Goal: Book appointment/travel/reservation: Book appointment/travel/reservation

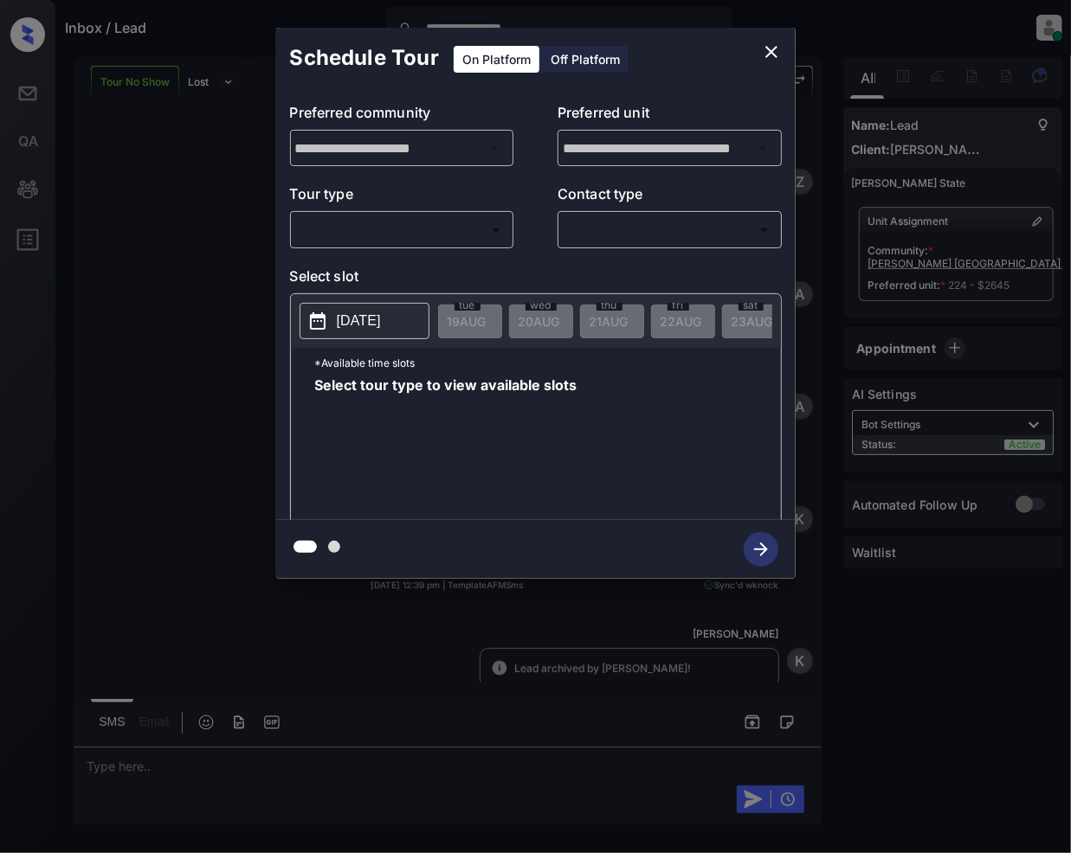
scroll to position [6877, 0]
click at [339, 212] on div "​ ​" at bounding box center [402, 229] width 224 height 37
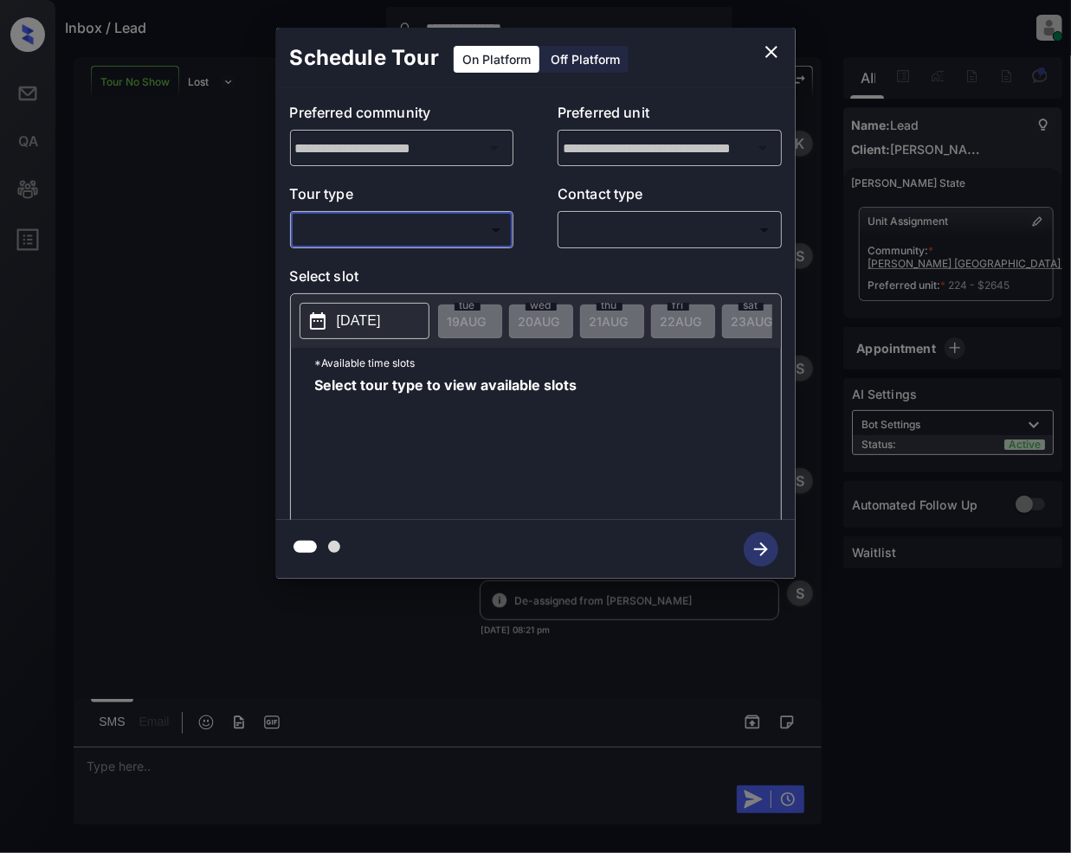
click at [338, 227] on body "**********" at bounding box center [535, 426] width 1071 height 853
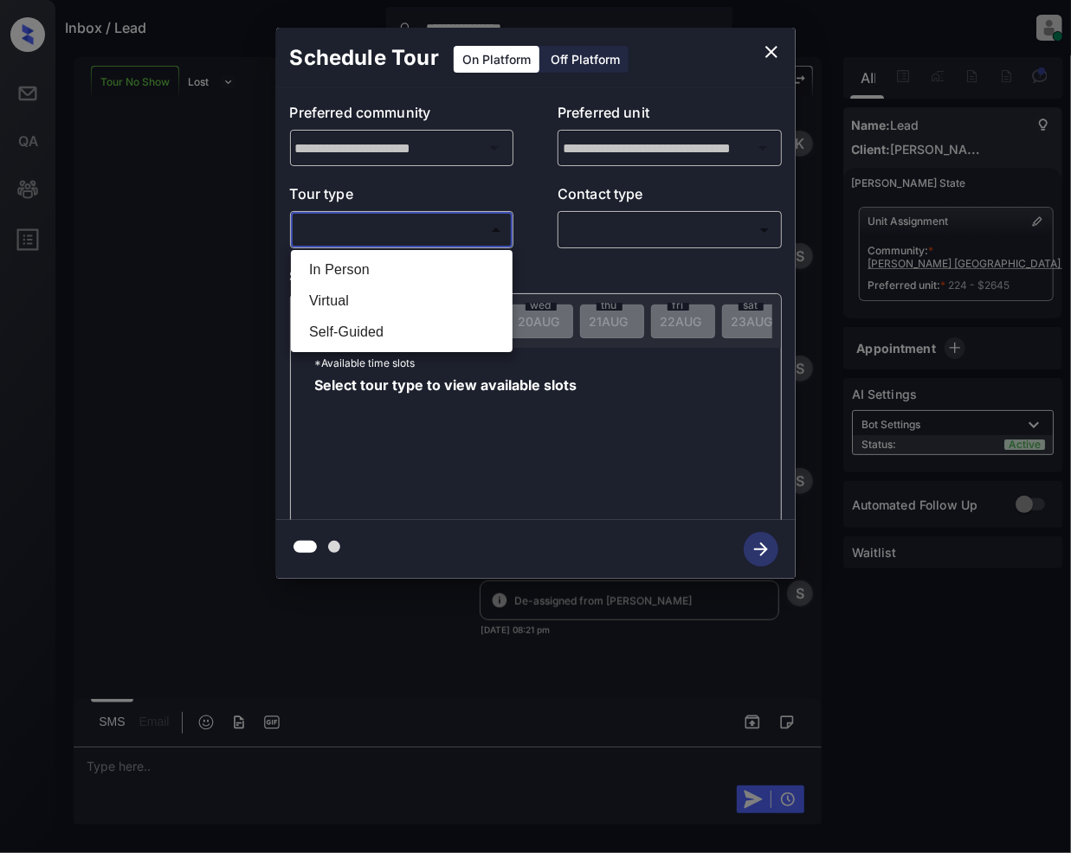
click at [350, 270] on li "In Person" at bounding box center [401, 269] width 213 height 31
type input "********"
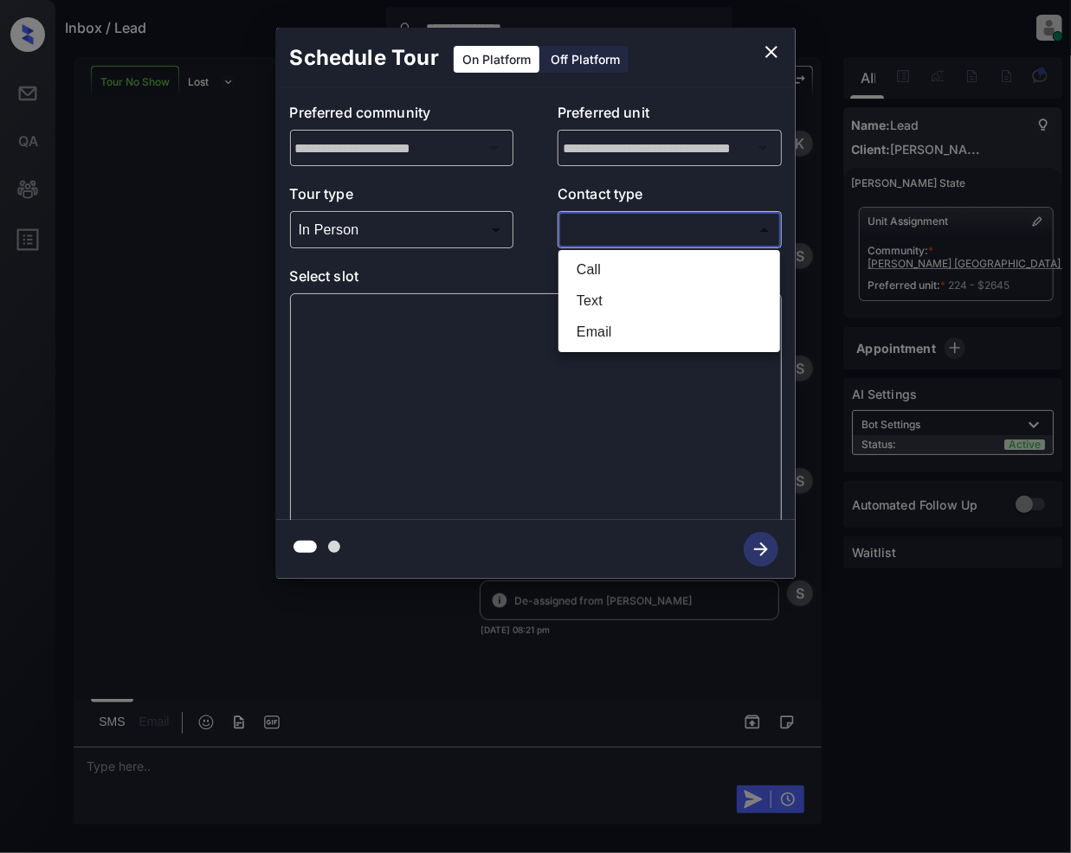
click at [593, 239] on body "**********" at bounding box center [535, 426] width 1071 height 853
click at [617, 274] on li "Call" at bounding box center [669, 269] width 213 height 31
type input "****"
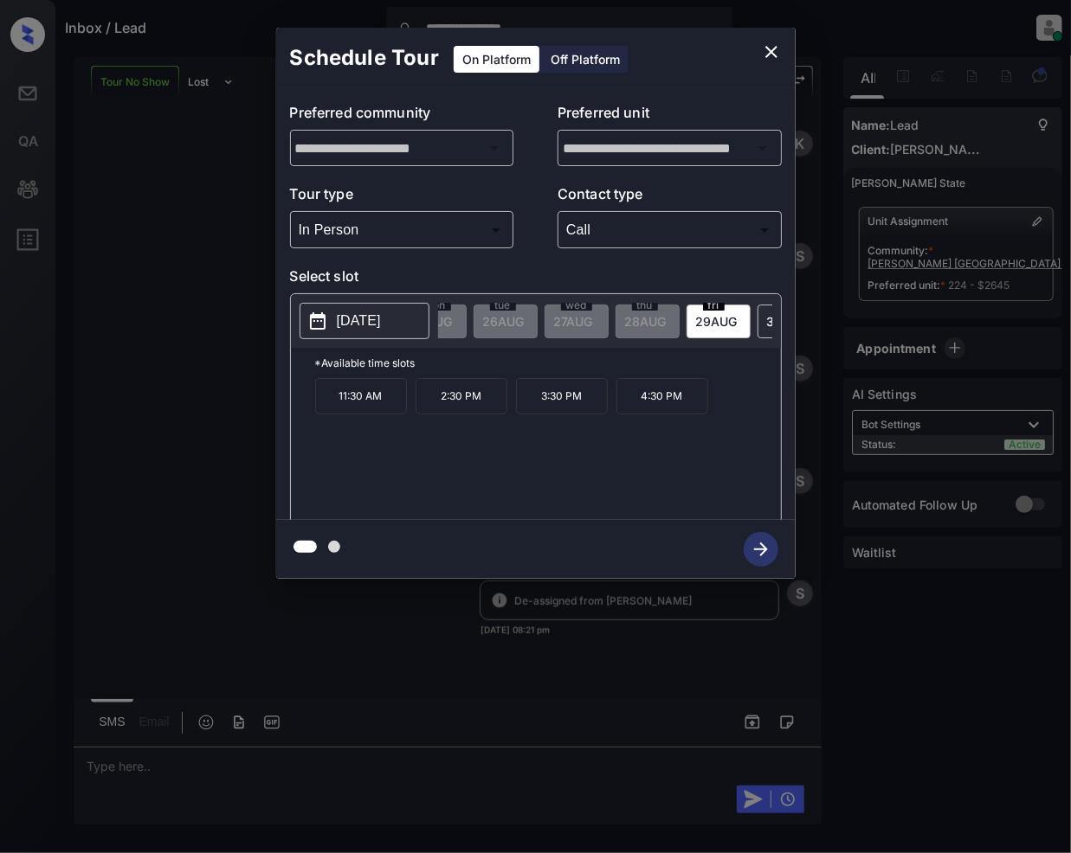
scroll to position [0, 507]
click at [777, 59] on icon "close" at bounding box center [771, 52] width 21 height 21
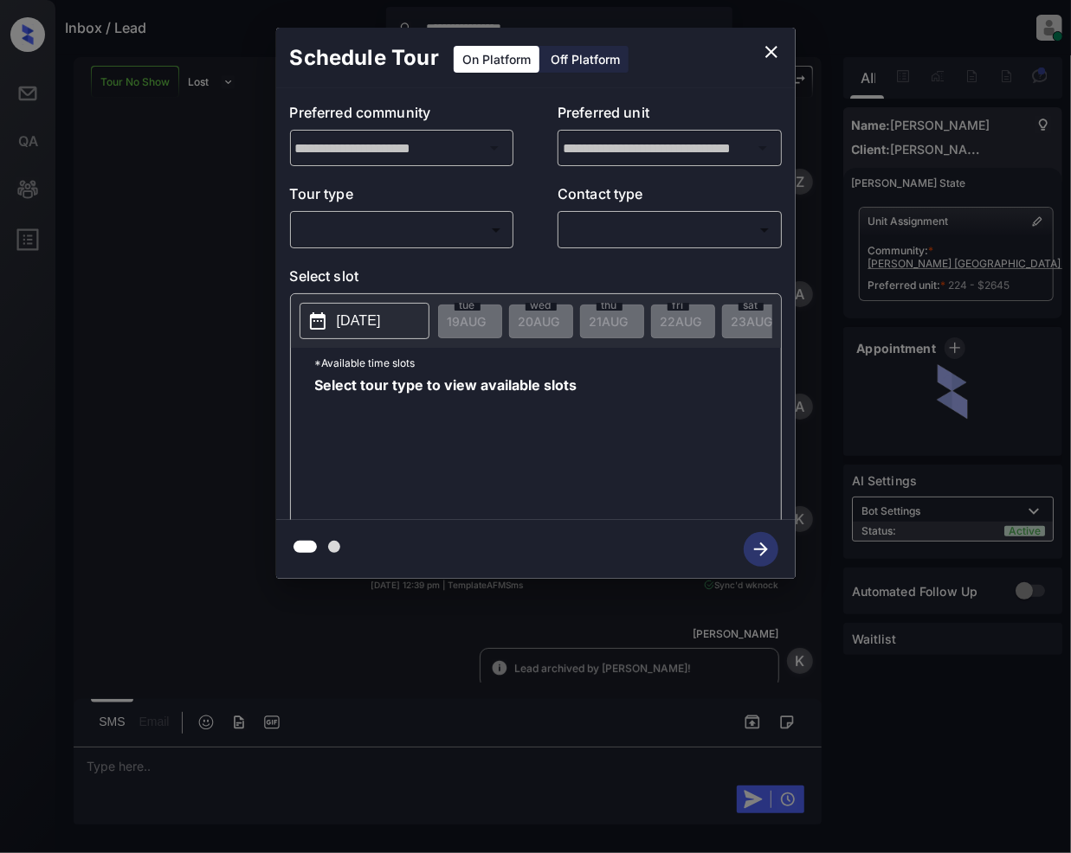
scroll to position [7289, 0]
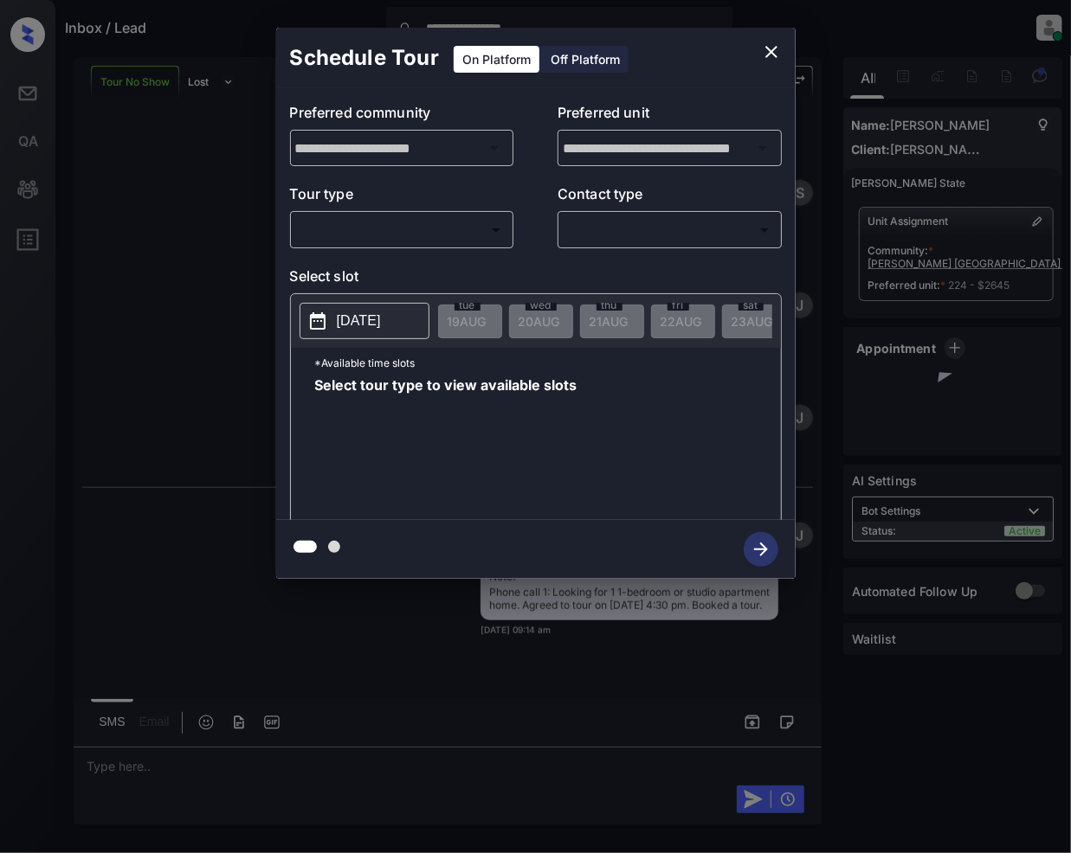
click at [372, 236] on body "**********" at bounding box center [535, 426] width 1071 height 853
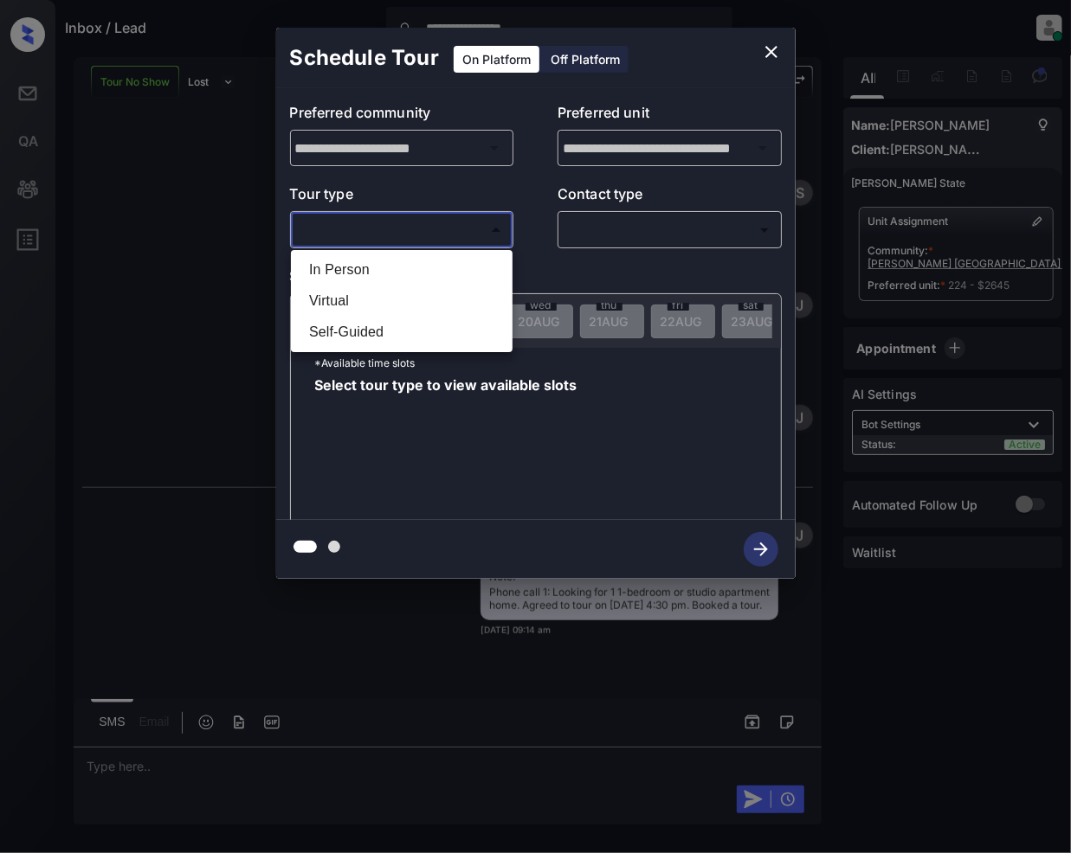
click at [375, 271] on li "In Person" at bounding box center [401, 269] width 213 height 31
type input "********"
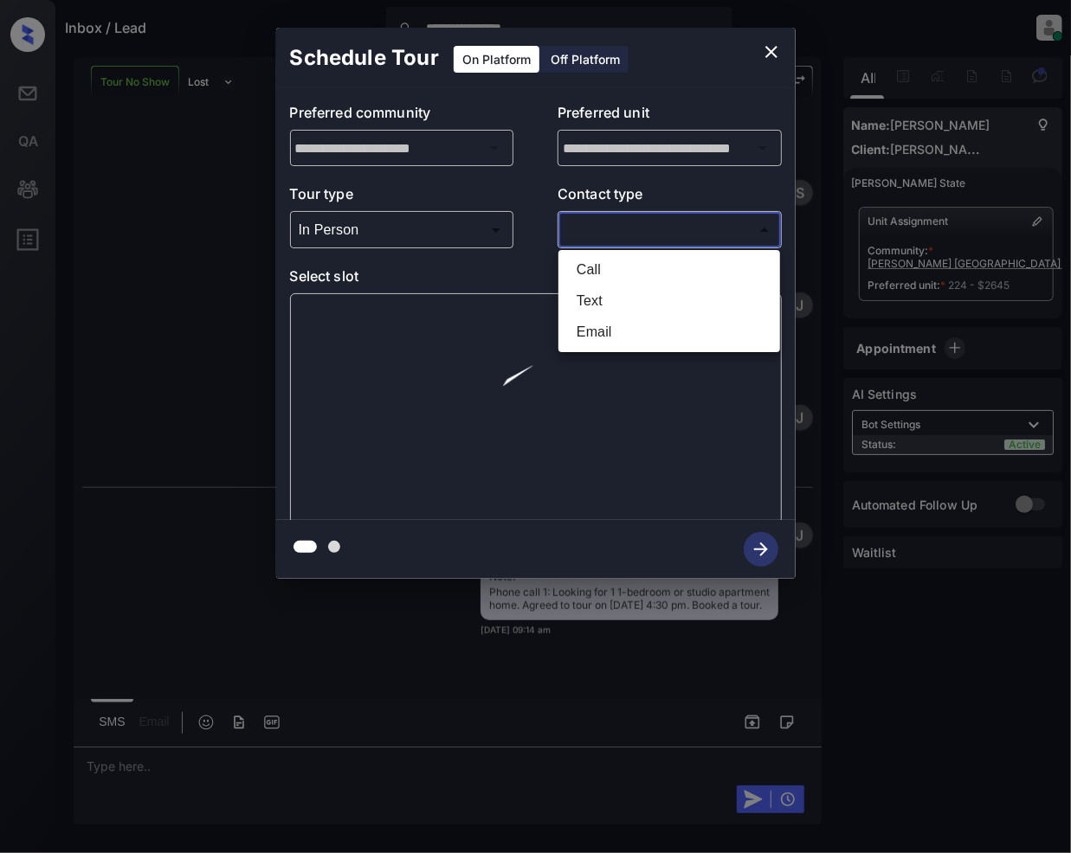
click at [587, 226] on body "**********" at bounding box center [535, 426] width 1071 height 853
click at [601, 260] on li "Call" at bounding box center [669, 269] width 213 height 31
type input "****"
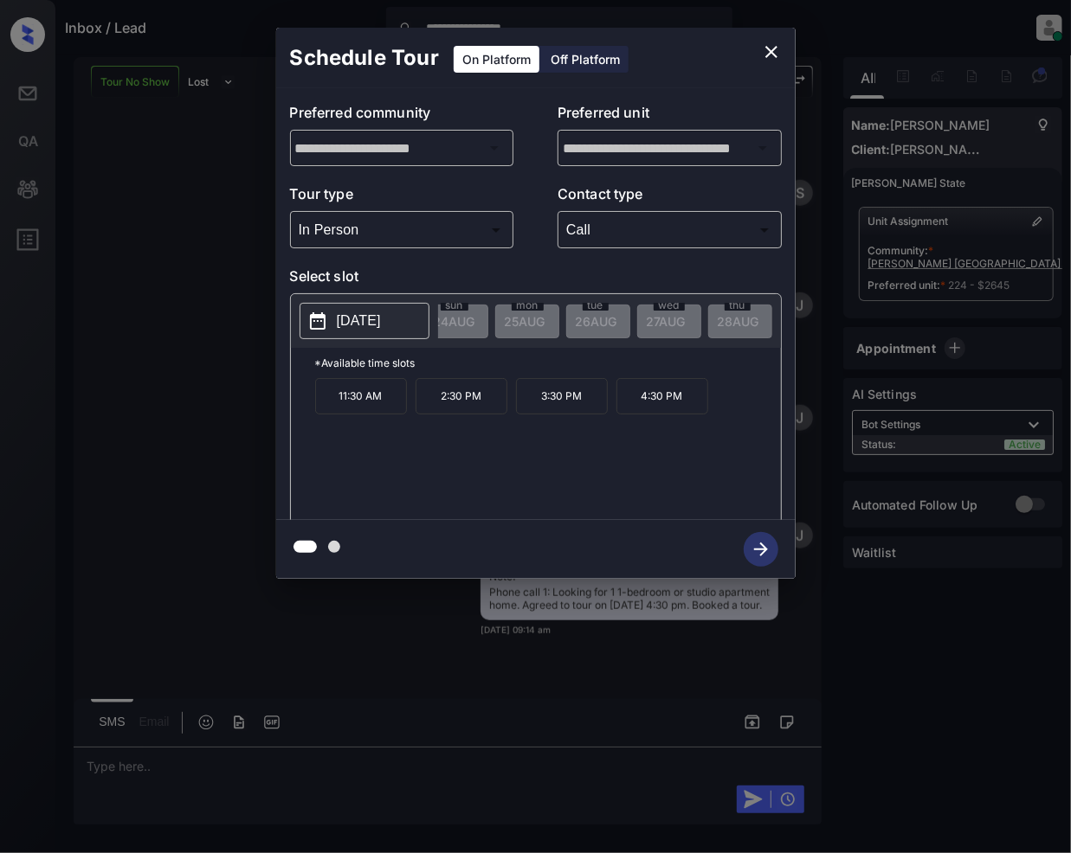
scroll to position [0, 585]
click at [673, 402] on p "4:30 PM" at bounding box center [662, 396] width 92 height 36
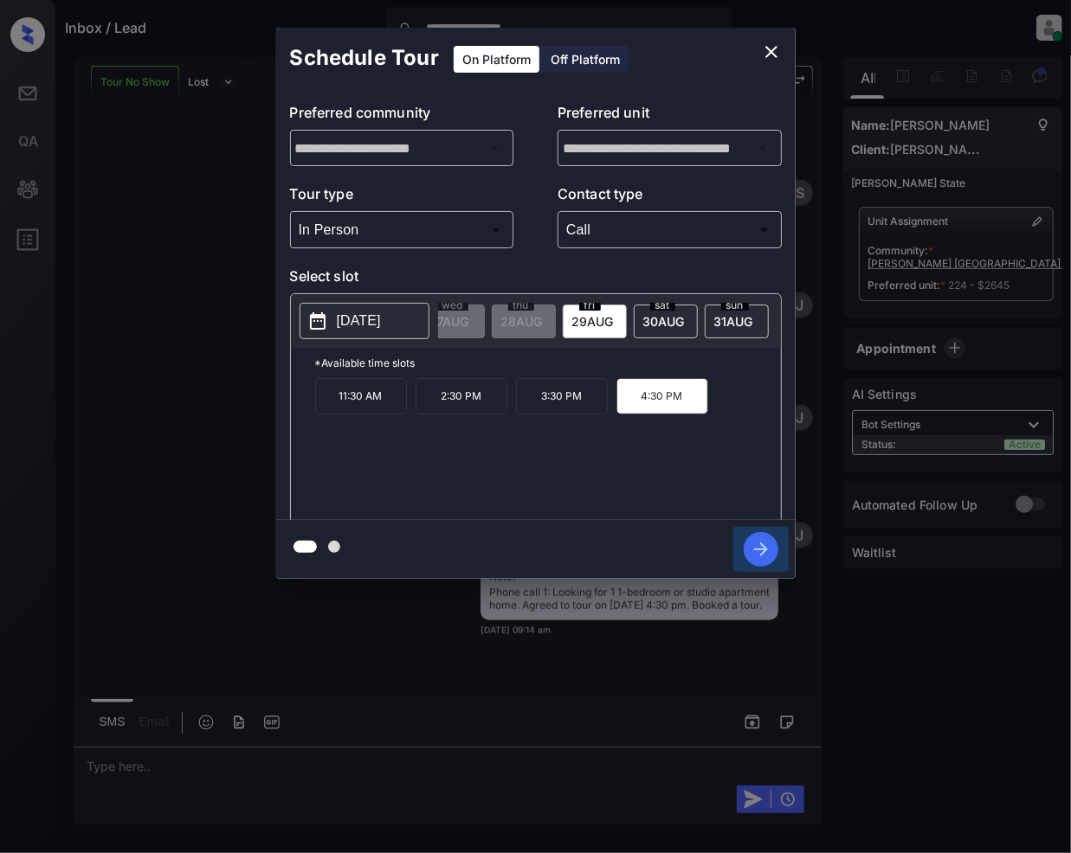
drag, startPoint x: 750, startPoint y: 537, endPoint x: 694, endPoint y: 625, distance: 103.5
click at [752, 537] on icon "button" at bounding box center [760, 549] width 35 height 35
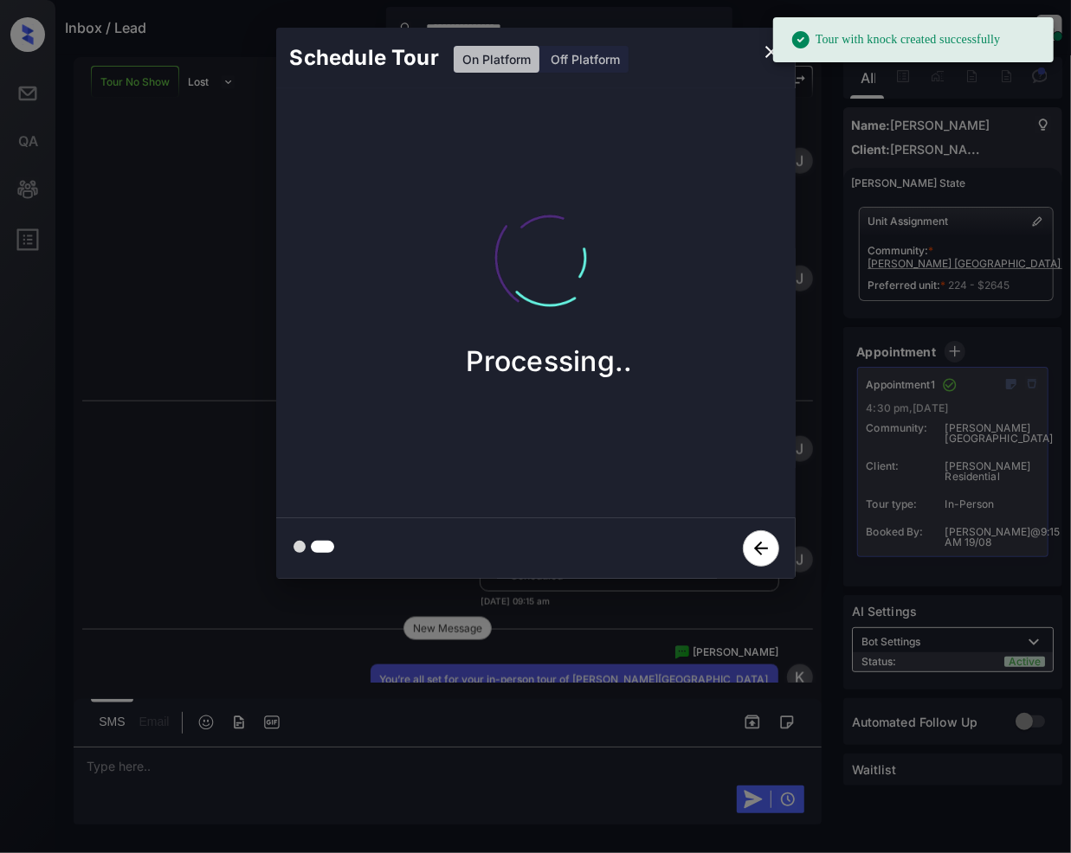
scroll to position [8106, 0]
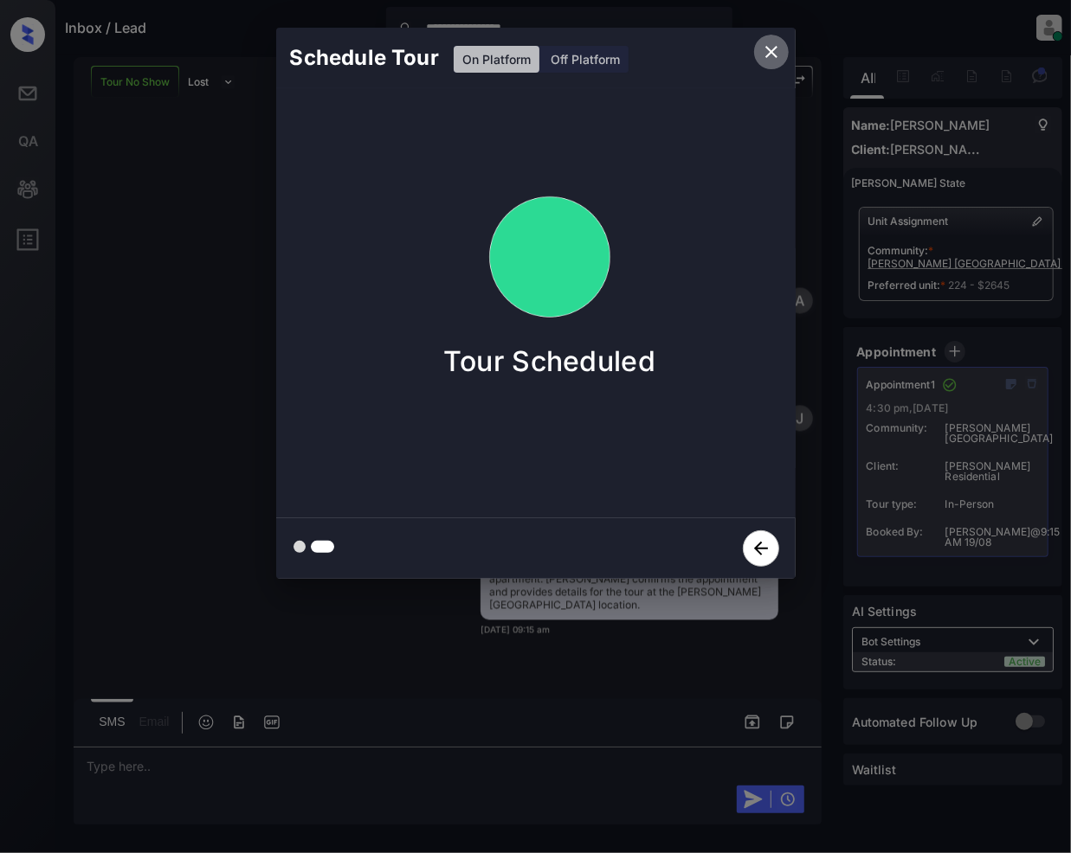
click at [773, 49] on icon "close" at bounding box center [771, 52] width 12 height 12
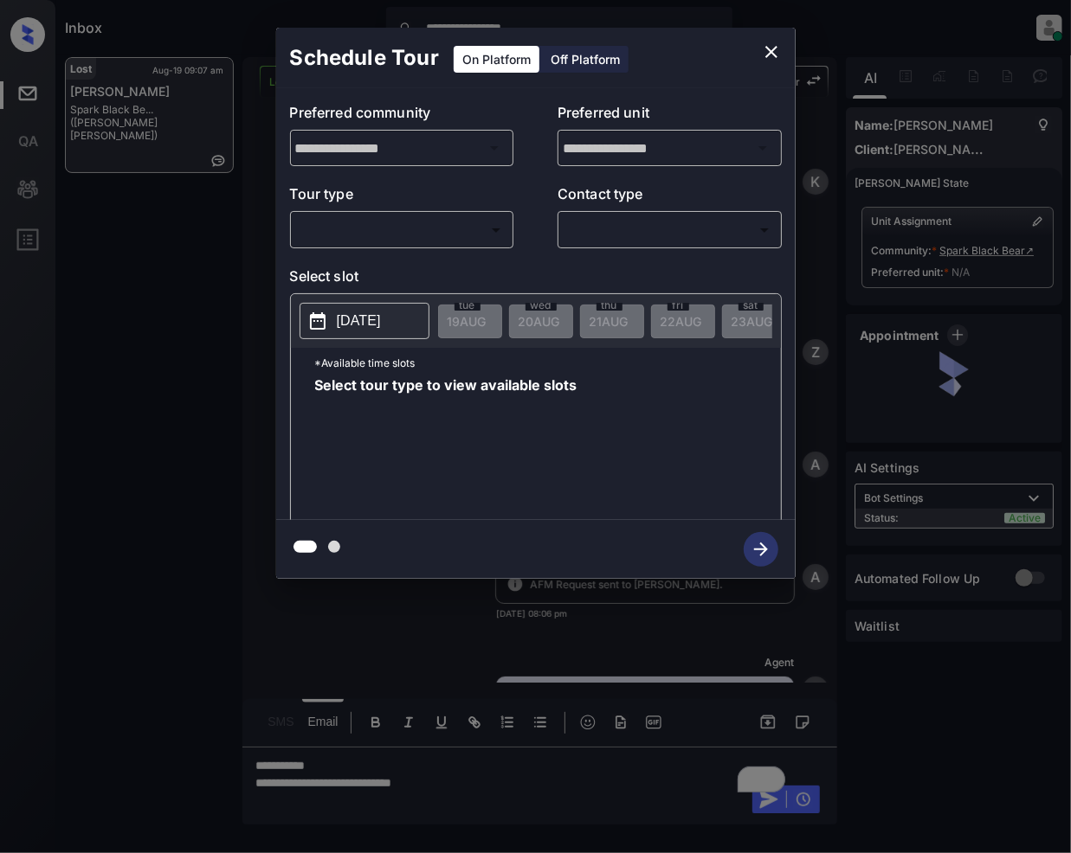
scroll to position [3912, 0]
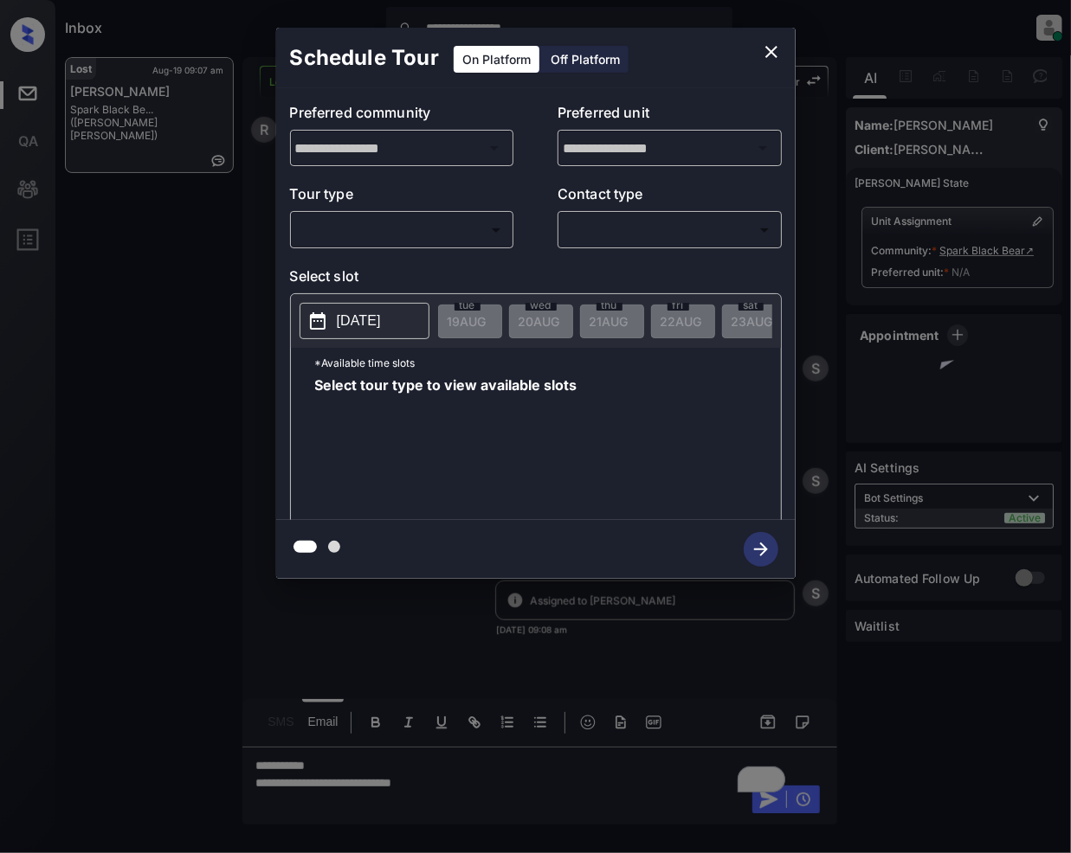
click at [374, 239] on body "**********" at bounding box center [535, 426] width 1071 height 853
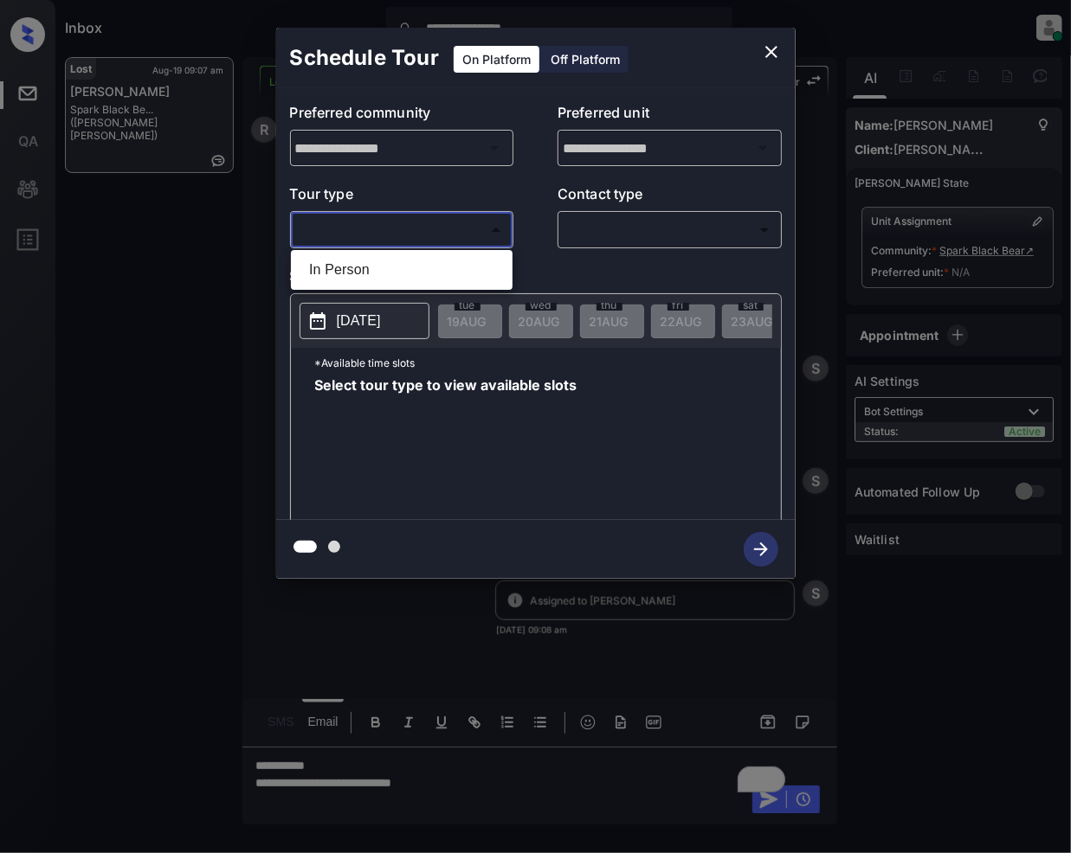
click at [766, 46] on div at bounding box center [535, 426] width 1071 height 853
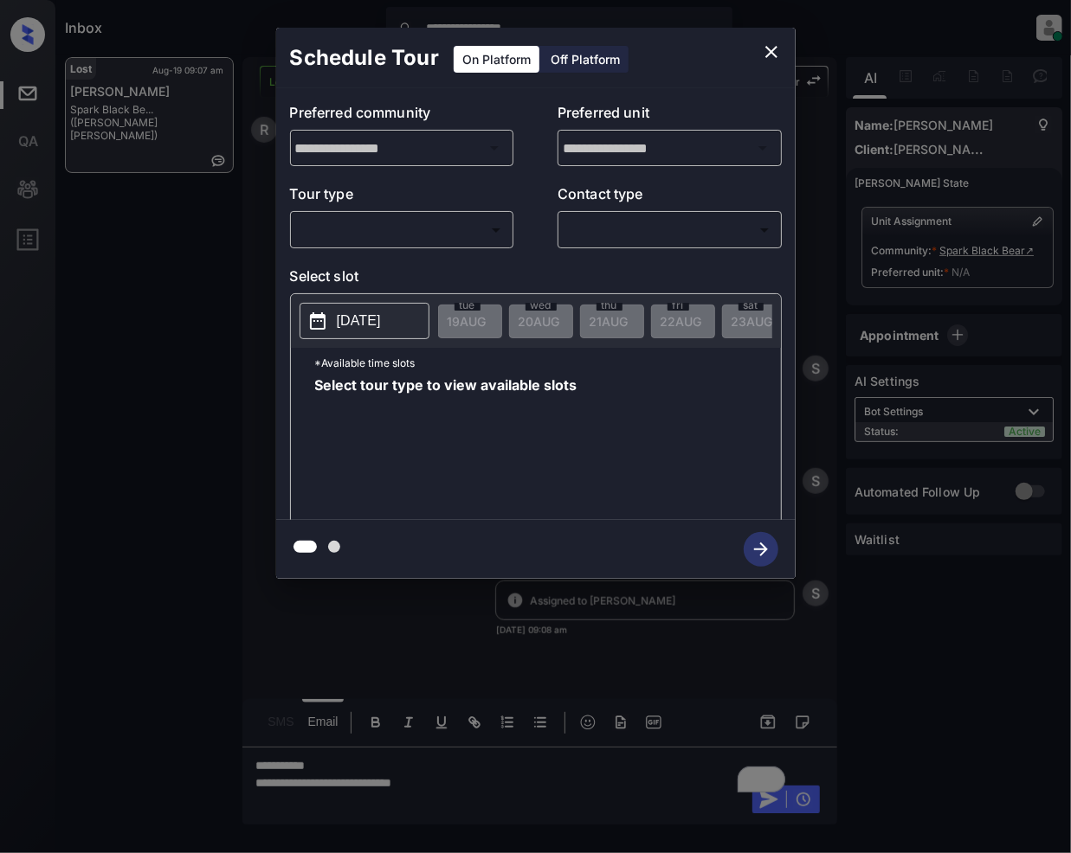
click at [469, 793] on div at bounding box center [535, 426] width 1071 height 853
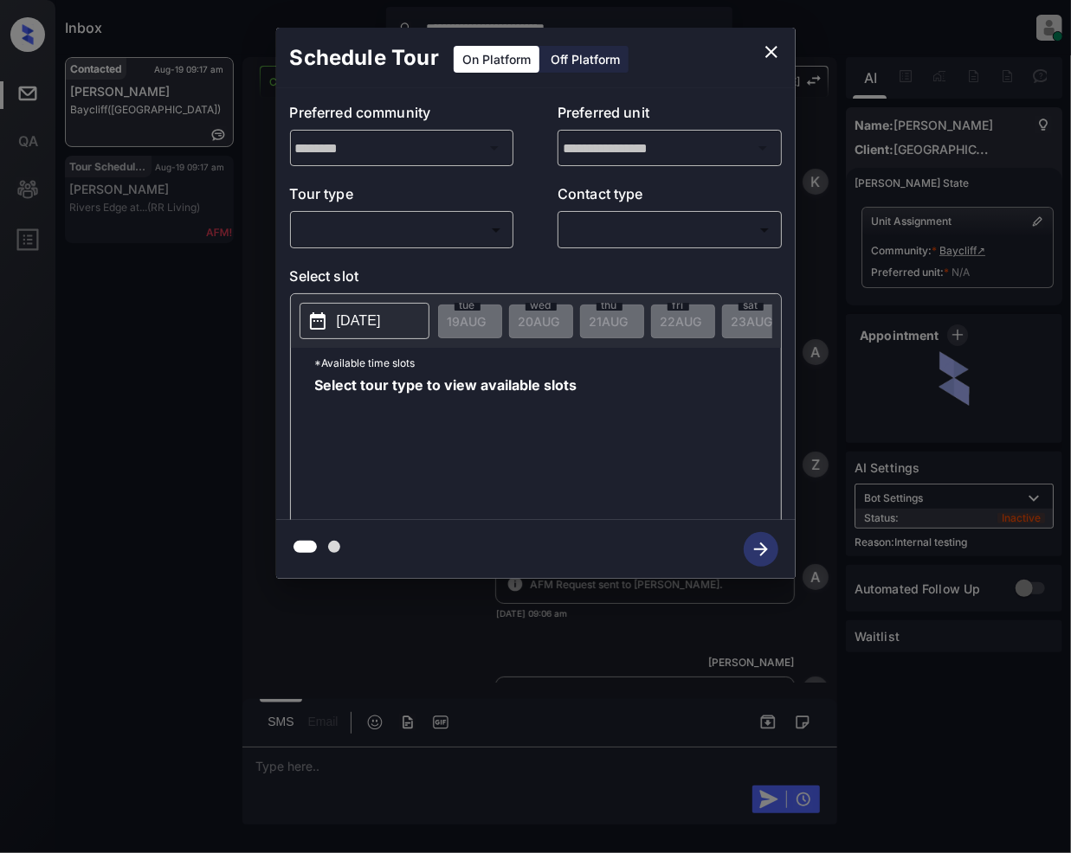
scroll to position [2640, 0]
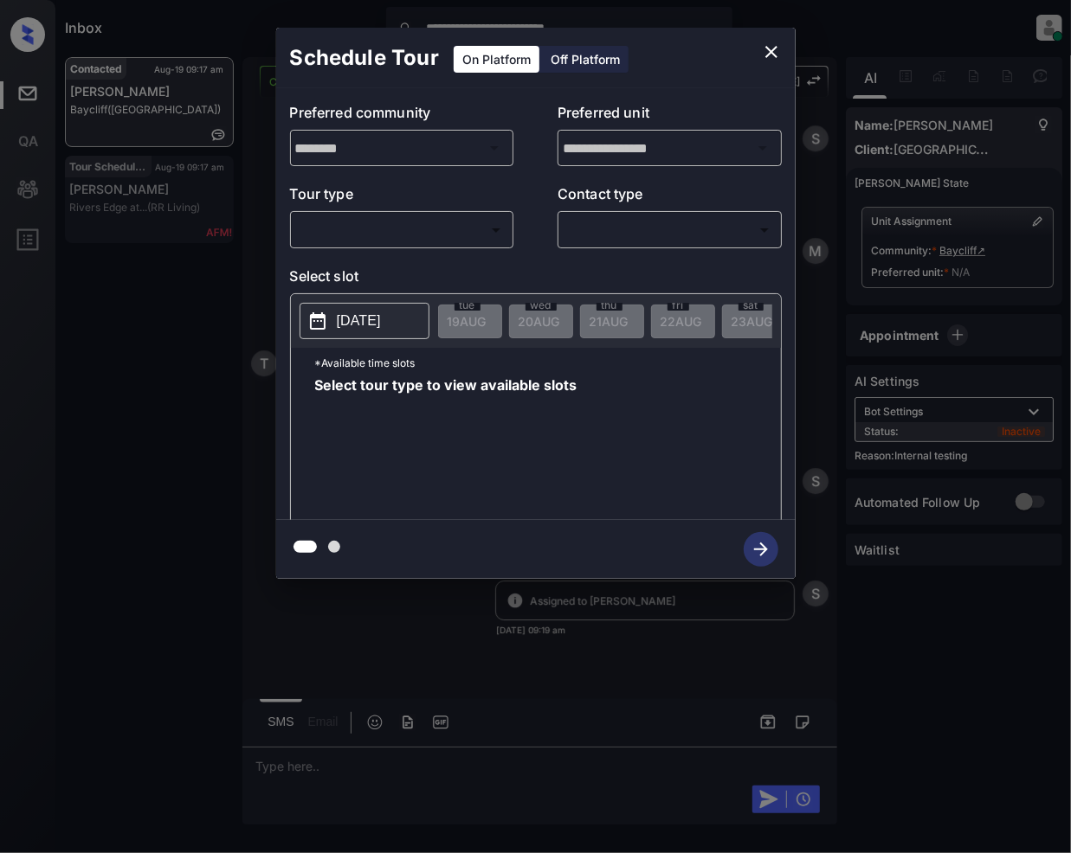
click at [443, 241] on body "**********" at bounding box center [535, 426] width 1071 height 853
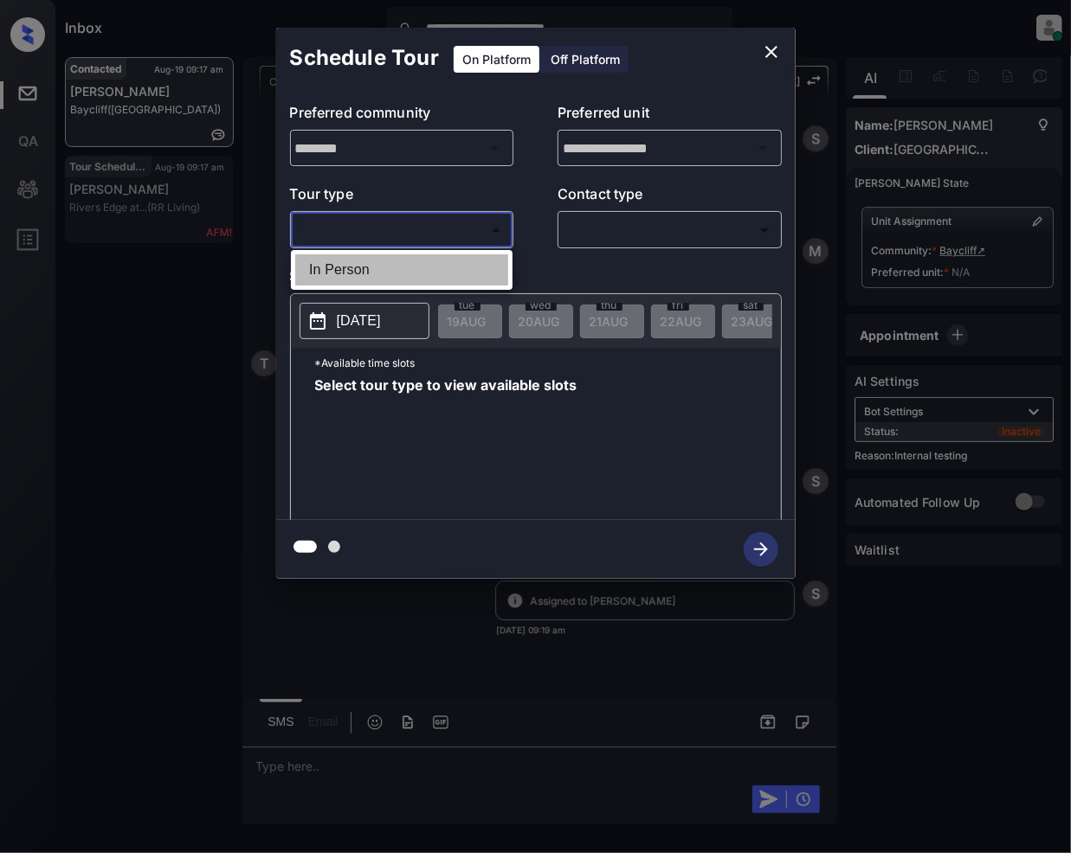
click at [370, 274] on li "In Person" at bounding box center [401, 269] width 213 height 31
type input "********"
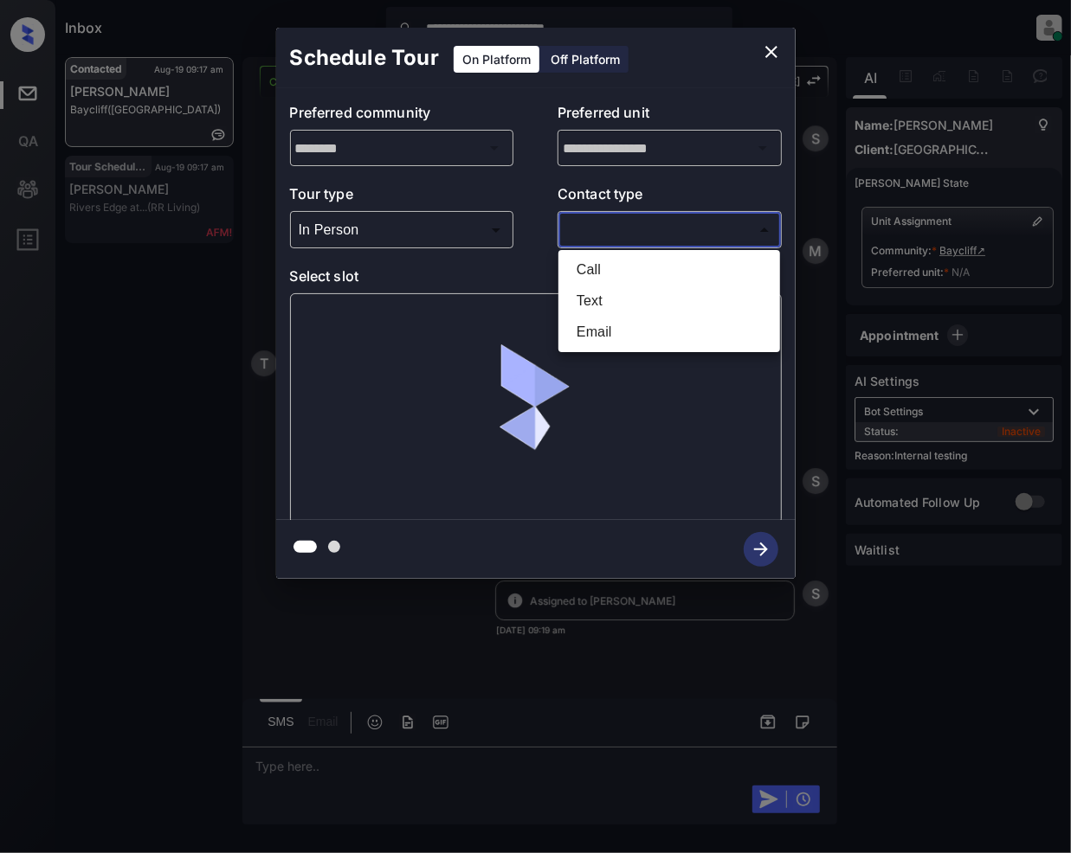
click at [627, 234] on body "**********" at bounding box center [535, 426] width 1071 height 853
drag, startPoint x: 615, startPoint y: 302, endPoint x: 677, endPoint y: 392, distance: 109.5
click at [614, 302] on li "Text" at bounding box center [669, 301] width 213 height 31
type input "****"
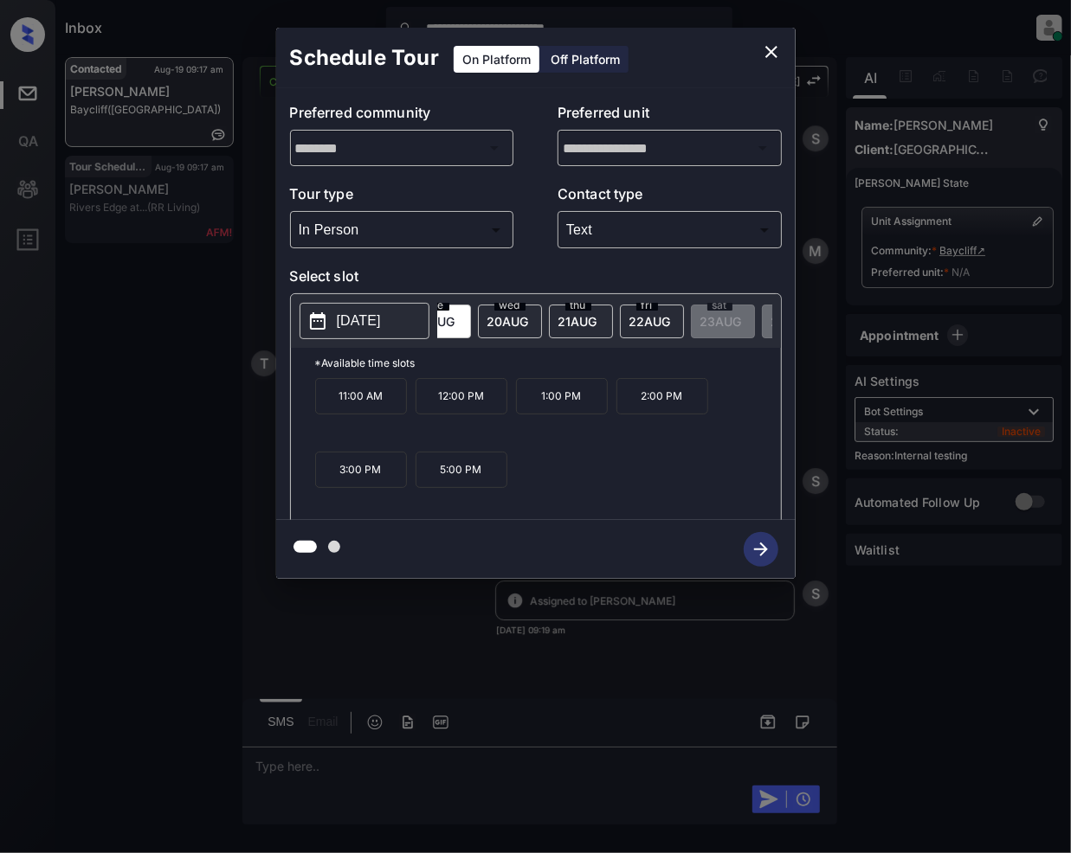
scroll to position [0, 0]
click at [763, 43] on icon "close" at bounding box center [771, 52] width 21 height 21
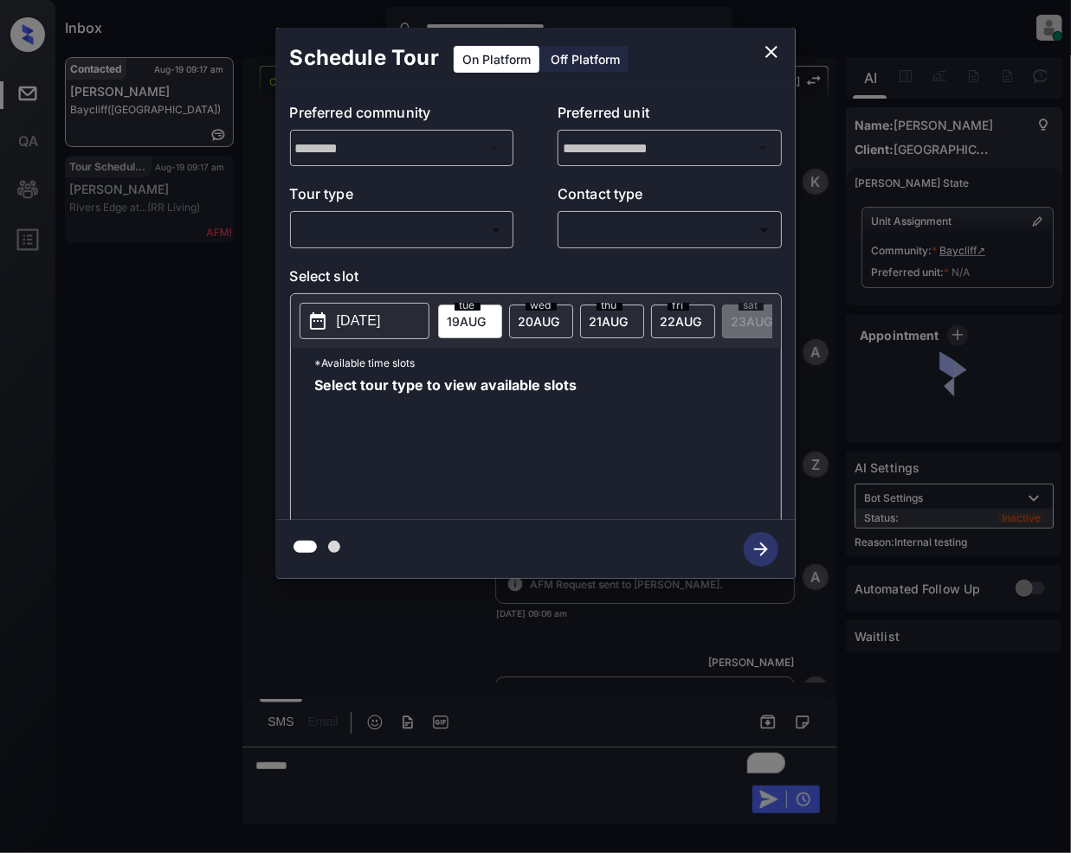
click at [451, 234] on body "**********" at bounding box center [535, 426] width 1071 height 853
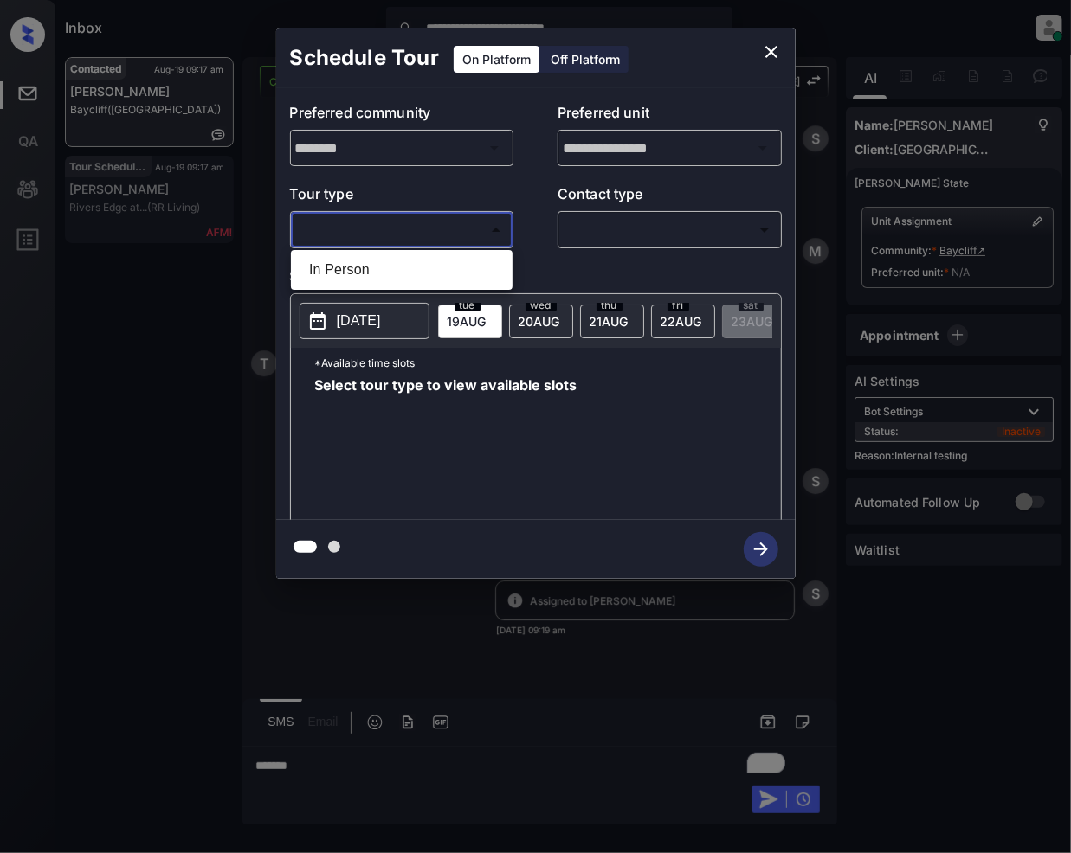
click at [772, 55] on div at bounding box center [535, 426] width 1071 height 853
click at [772, 46] on icon "close" at bounding box center [771, 52] width 21 height 21
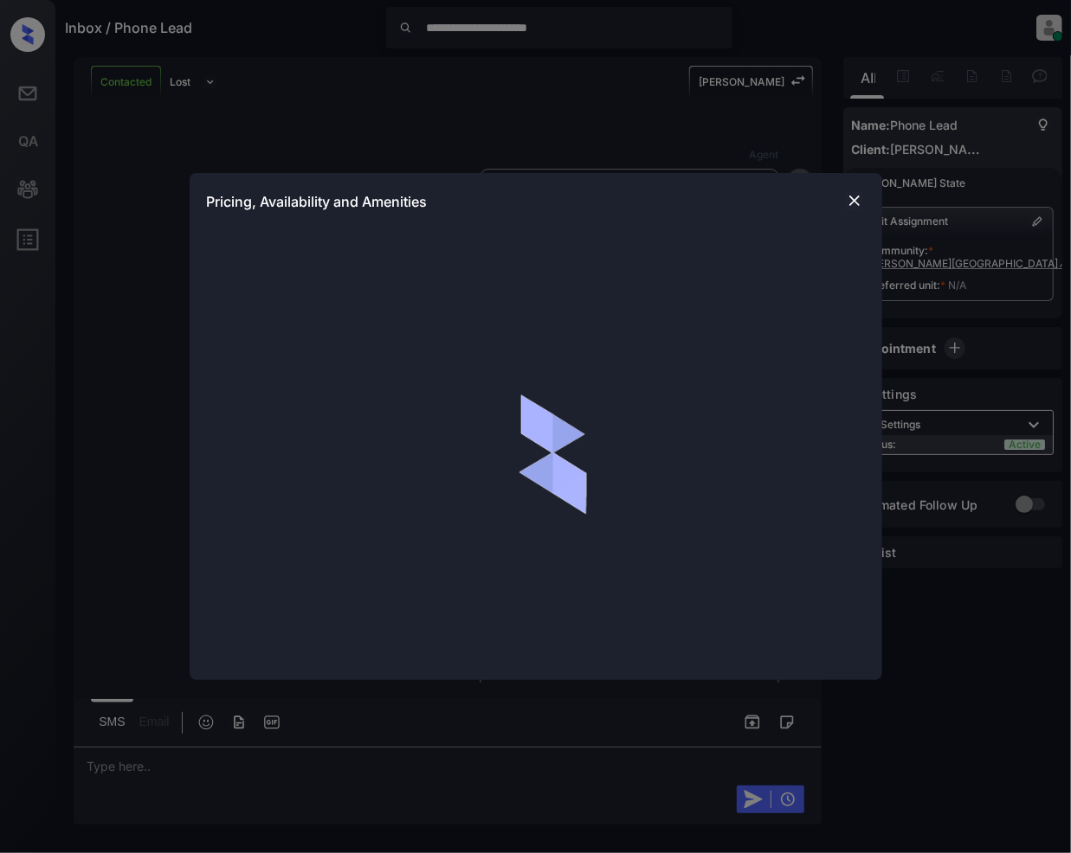
scroll to position [645, 0]
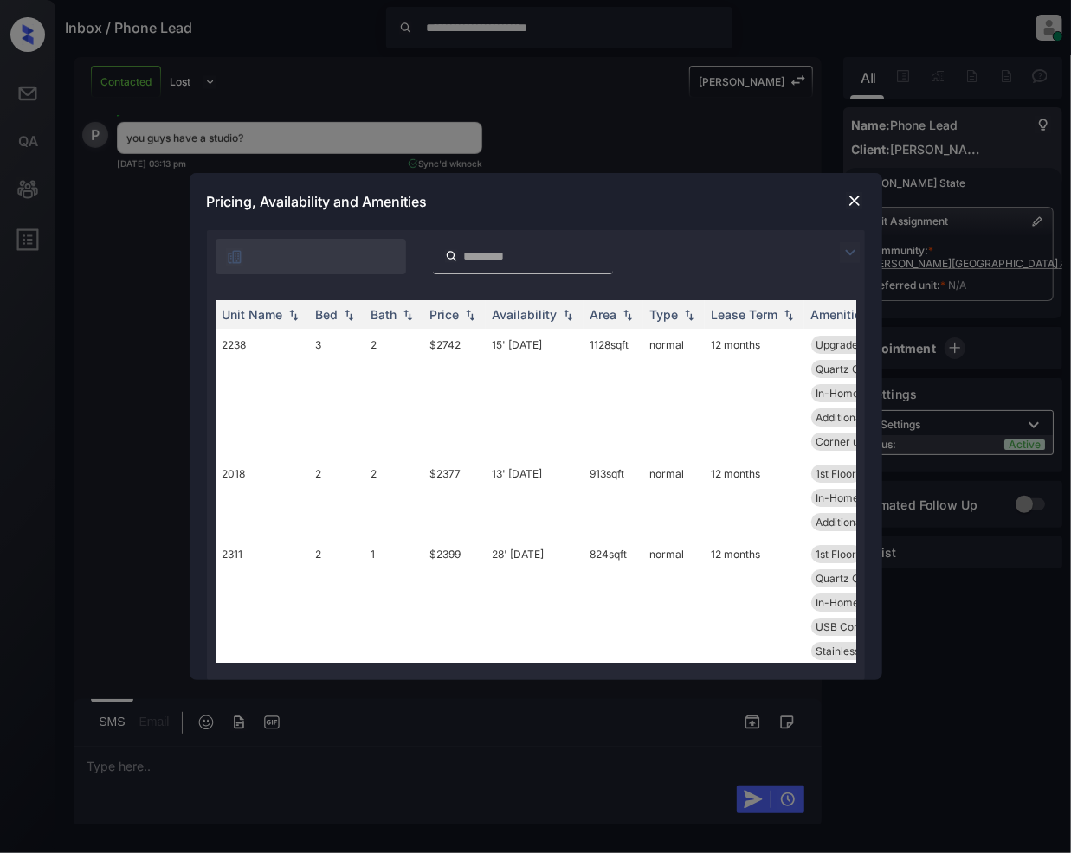
click at [856, 247] on img at bounding box center [850, 252] width 21 height 21
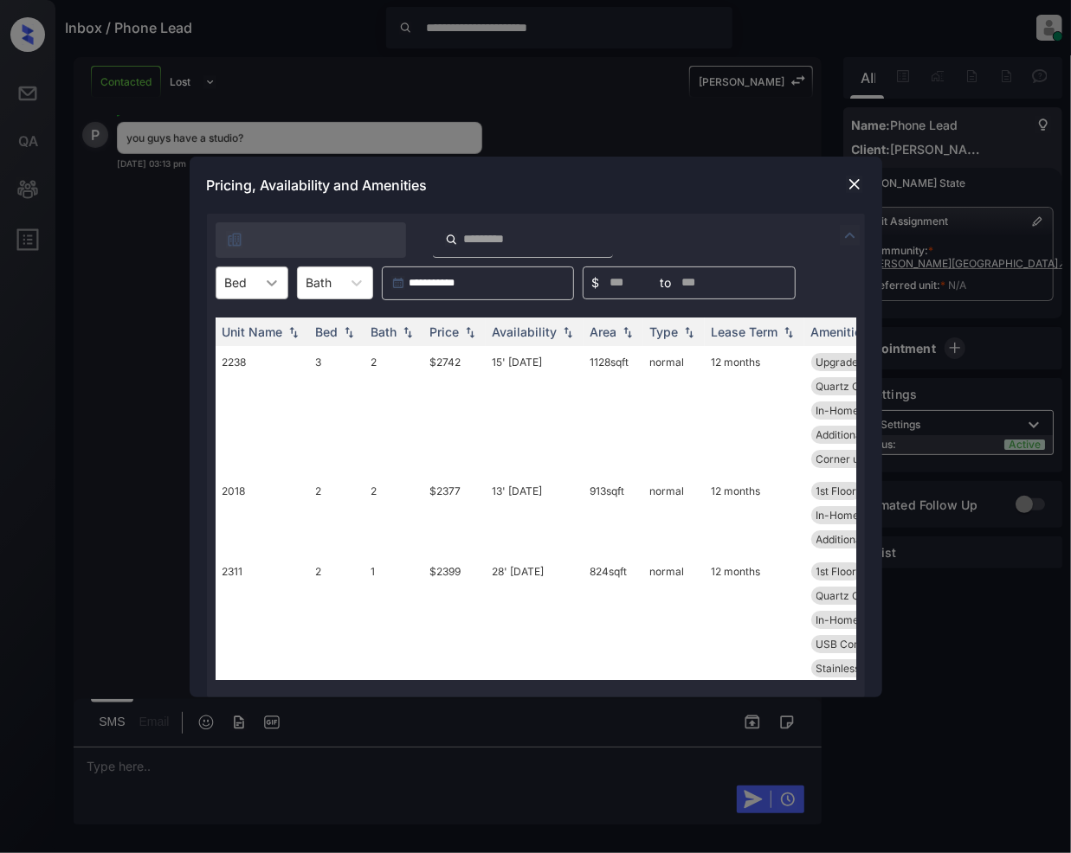
click at [265, 289] on icon at bounding box center [271, 282] width 17 height 17
click at [852, 174] on div at bounding box center [854, 184] width 21 height 21
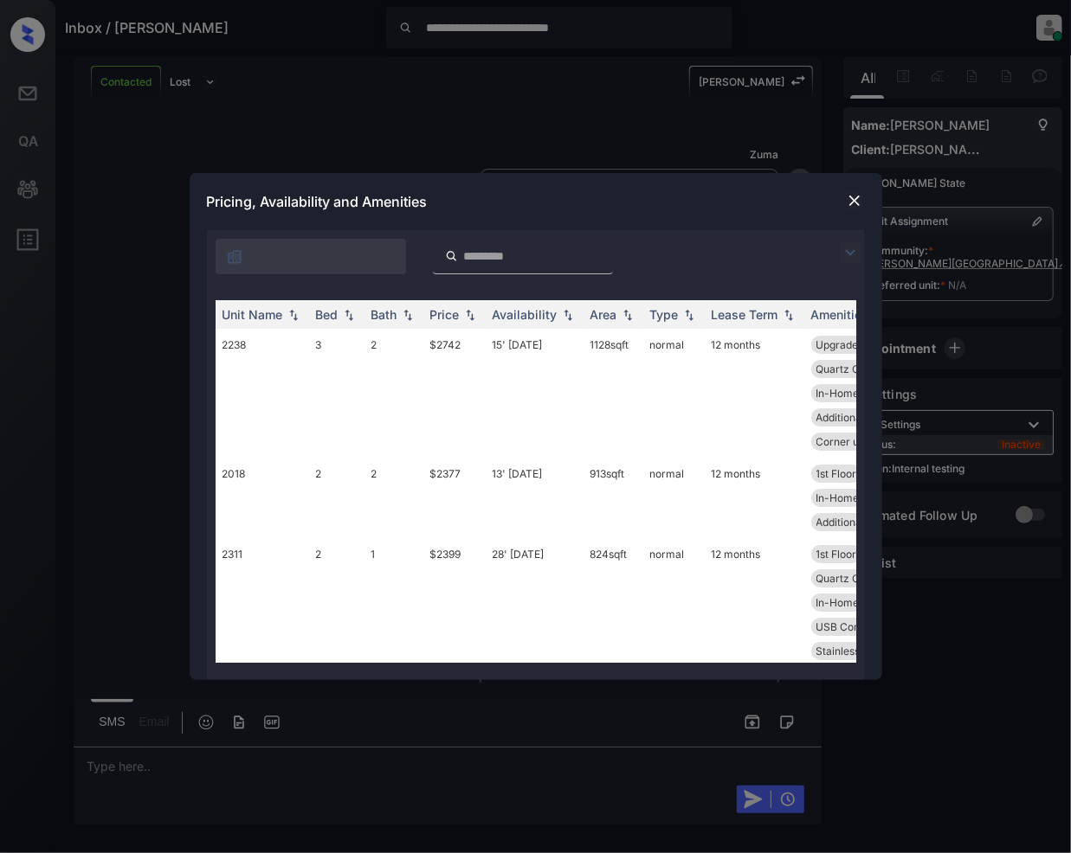
scroll to position [1736, 0]
click at [846, 253] on img at bounding box center [850, 252] width 21 height 21
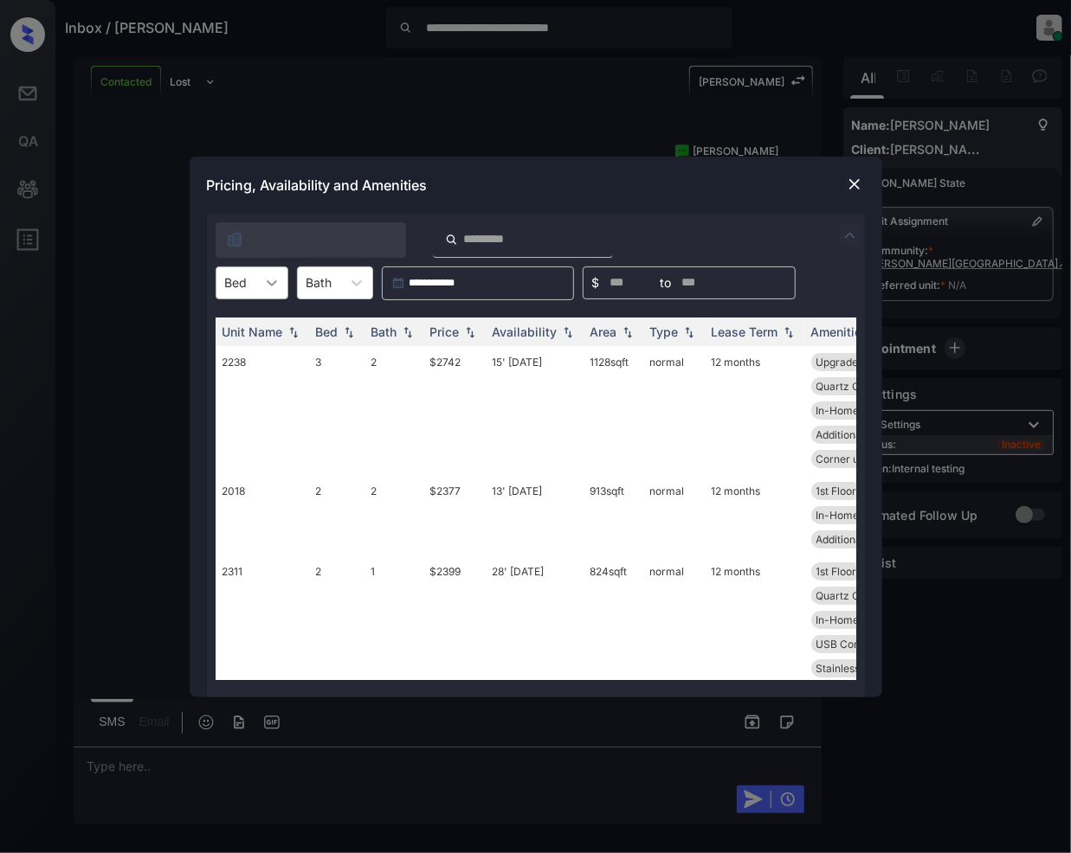
click at [263, 286] on icon at bounding box center [271, 282] width 17 height 17
click at [247, 351] on div "2" at bounding box center [252, 356] width 73 height 31
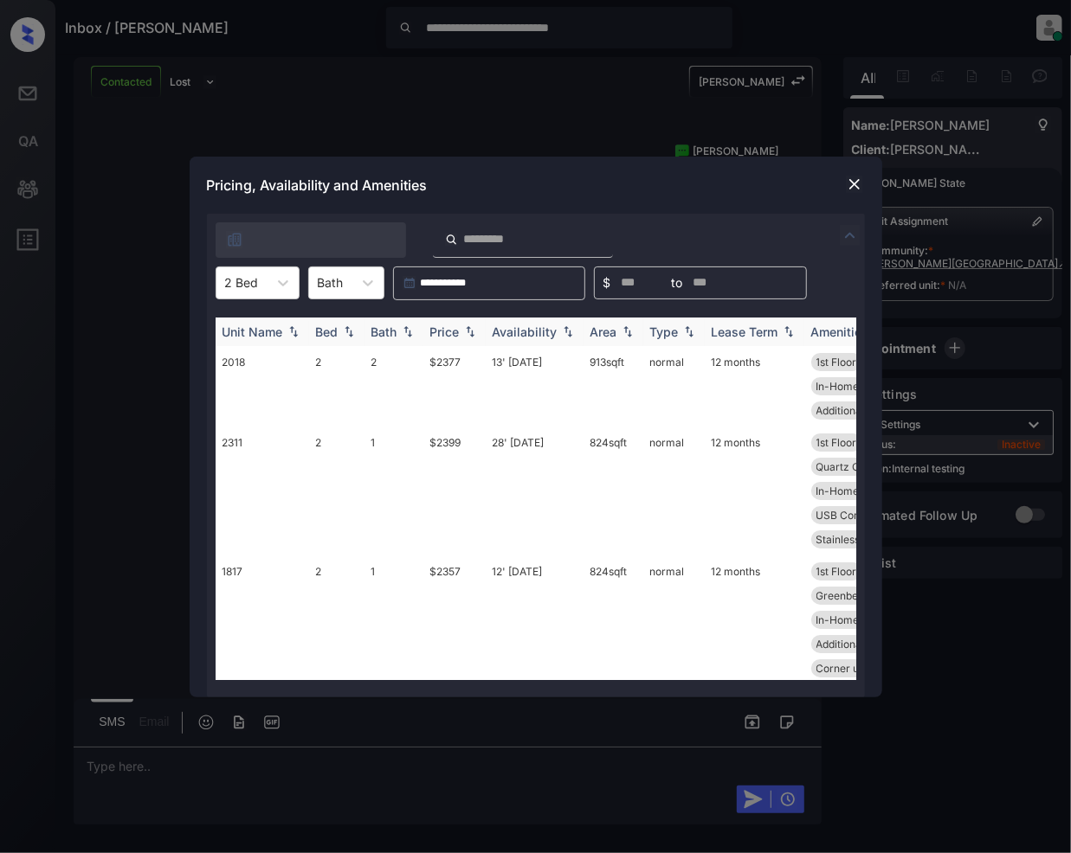
click at [473, 330] on img at bounding box center [469, 331] width 17 height 12
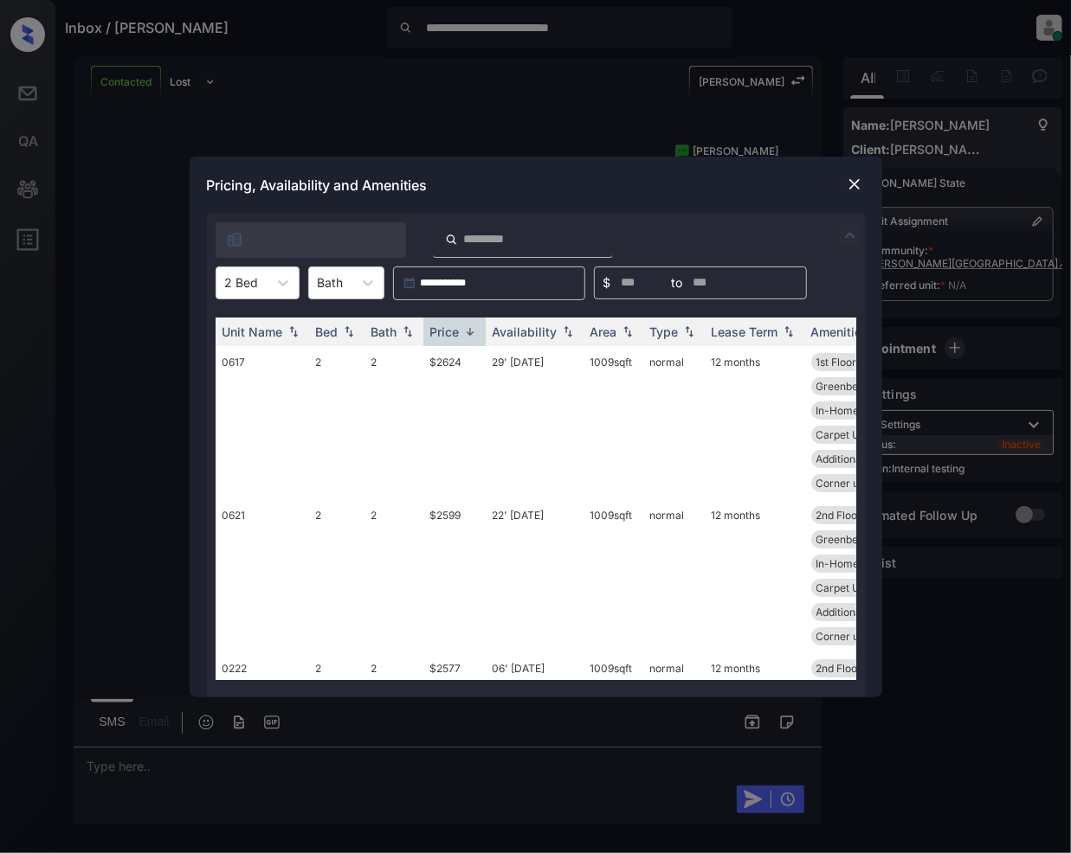
scroll to position [1480, 0]
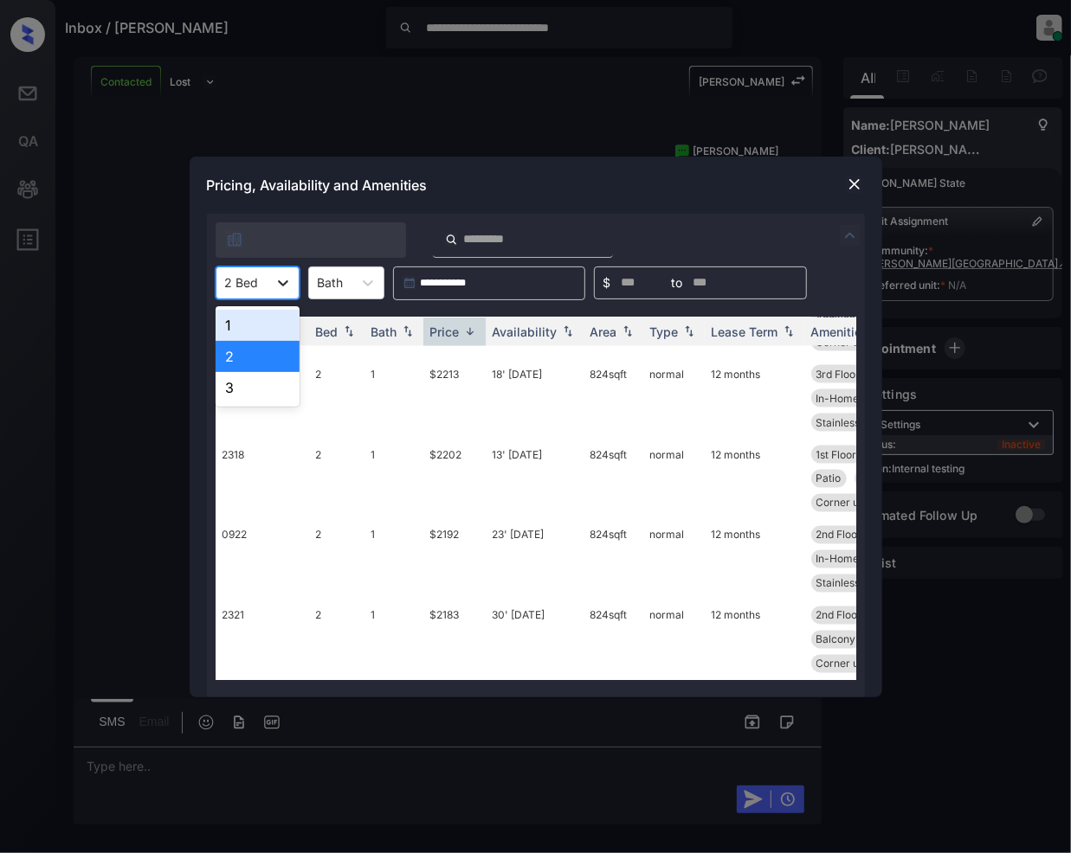
click at [281, 275] on icon at bounding box center [282, 282] width 17 height 17
drag, startPoint x: 223, startPoint y: 389, endPoint x: 441, endPoint y: 541, distance: 265.3
click at [226, 388] on div "3" at bounding box center [258, 387] width 84 height 31
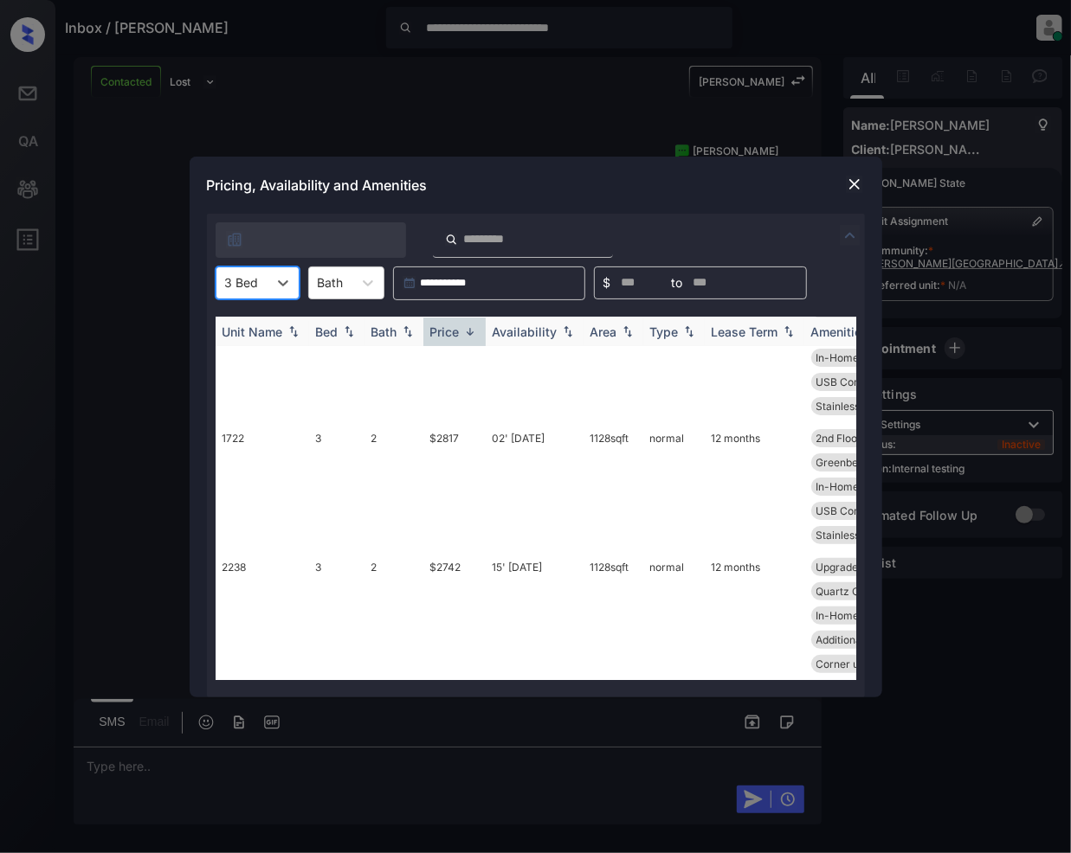
scroll to position [199, 0]
click at [284, 282] on icon at bounding box center [282, 282] width 17 height 17
click at [253, 354] on div "2" at bounding box center [258, 356] width 84 height 31
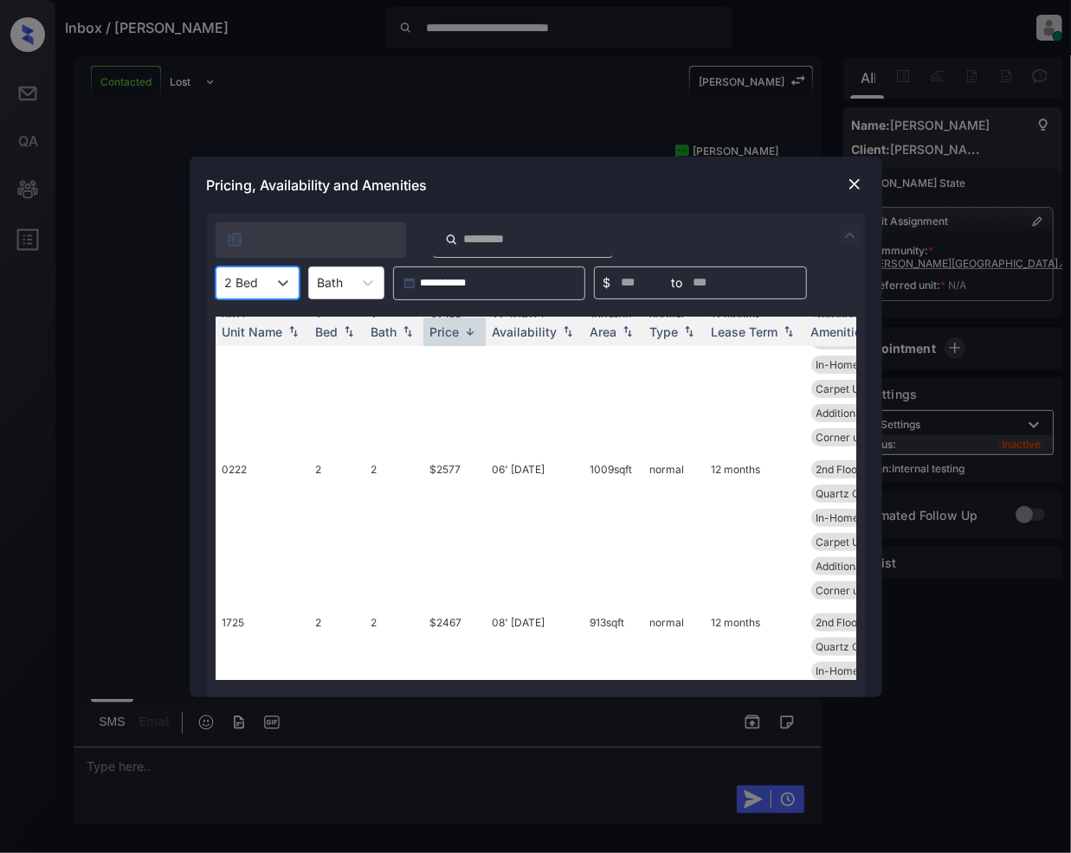
scroll to position [1480, 0]
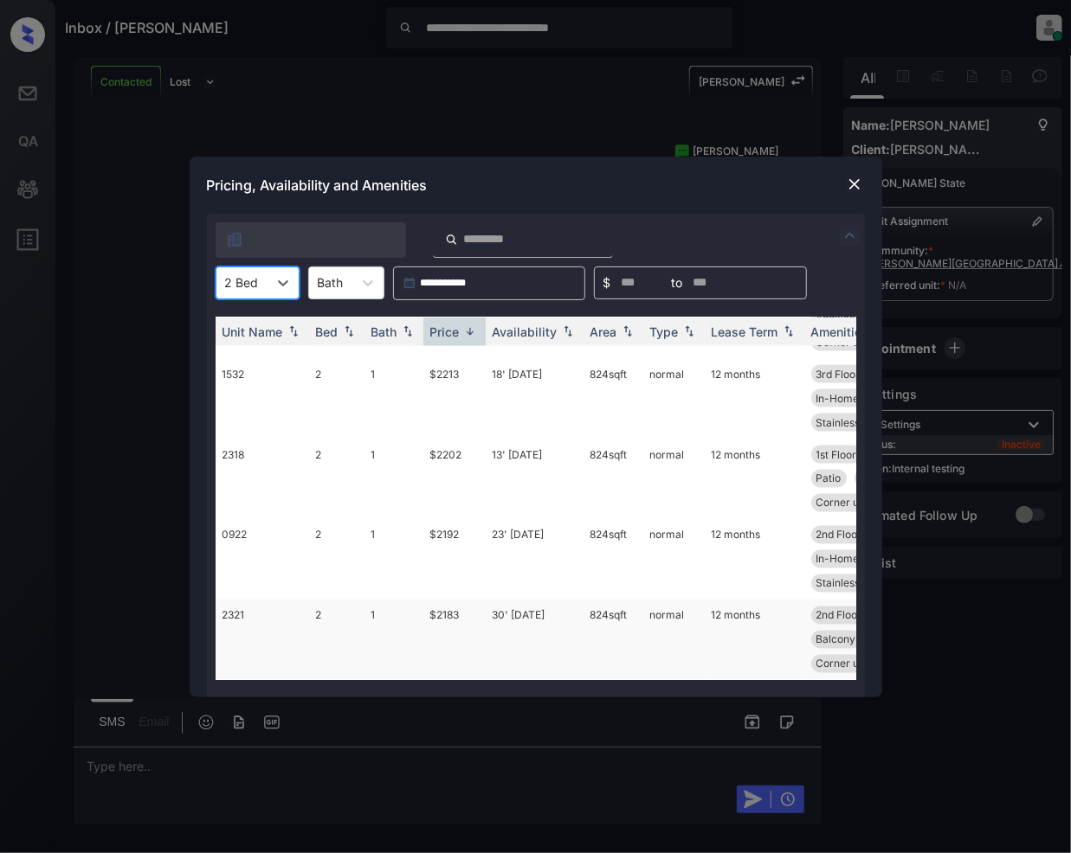
click at [443, 600] on td "$2183" at bounding box center [454, 640] width 62 height 80
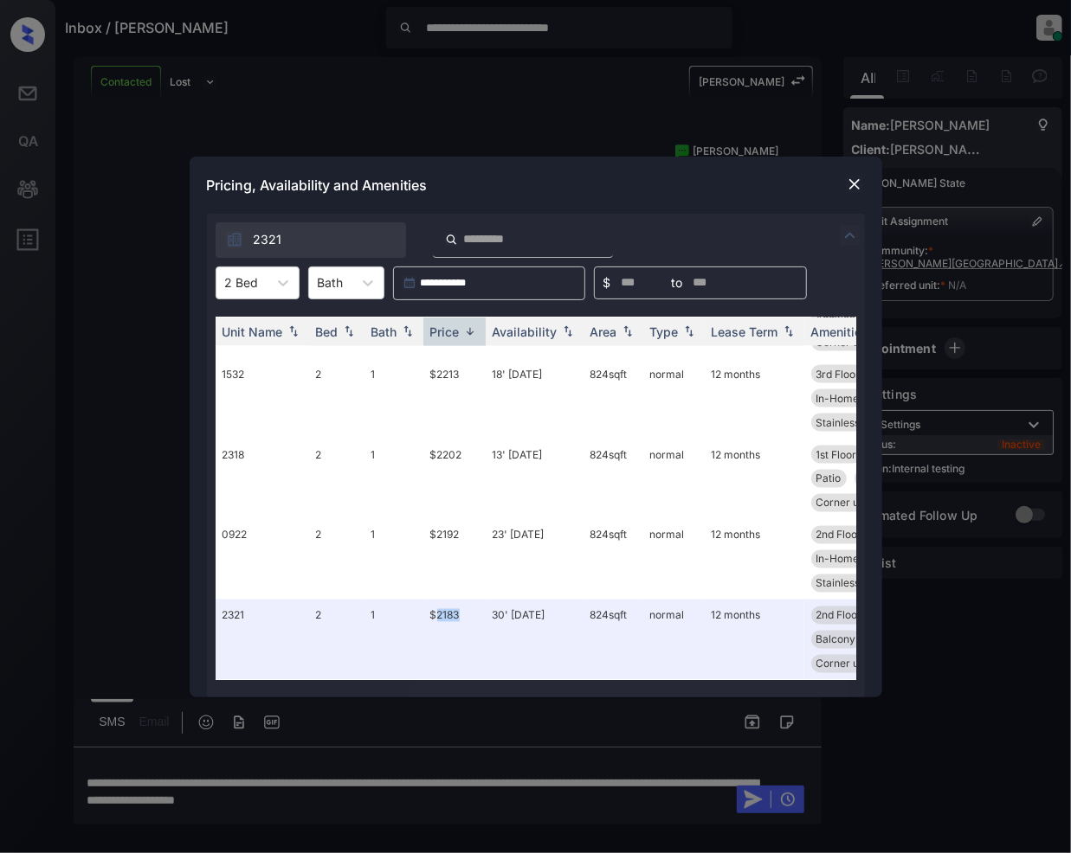
click at [852, 191] on img at bounding box center [854, 184] width 17 height 17
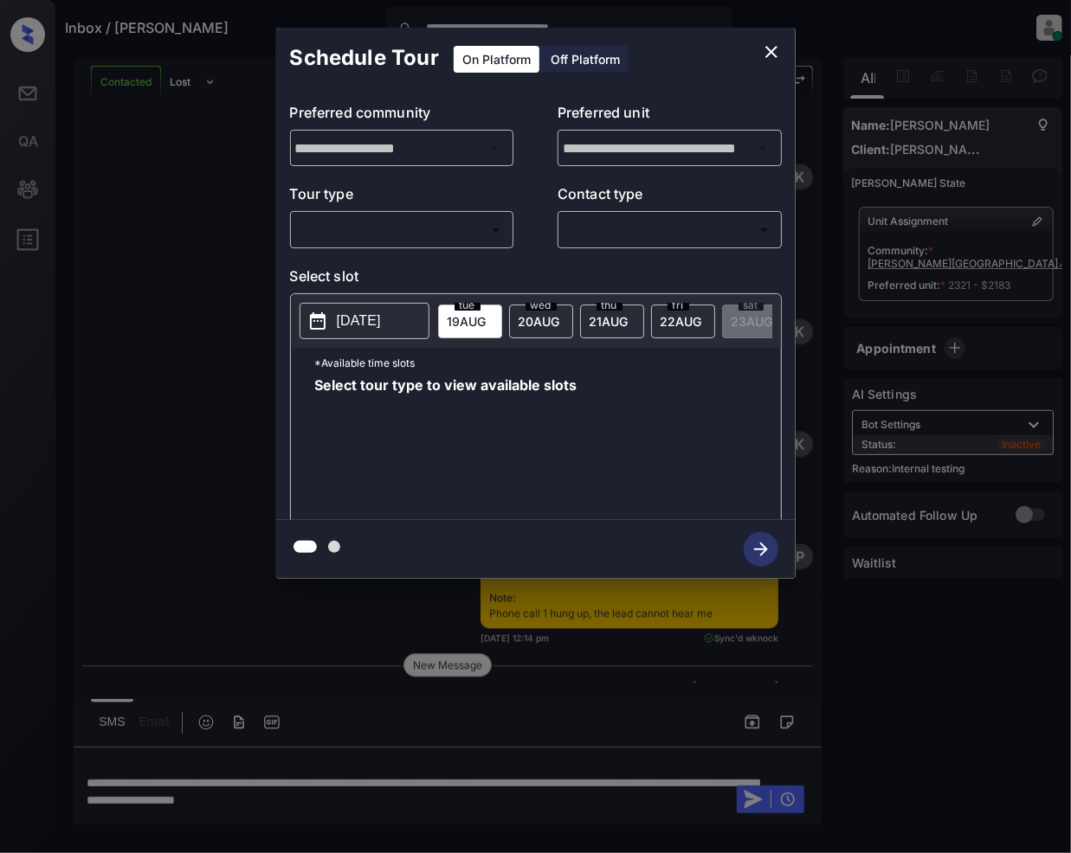
click at [415, 239] on body "**********" at bounding box center [535, 426] width 1071 height 853
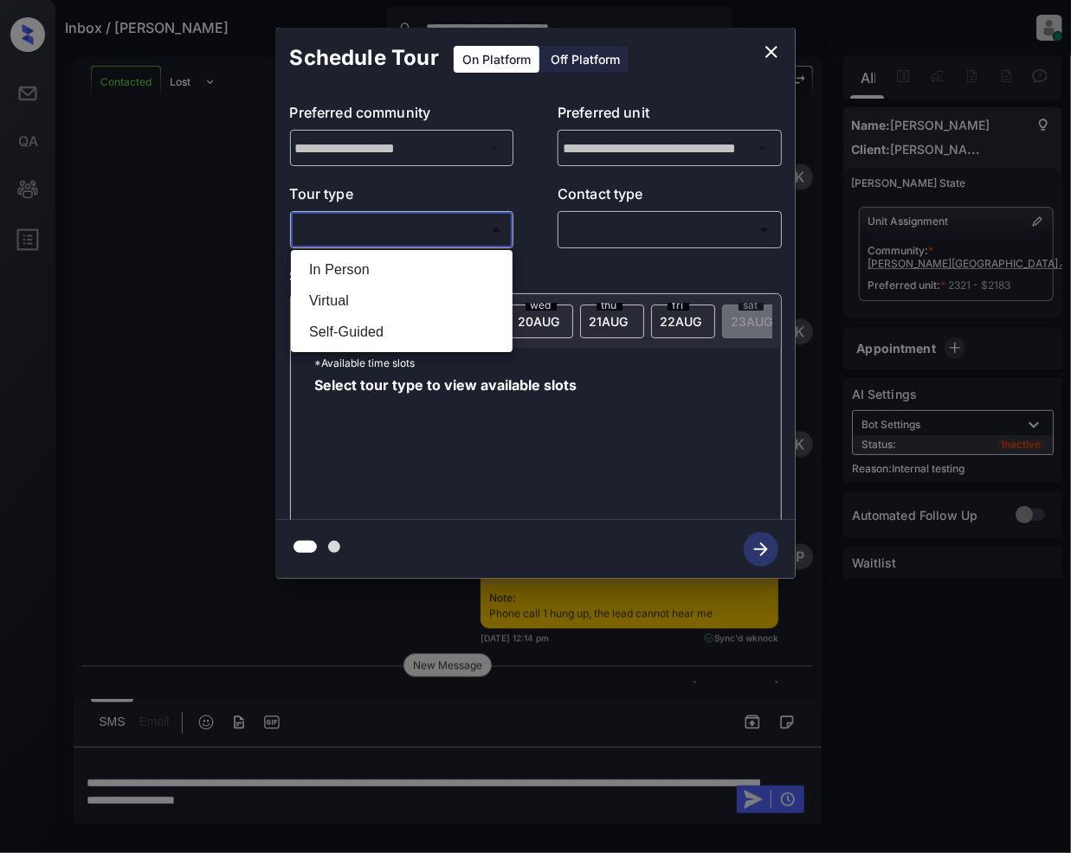
scroll to position [1850, 0]
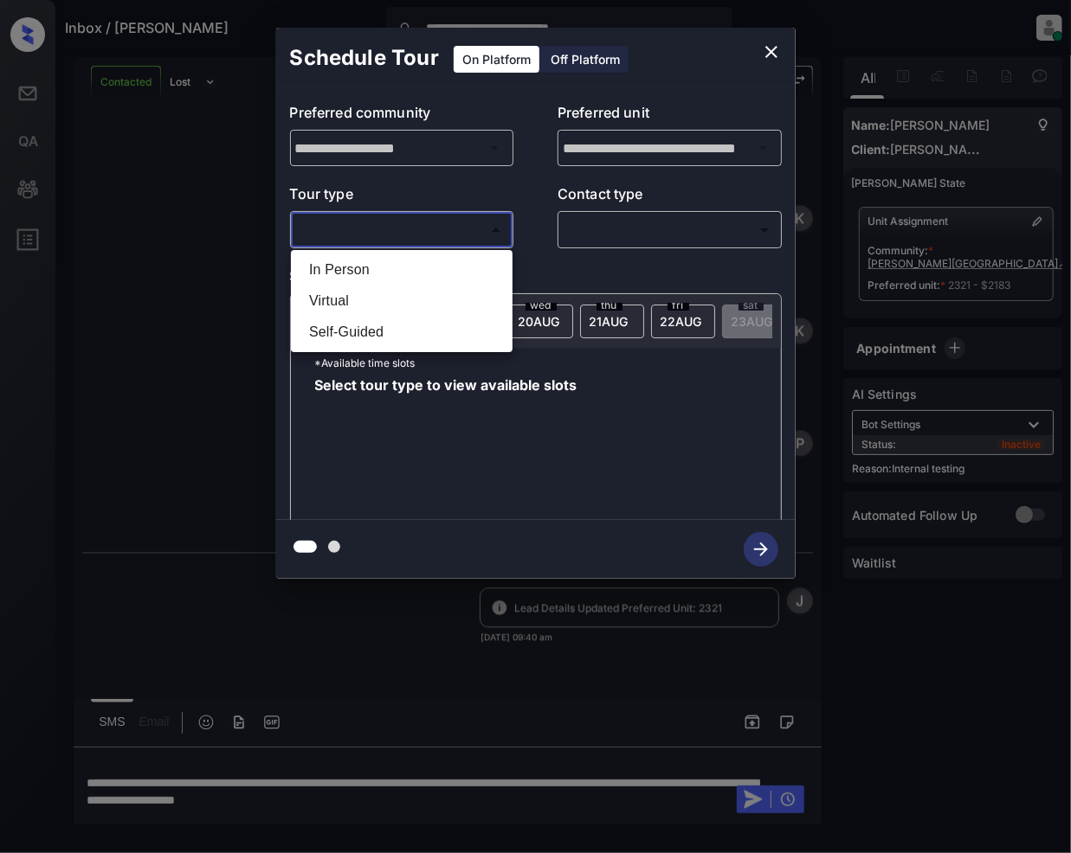
click at [353, 274] on li "In Person" at bounding box center [401, 269] width 213 height 31
type input "********"
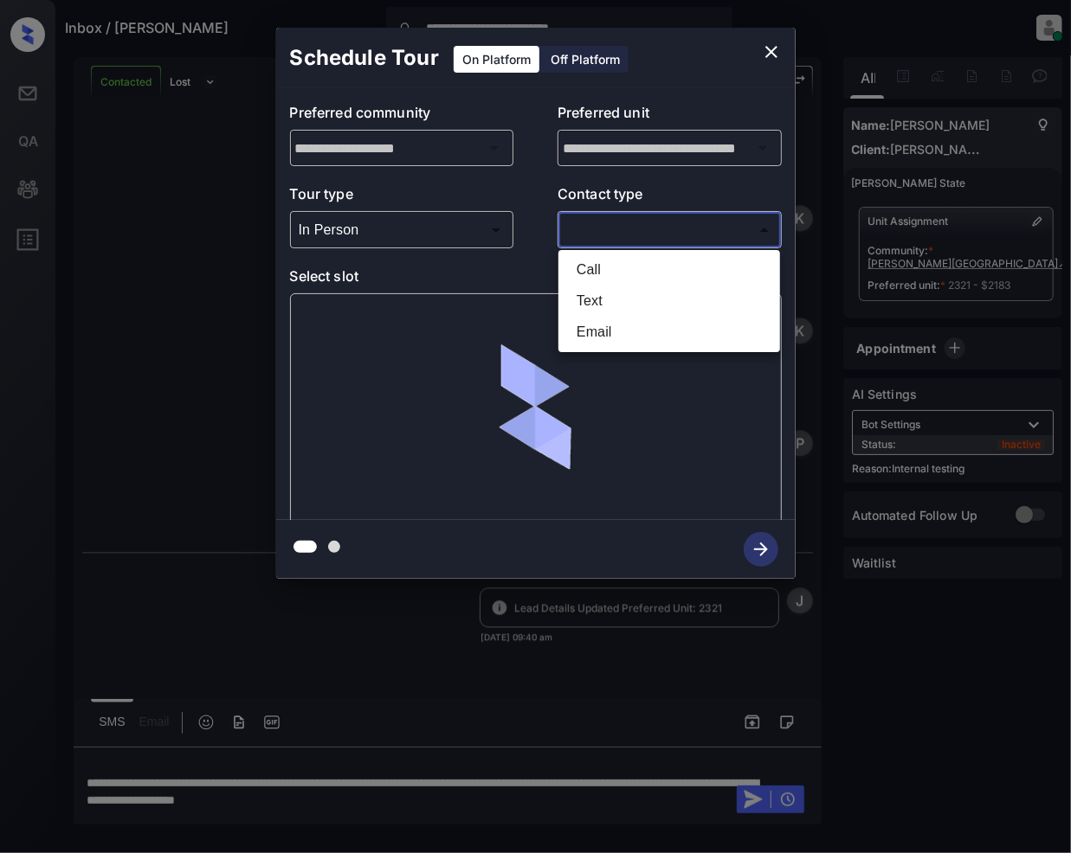
click at [647, 228] on body "**********" at bounding box center [535, 426] width 1071 height 853
drag, startPoint x: 587, startPoint y: 274, endPoint x: 597, endPoint y: 323, distance: 49.6
click at [587, 275] on li "Call" at bounding box center [669, 269] width 213 height 31
type input "****"
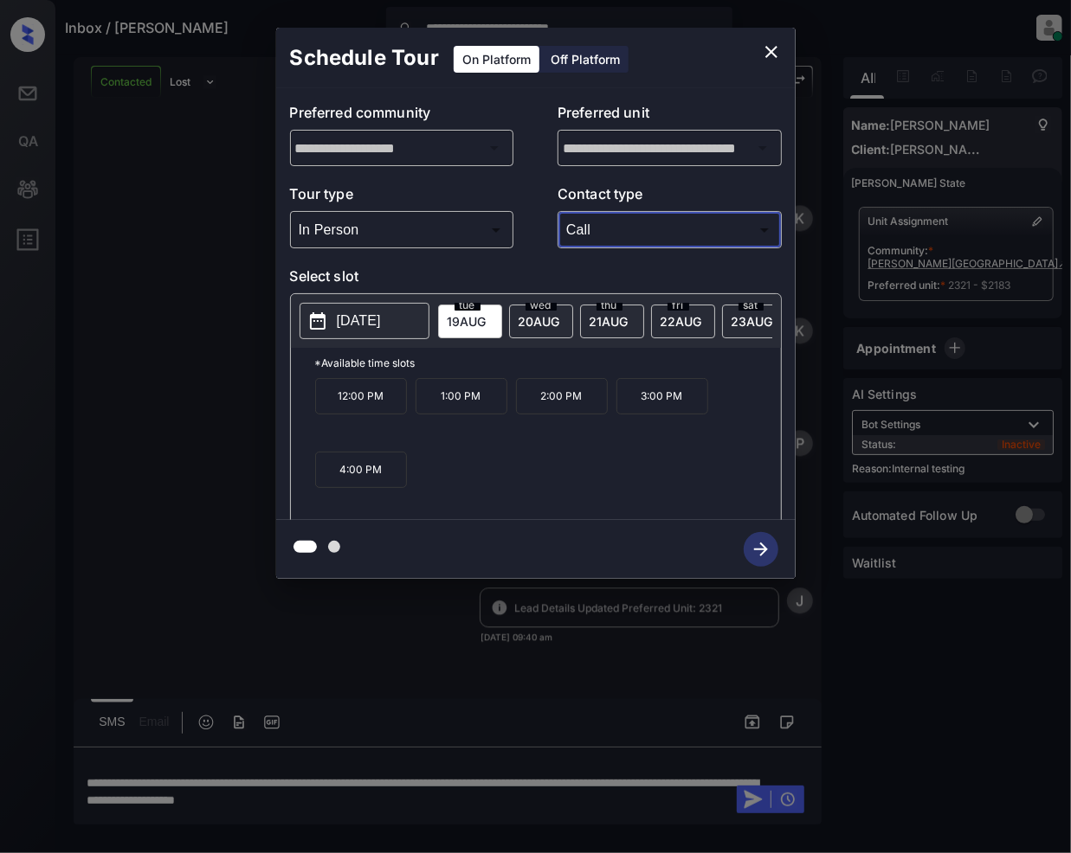
click at [769, 53] on icon "close" at bounding box center [771, 52] width 12 height 12
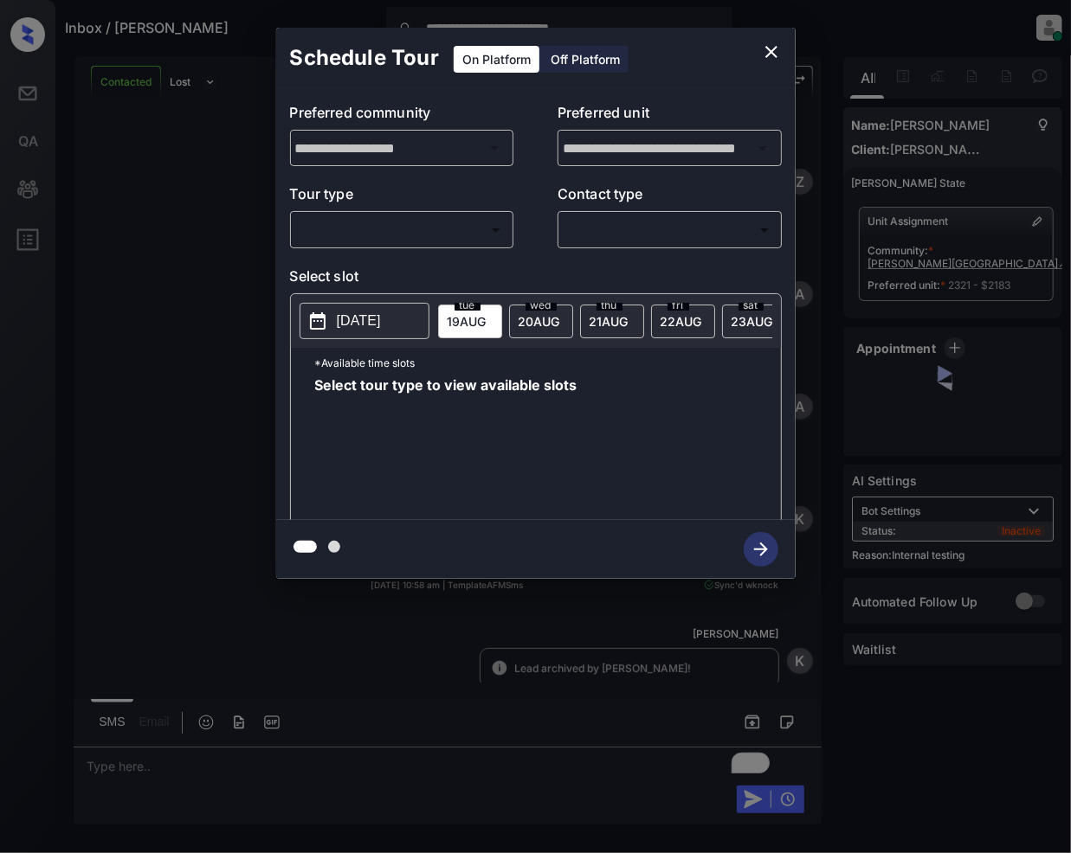
scroll to position [2033, 0]
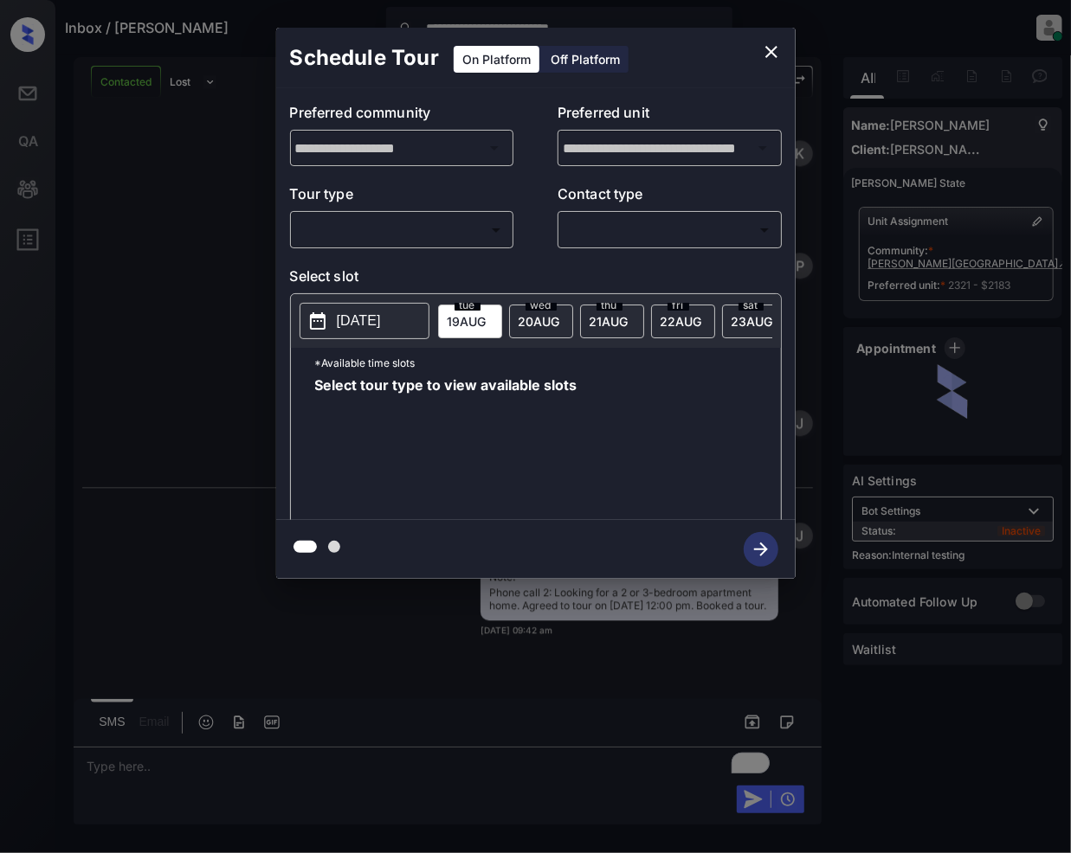
click at [438, 220] on body "**********" at bounding box center [535, 426] width 1071 height 853
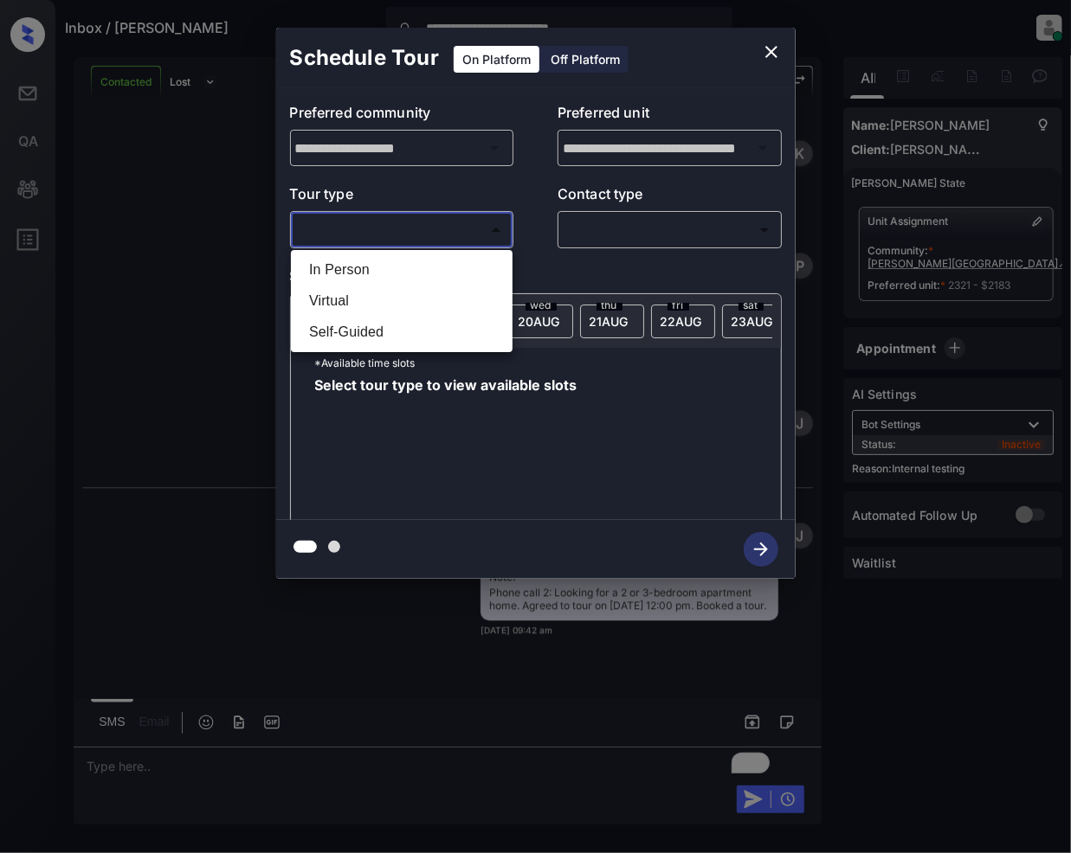
drag, startPoint x: 362, startPoint y: 265, endPoint x: 698, endPoint y: 229, distance: 337.7
click at [364, 267] on li "In Person" at bounding box center [401, 269] width 213 height 31
type input "********"
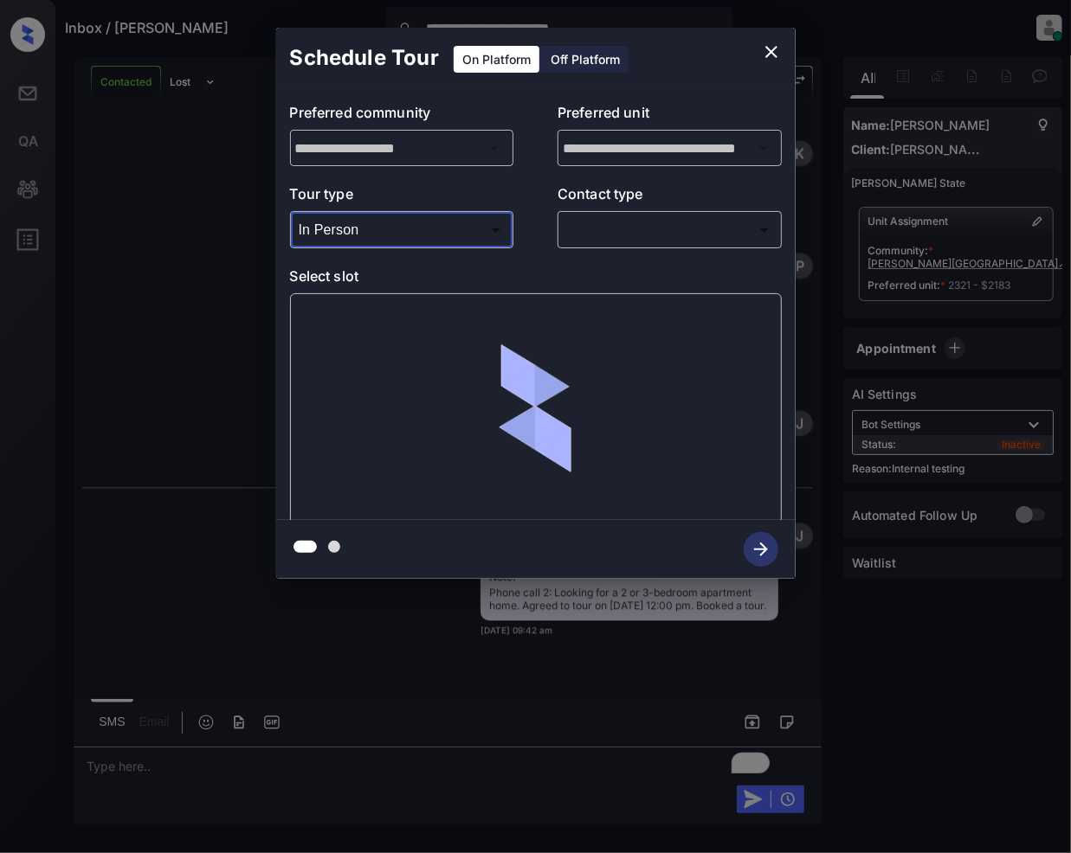
click at [680, 235] on body "**********" at bounding box center [535, 426] width 1071 height 853
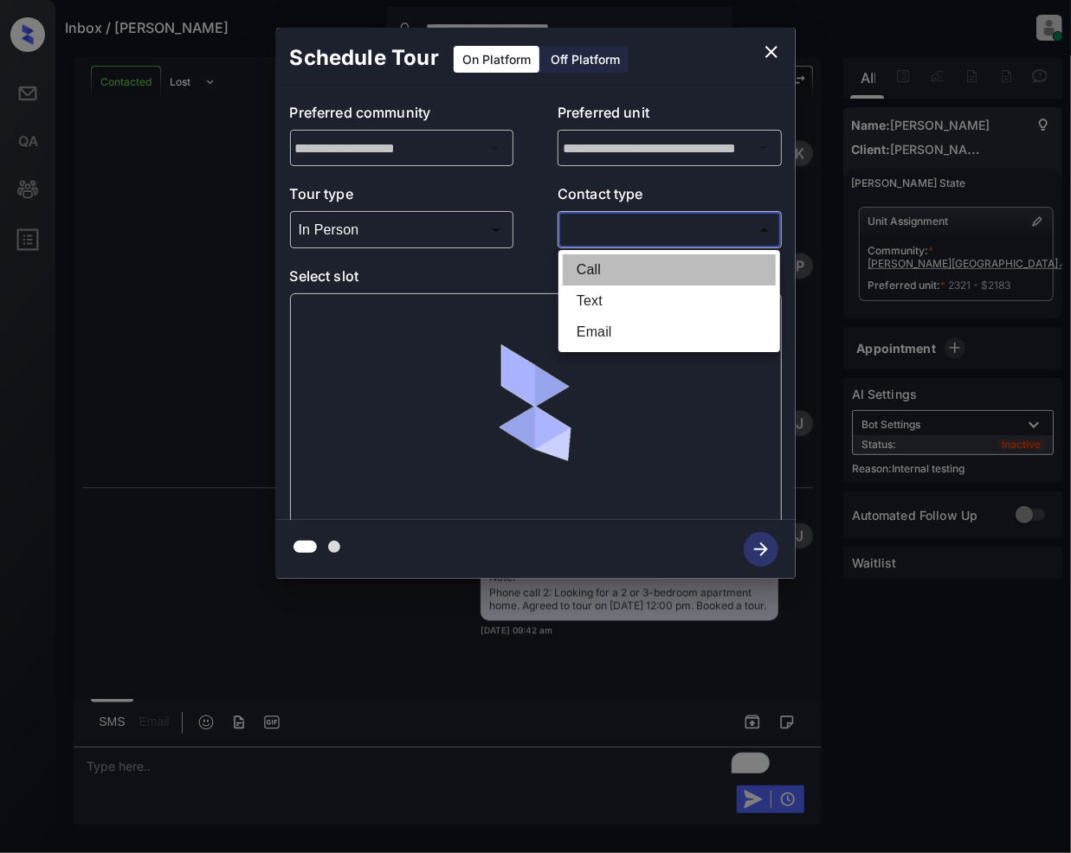
drag, startPoint x: 596, startPoint y: 263, endPoint x: 647, endPoint y: 413, distance: 158.2
click at [596, 265] on li "Call" at bounding box center [669, 269] width 213 height 31
type input "****"
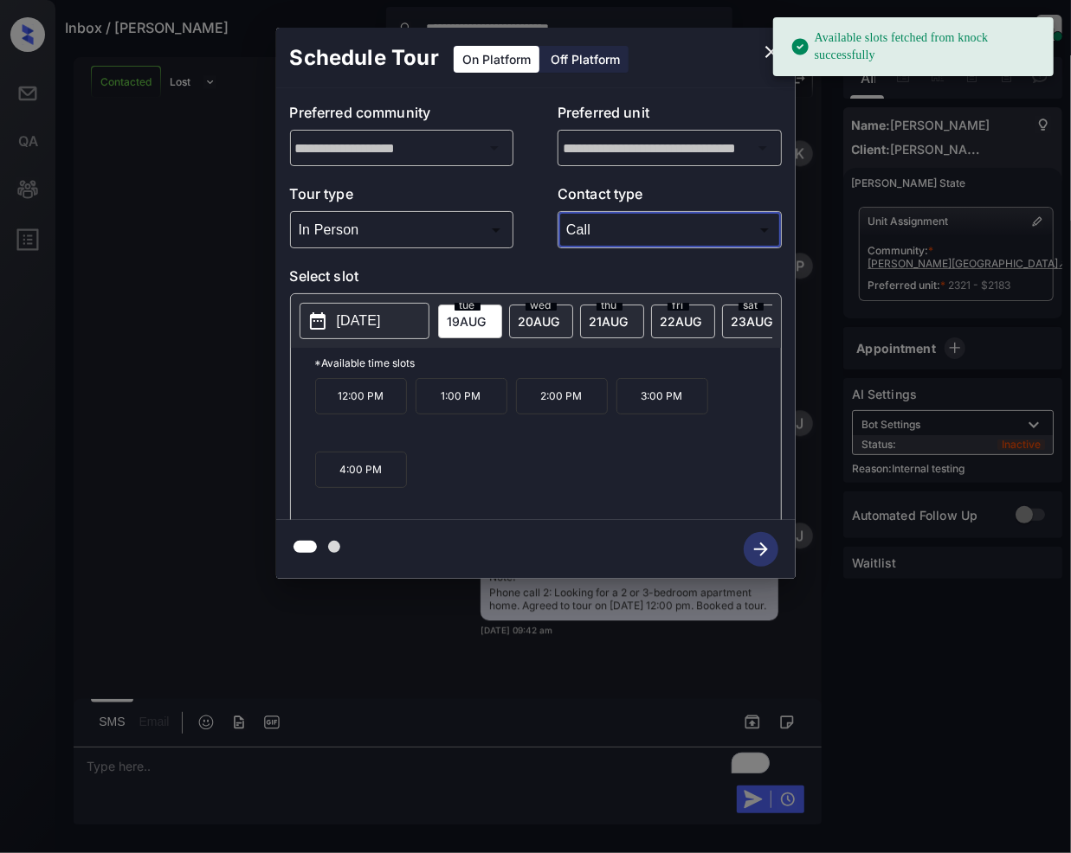
drag, startPoint x: 355, startPoint y: 409, endPoint x: 385, endPoint y: 526, distance: 121.5
click at [357, 407] on p "12:00 PM" at bounding box center [361, 396] width 92 height 36
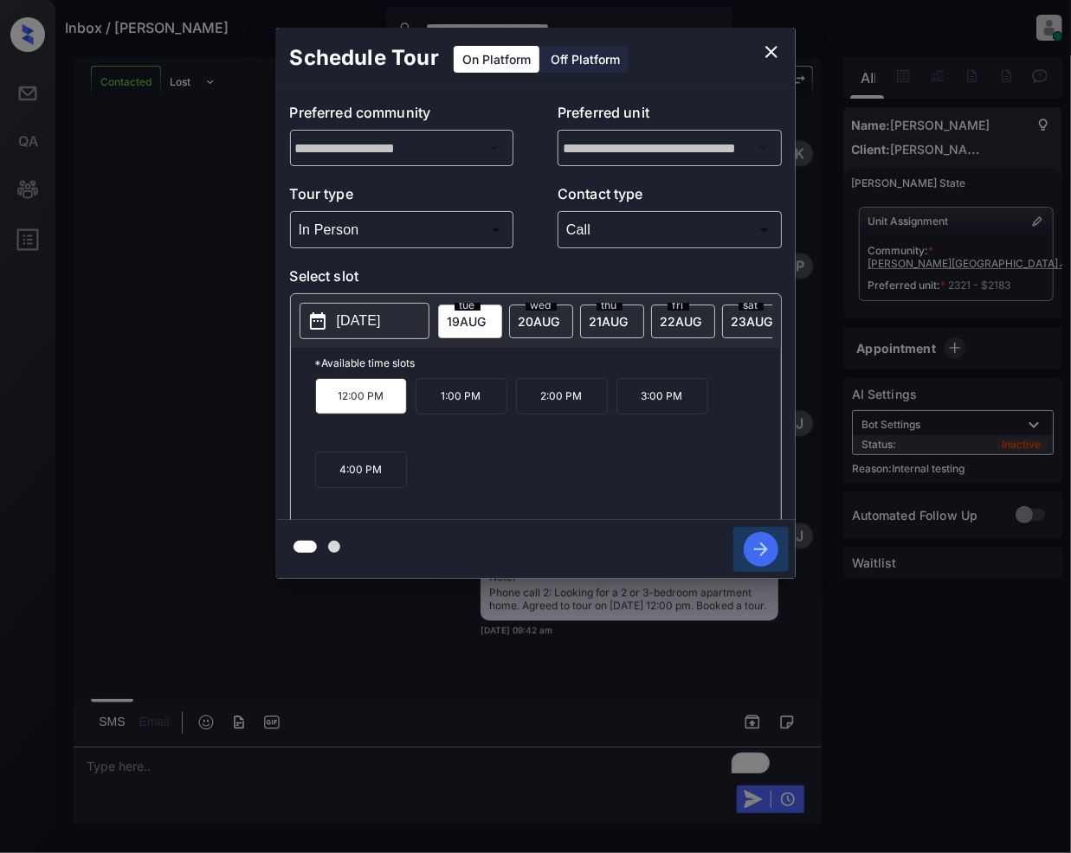
drag, startPoint x: 759, startPoint y: 544, endPoint x: 774, endPoint y: 563, distance: 24.1
click at [758, 545] on icon "button" at bounding box center [760, 549] width 35 height 35
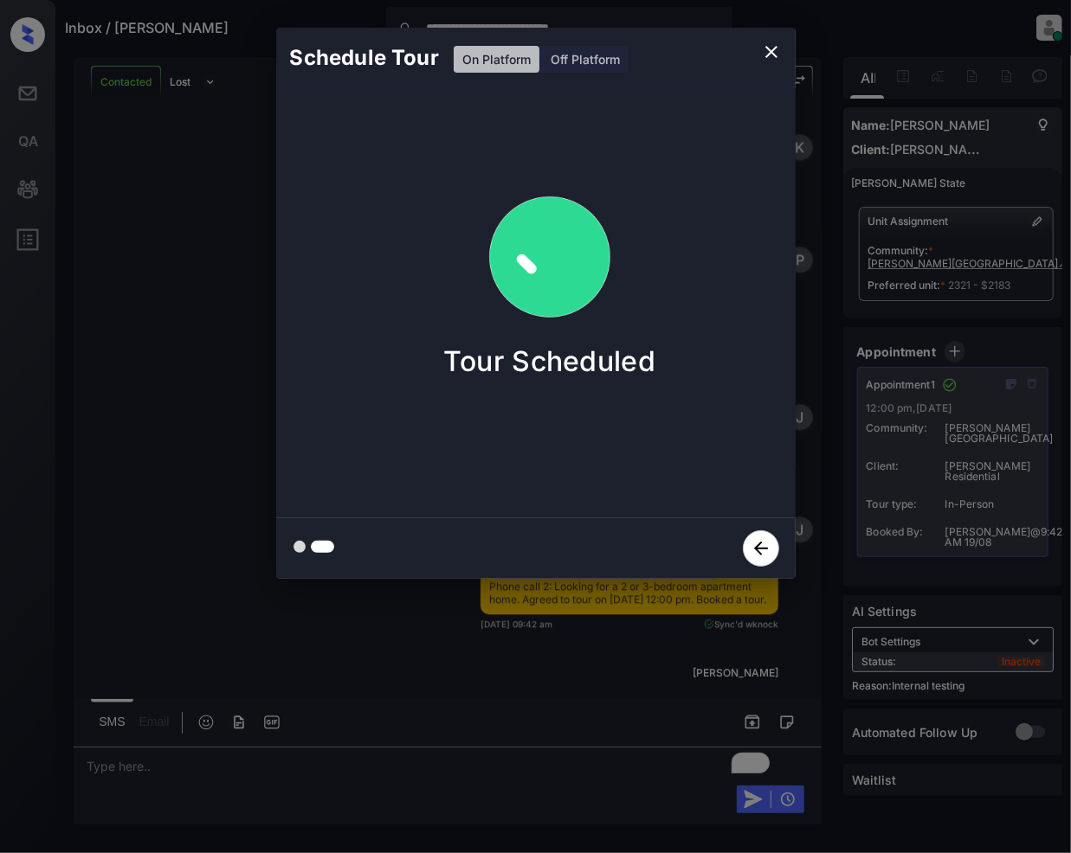
click at [766, 42] on icon "close" at bounding box center [771, 52] width 21 height 21
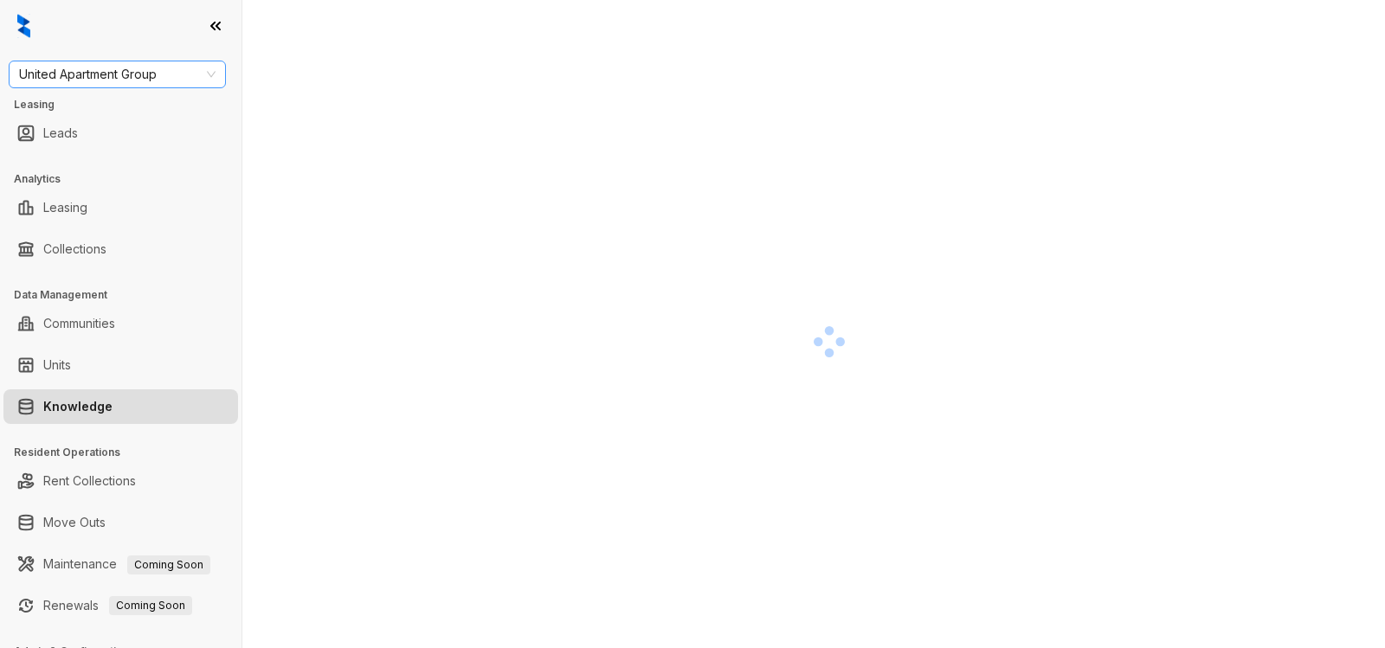
click at [123, 74] on span "United Apartment Group" at bounding box center [117, 74] width 196 height 26
type input "*******"
click at [139, 142] on div "Raintree Partners" at bounding box center [118, 136] width 190 height 19
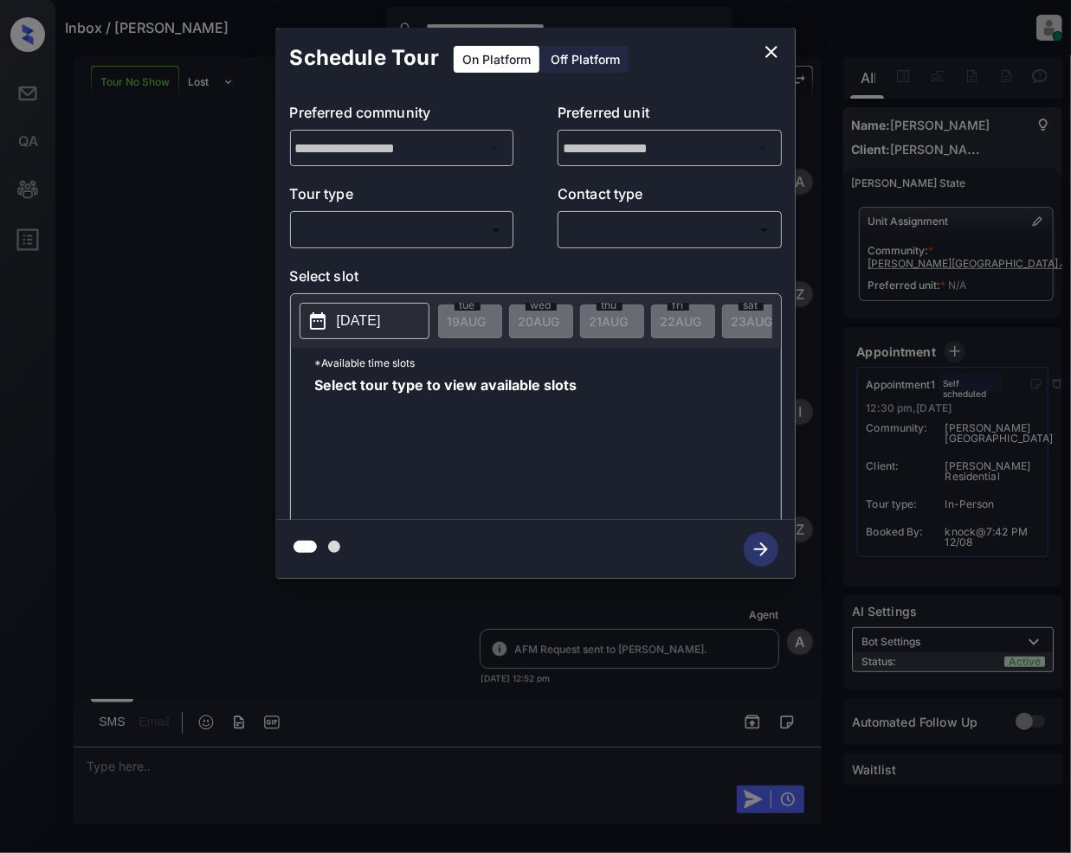
scroll to position [597, 0]
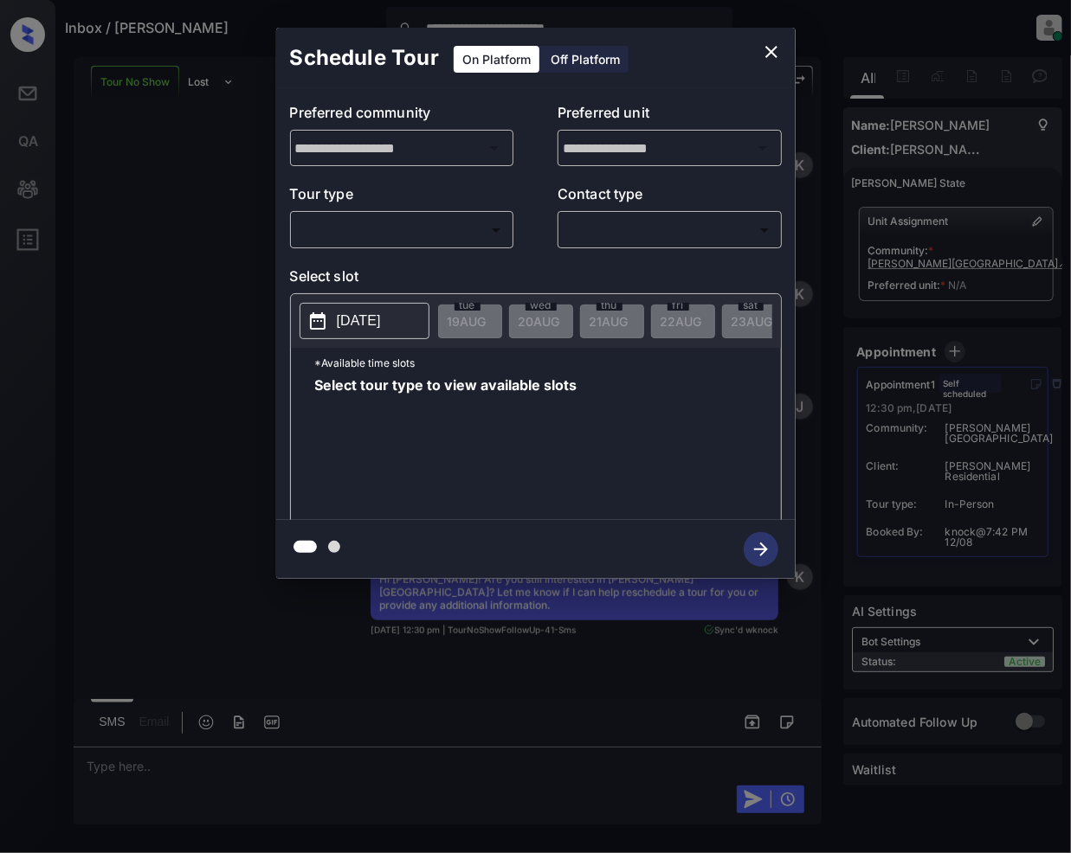
click at [126, 542] on div "**********" at bounding box center [535, 303] width 1071 height 607
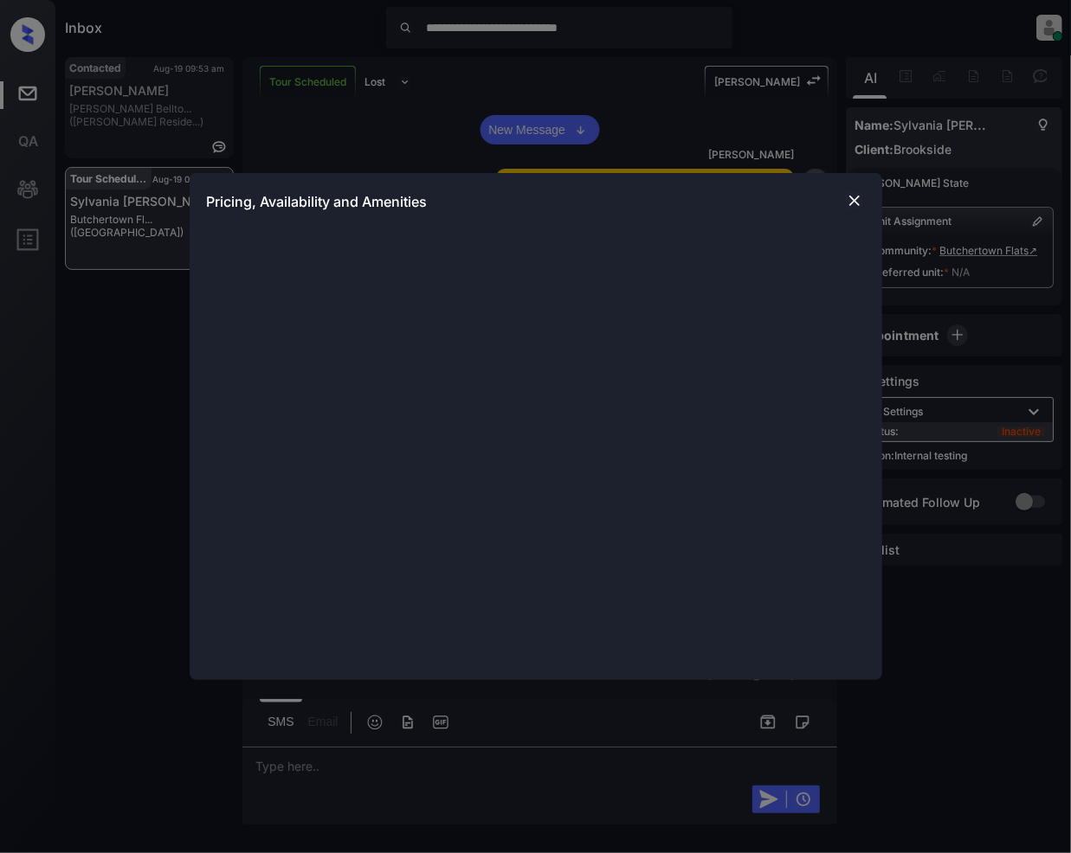
scroll to position [929, 0]
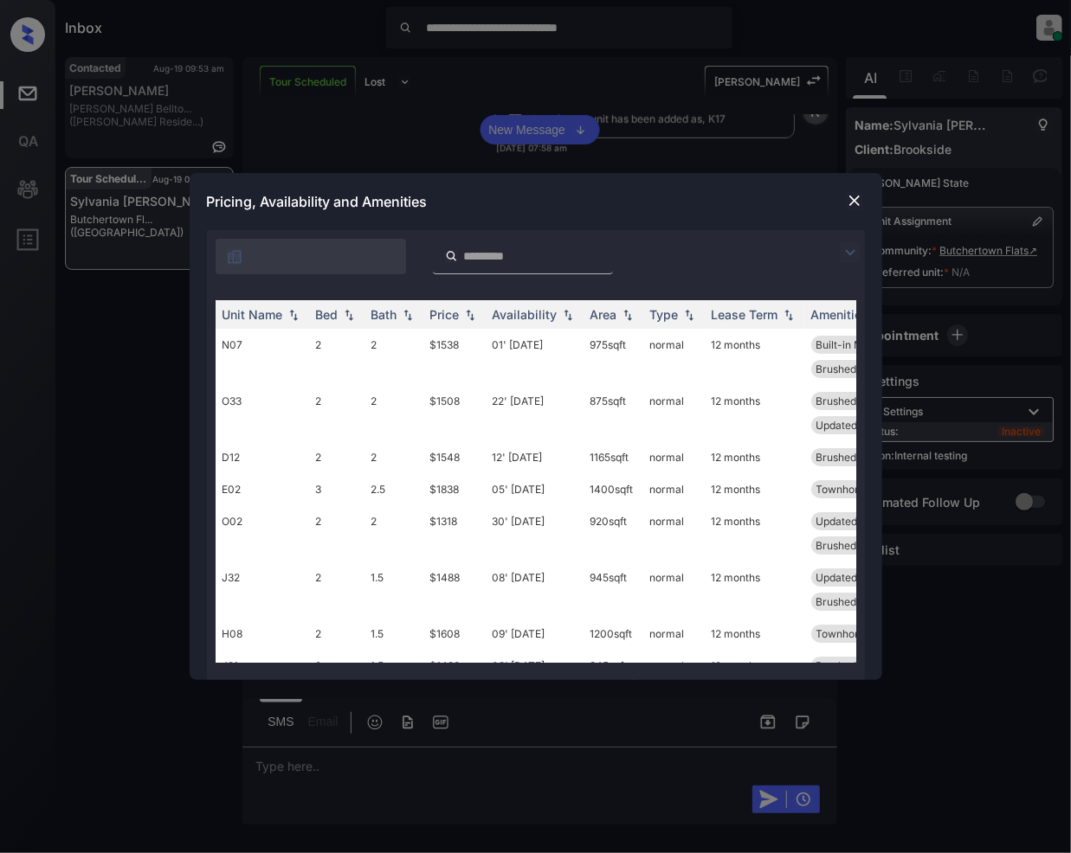
click at [531, 253] on input "search" at bounding box center [533, 256] width 142 height 15
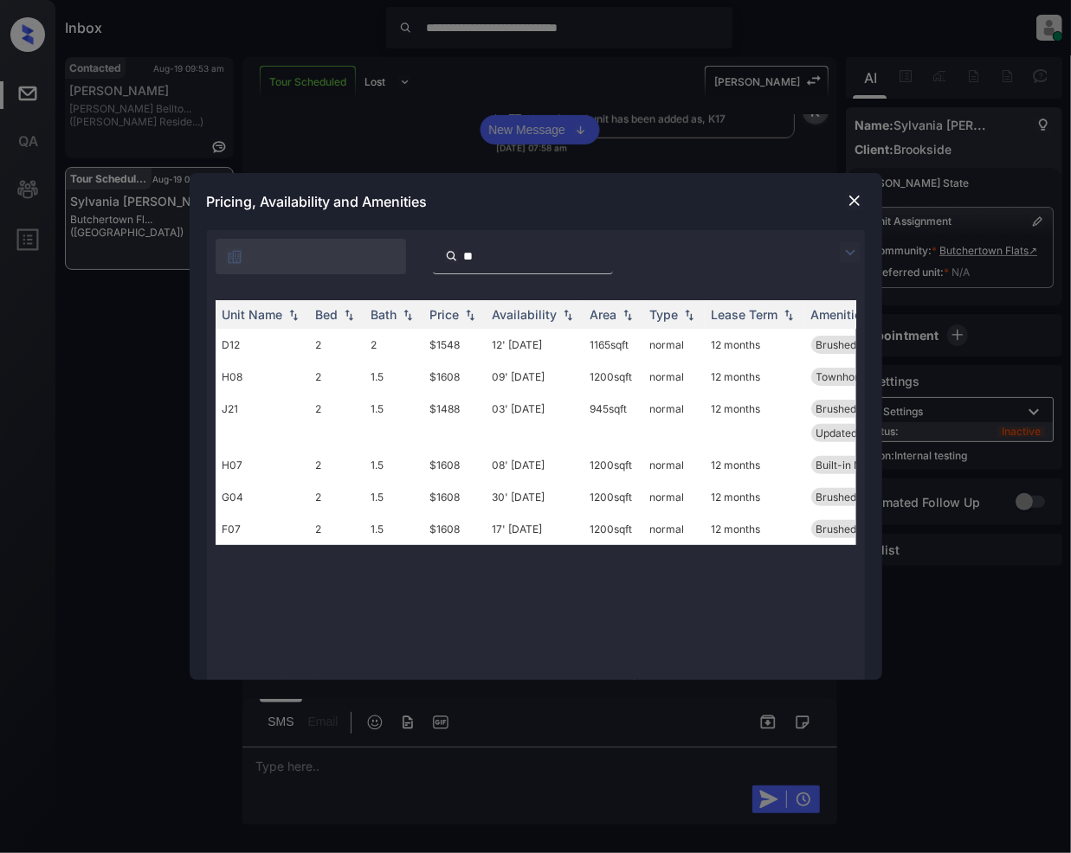
type input "*"
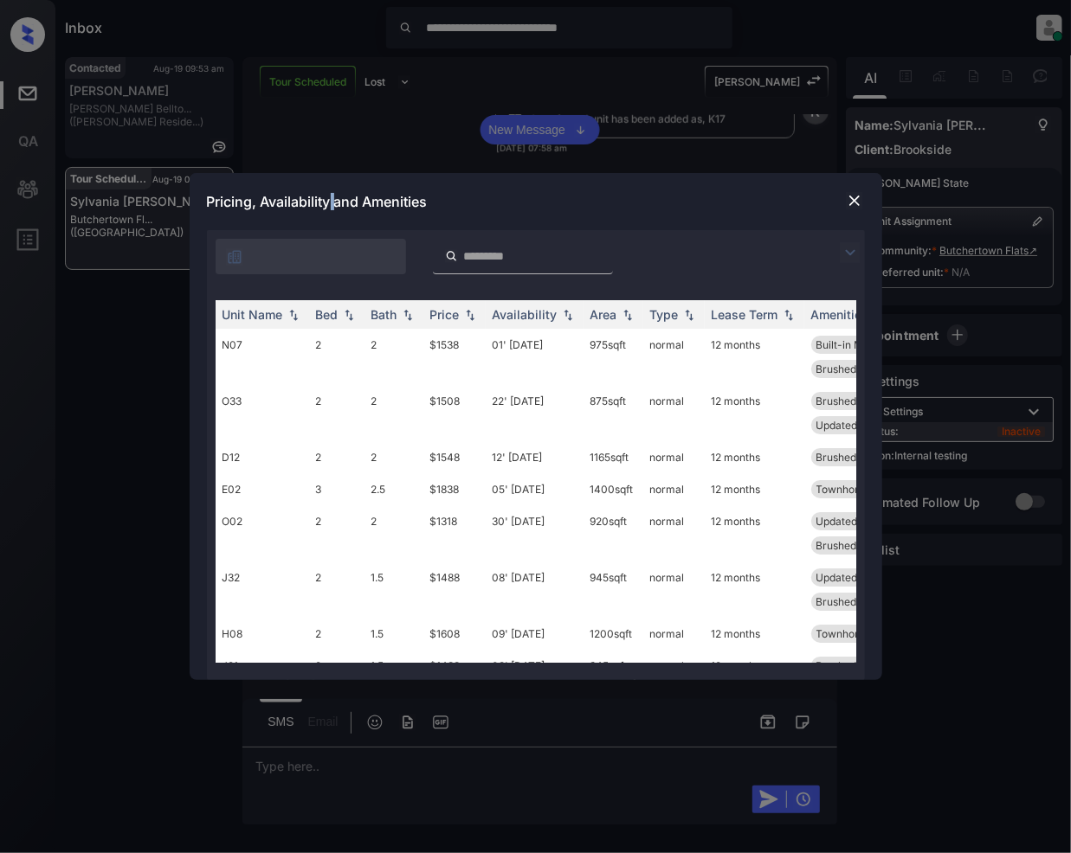
click at [333, 114] on div "**********" at bounding box center [535, 426] width 1071 height 853
click at [856, 197] on img at bounding box center [854, 200] width 17 height 17
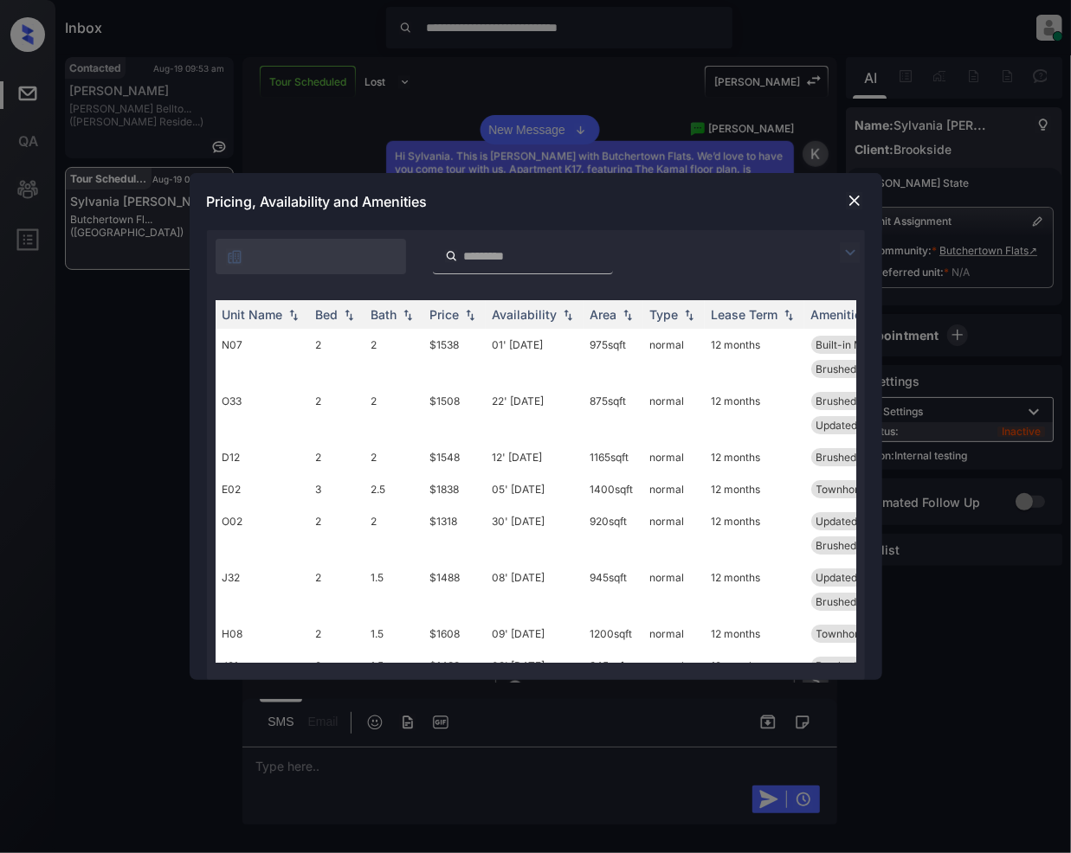
click at [538, 250] on input "search" at bounding box center [533, 256] width 142 height 15
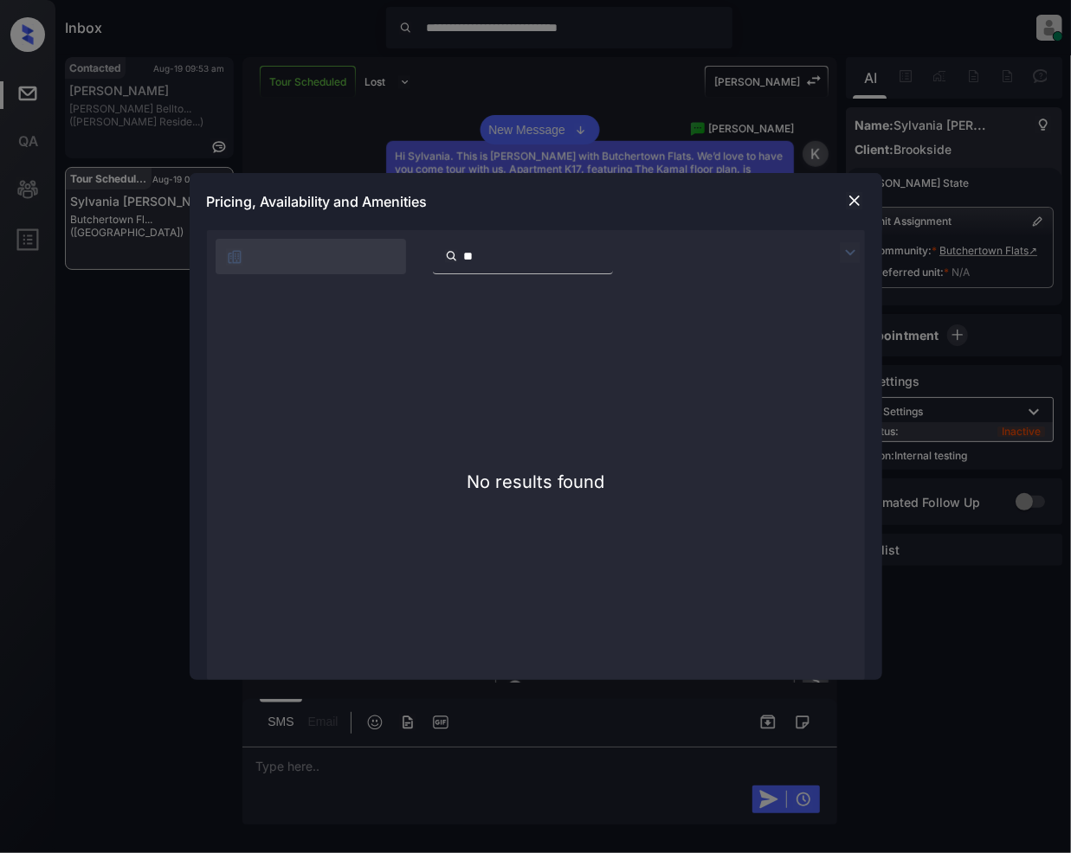
type input "*"
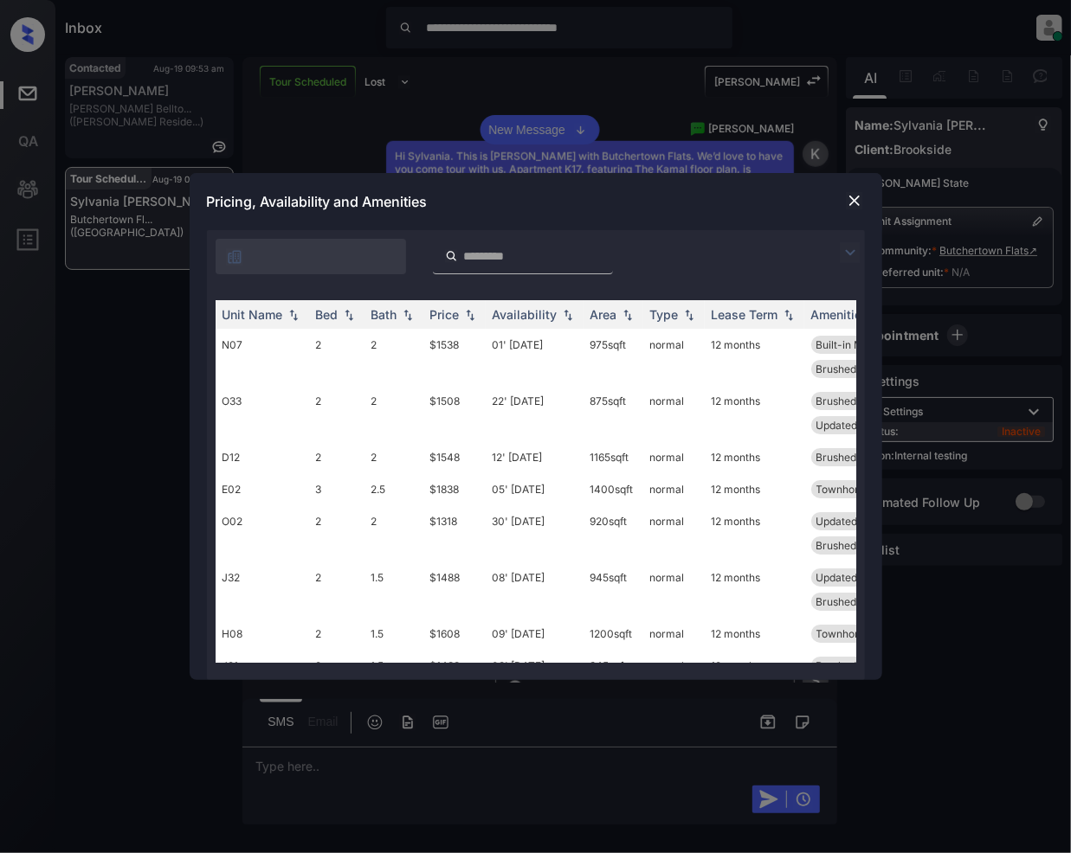
click at [846, 253] on img at bounding box center [850, 252] width 21 height 21
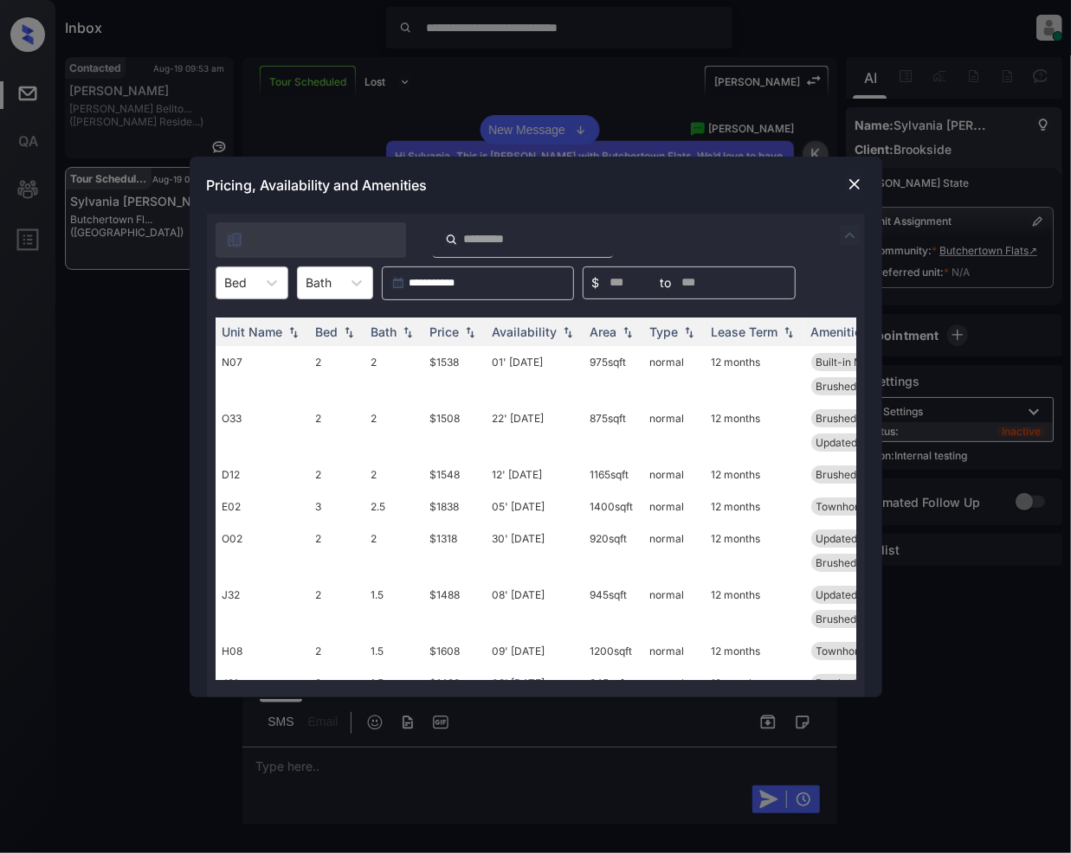
click at [254, 286] on div "Bed" at bounding box center [236, 282] width 40 height 25
click at [853, 185] on img at bounding box center [854, 184] width 17 height 17
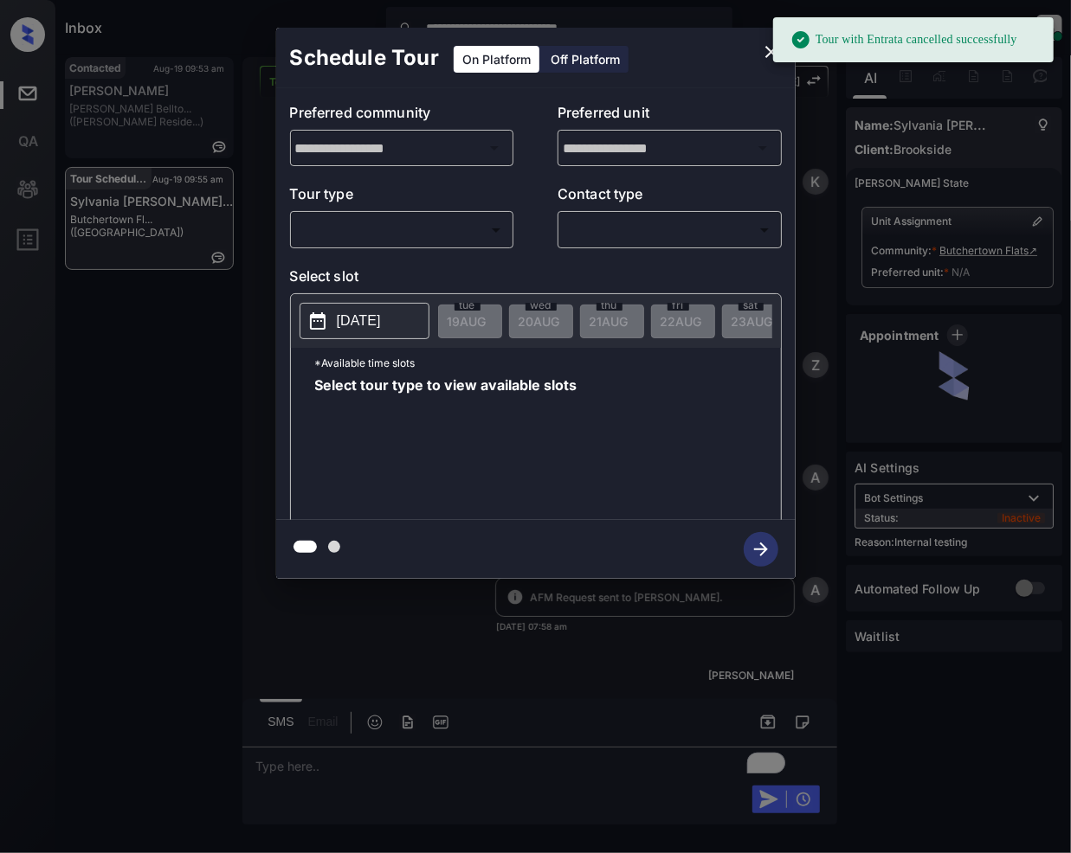
scroll to position [7334, 0]
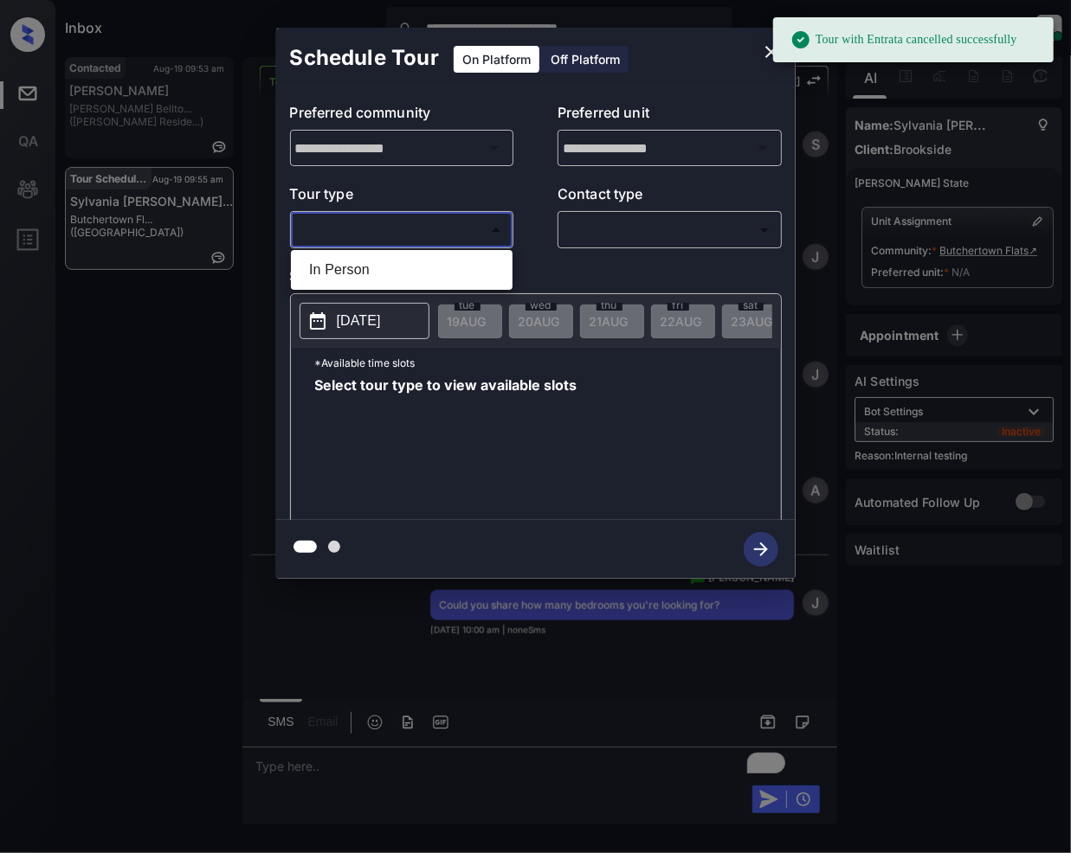
click at [466, 226] on body "**********" at bounding box center [535, 426] width 1071 height 853
drag, startPoint x: 412, startPoint y: 281, endPoint x: 666, endPoint y: 242, distance: 257.4
click at [412, 280] on li "In Person" at bounding box center [401, 269] width 213 height 31
type input "********"
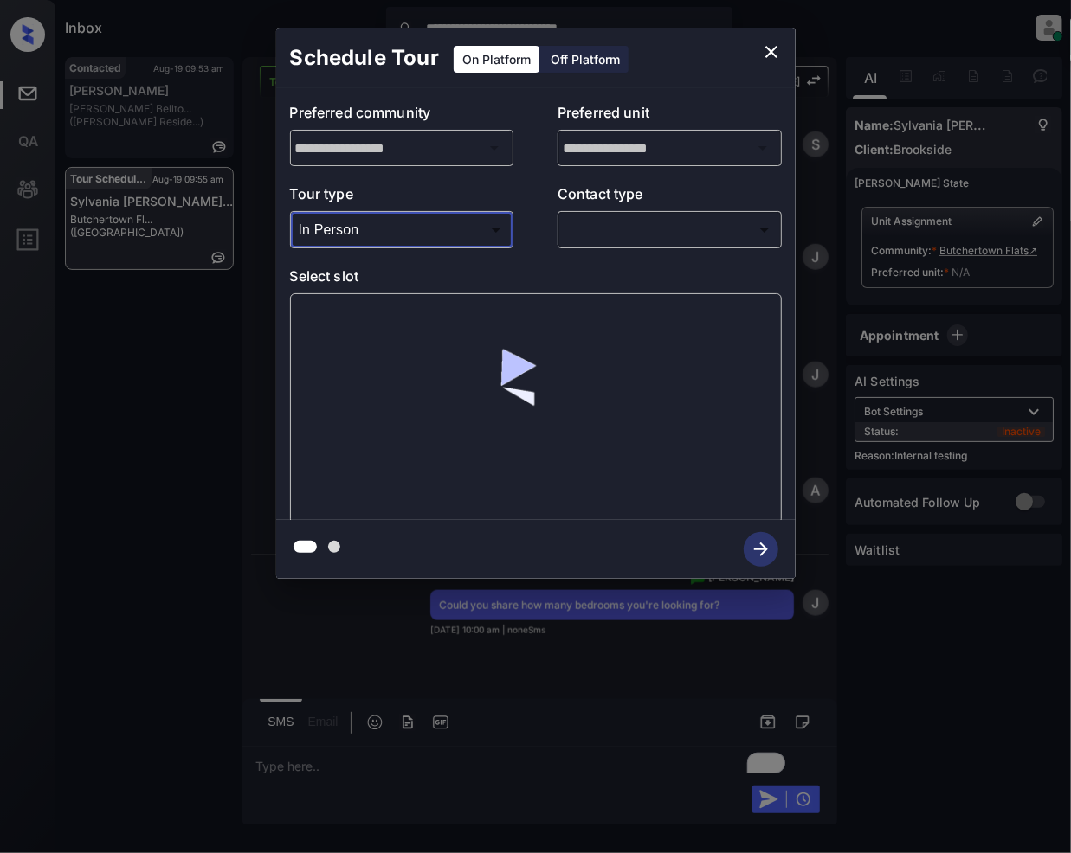
click at [660, 233] on body "**********" at bounding box center [535, 426] width 1071 height 853
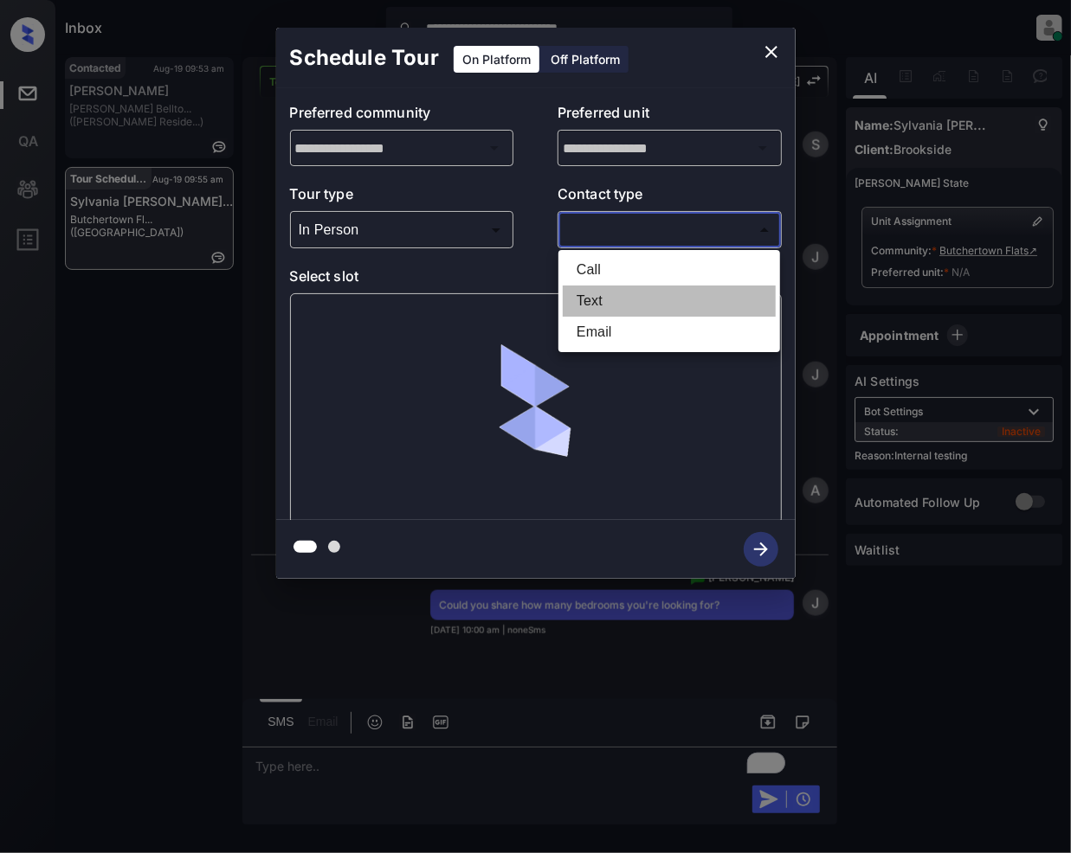
click at [596, 294] on li "Text" at bounding box center [669, 301] width 213 height 31
type input "****"
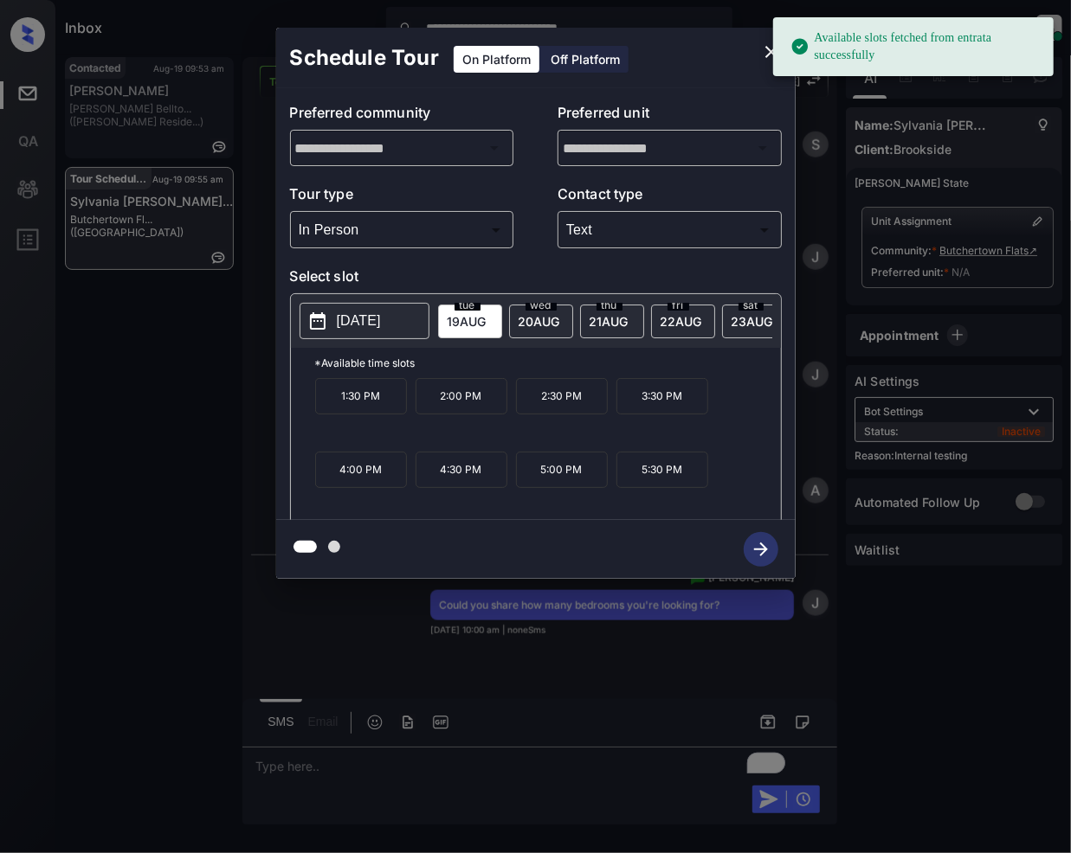
click at [486, 325] on span "[DATE]" at bounding box center [466, 321] width 39 height 15
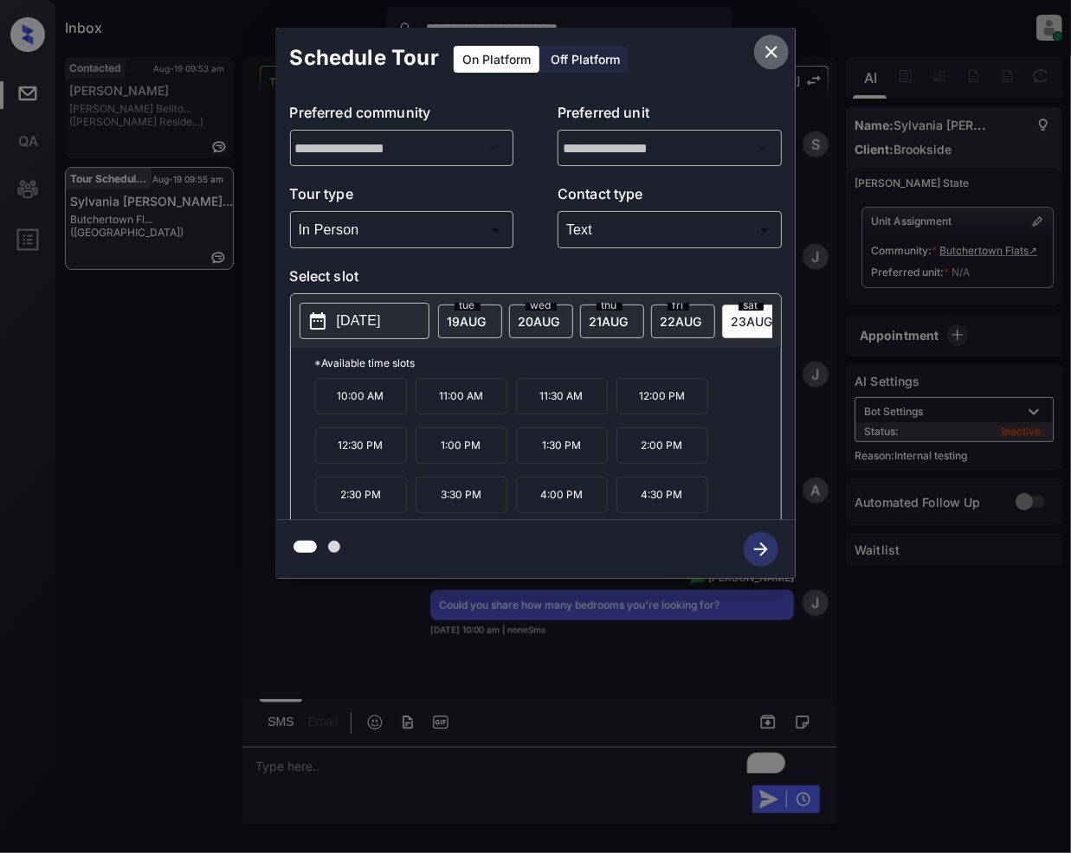
click at [776, 49] on icon "close" at bounding box center [771, 52] width 21 height 21
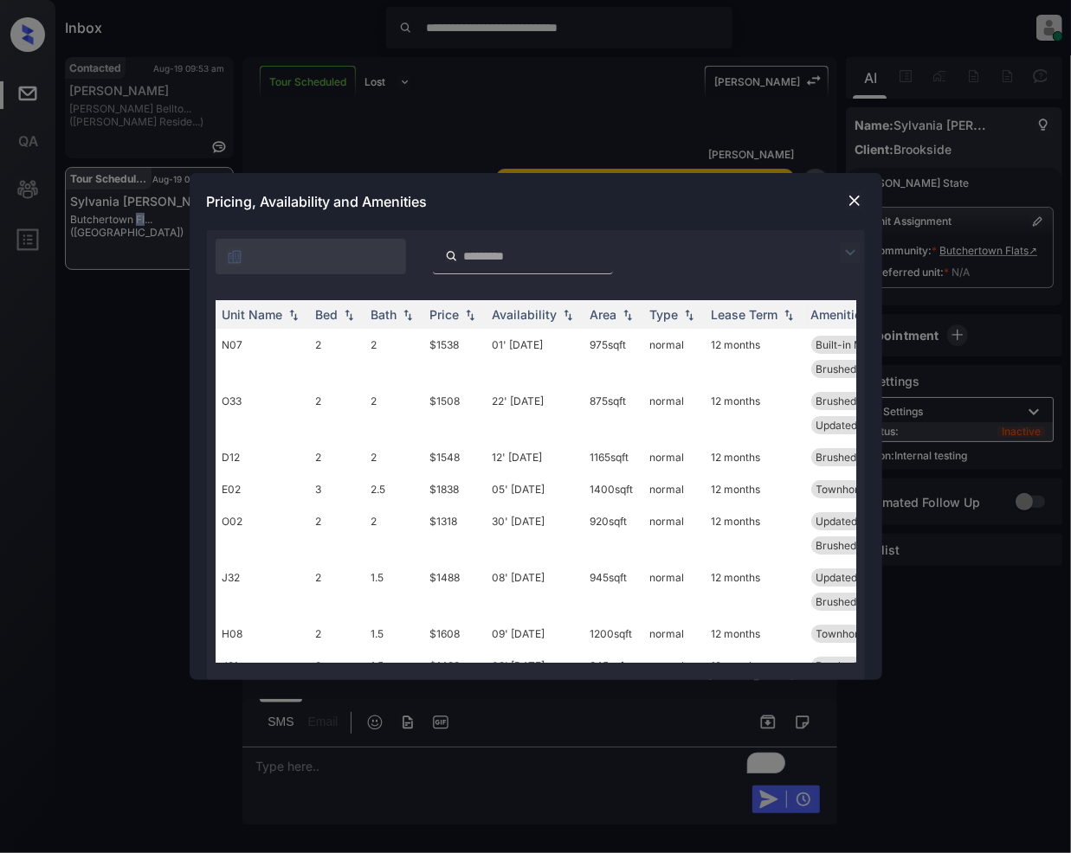
scroll to position [7655, 0]
click at [849, 250] on img at bounding box center [850, 252] width 21 height 21
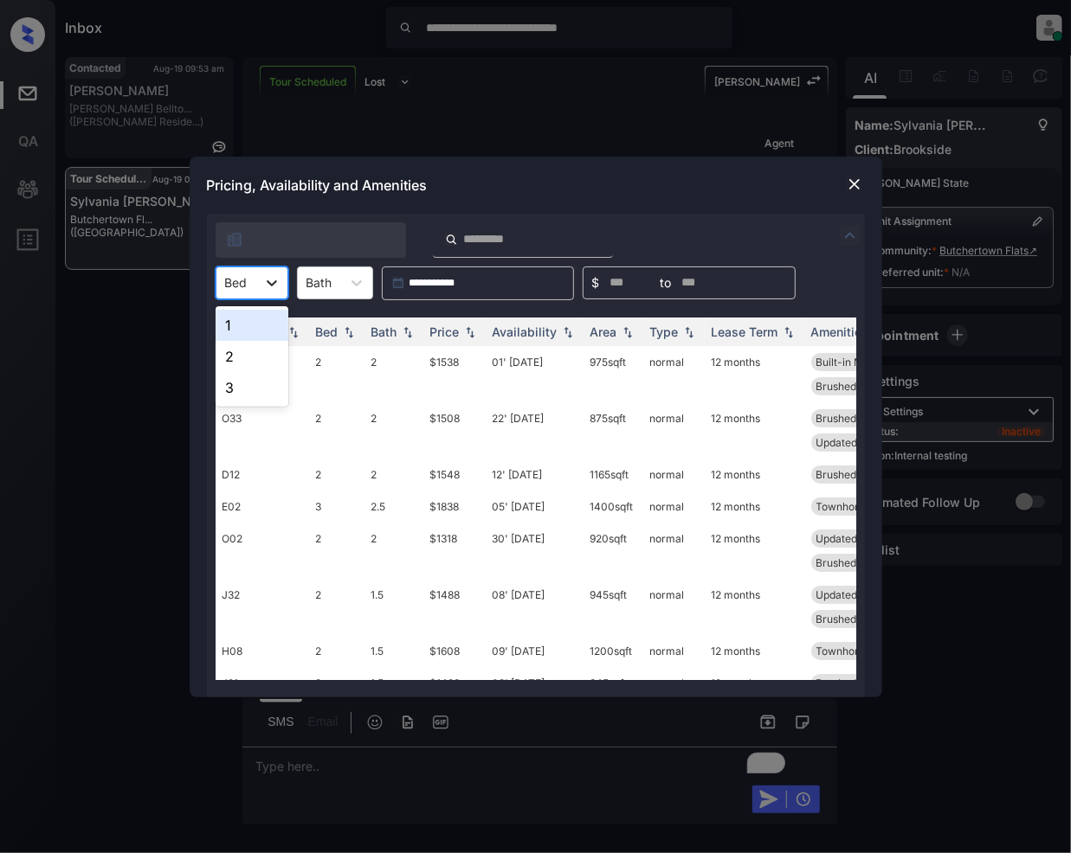
click at [274, 282] on icon at bounding box center [272, 283] width 10 height 6
drag, startPoint x: 234, startPoint y: 327, endPoint x: 294, endPoint y: 454, distance: 140.9
click at [235, 327] on div "1" at bounding box center [252, 325] width 73 height 31
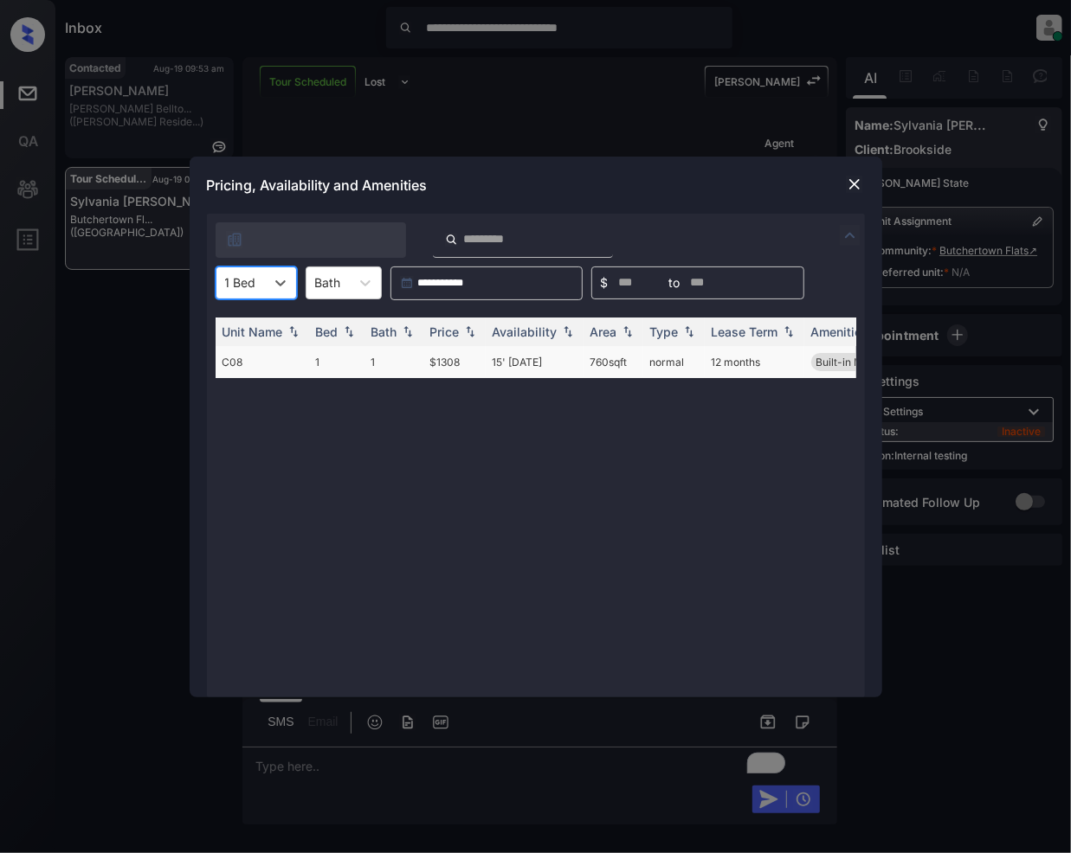
click at [454, 367] on td "$1308" at bounding box center [454, 362] width 62 height 32
drag, startPoint x: 454, startPoint y: 367, endPoint x: 849, endPoint y: 198, distance: 430.0
click at [457, 367] on td "$1308" at bounding box center [454, 362] width 62 height 32
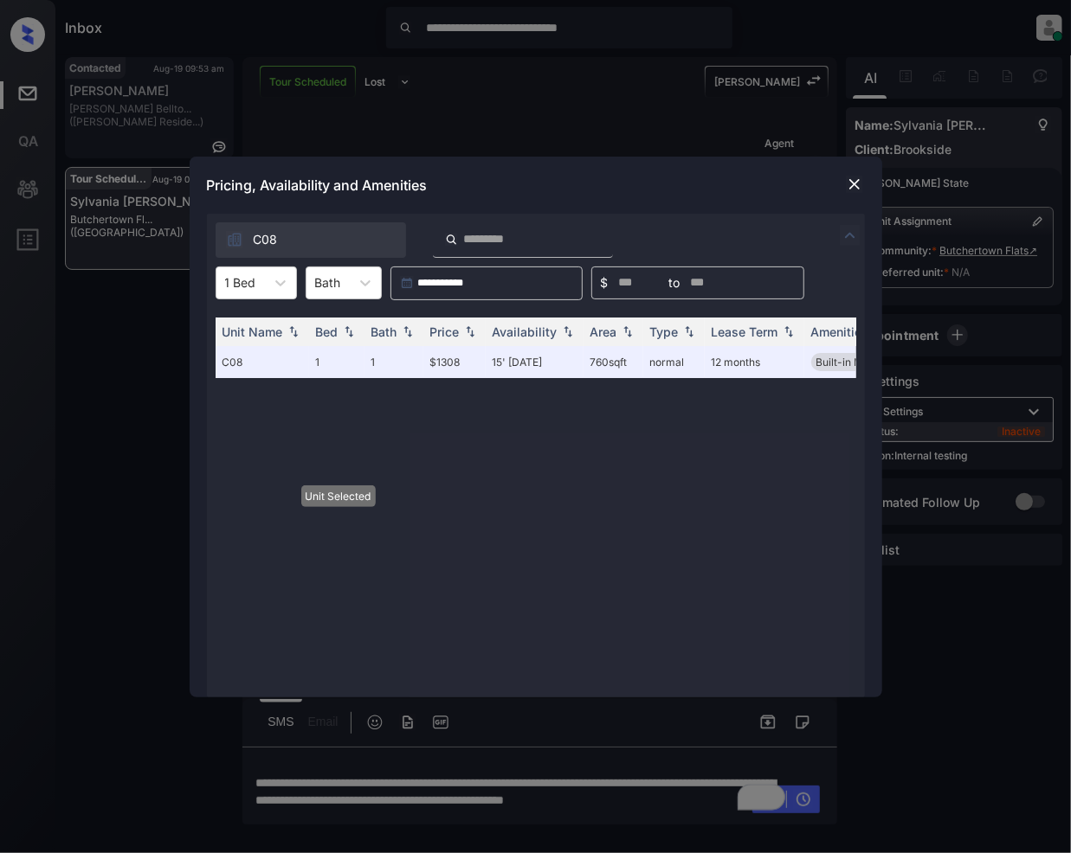
click at [859, 171] on div "Pricing, Availability and Amenities" at bounding box center [536, 185] width 692 height 57
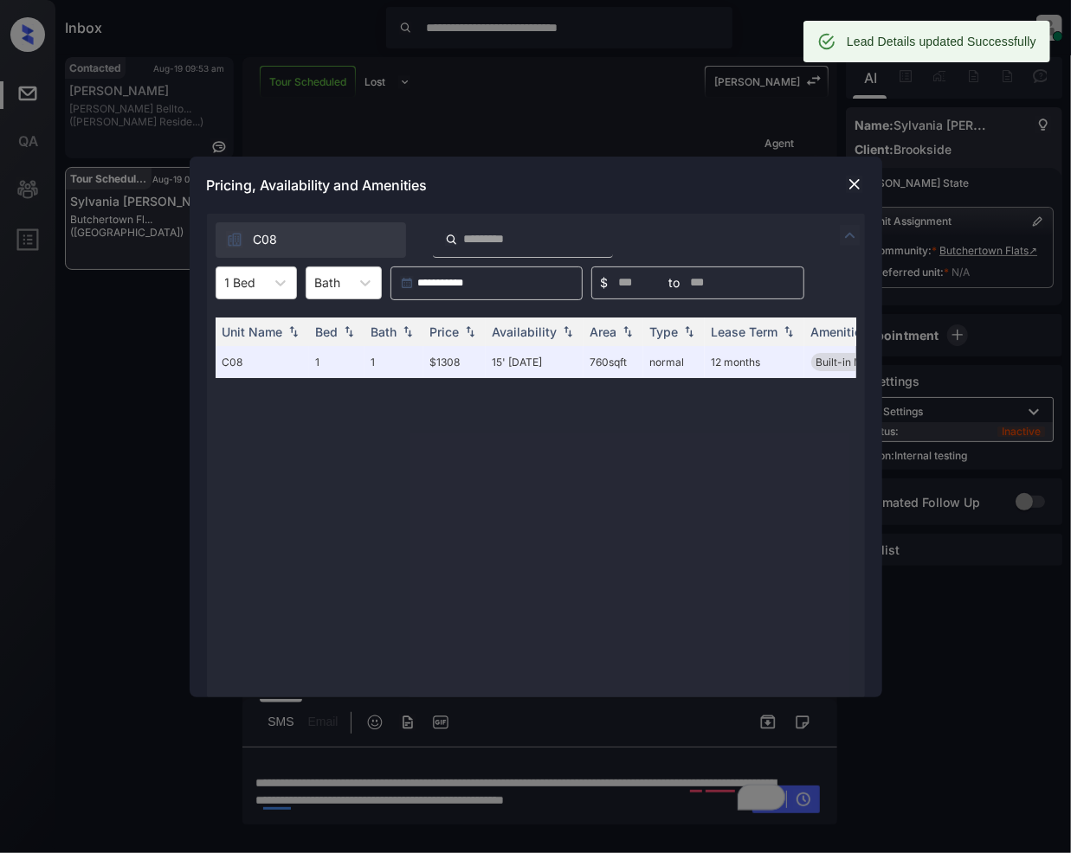
click at [846, 180] on img at bounding box center [854, 184] width 17 height 17
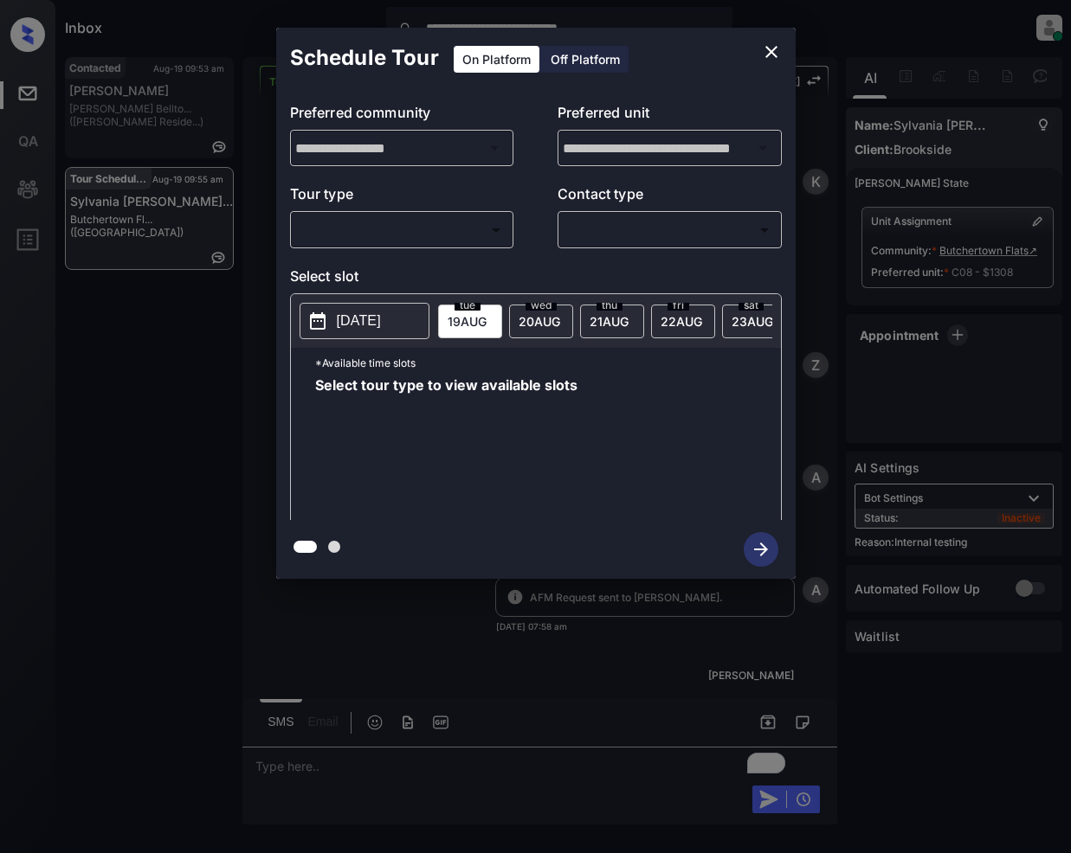
click at [409, 228] on body "**********" at bounding box center [535, 426] width 1071 height 853
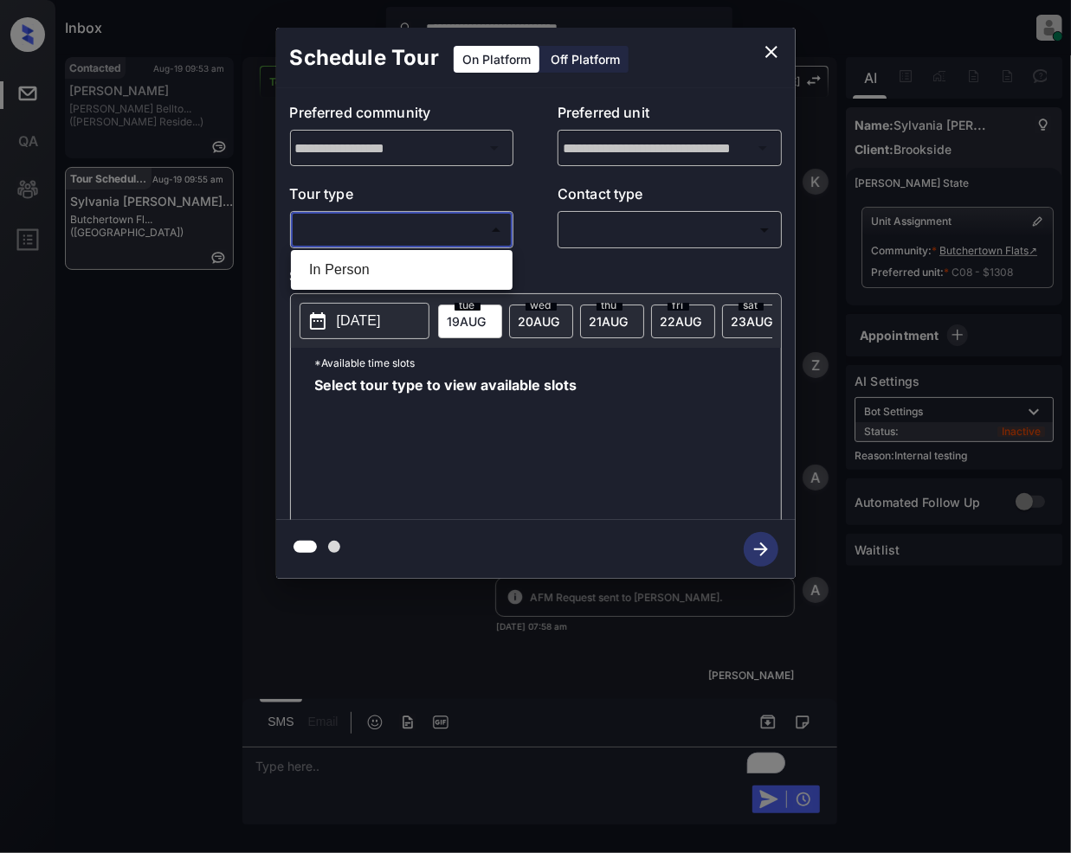
scroll to position [7883, 0]
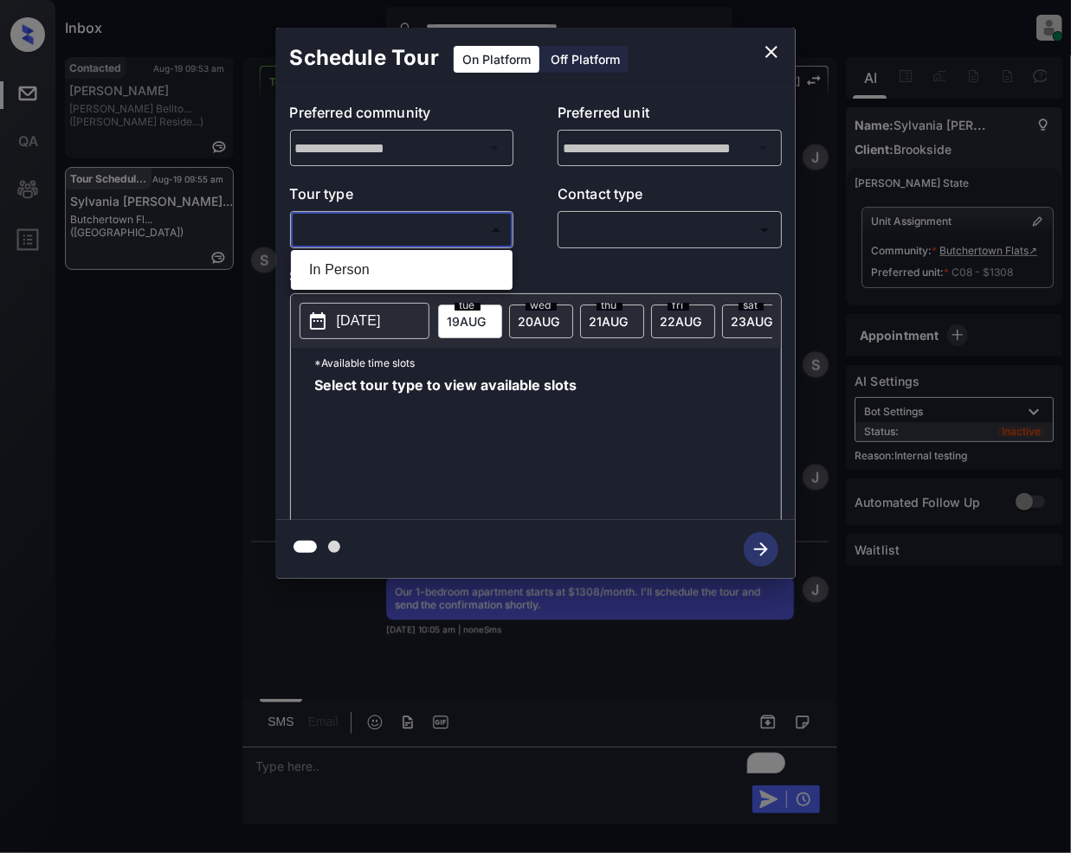
click at [398, 272] on li "In Person" at bounding box center [401, 269] width 213 height 31
type input "********"
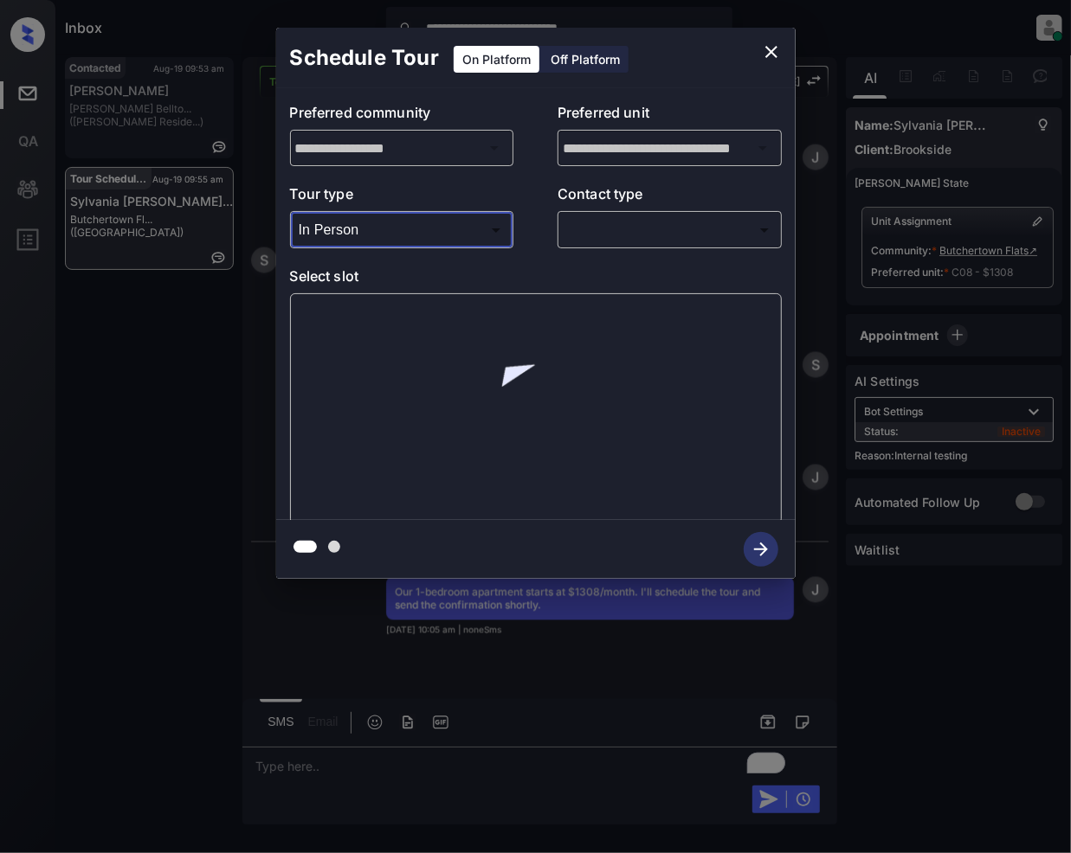
click at [617, 226] on body "**********" at bounding box center [535, 426] width 1071 height 853
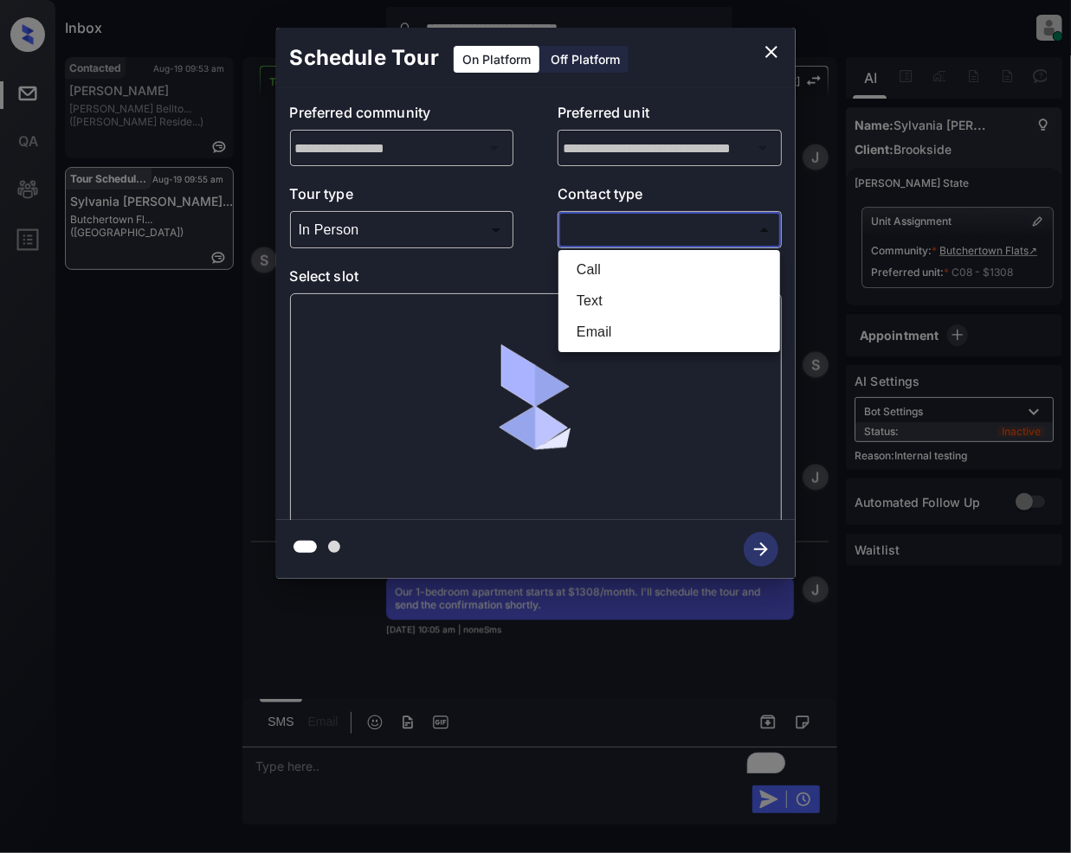
drag, startPoint x: 614, startPoint y: 305, endPoint x: 640, endPoint y: 440, distance: 137.7
click at [613, 303] on li "Text" at bounding box center [669, 301] width 213 height 31
type input "****"
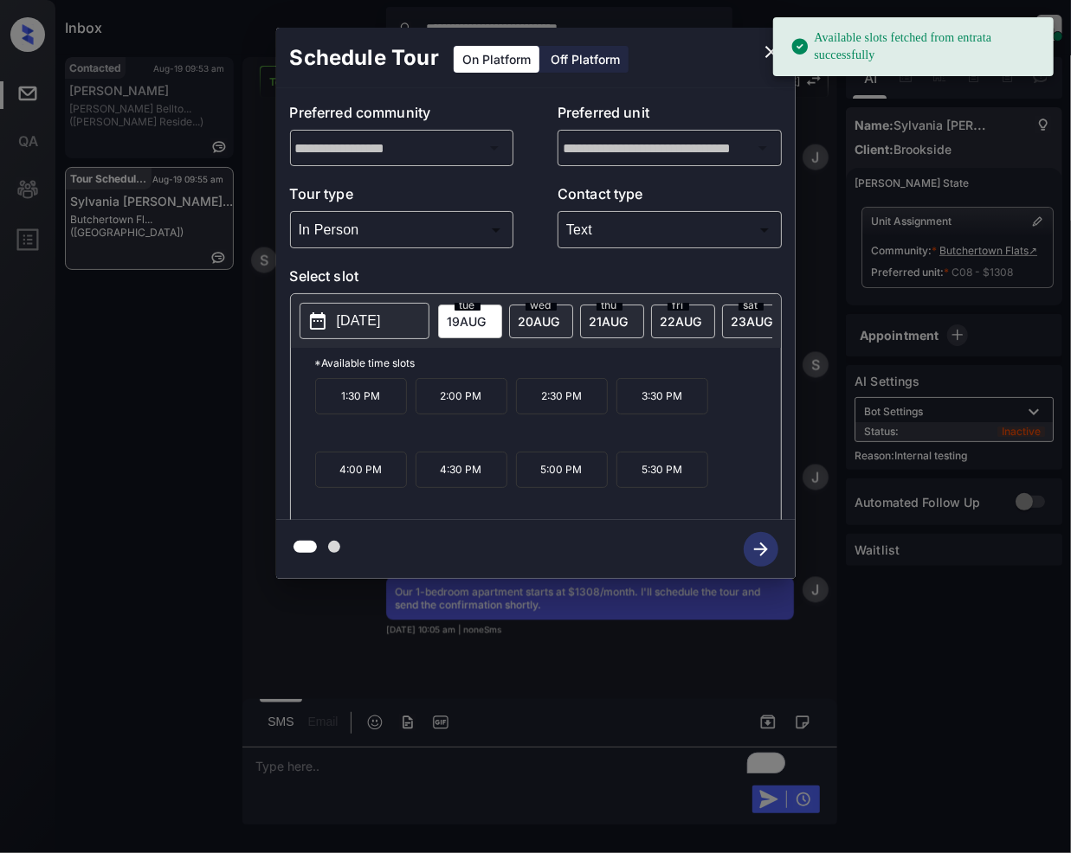
click at [486, 326] on span "23 AUG" at bounding box center [466, 321] width 39 height 15
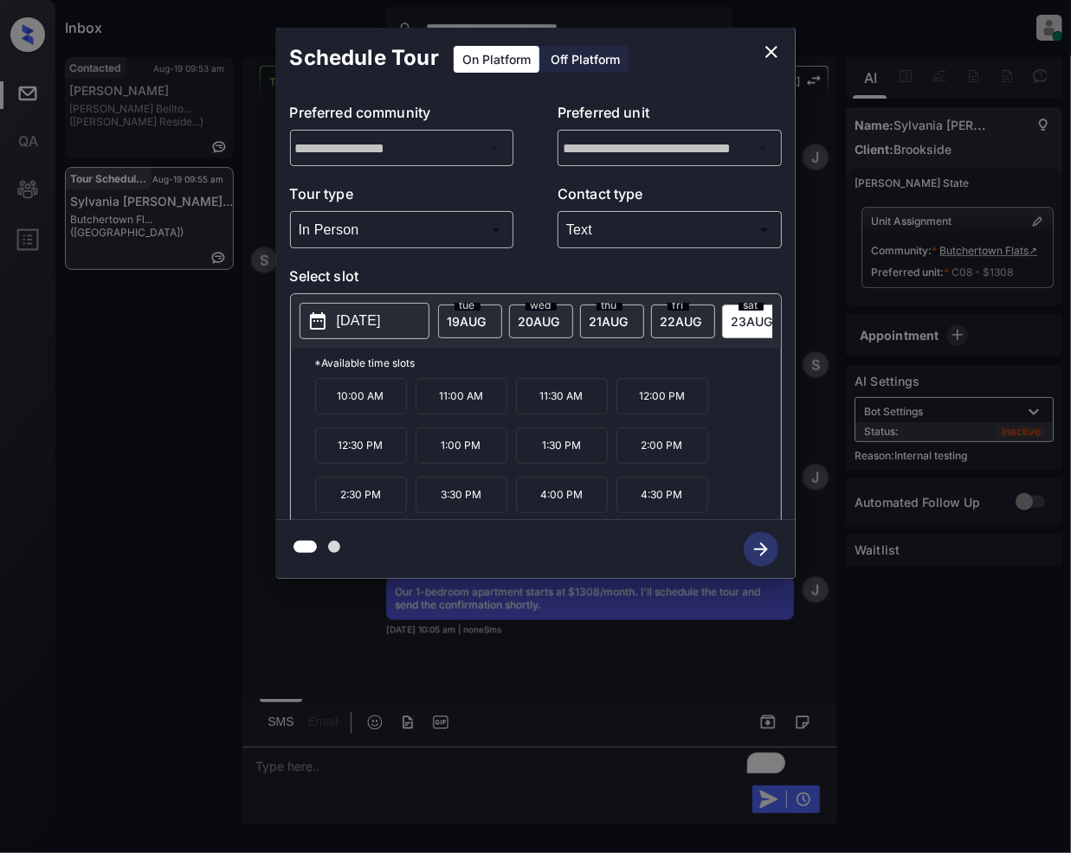
click at [462, 507] on p "3:30 PM" at bounding box center [461, 495] width 92 height 36
click at [760, 541] on icon "button" at bounding box center [760, 549] width 35 height 35
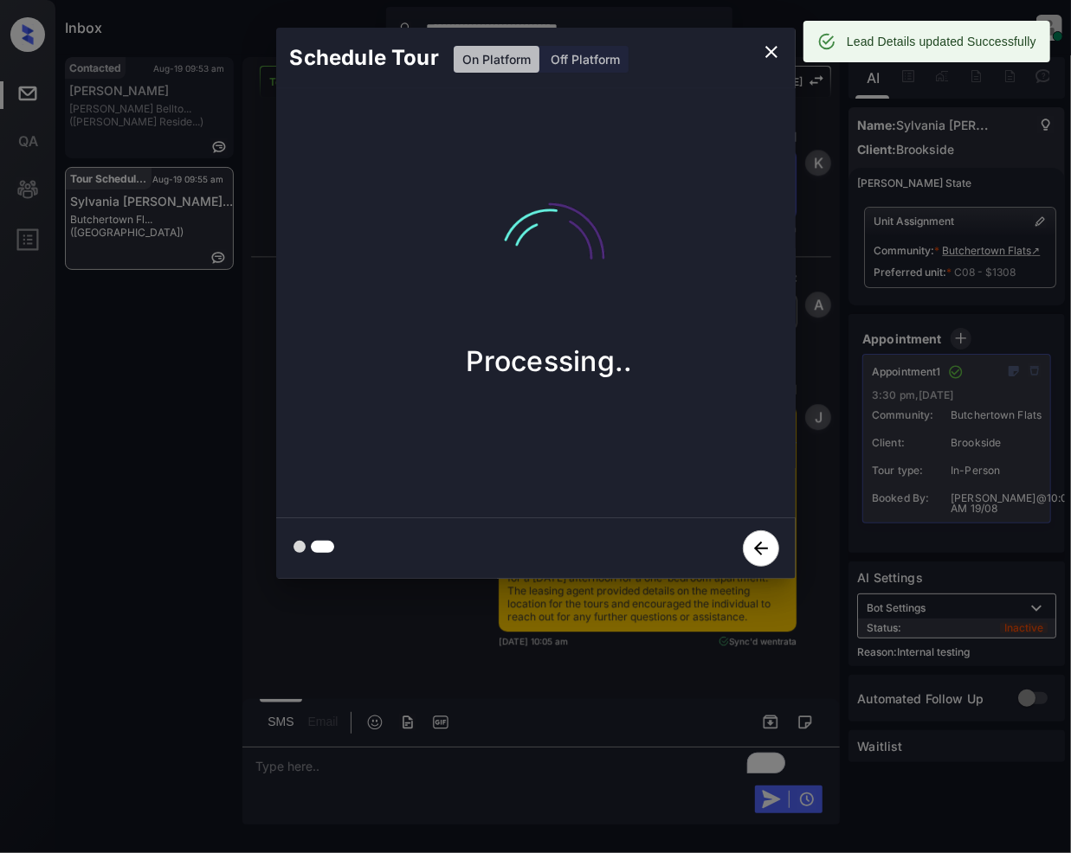
scroll to position [8662, 0]
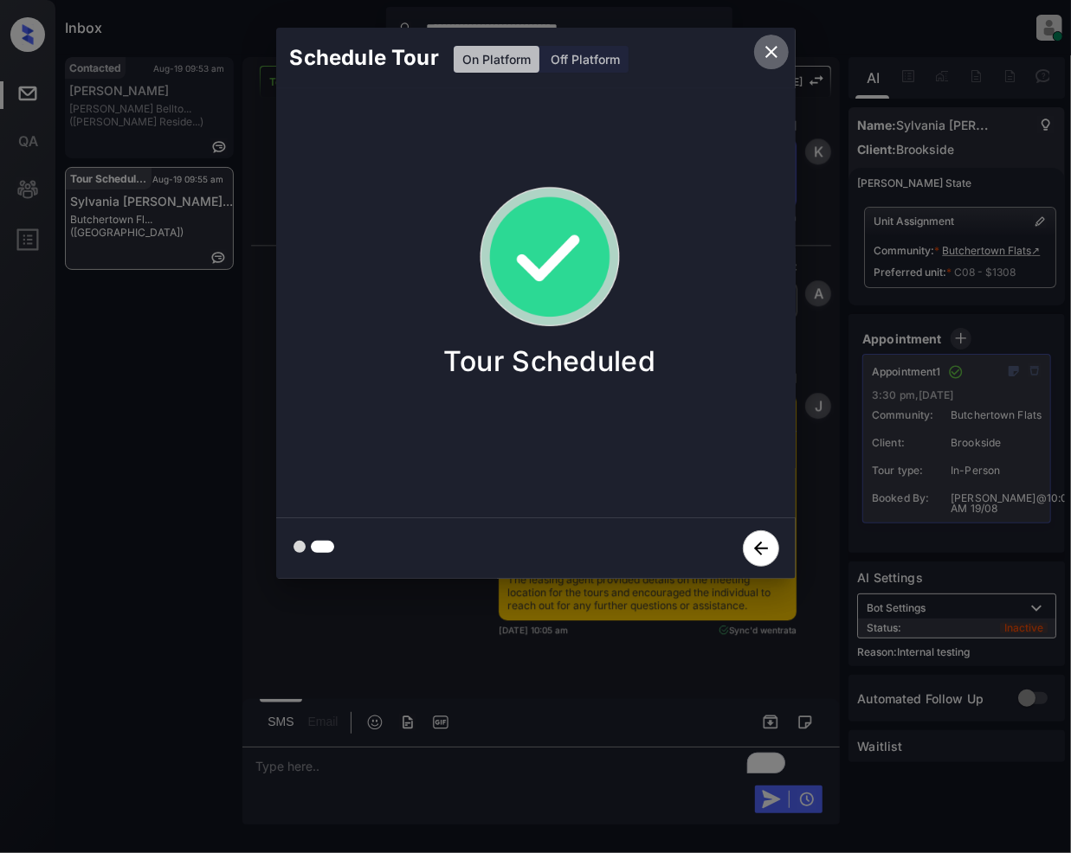
click at [763, 47] on icon "close" at bounding box center [771, 52] width 21 height 21
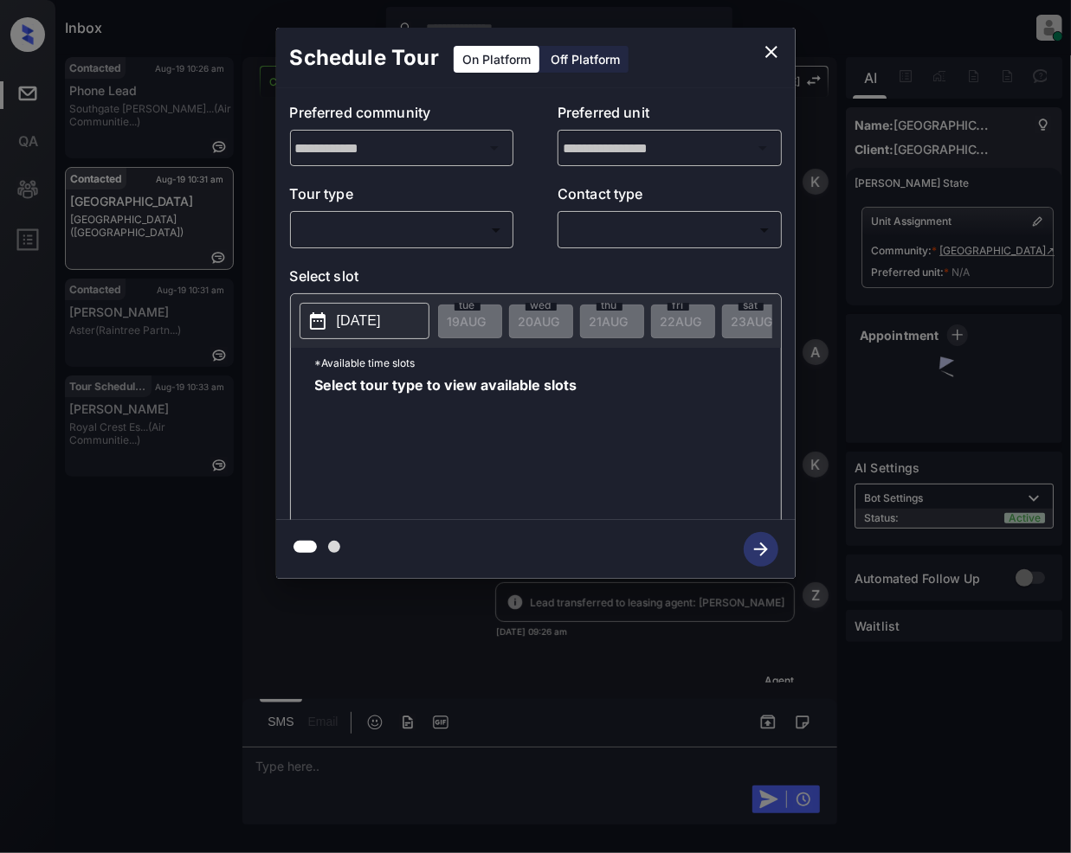
scroll to position [4962, 0]
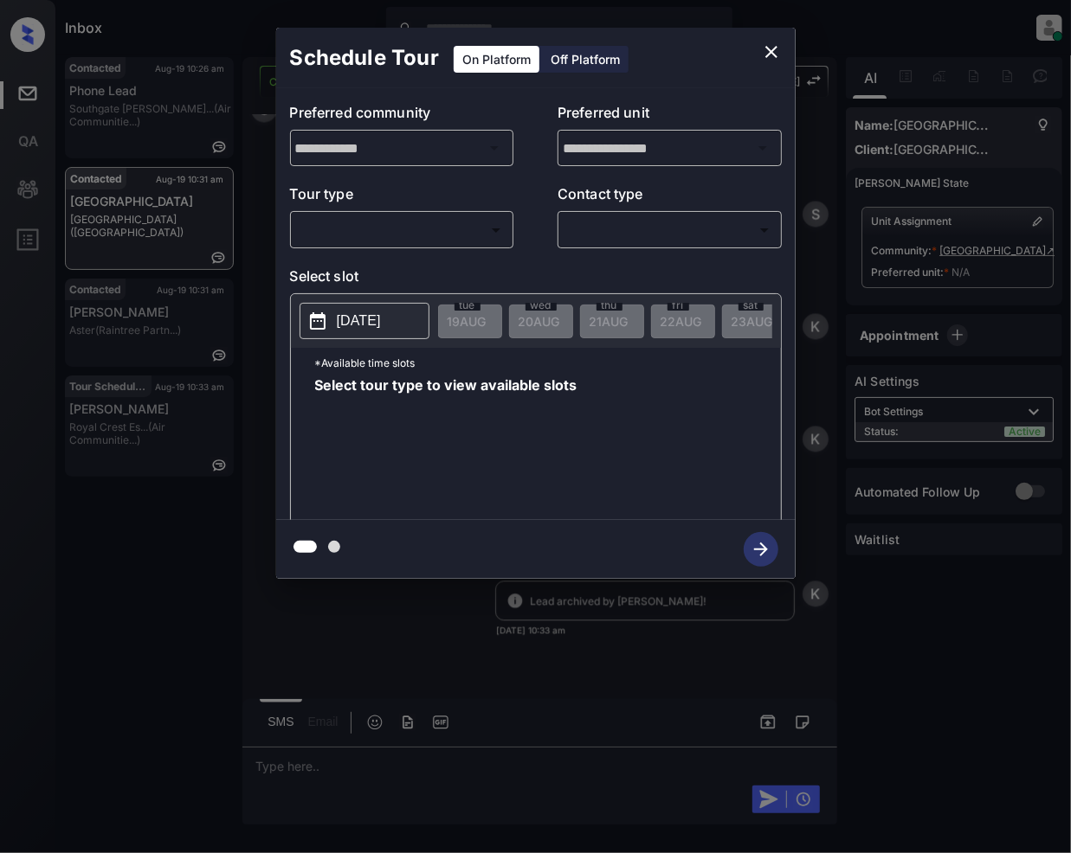
click at [455, 228] on body "Inbox [PERSON_NAME] Online Set yourself offline Set yourself on break Profile S…" at bounding box center [535, 426] width 1071 height 853
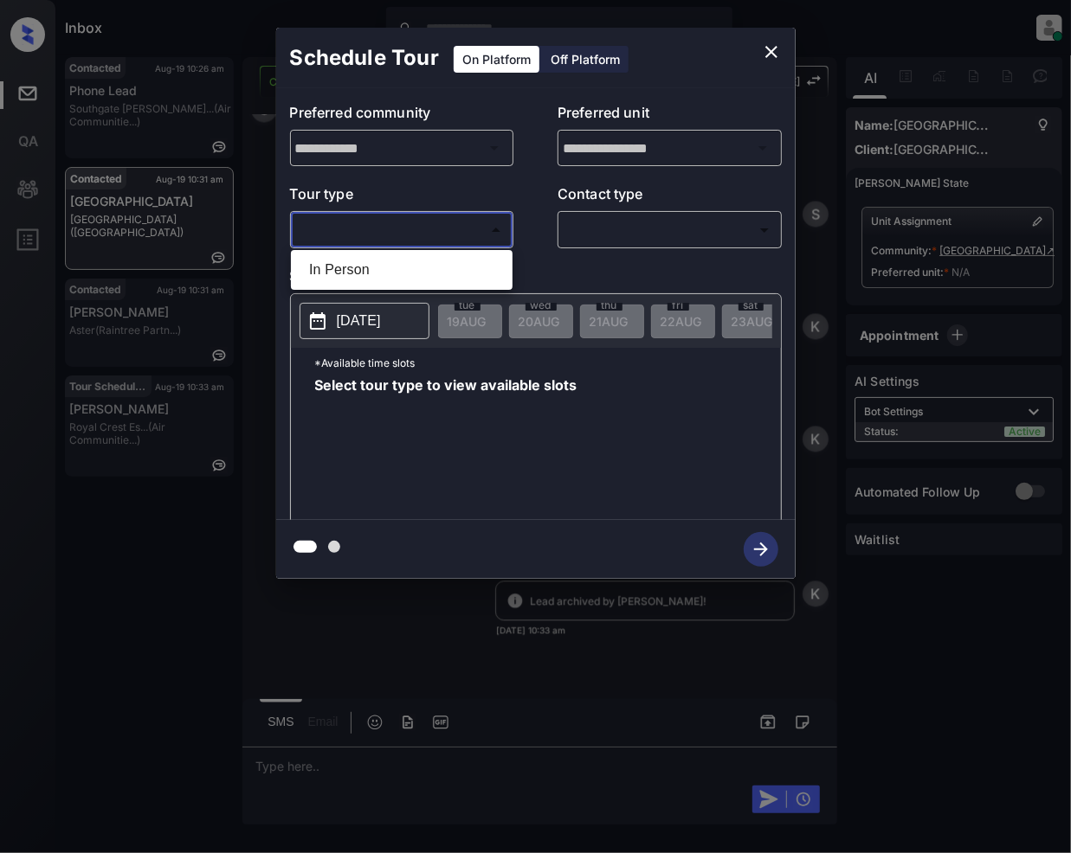
drag, startPoint x: 372, startPoint y: 271, endPoint x: 654, endPoint y: 213, distance: 288.1
click at [372, 272] on li "In Person" at bounding box center [401, 269] width 213 height 31
type input "********"
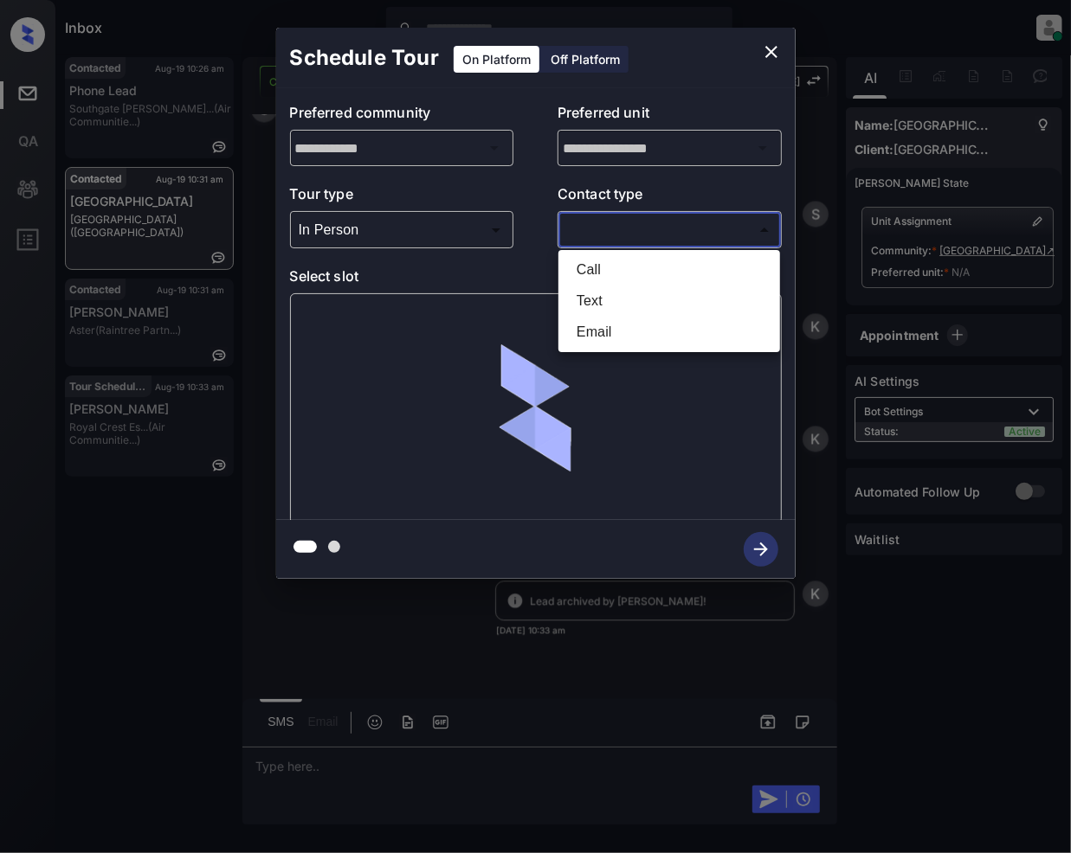
click at [651, 219] on body "Inbox [PERSON_NAME] Online Set yourself offline Set yourself on break Profile S…" at bounding box center [535, 426] width 1071 height 853
click at [609, 302] on li "Text" at bounding box center [669, 301] width 213 height 31
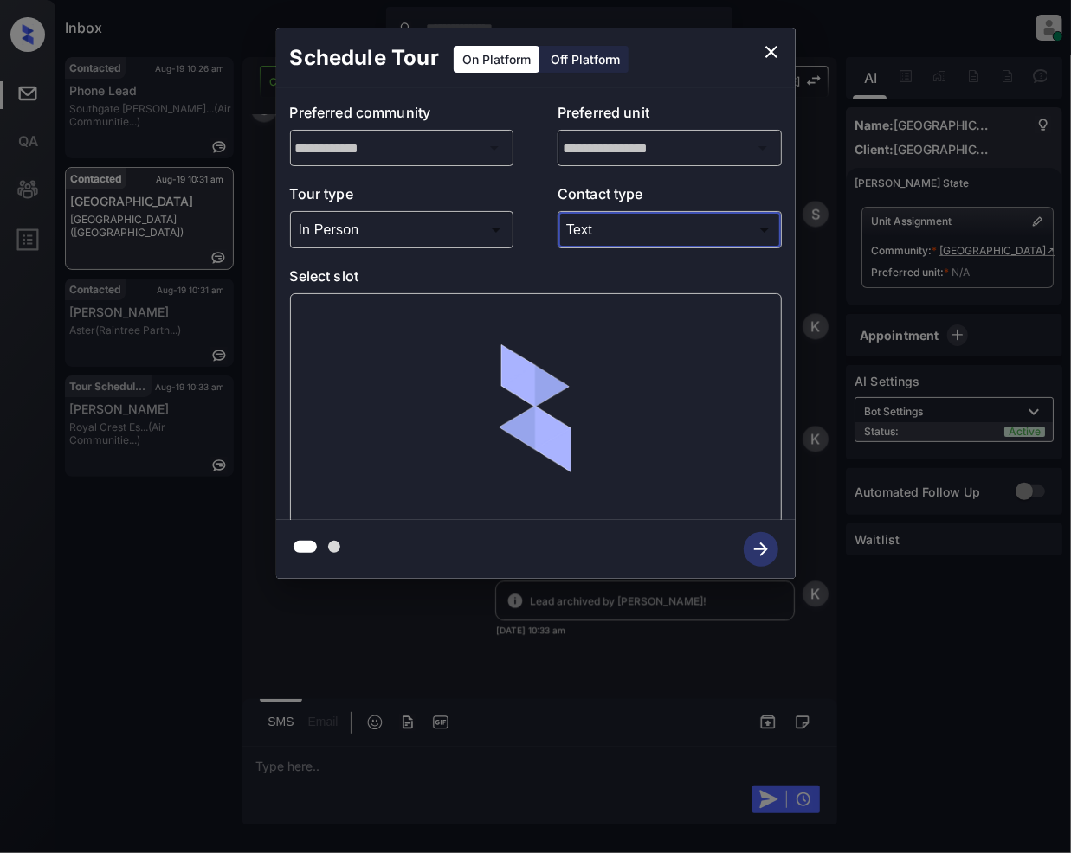
type input "****"
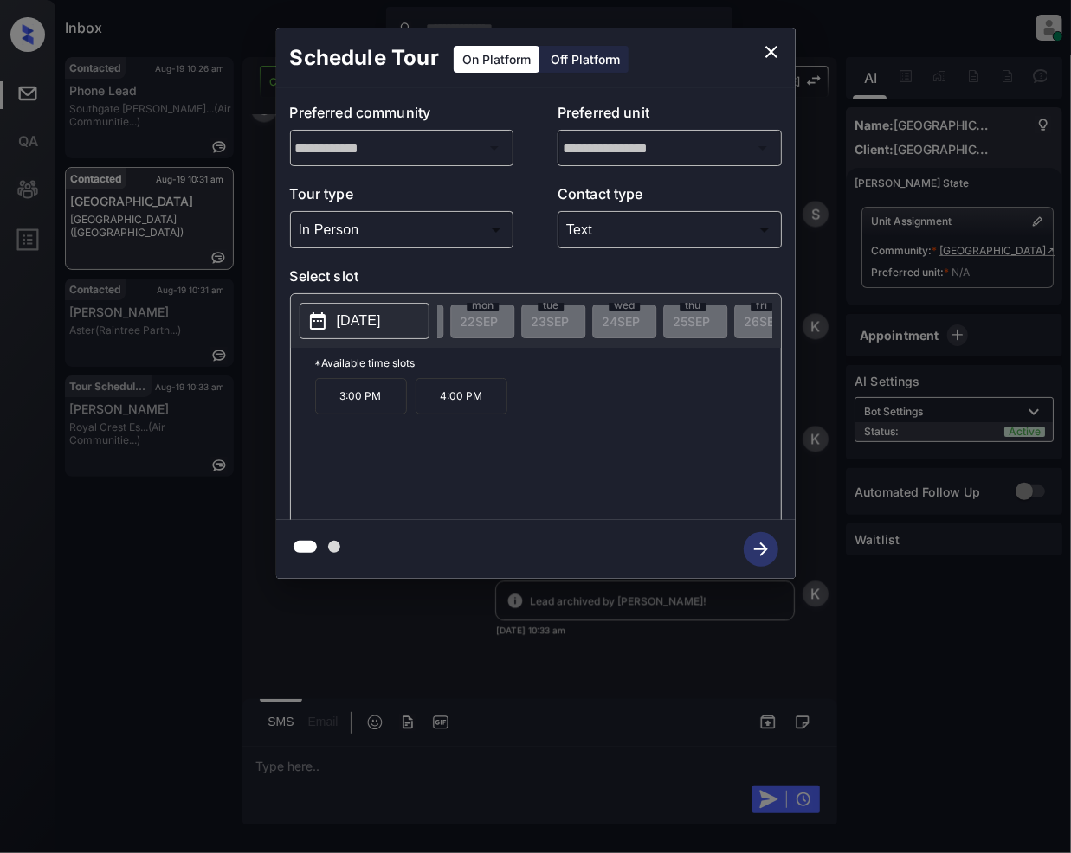
scroll to position [0, 2494]
click at [766, 48] on icon "close" at bounding box center [771, 52] width 12 height 12
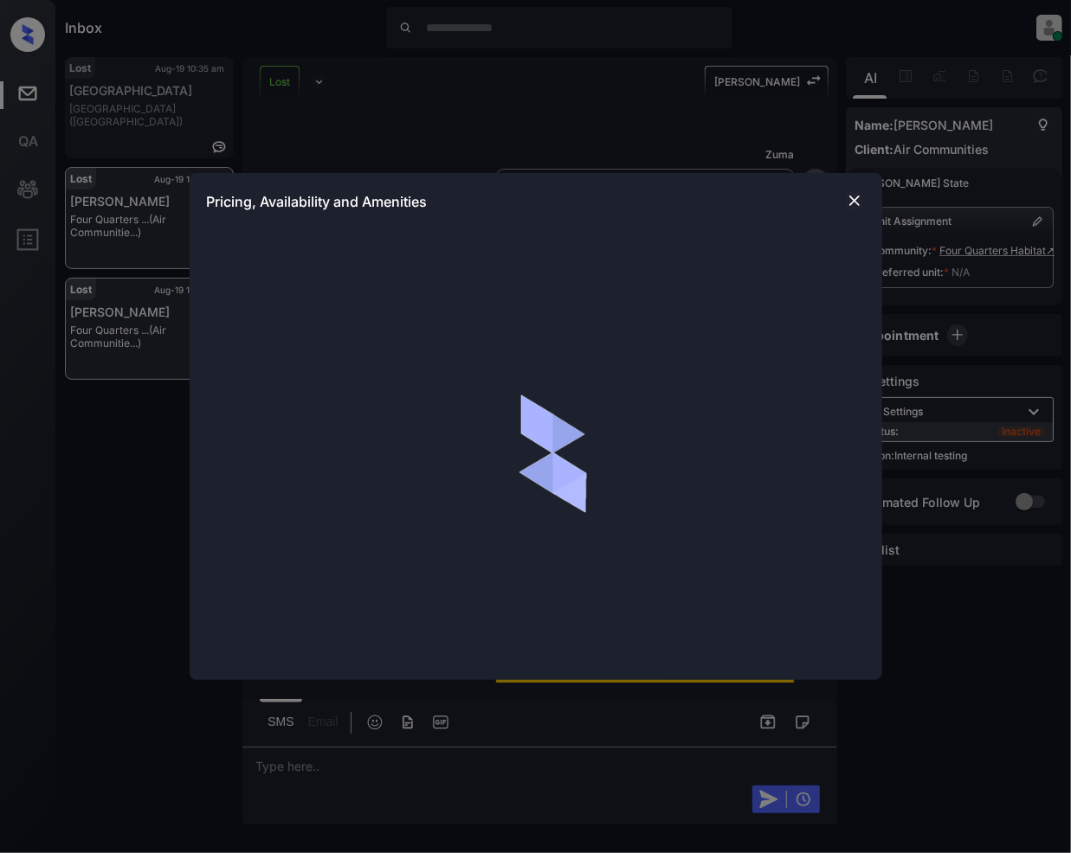
scroll to position [3166, 0]
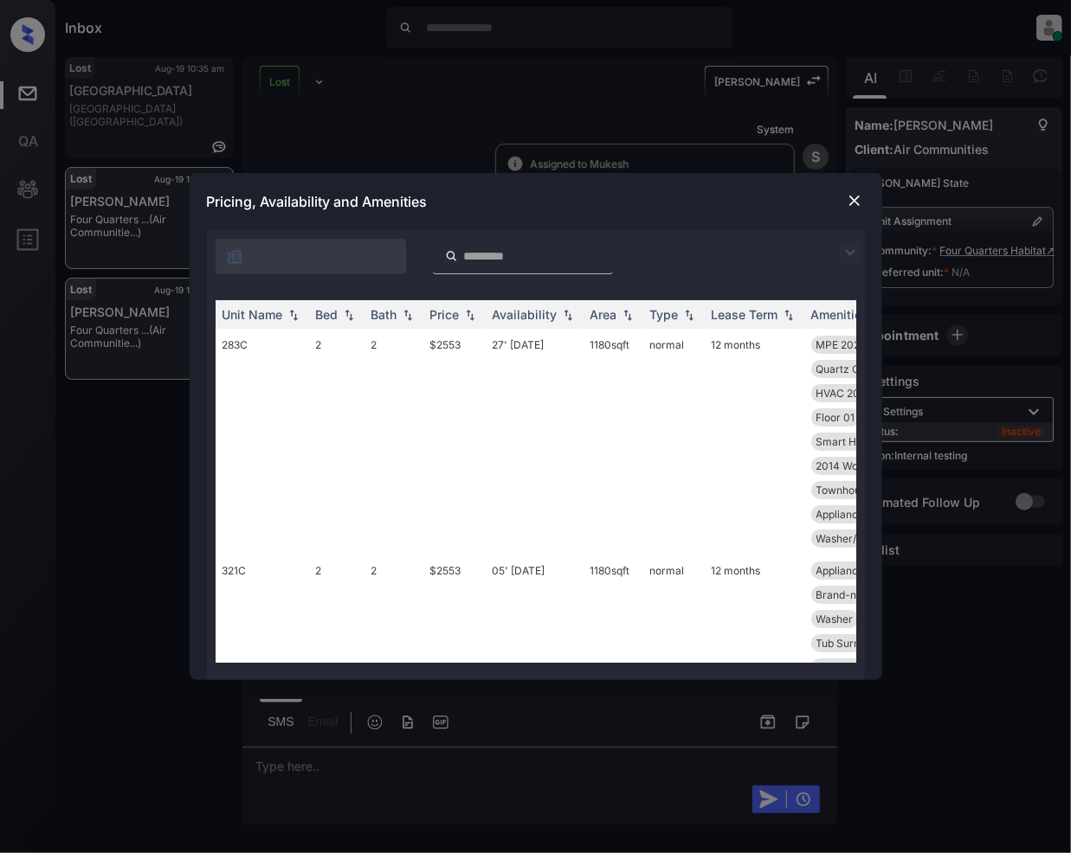
drag, startPoint x: 841, startPoint y: 250, endPoint x: 202, endPoint y: 353, distance: 647.9
click at [842, 250] on img at bounding box center [850, 252] width 21 height 21
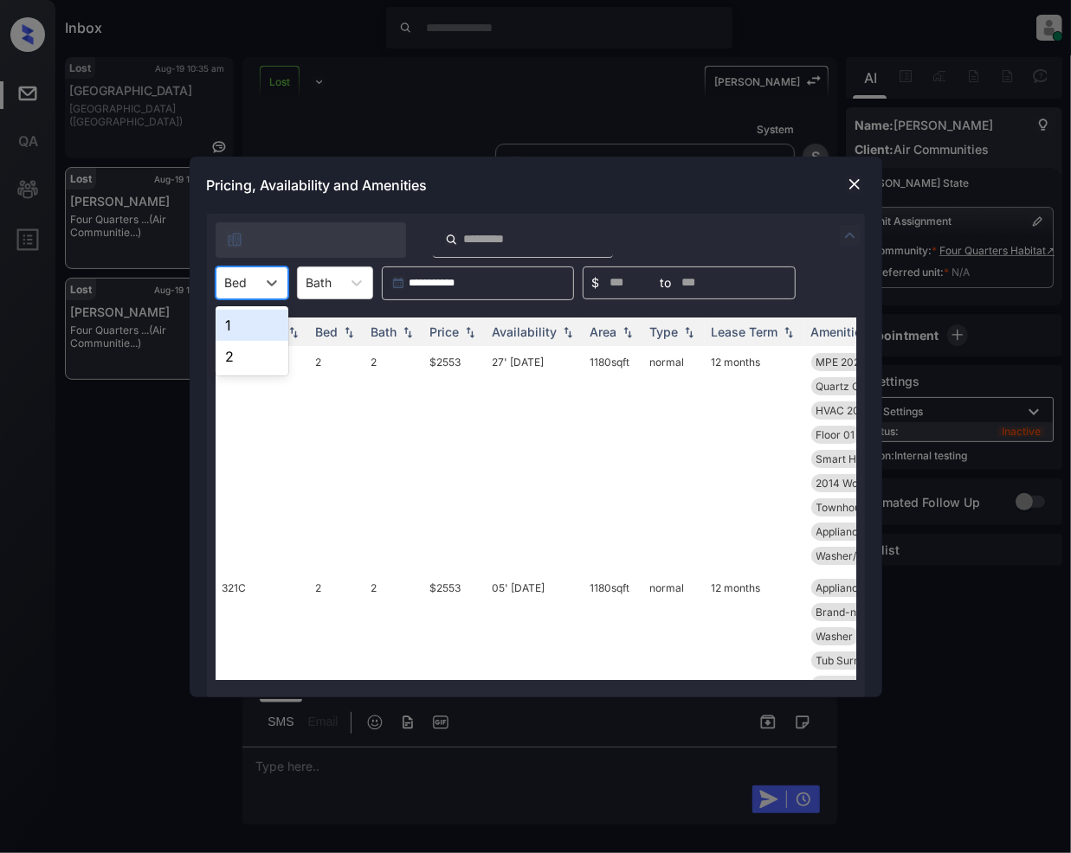
drag, startPoint x: 256, startPoint y: 285, endPoint x: 211, endPoint y: 454, distance: 174.7
click at [254, 284] on div "Bed" at bounding box center [252, 283] width 73 height 33
click at [241, 360] on div "2" at bounding box center [252, 356] width 73 height 31
click at [472, 336] on img at bounding box center [469, 331] width 17 height 12
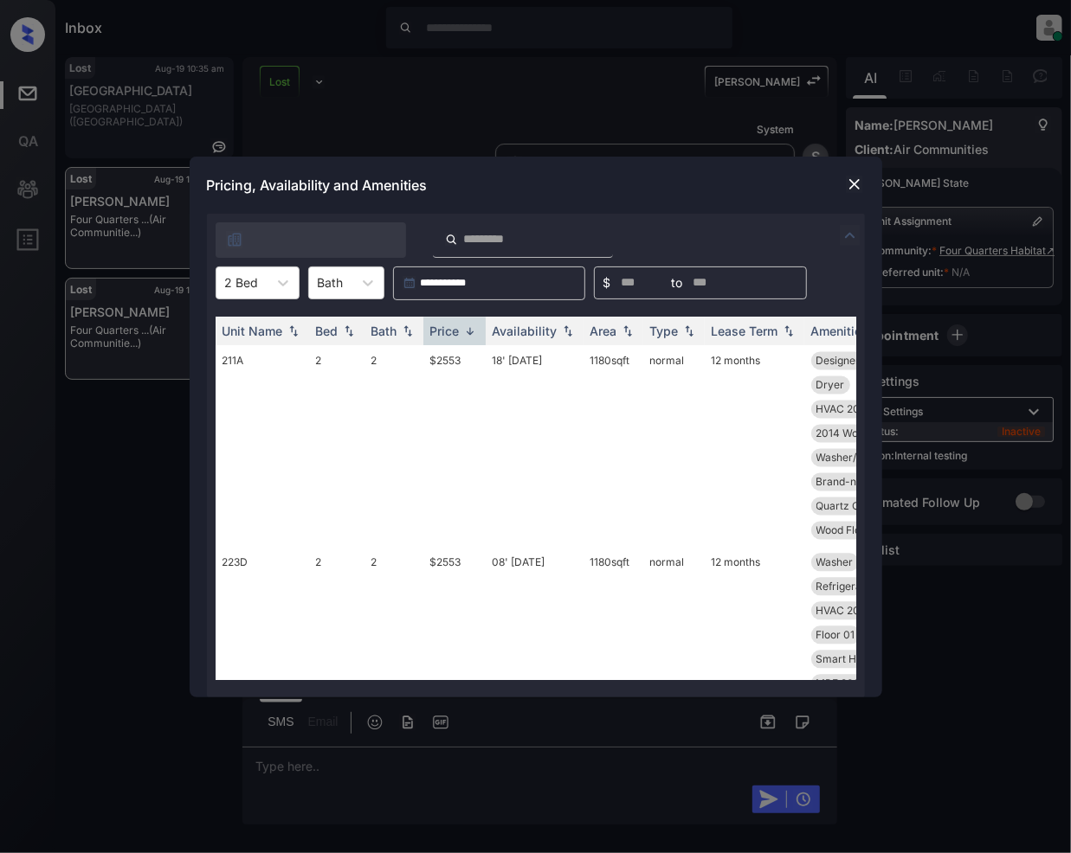
scroll to position [1923, 0]
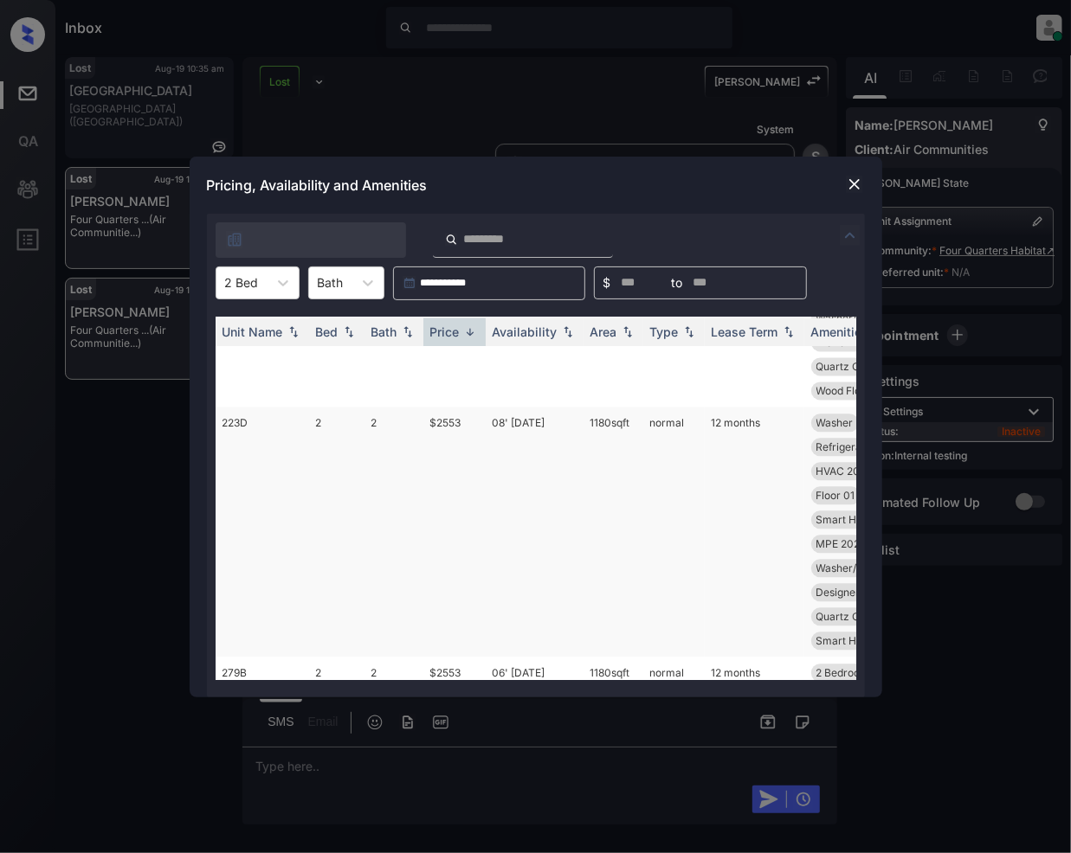
click at [457, 499] on td "$2553" at bounding box center [454, 533] width 62 height 250
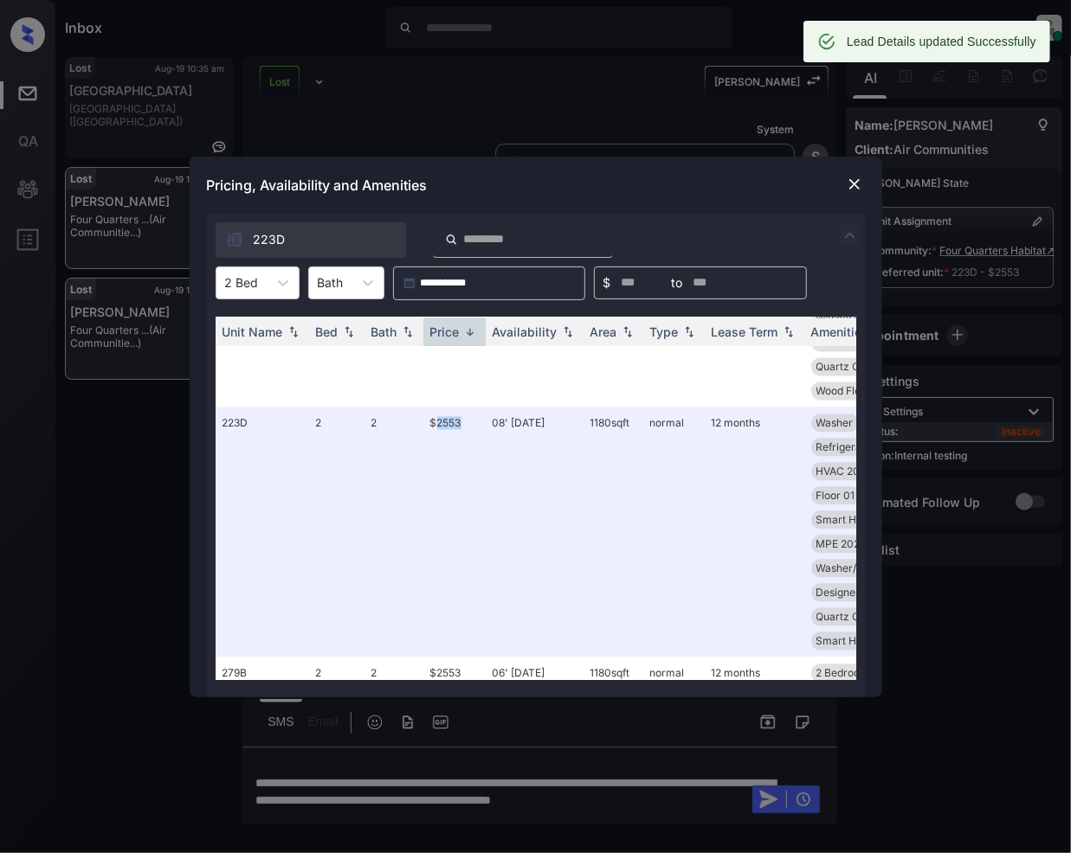
click at [853, 181] on img at bounding box center [854, 184] width 17 height 17
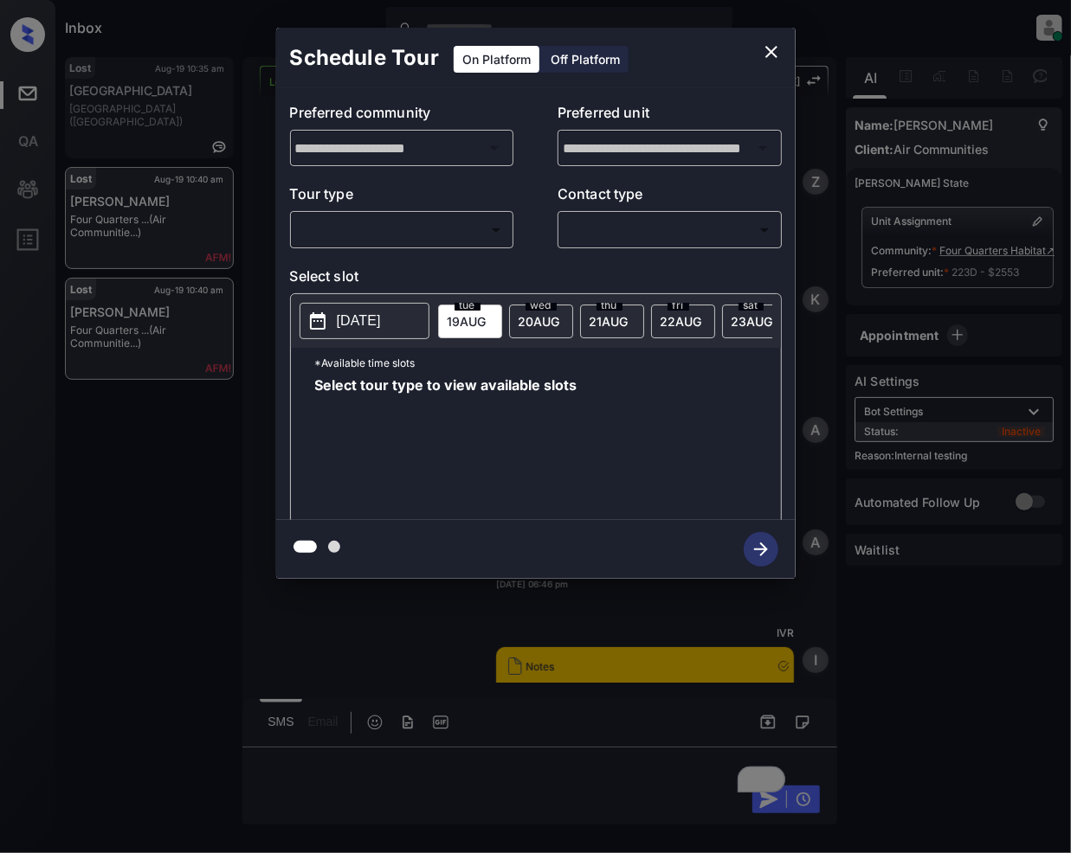
click at [422, 222] on body "Inbox [PERSON_NAME] Online Set yourself offline Set yourself on break Profile S…" at bounding box center [535, 426] width 1071 height 853
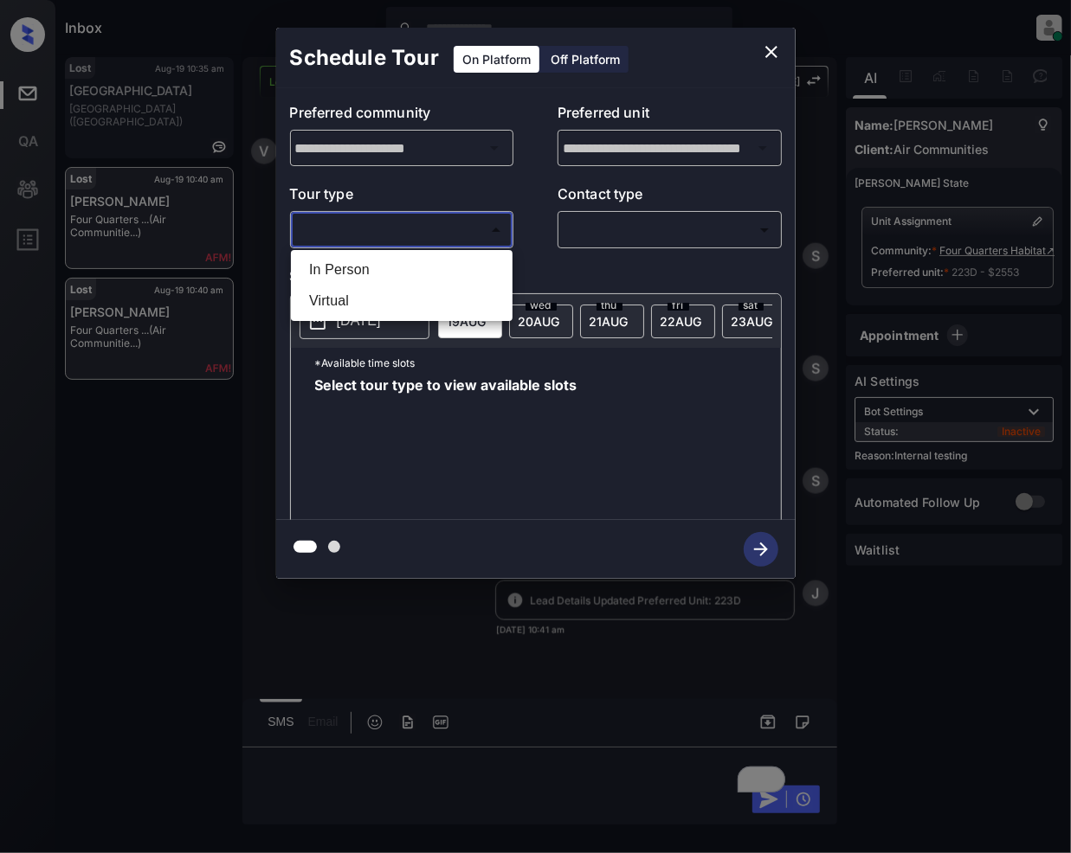
drag, startPoint x: 346, startPoint y: 278, endPoint x: 573, endPoint y: 226, distance: 232.6
click at [346, 275] on li "In Person" at bounding box center [401, 269] width 213 height 31
type input "********"
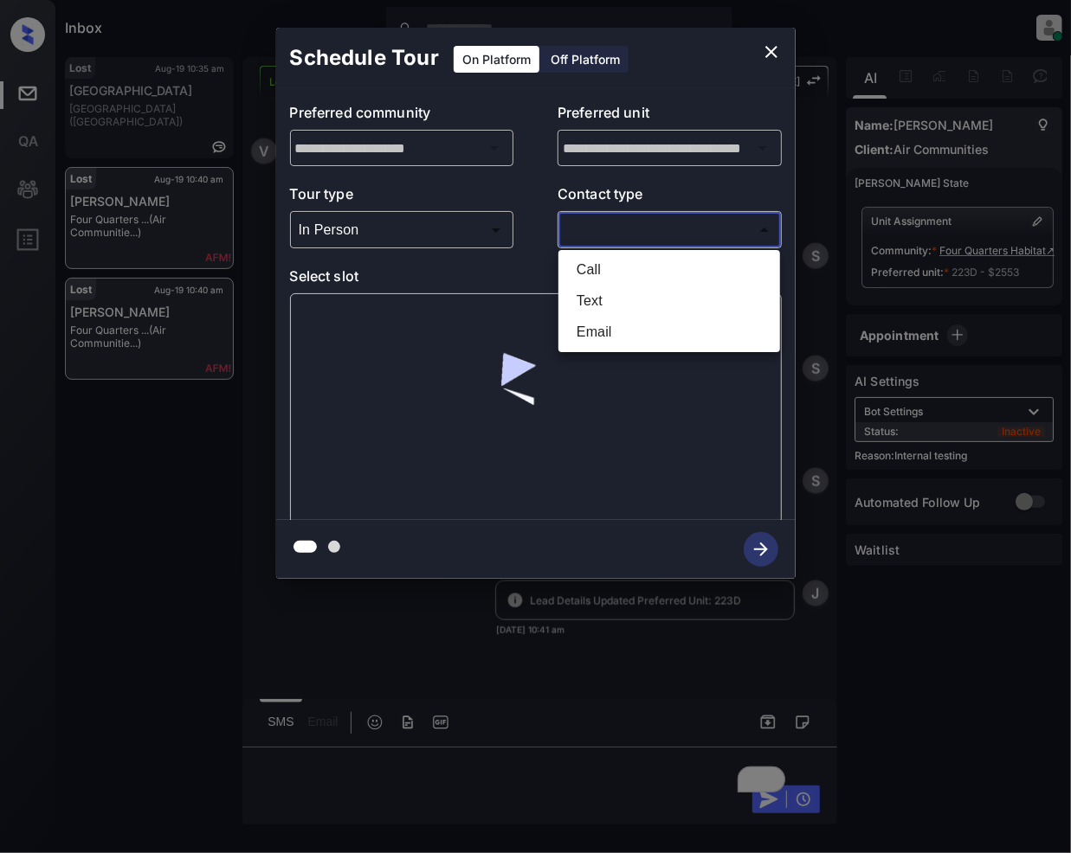
drag, startPoint x: 618, startPoint y: 228, endPoint x: 596, endPoint y: 379, distance: 152.1
click at [617, 228] on body "Inbox Jeramie Castro Online Set yourself offline Set yourself on break Profile …" at bounding box center [535, 426] width 1071 height 853
drag, startPoint x: 593, startPoint y: 295, endPoint x: 687, endPoint y: 440, distance: 172.6
click at [593, 302] on li "Text" at bounding box center [669, 301] width 213 height 31
type input "****"
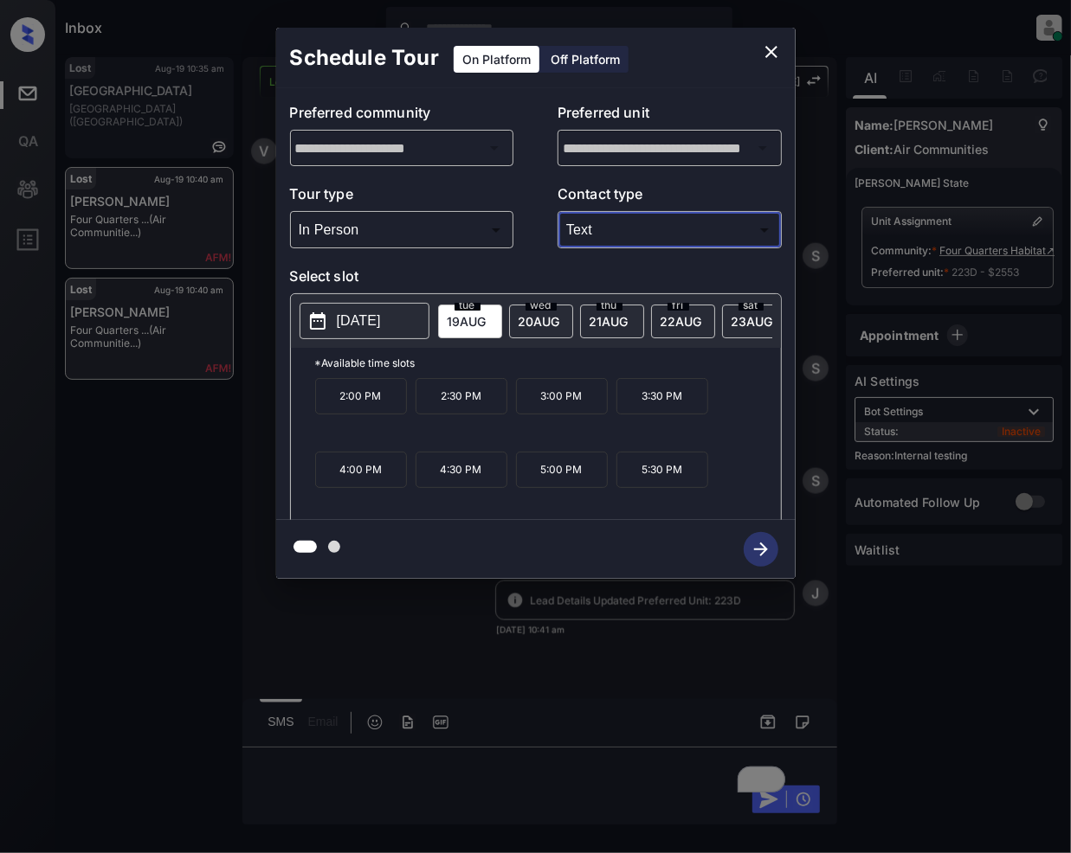
click at [769, 59] on icon "close" at bounding box center [771, 52] width 21 height 21
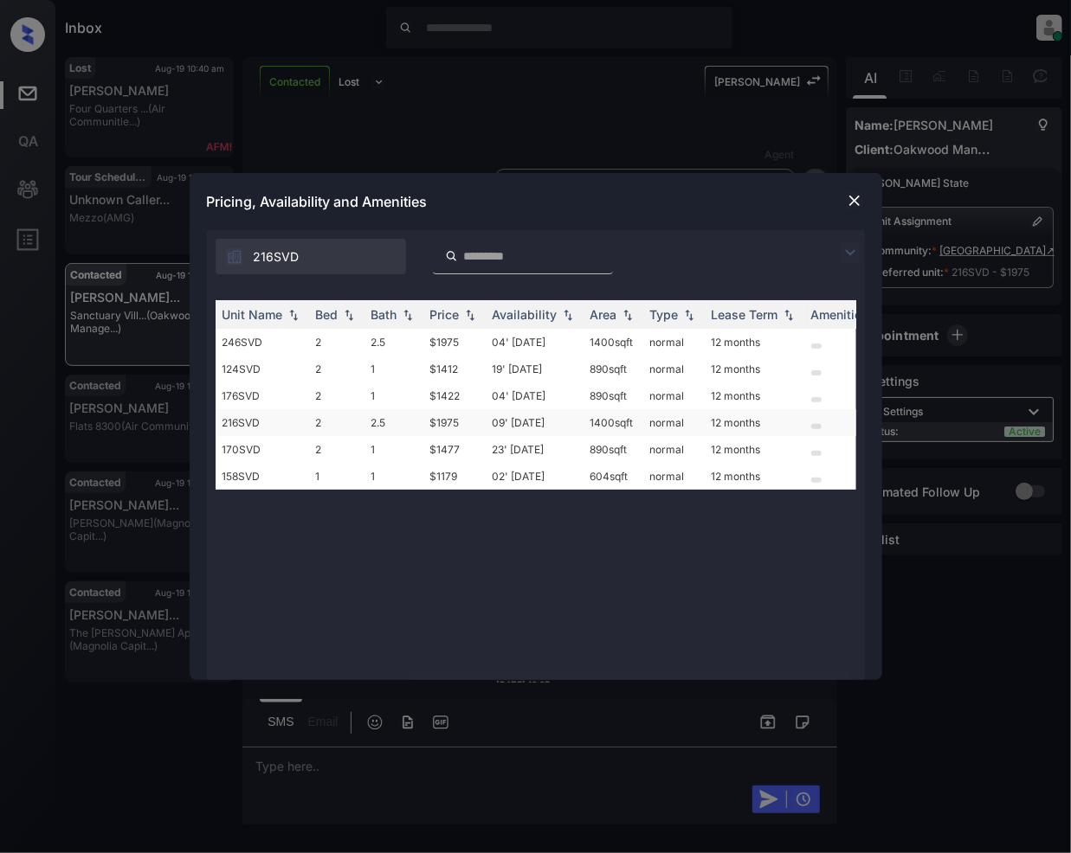
scroll to position [890, 0]
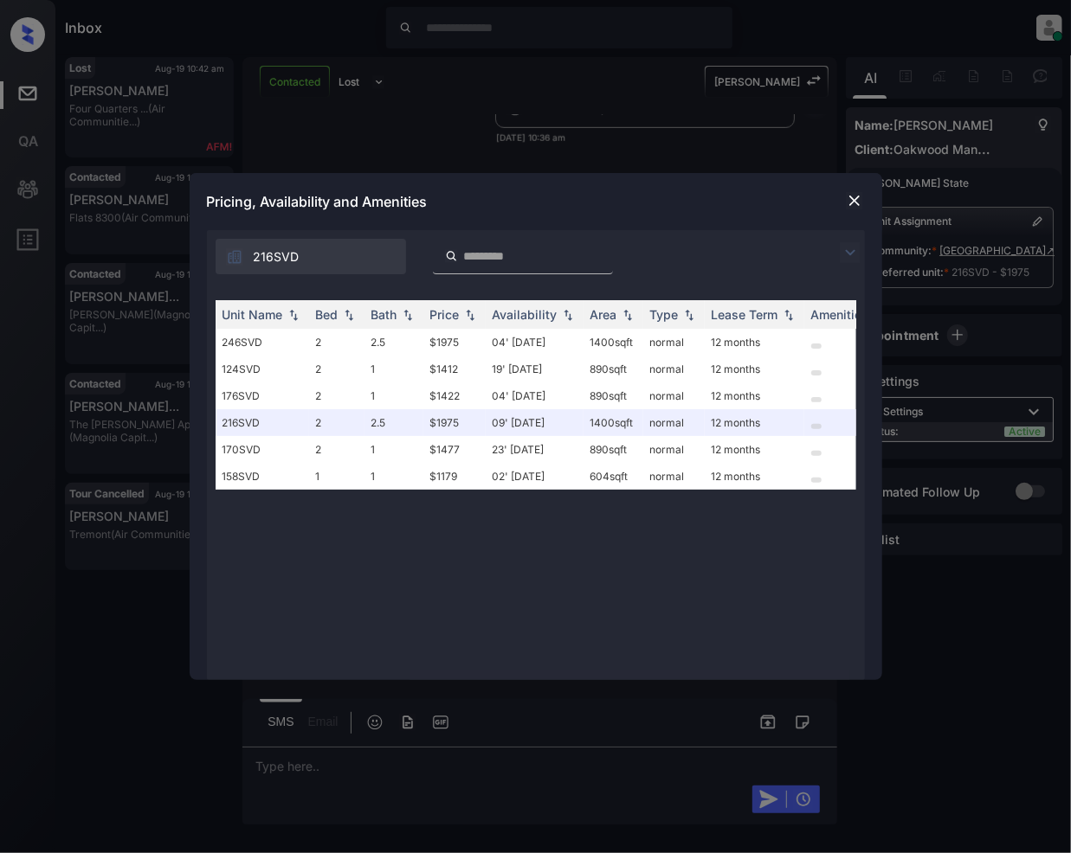
click at [848, 251] on img at bounding box center [850, 252] width 21 height 21
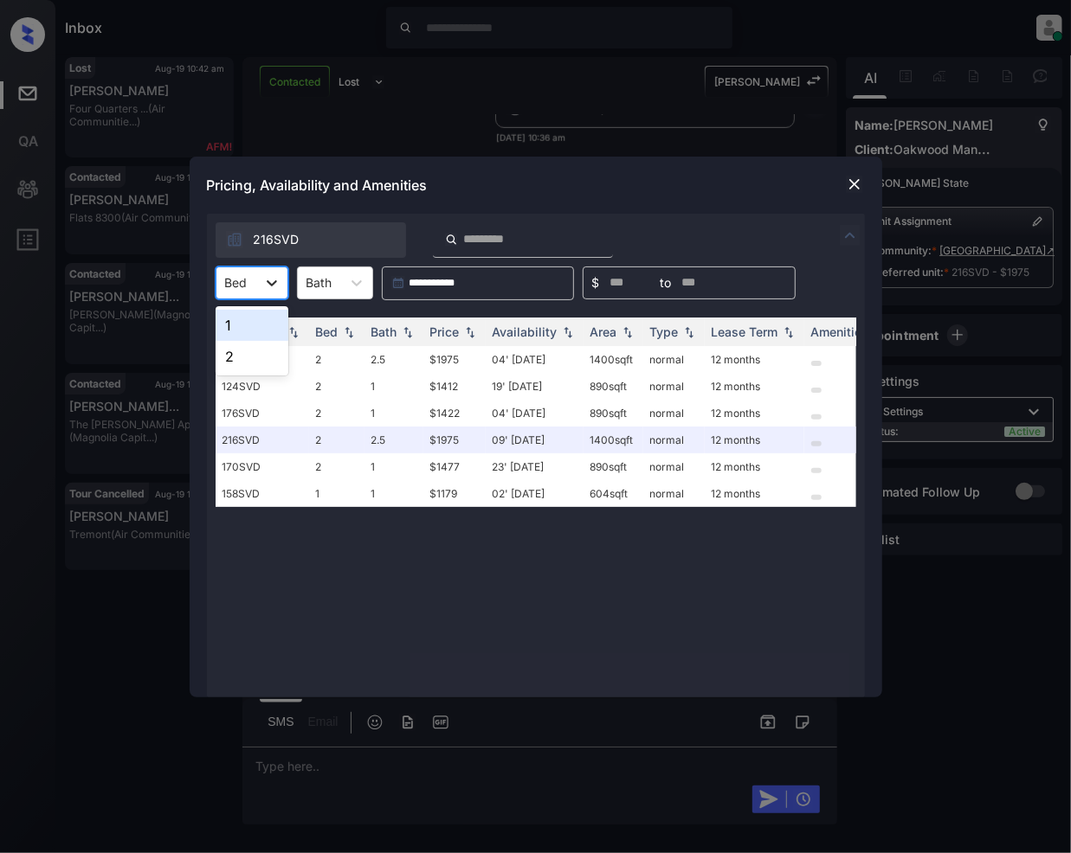
click at [263, 280] on icon at bounding box center [271, 282] width 17 height 17
click at [222, 354] on div "2" at bounding box center [252, 356] width 73 height 31
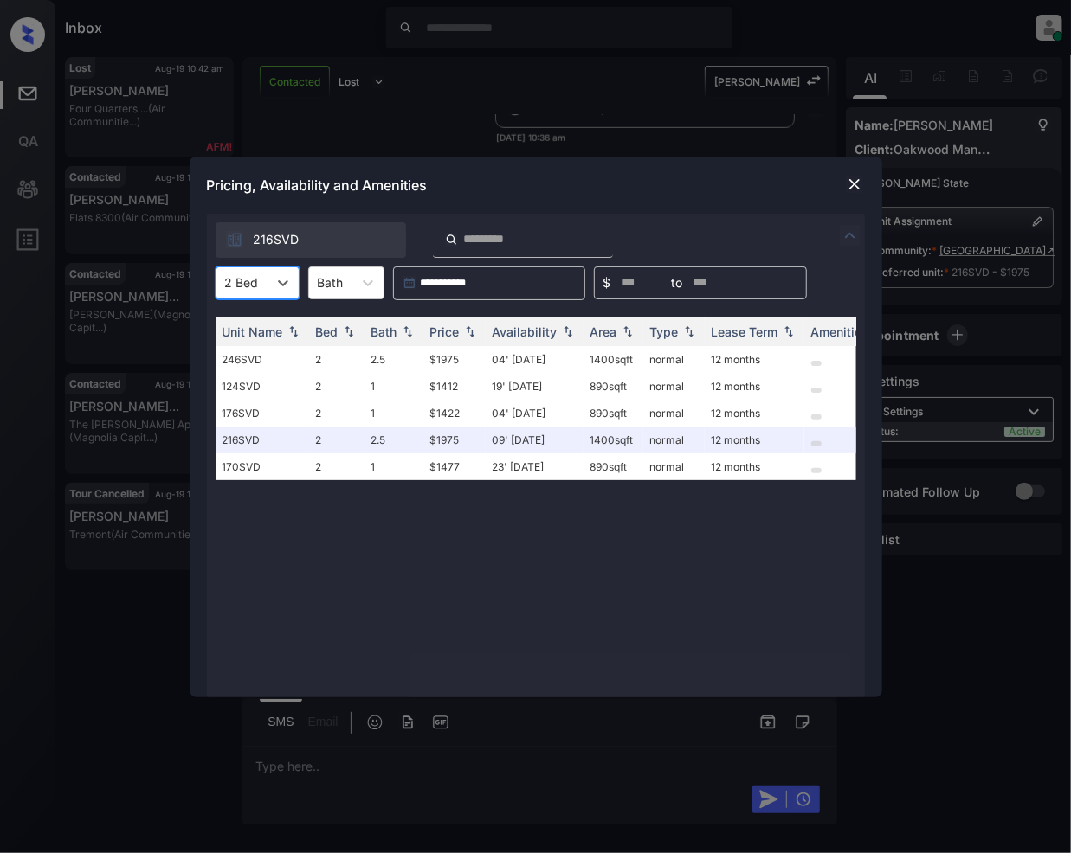
click at [856, 187] on img at bounding box center [854, 184] width 17 height 17
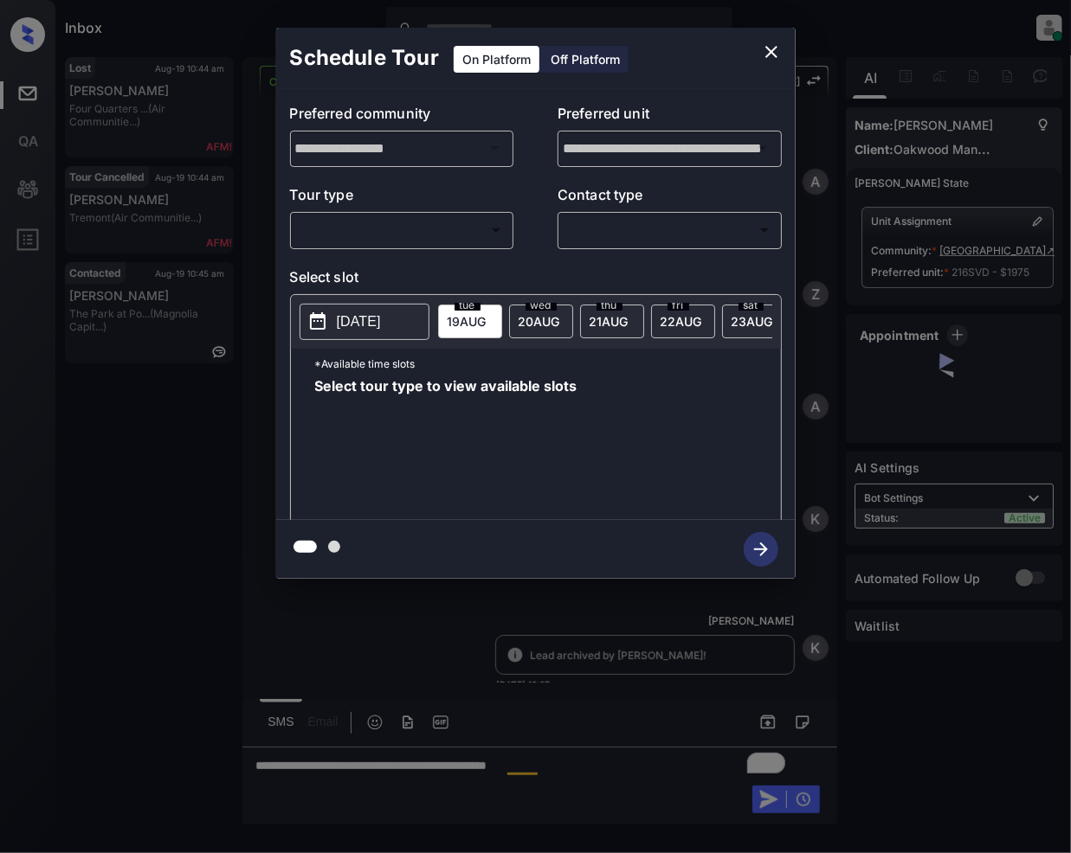
click at [416, 234] on body "Inbox [PERSON_NAME] Online Set yourself offline Set yourself on break Profile S…" at bounding box center [535, 426] width 1071 height 853
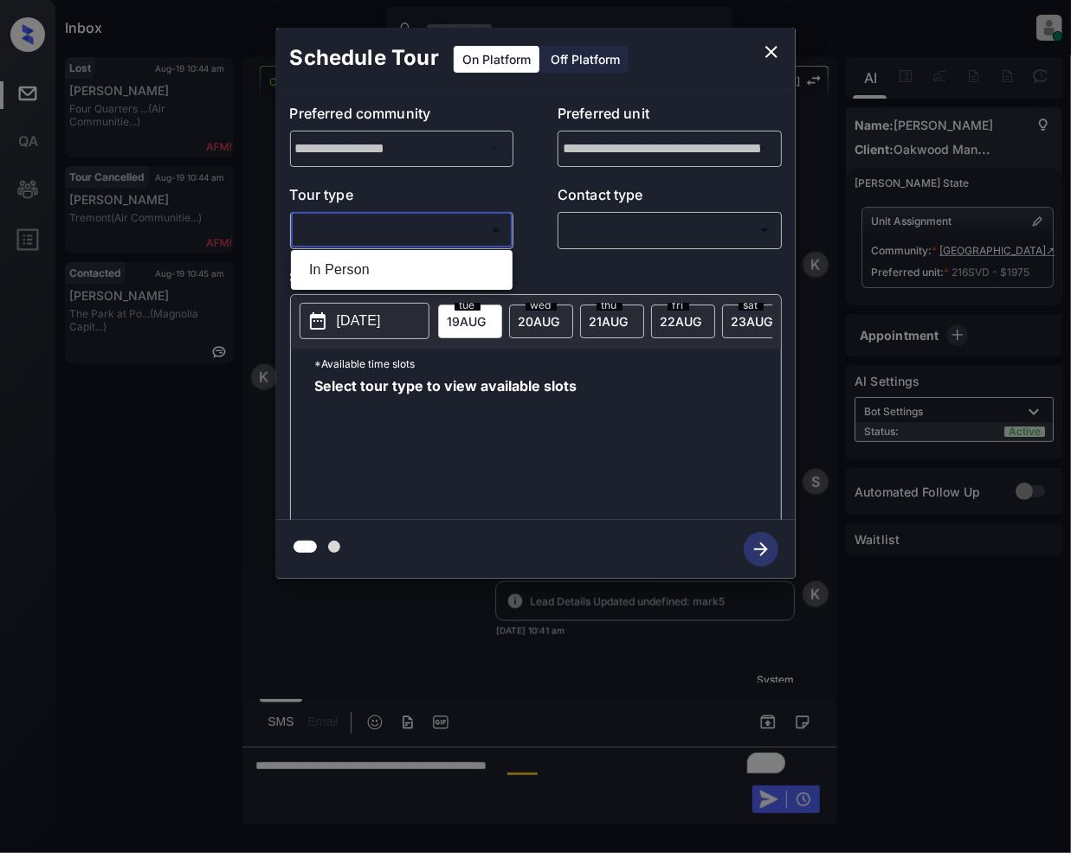
click at [402, 270] on li "In Person" at bounding box center [401, 269] width 213 height 31
type input "********"
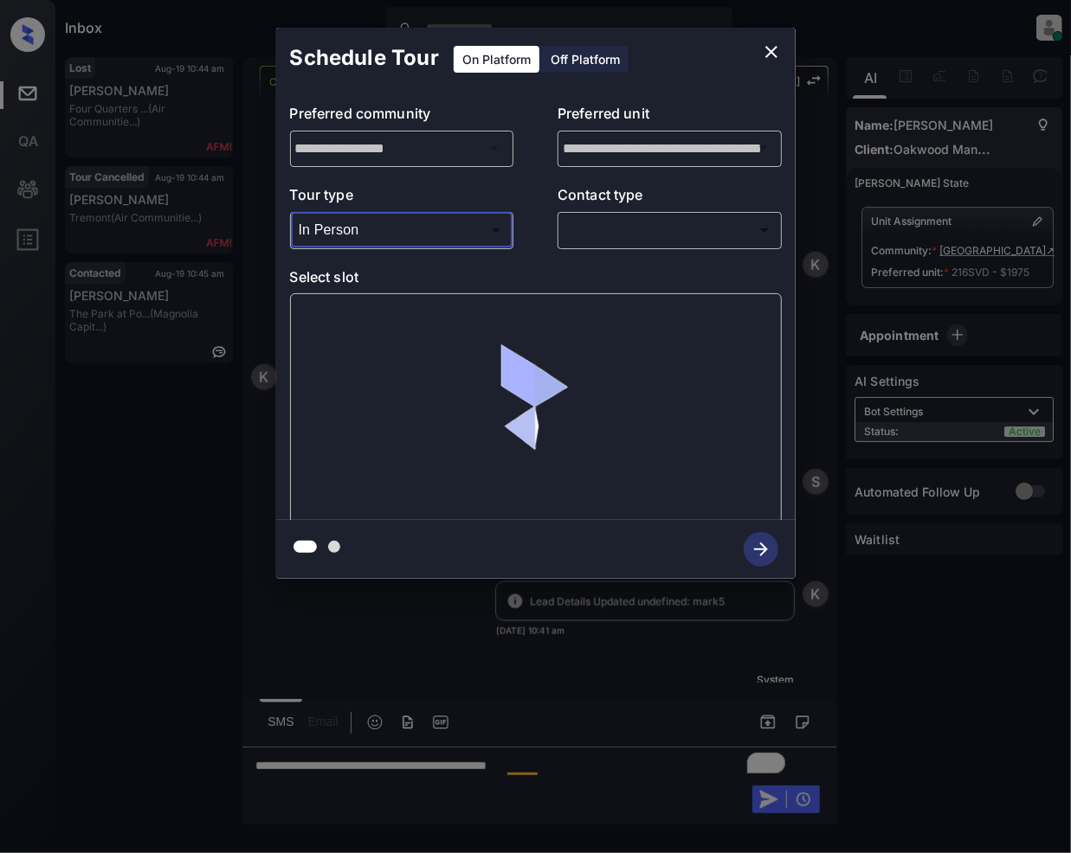
click at [660, 232] on body "Inbox Jeramie Castro Online Set yourself offline Set yourself on break Profile …" at bounding box center [535, 426] width 1071 height 853
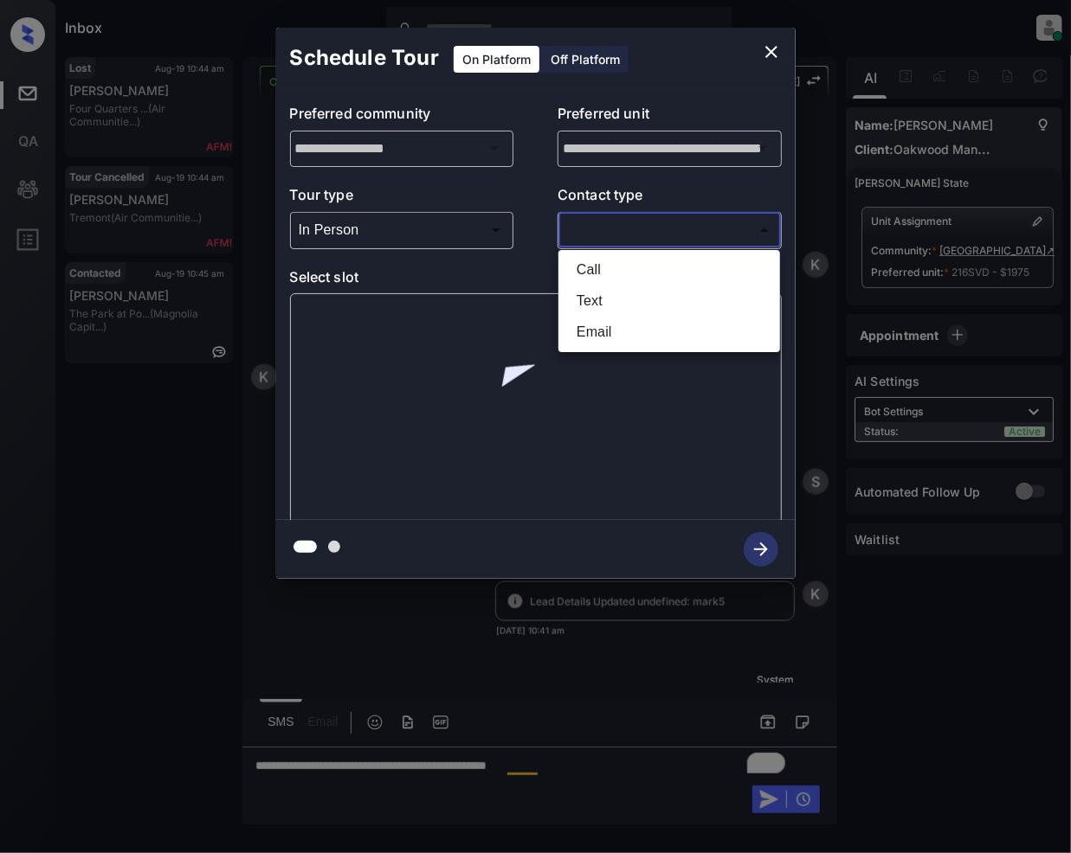
click at [604, 301] on li "Text" at bounding box center [669, 301] width 213 height 31
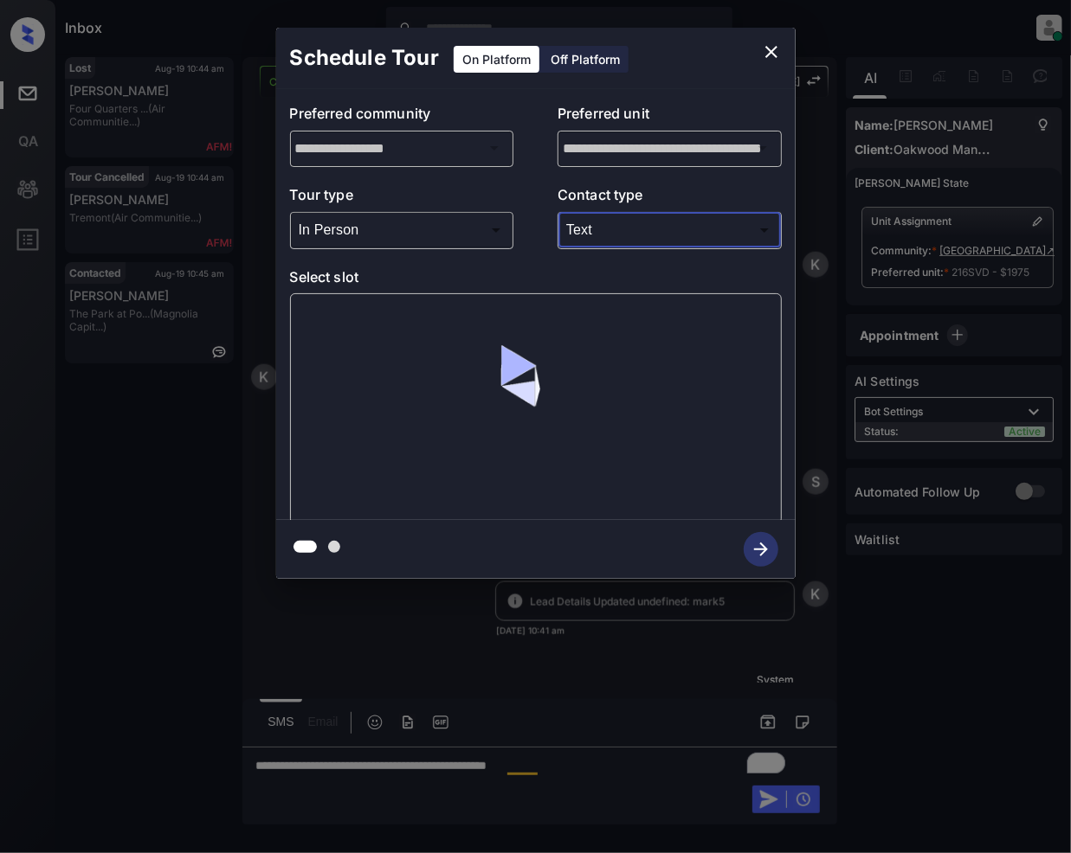
type input "****"
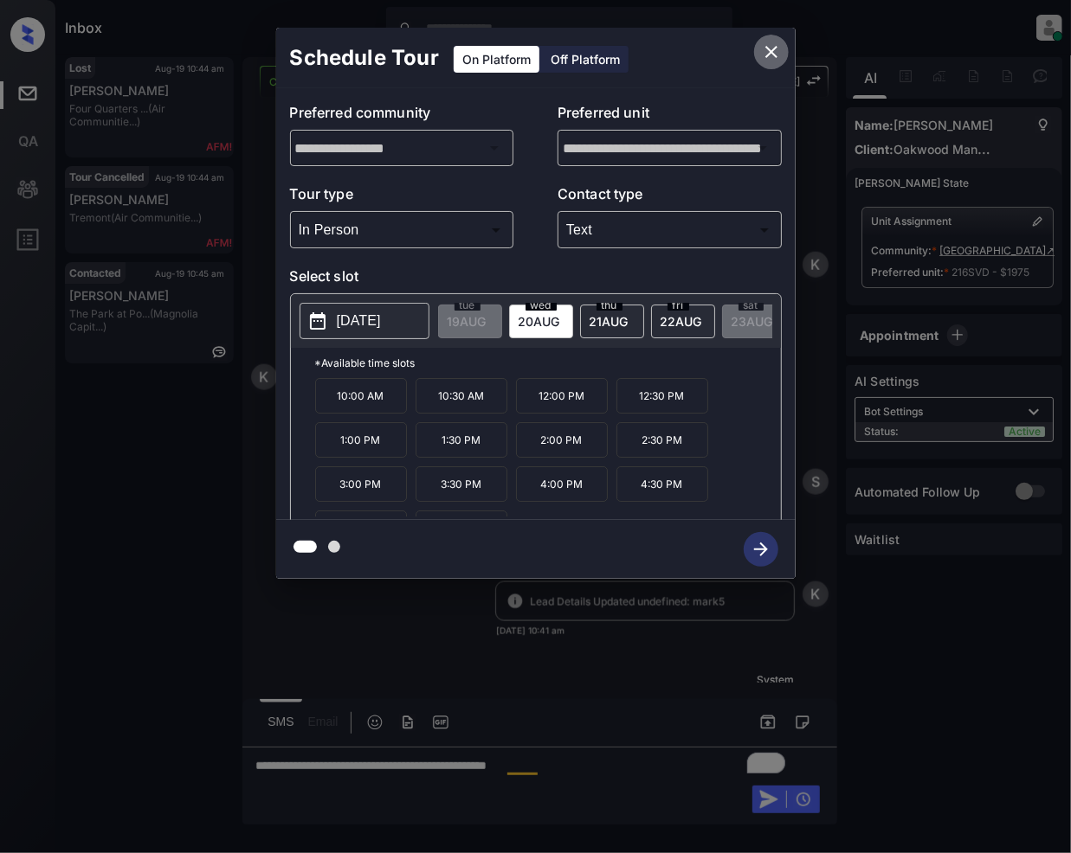
click at [774, 50] on icon "close" at bounding box center [771, 52] width 21 height 21
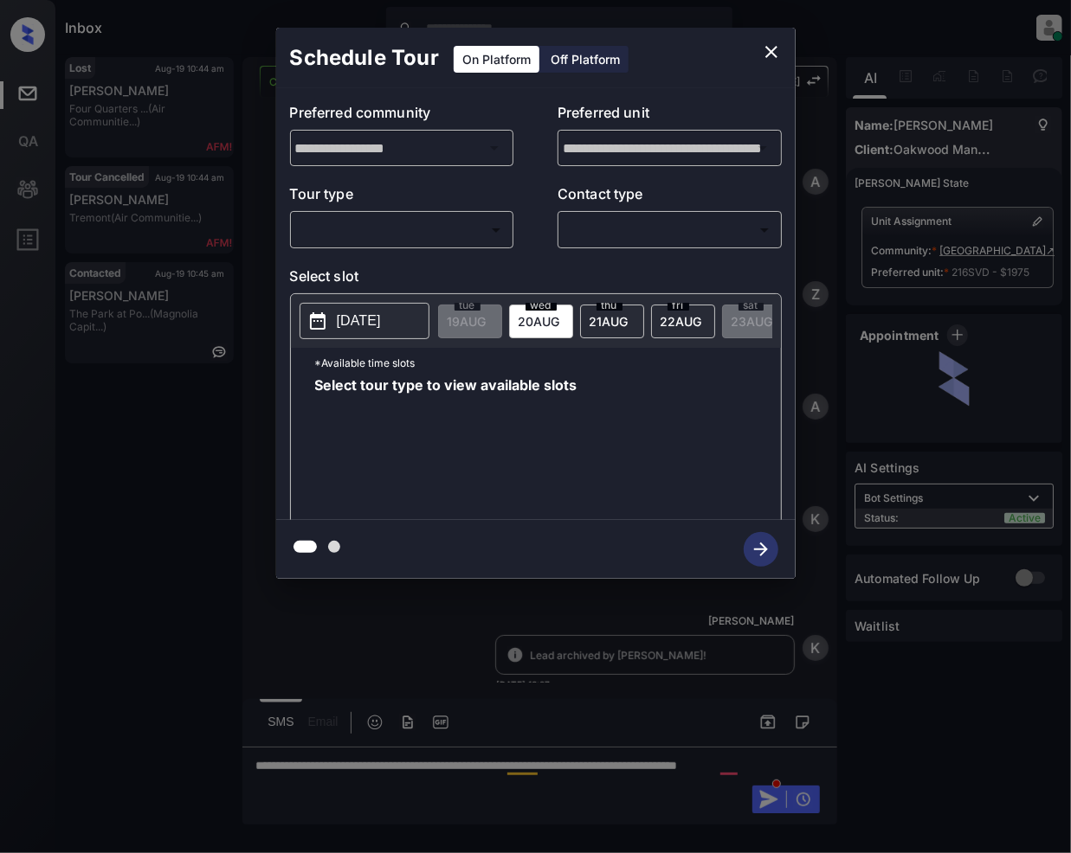
scroll to position [1033, 0]
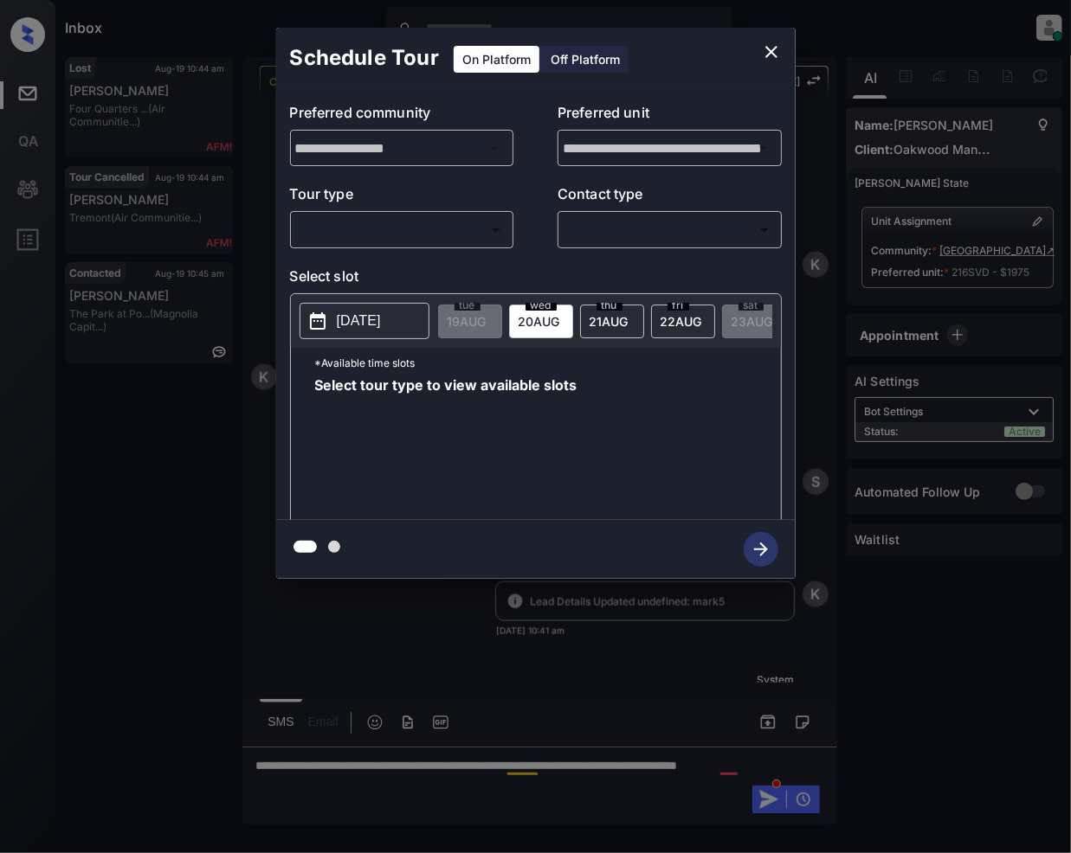
click at [414, 241] on body "Inbox Jeramie Castro Online Set yourself offline Set yourself on break Profile …" at bounding box center [535, 426] width 1071 height 853
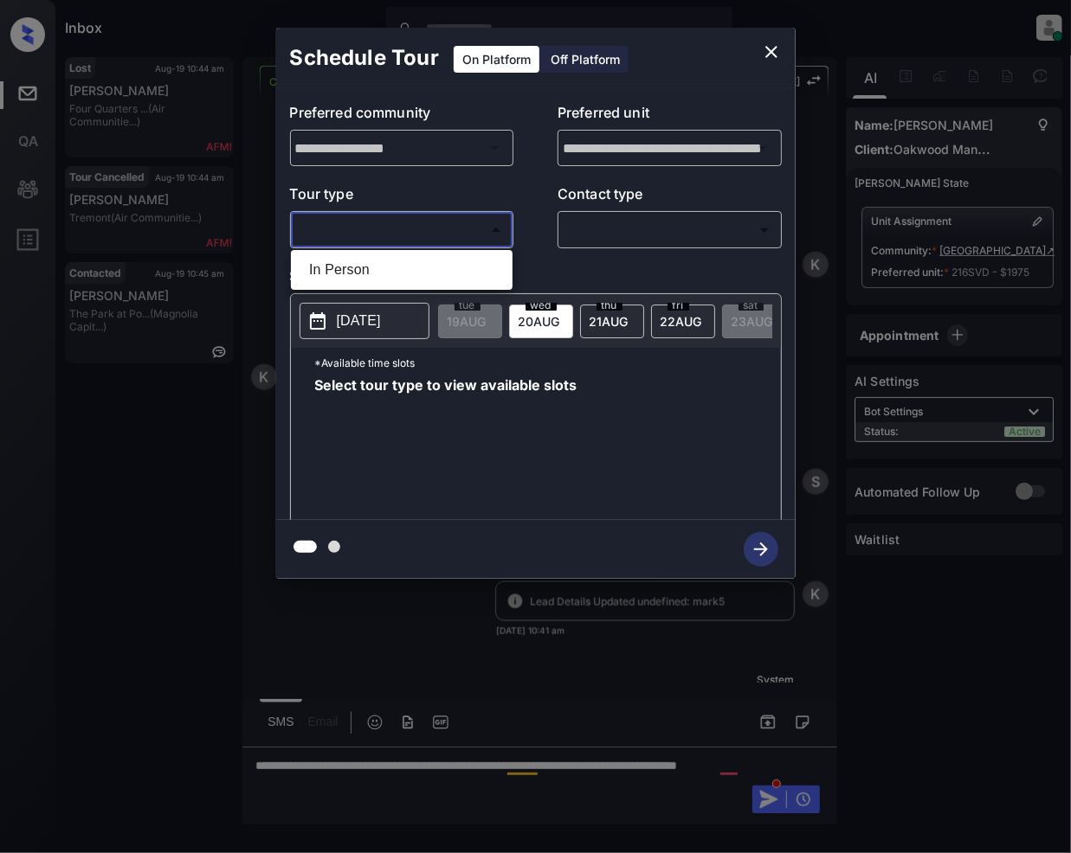
drag, startPoint x: 406, startPoint y: 285, endPoint x: 663, endPoint y: 205, distance: 269.1
click at [407, 285] on li "In Person" at bounding box center [401, 269] width 213 height 31
type input "********"
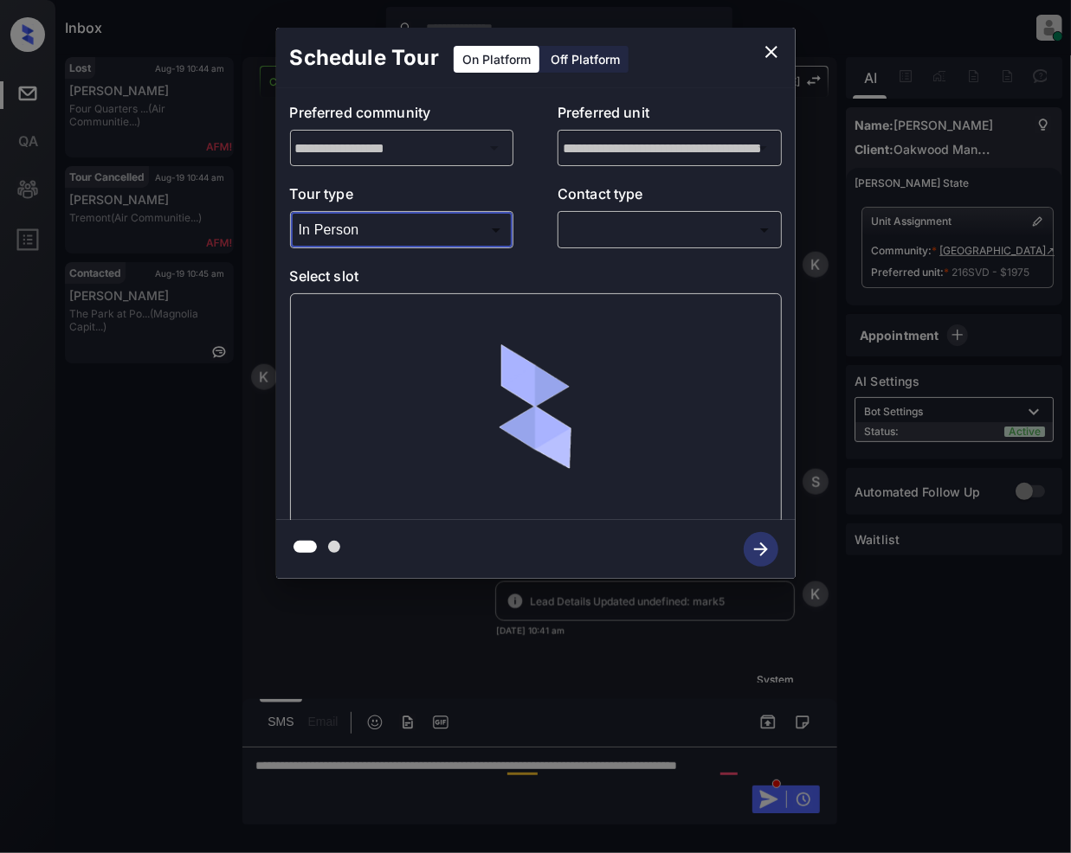
click at [638, 223] on body "Inbox Jeramie Castro Online Set yourself offline Set yourself on break Profile …" at bounding box center [535, 426] width 1071 height 853
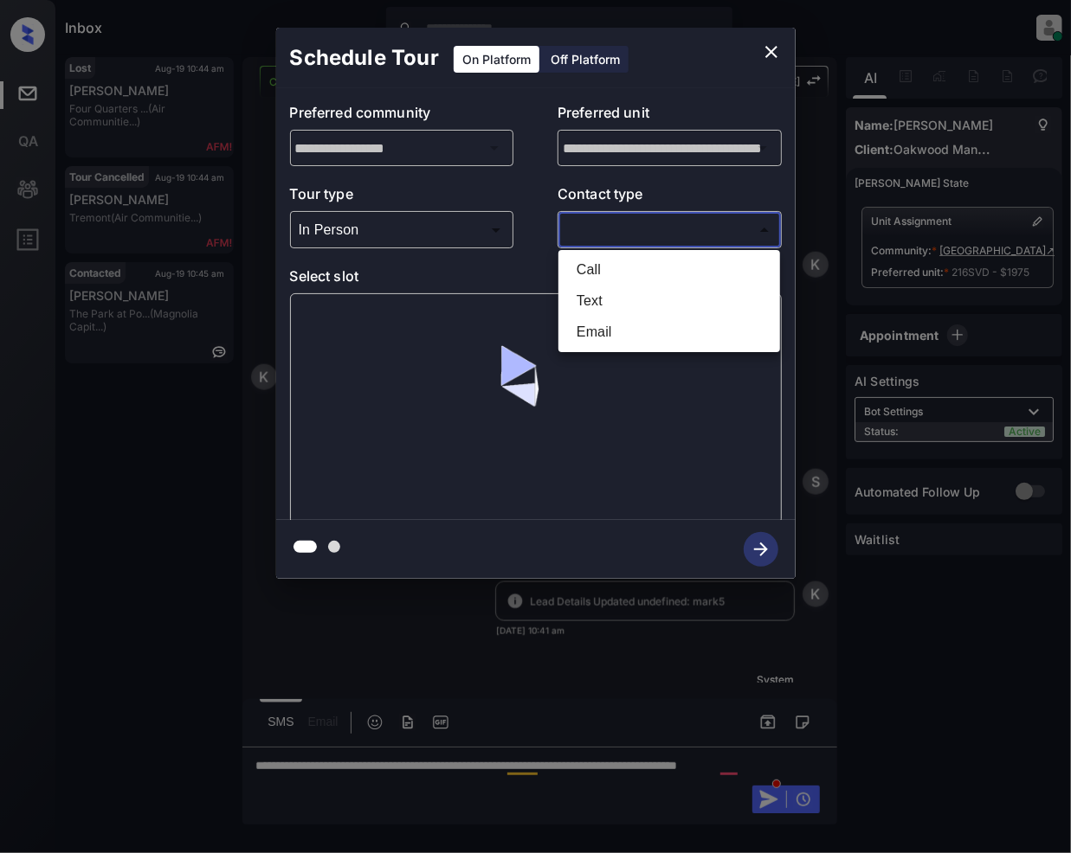
click at [600, 306] on li "Text" at bounding box center [669, 301] width 213 height 31
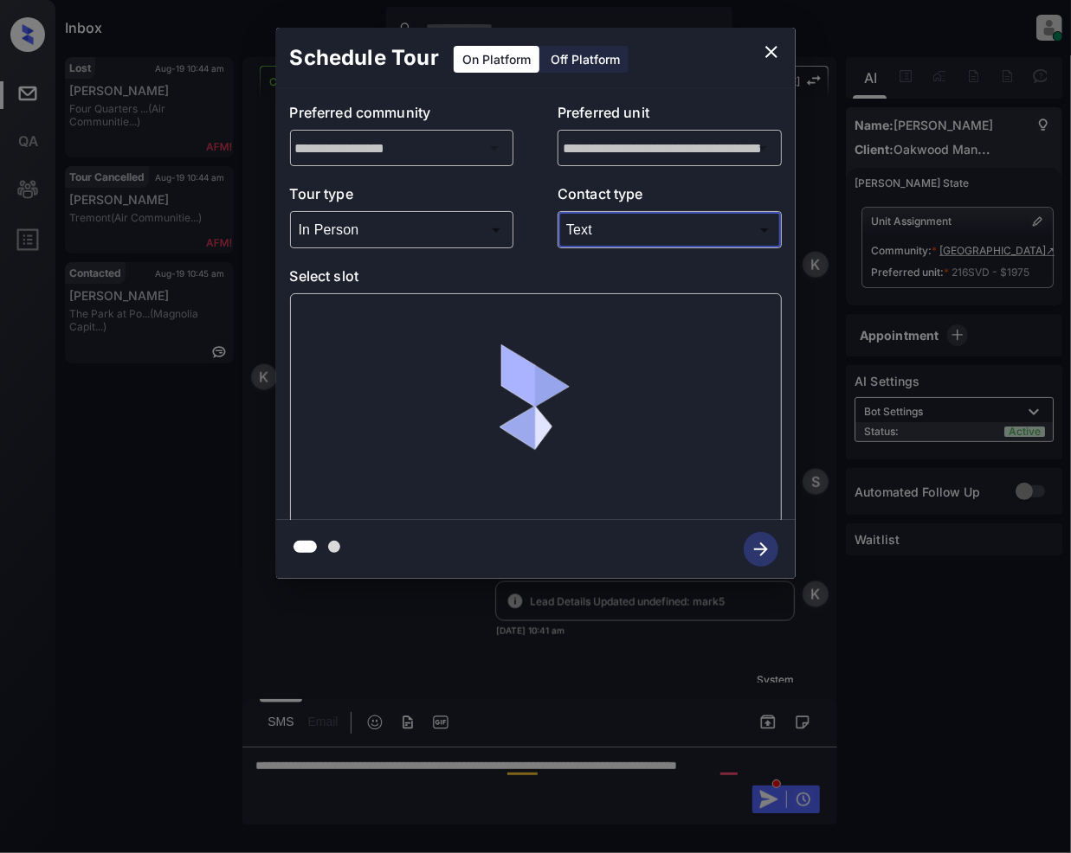
type input "****"
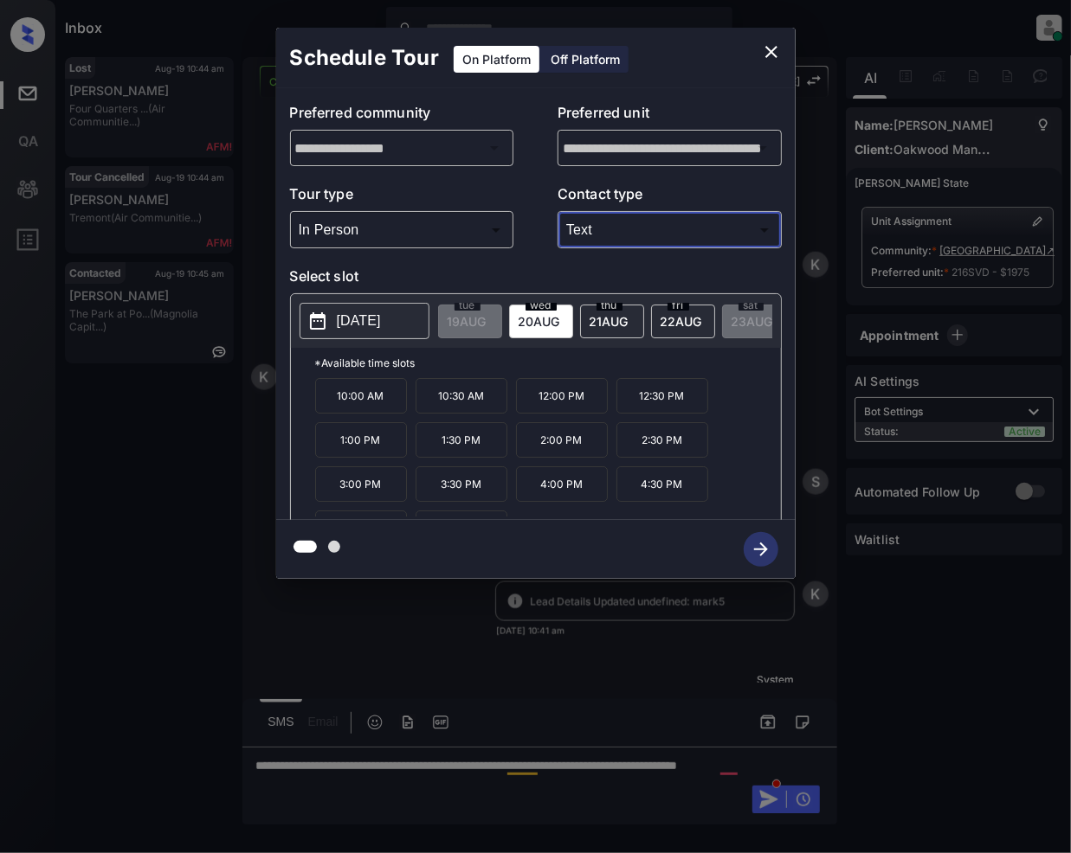
click at [777, 50] on icon "close" at bounding box center [771, 52] width 21 height 21
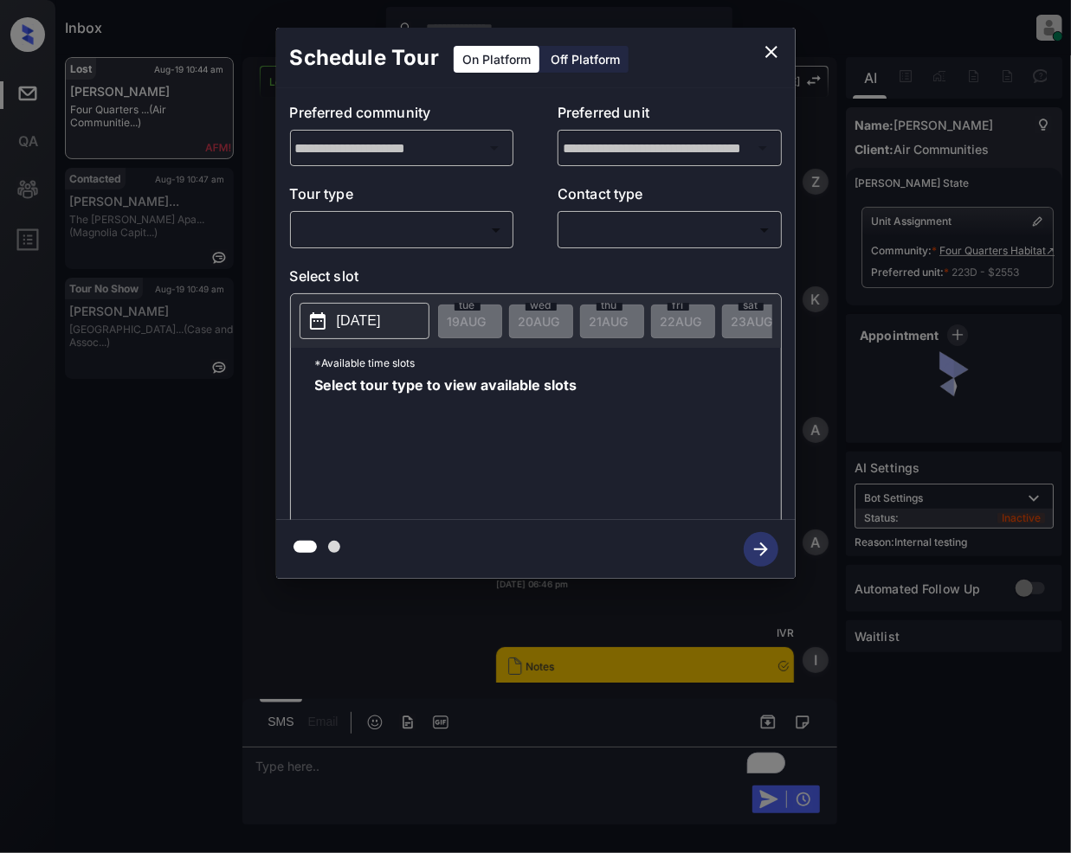
scroll to position [4759, 0]
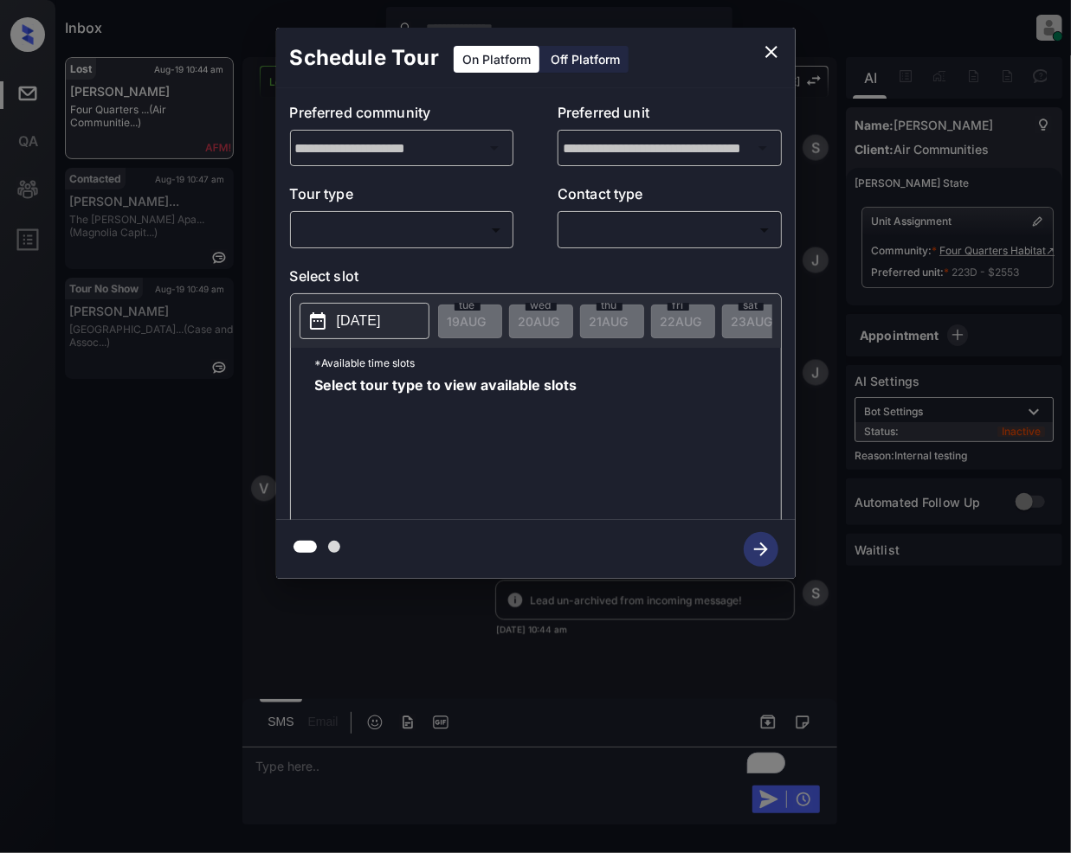
click at [448, 234] on body "Inbox [PERSON_NAME] Online Set yourself offline Set yourself on break Profile S…" at bounding box center [535, 426] width 1071 height 853
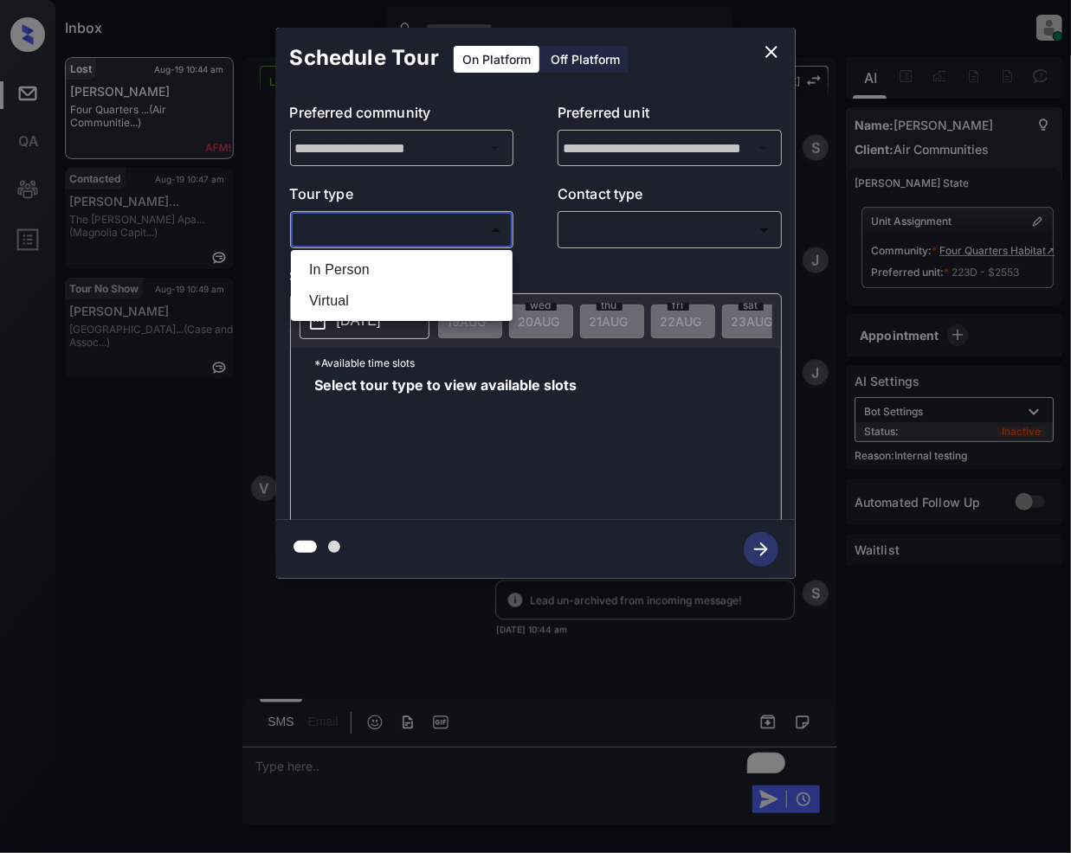
click at [770, 45] on div at bounding box center [535, 426] width 1071 height 853
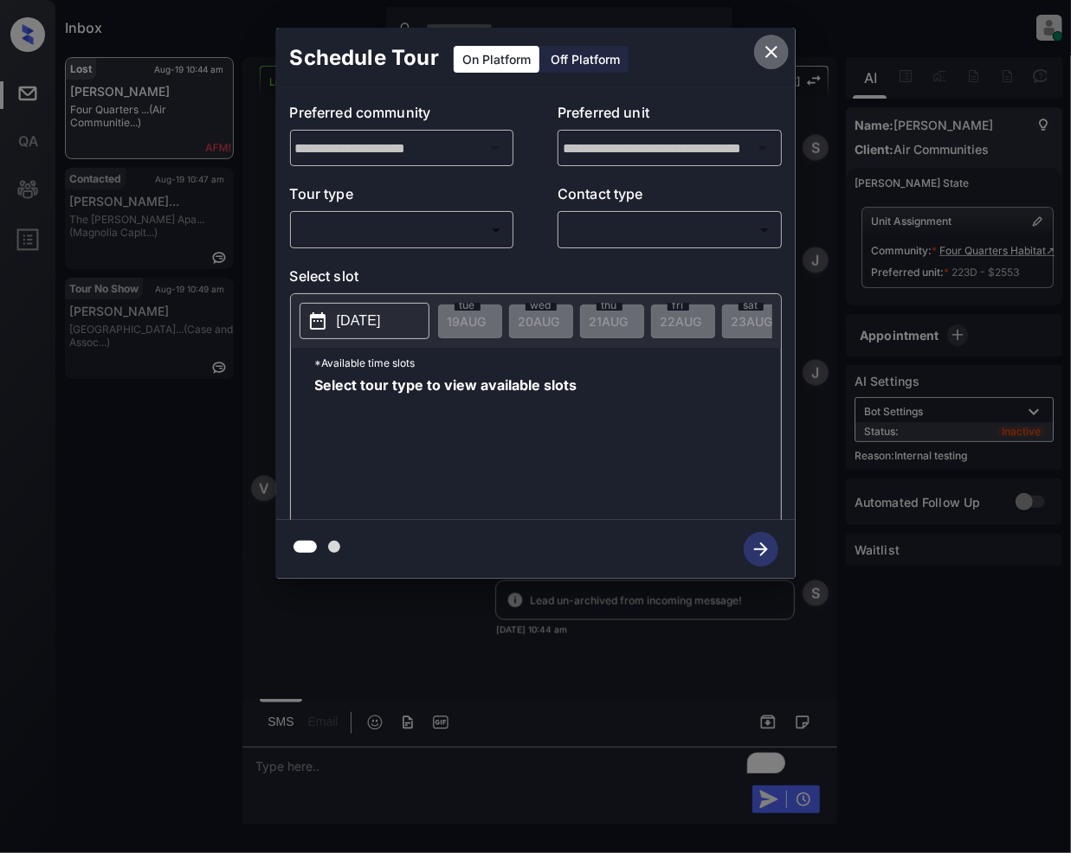
click at [769, 45] on icon "close" at bounding box center [771, 52] width 21 height 21
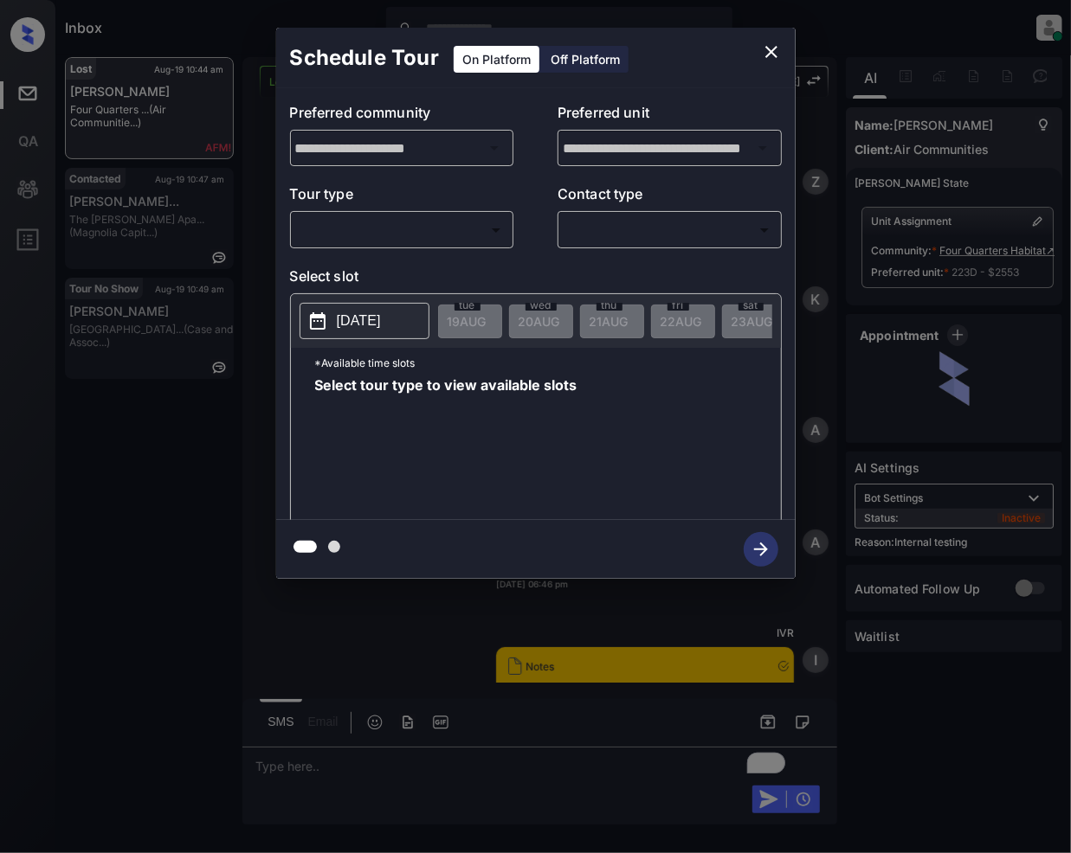
scroll to position [4759, 0]
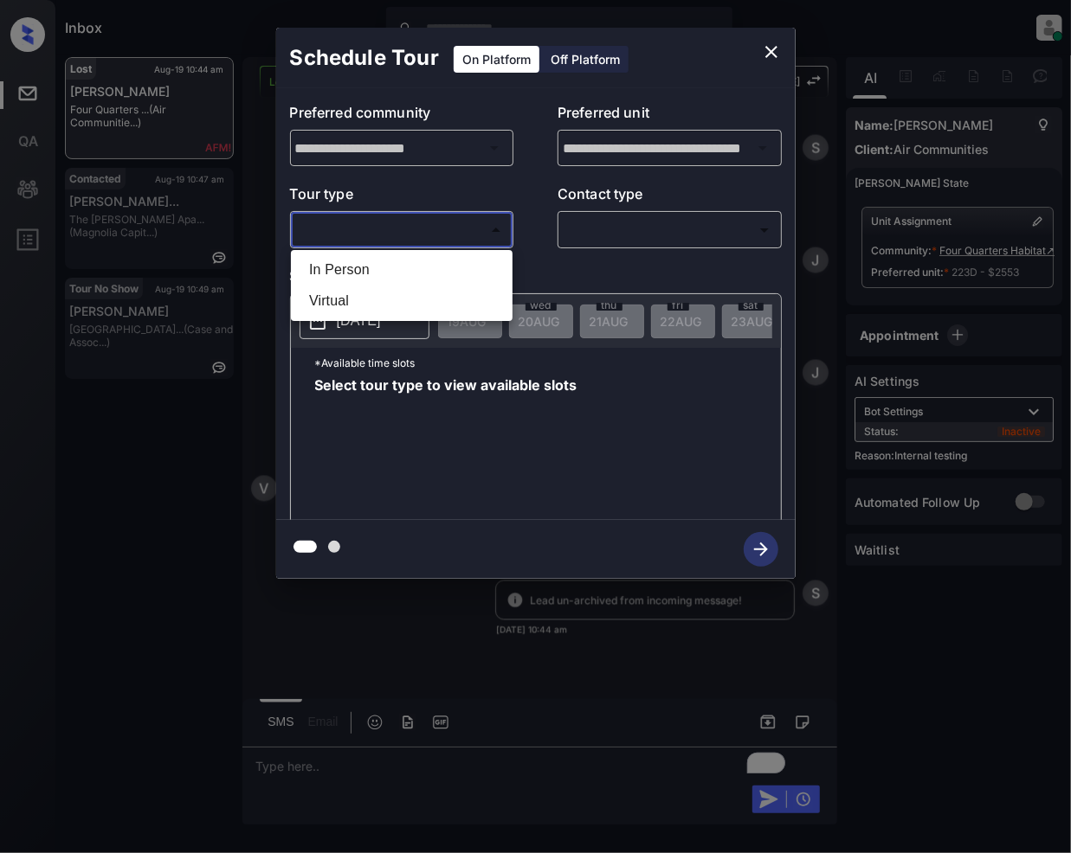
click at [377, 222] on body "Inbox [PERSON_NAME] Online Set yourself offline Set yourself on break Profile S…" at bounding box center [535, 426] width 1071 height 853
drag, startPoint x: 376, startPoint y: 267, endPoint x: 586, endPoint y: 216, distance: 216.2
click at [375, 267] on li "In Person" at bounding box center [401, 269] width 213 height 31
type input "********"
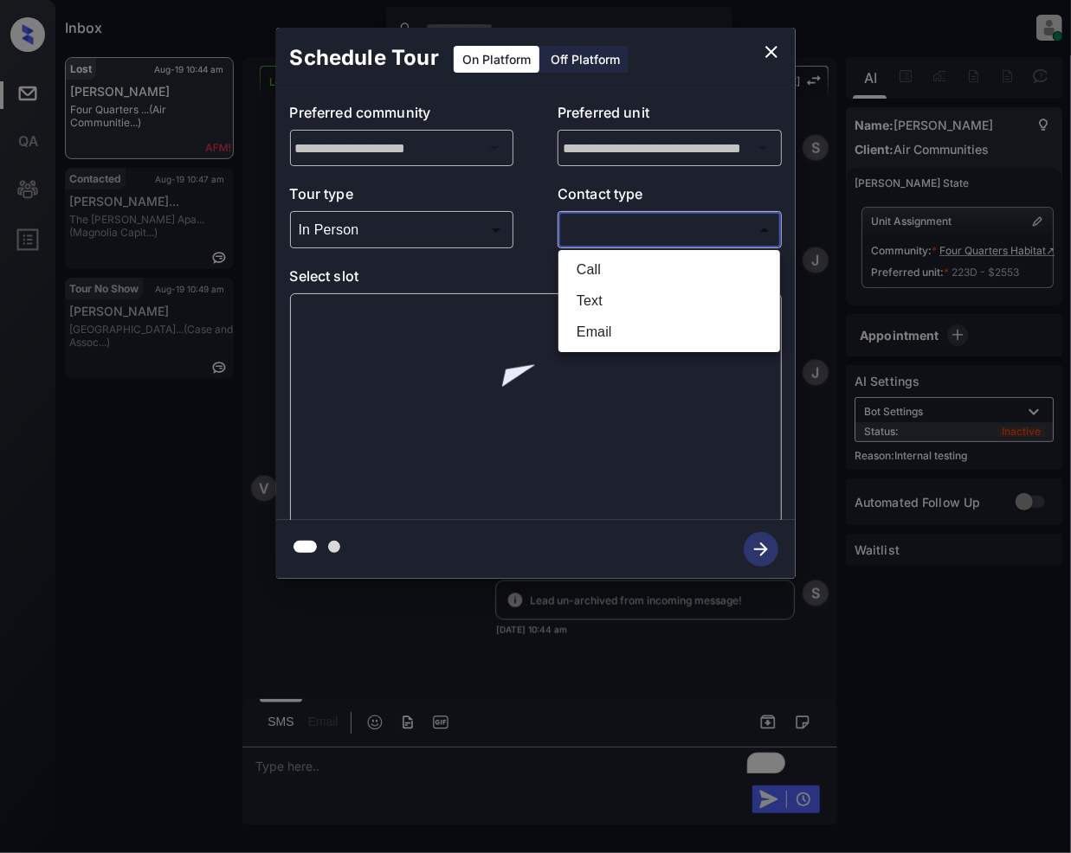
drag, startPoint x: 599, startPoint y: 232, endPoint x: 592, endPoint y: 325, distance: 93.7
click at [597, 234] on body "Inbox Jeramie Castro Online Set yourself offline Set yourself on break Profile …" at bounding box center [535, 426] width 1071 height 853
click at [601, 302] on li "Text" at bounding box center [669, 301] width 213 height 31
type input "****"
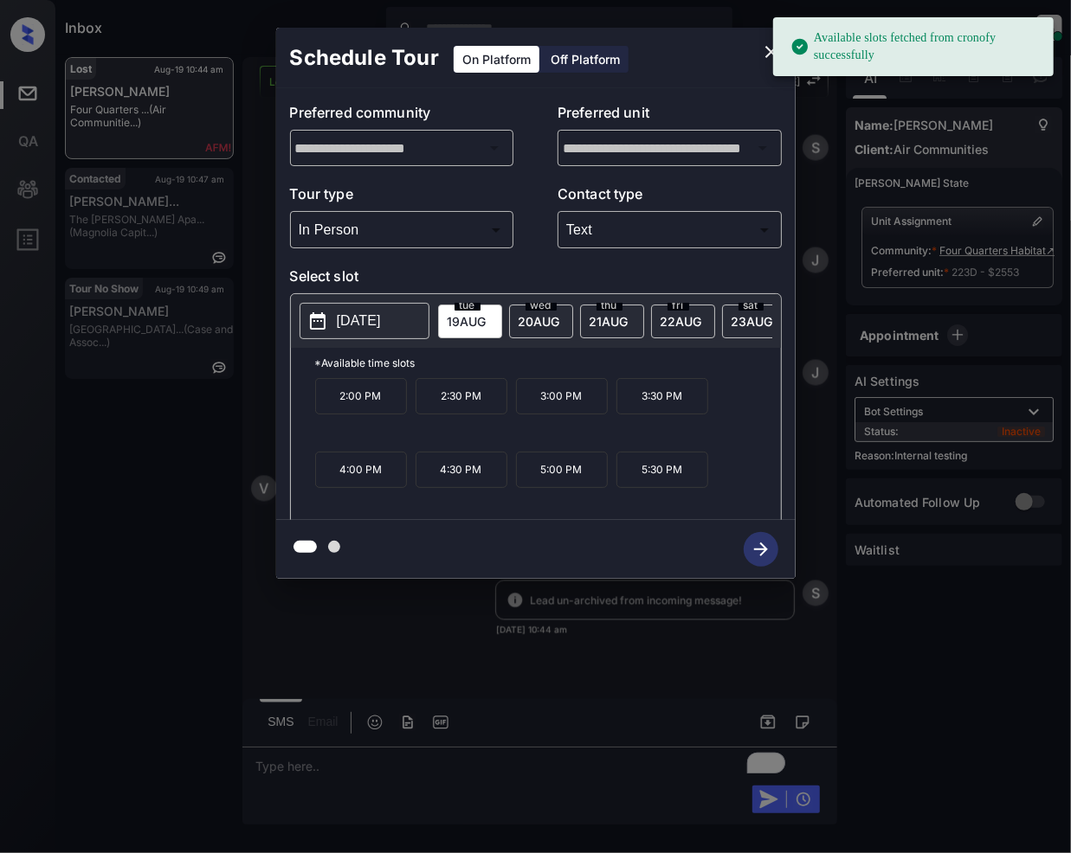
drag, startPoint x: 533, startPoint y: 312, endPoint x: 602, endPoint y: 526, distance: 225.5
click at [533, 310] on div "wed 20 AUG" at bounding box center [541, 322] width 64 height 34
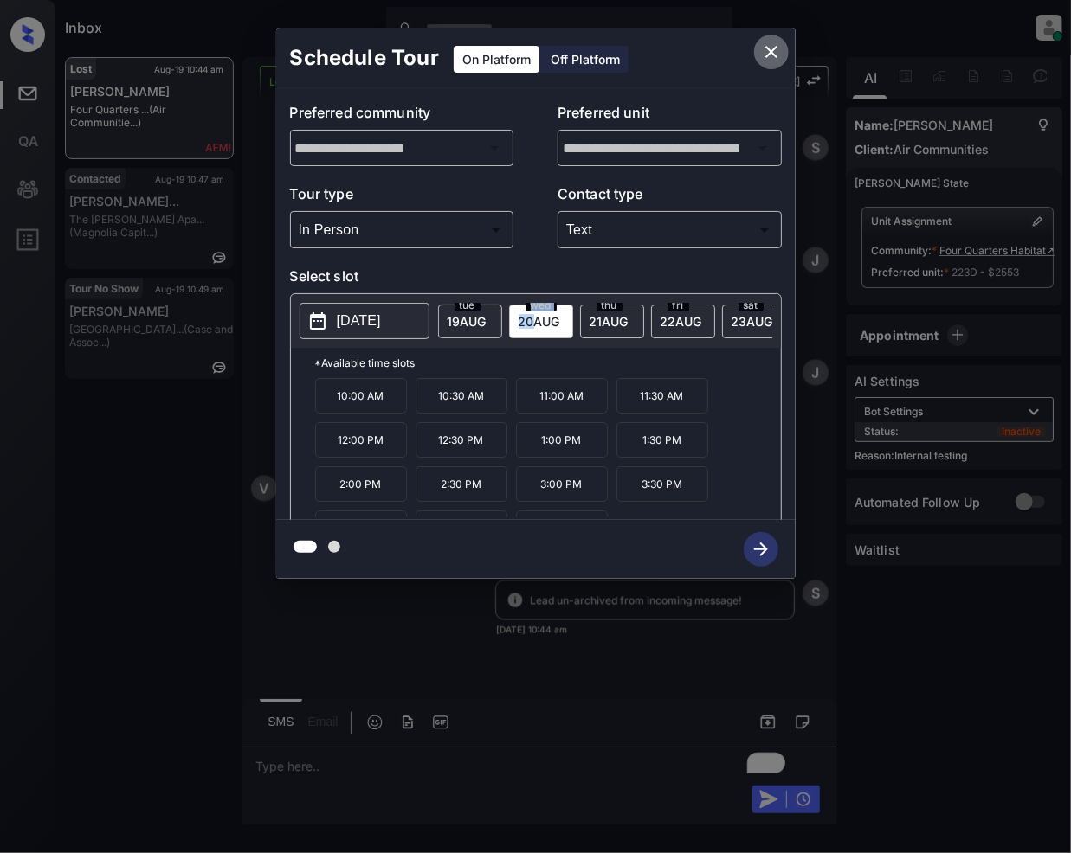
click at [769, 54] on icon "close" at bounding box center [771, 52] width 12 height 12
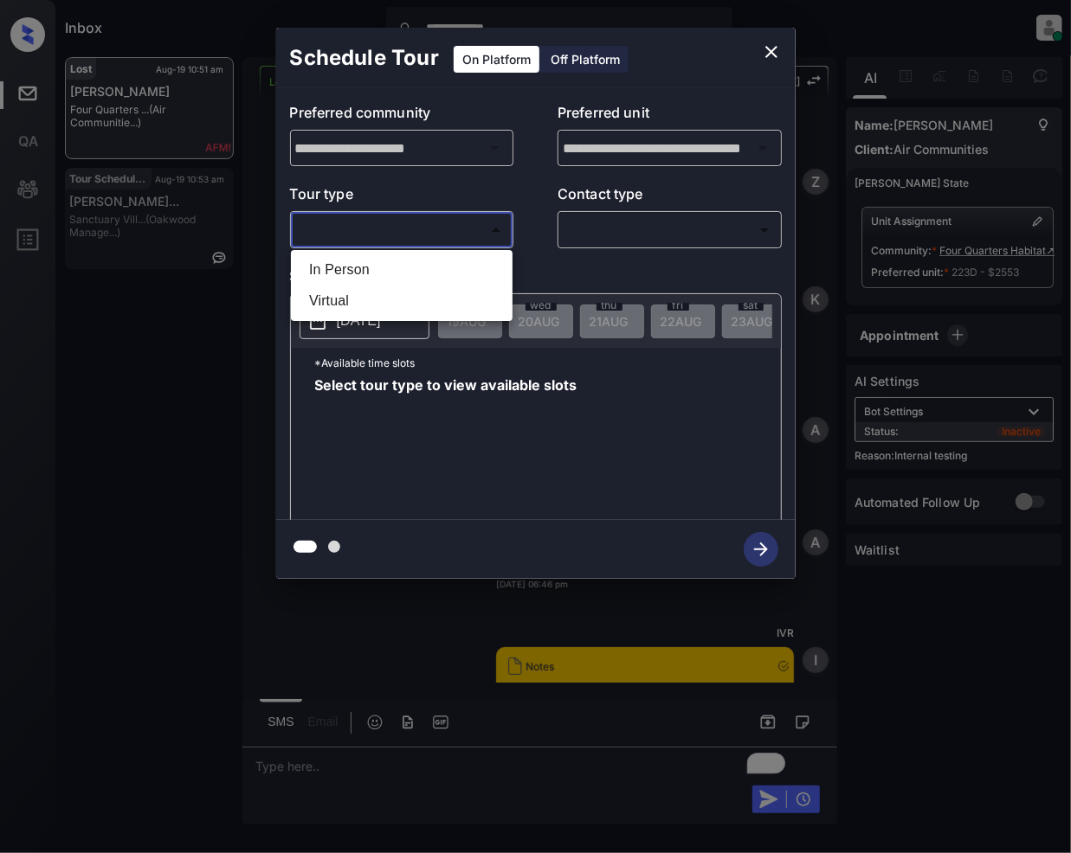
scroll to position [5183, 0]
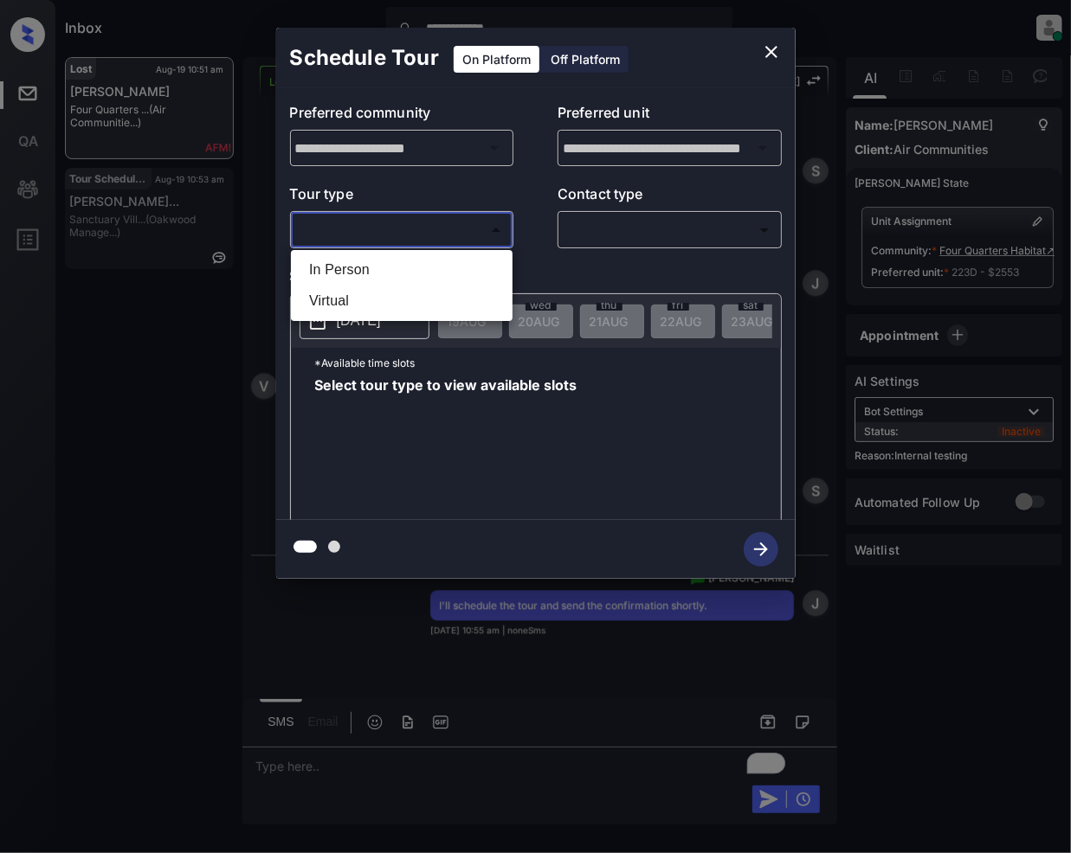
click at [350, 263] on li "In Person" at bounding box center [401, 269] width 213 height 31
type input "********"
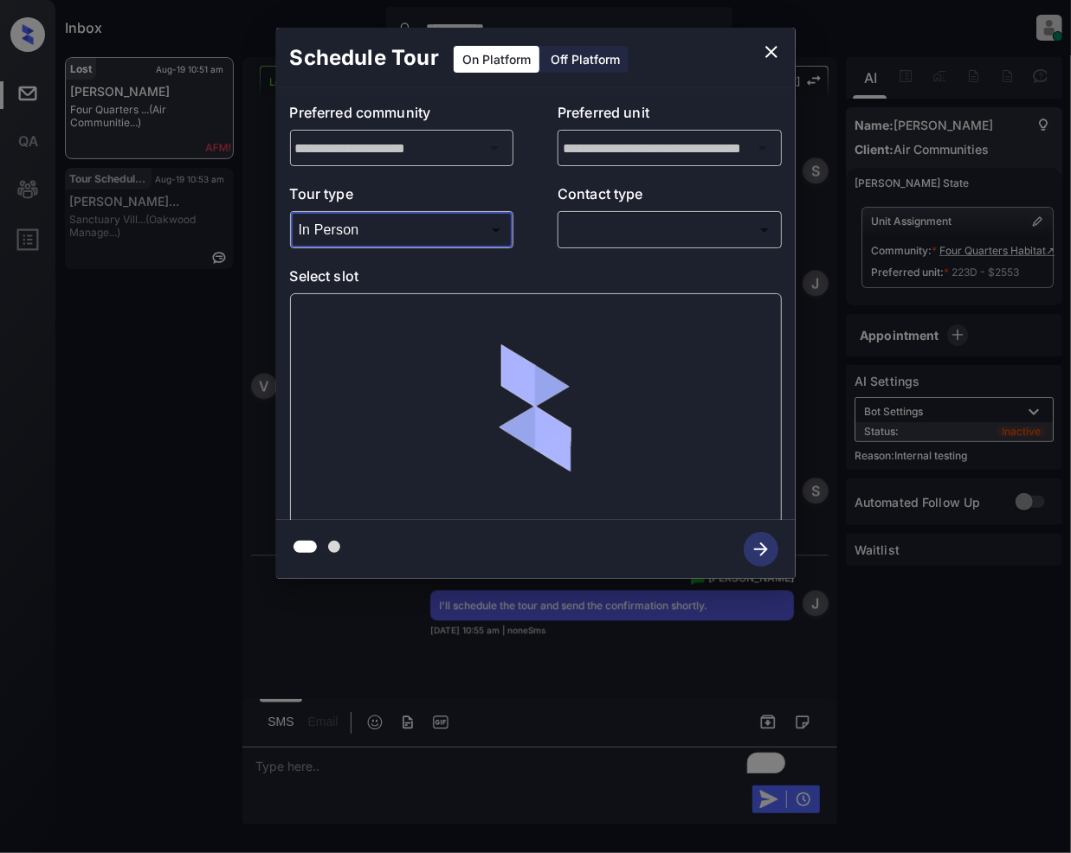
click at [623, 232] on body "**********" at bounding box center [535, 426] width 1071 height 853
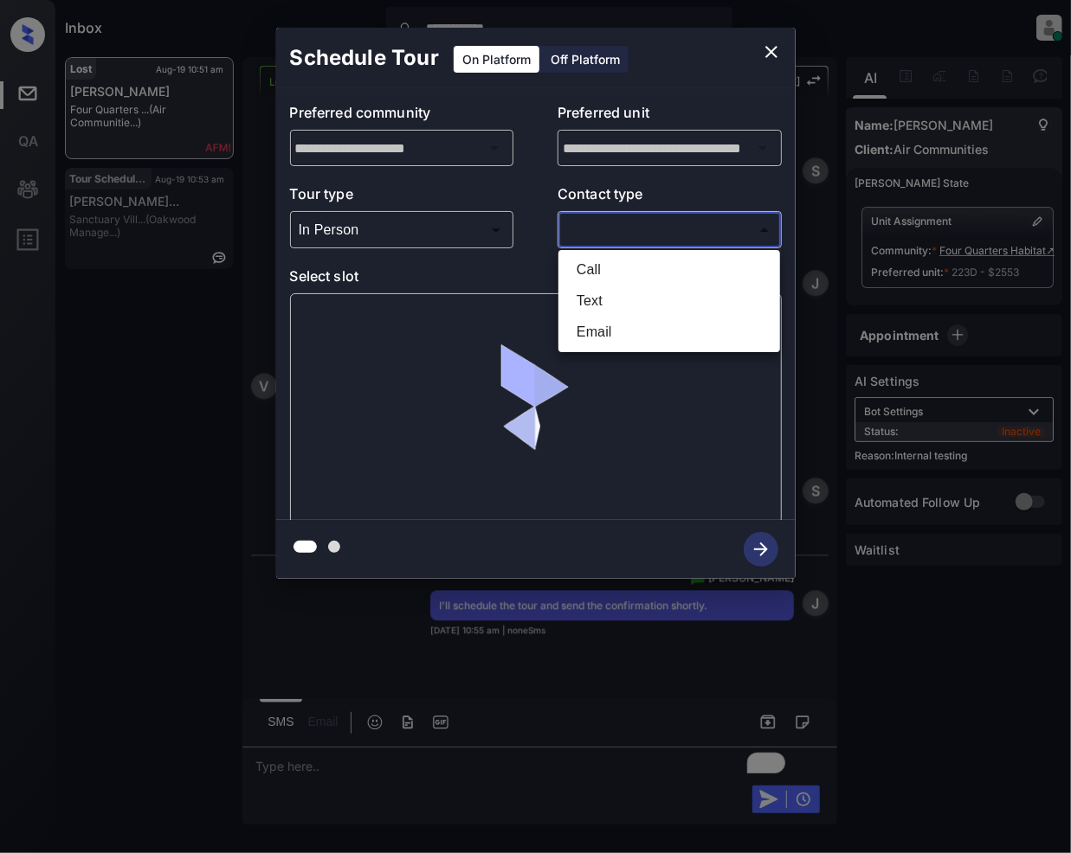
click at [623, 292] on li "Text" at bounding box center [669, 301] width 213 height 31
type input "****"
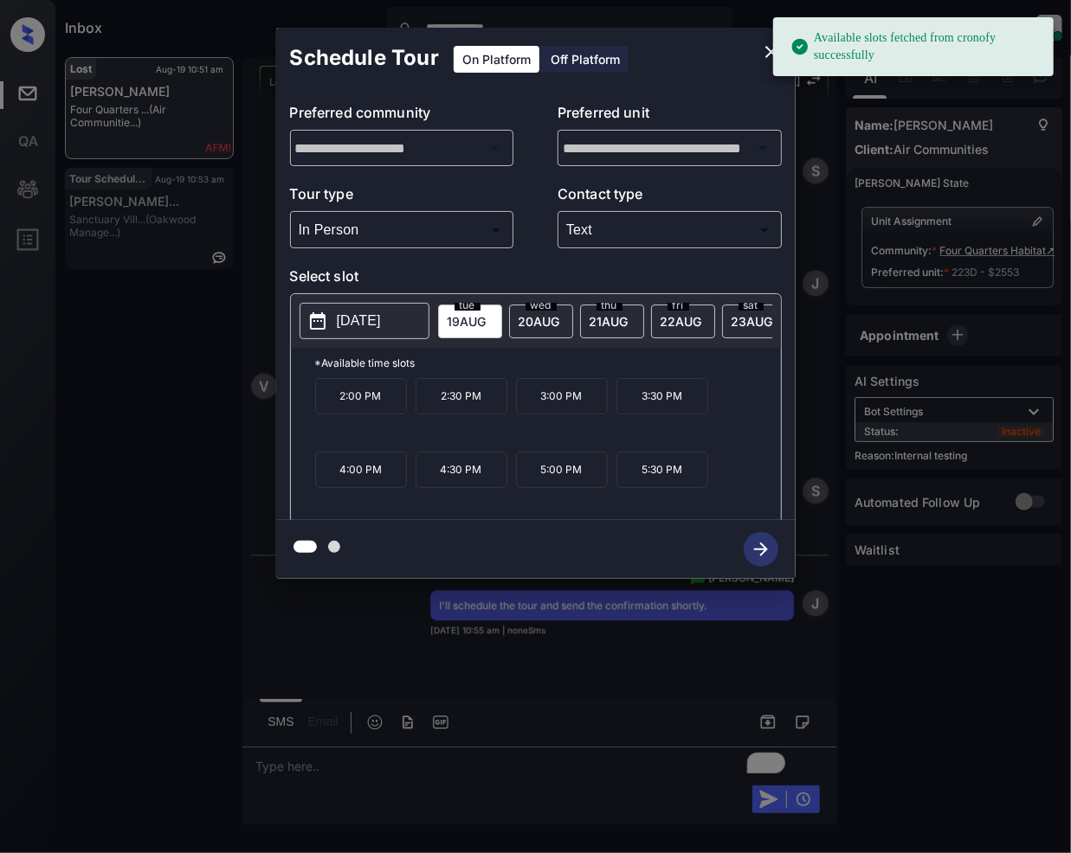
click at [480, 309] on span "wed" at bounding box center [467, 305] width 26 height 10
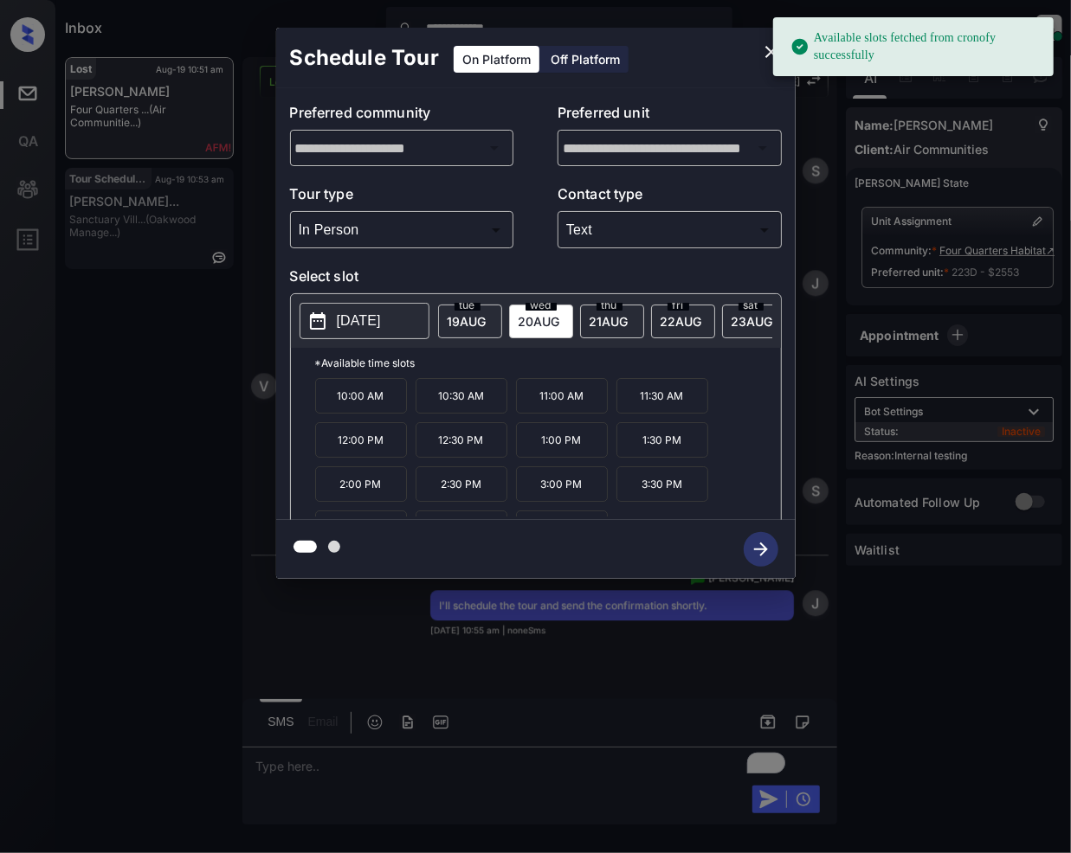
click at [455, 409] on p "10:30 AM" at bounding box center [461, 395] width 92 height 35
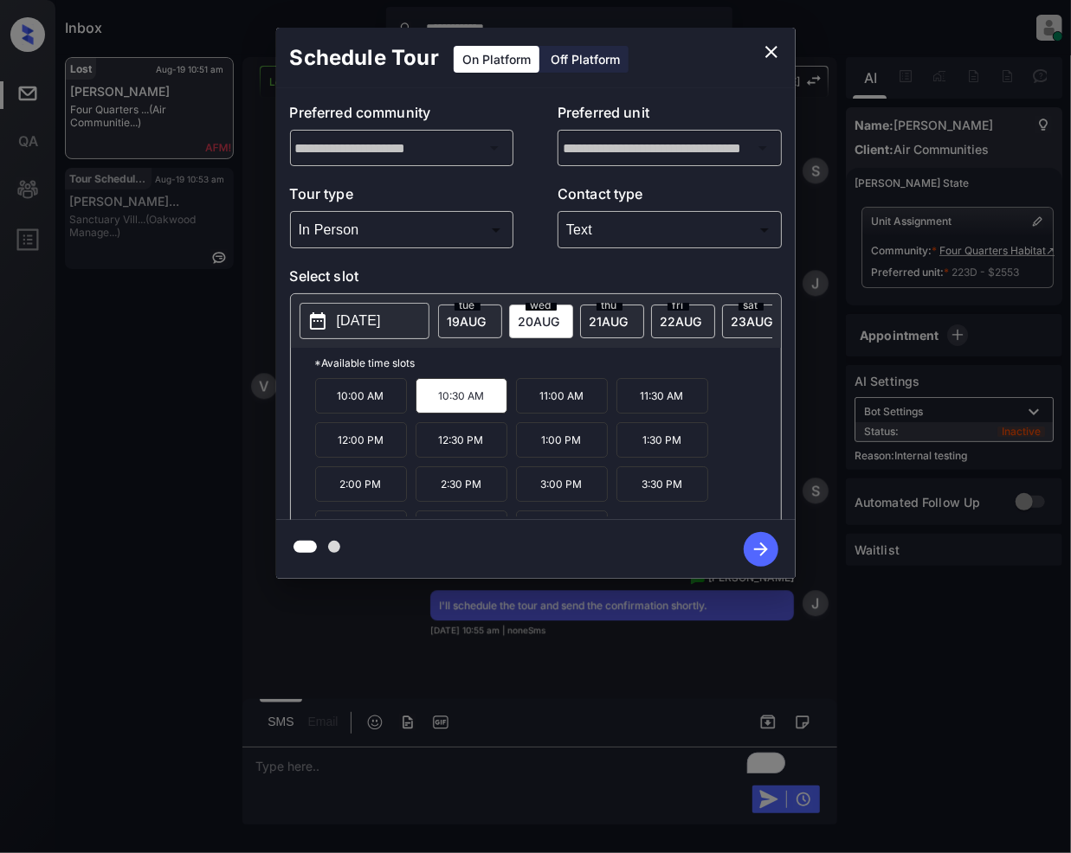
click at [755, 542] on icon "button" at bounding box center [760, 549] width 35 height 35
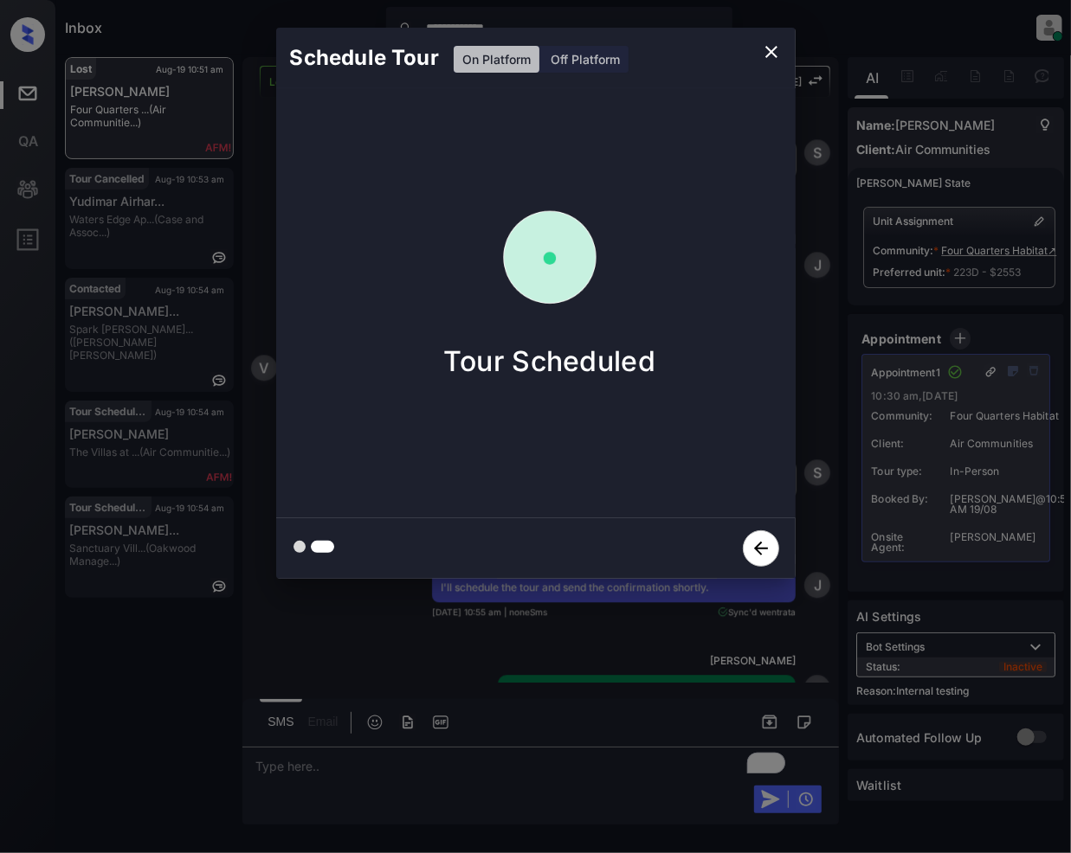
click at [773, 53] on icon "close" at bounding box center [771, 52] width 12 height 12
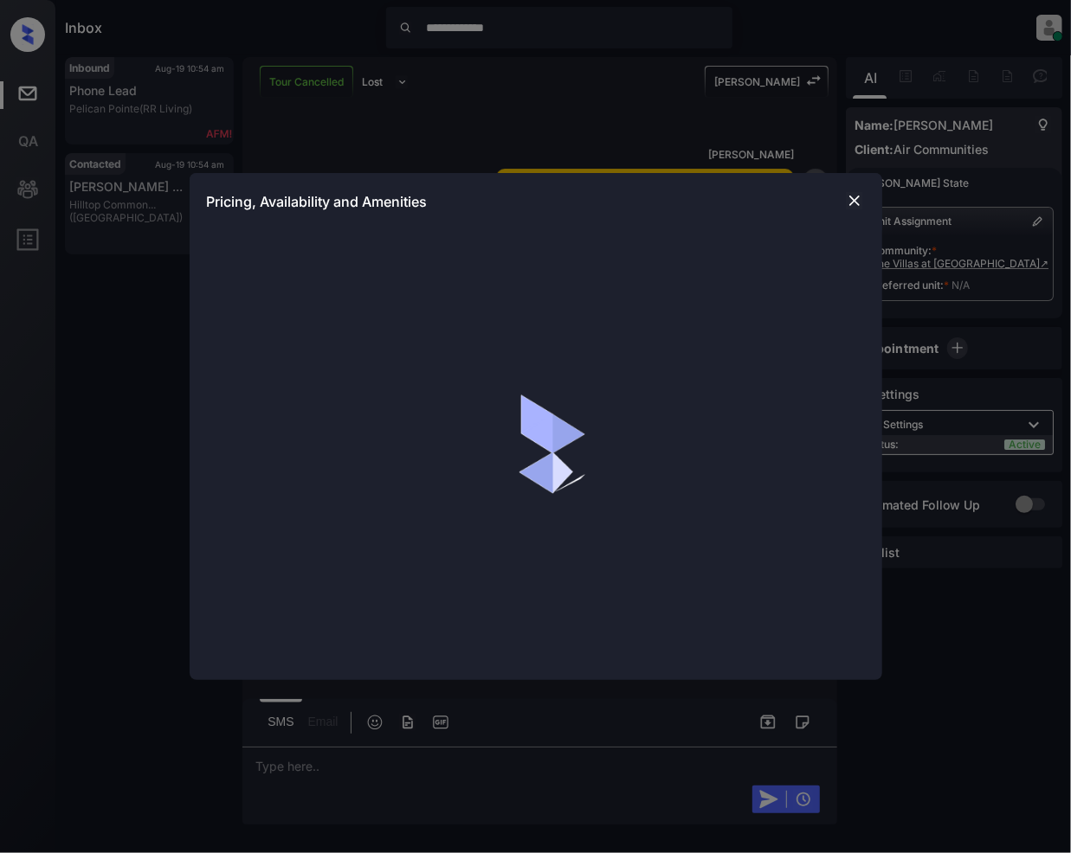
scroll to position [4027, 0]
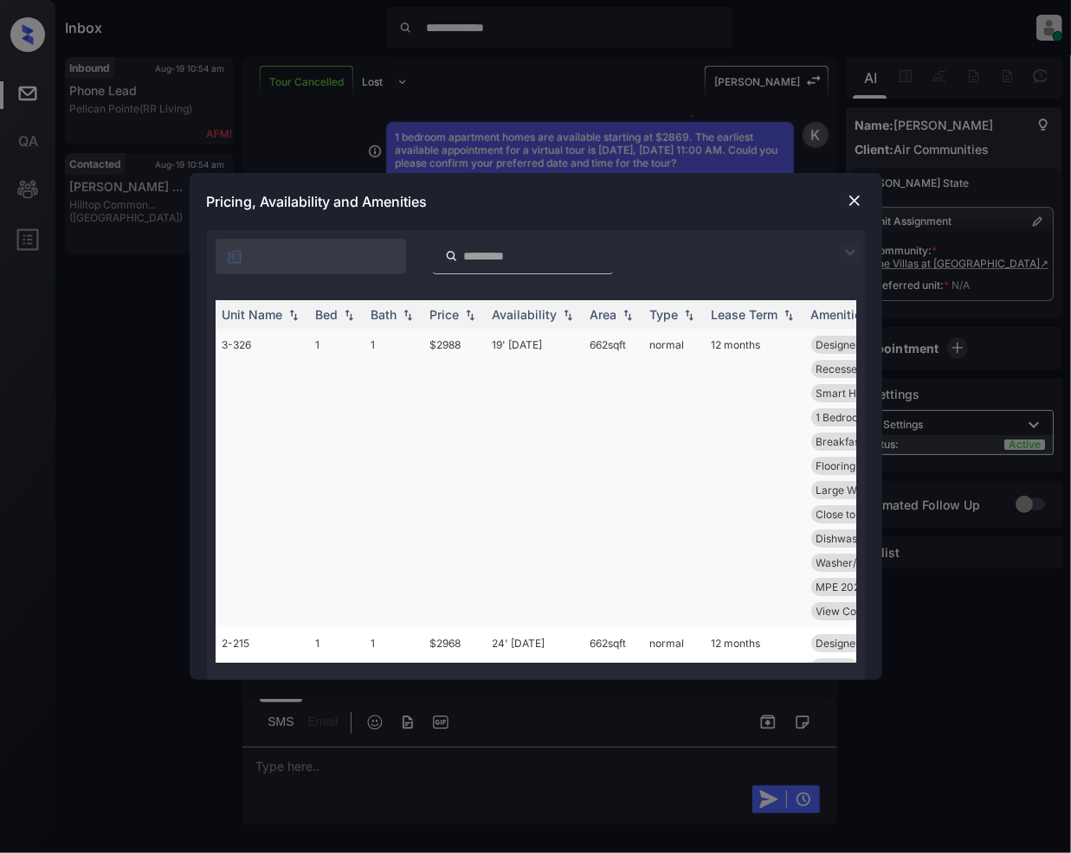
drag, startPoint x: 845, startPoint y: 253, endPoint x: 294, endPoint y: 333, distance: 556.3
click at [845, 251] on img at bounding box center [850, 252] width 21 height 21
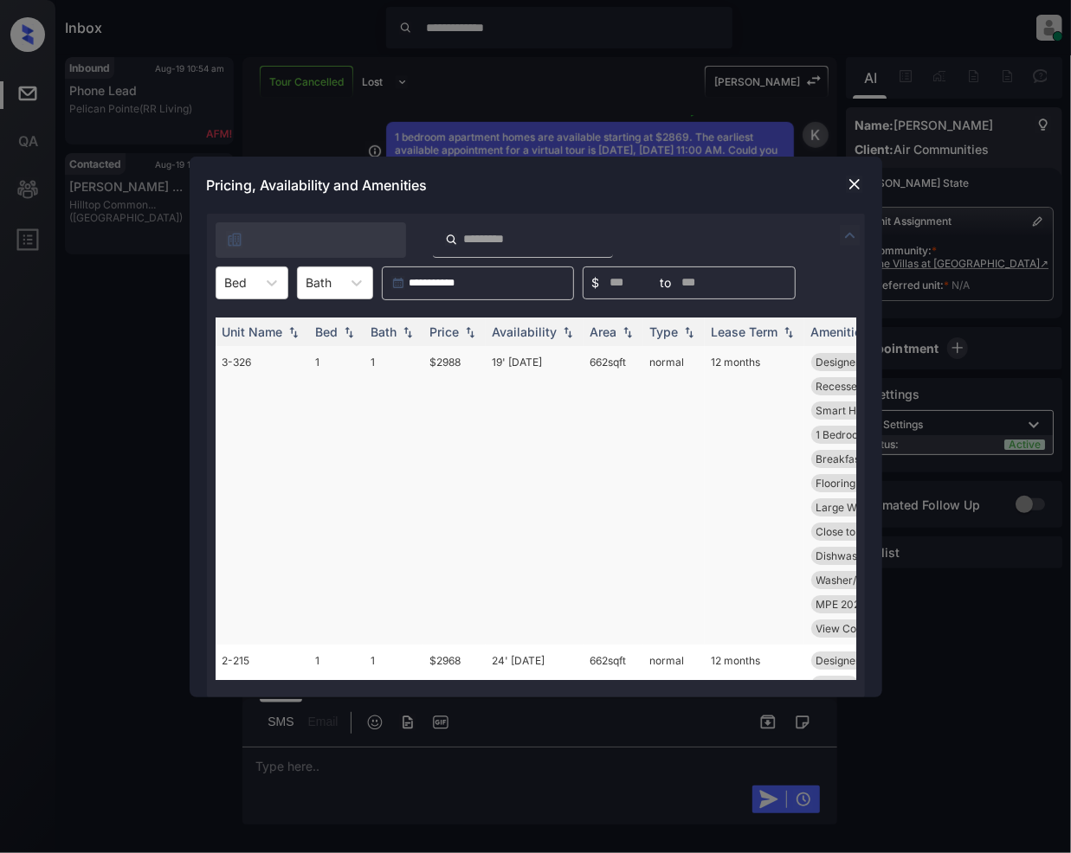
drag, startPoint x: 267, startPoint y: 288, endPoint x: 240, endPoint y: 400, distance: 115.0
click at [267, 291] on icon at bounding box center [271, 282] width 17 height 17
drag, startPoint x: 247, startPoint y: 334, endPoint x: 514, endPoint y: 424, distance: 282.2
click at [247, 340] on div "1 2" at bounding box center [252, 340] width 73 height 69
click at [244, 326] on div "1" at bounding box center [252, 325] width 73 height 31
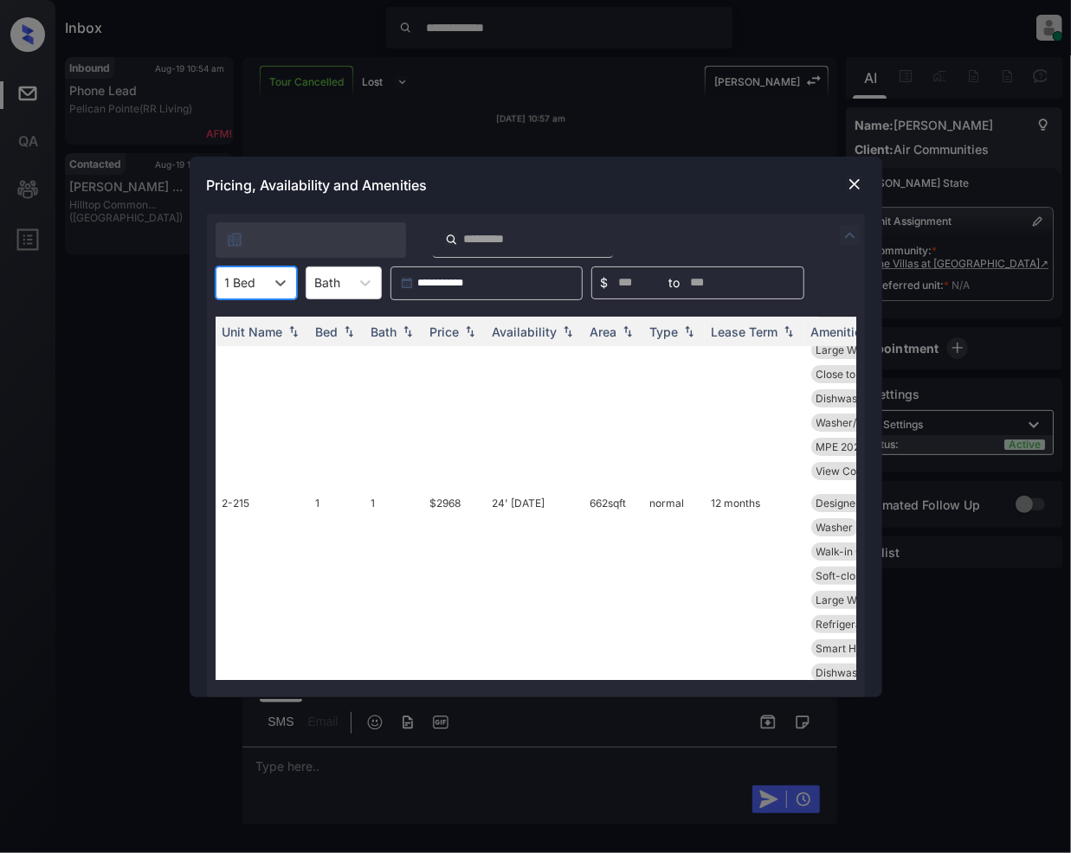
scroll to position [138, 0]
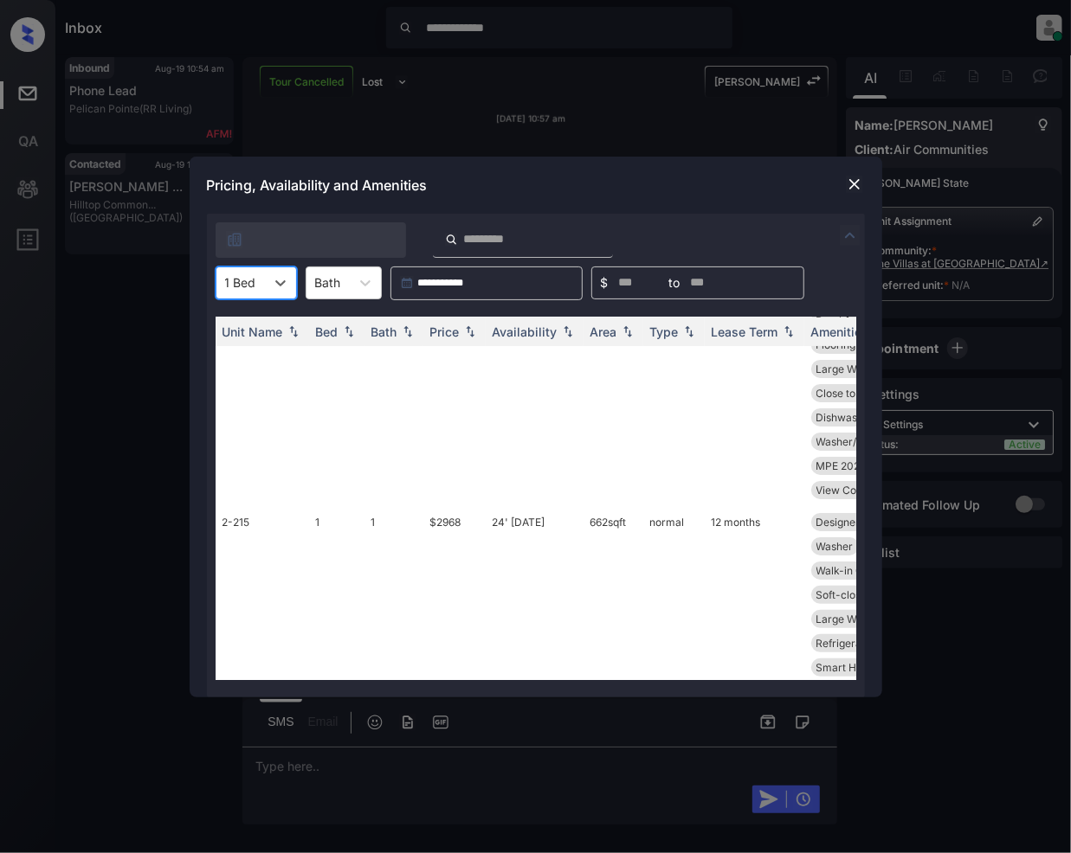
click at [852, 180] on img at bounding box center [854, 184] width 17 height 17
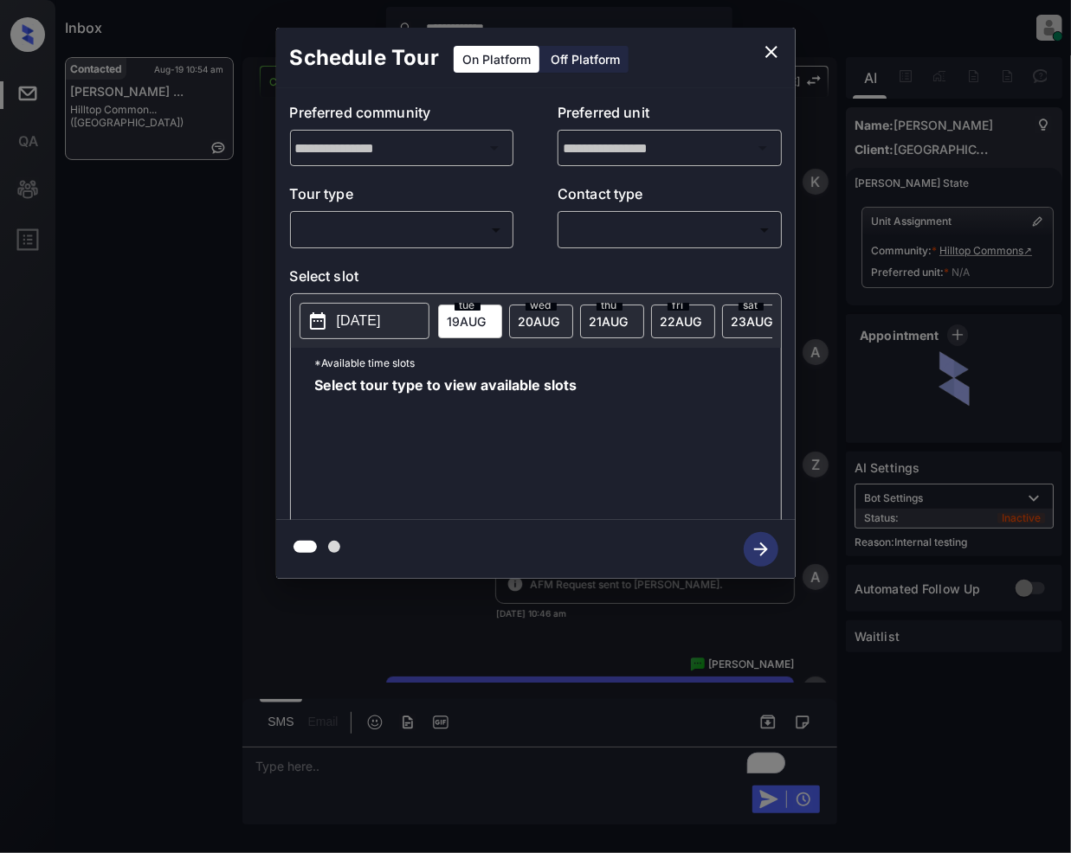
scroll to position [3217, 0]
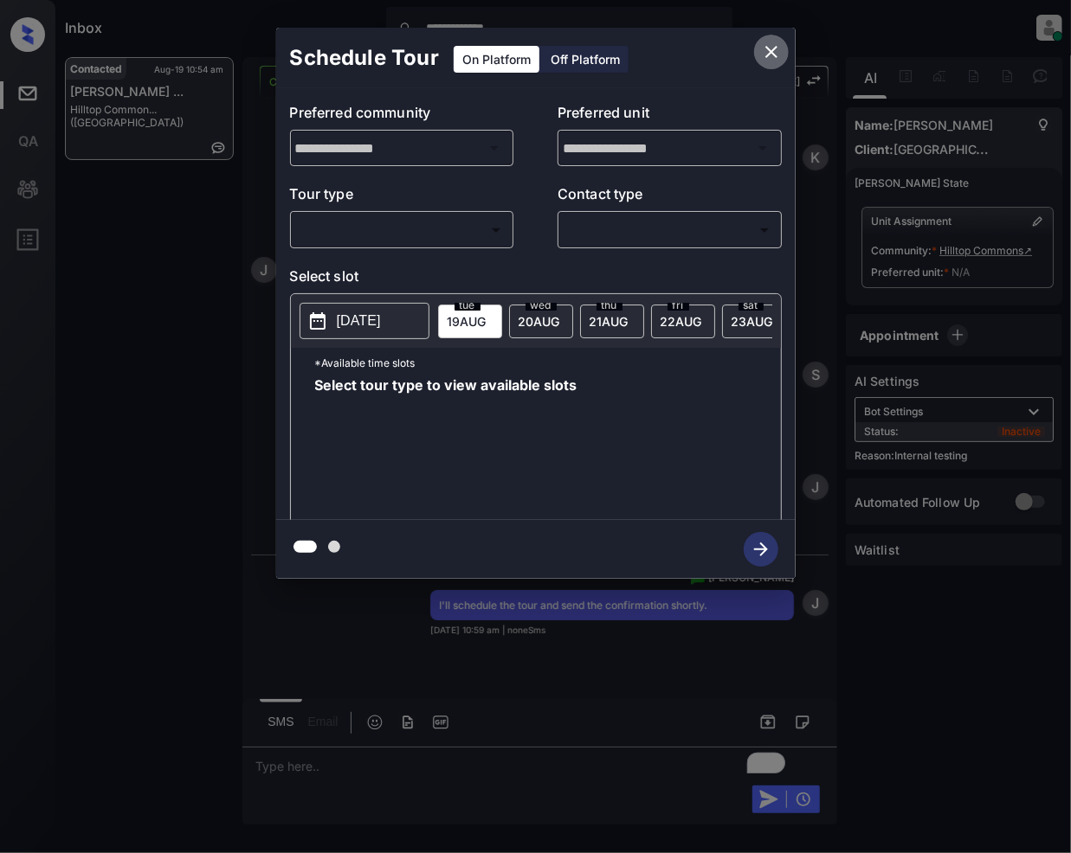
click at [772, 45] on icon "close" at bounding box center [771, 52] width 21 height 21
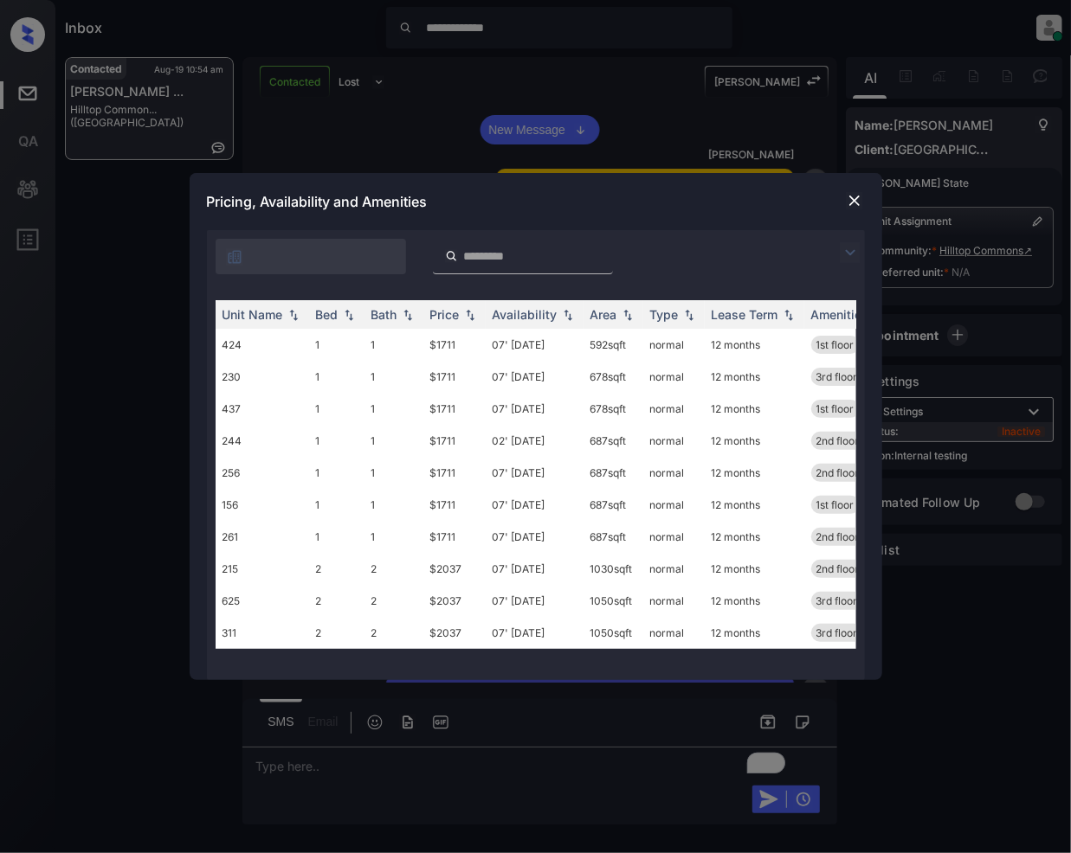
scroll to position [2172, 0]
click at [853, 244] on img at bounding box center [850, 252] width 21 height 21
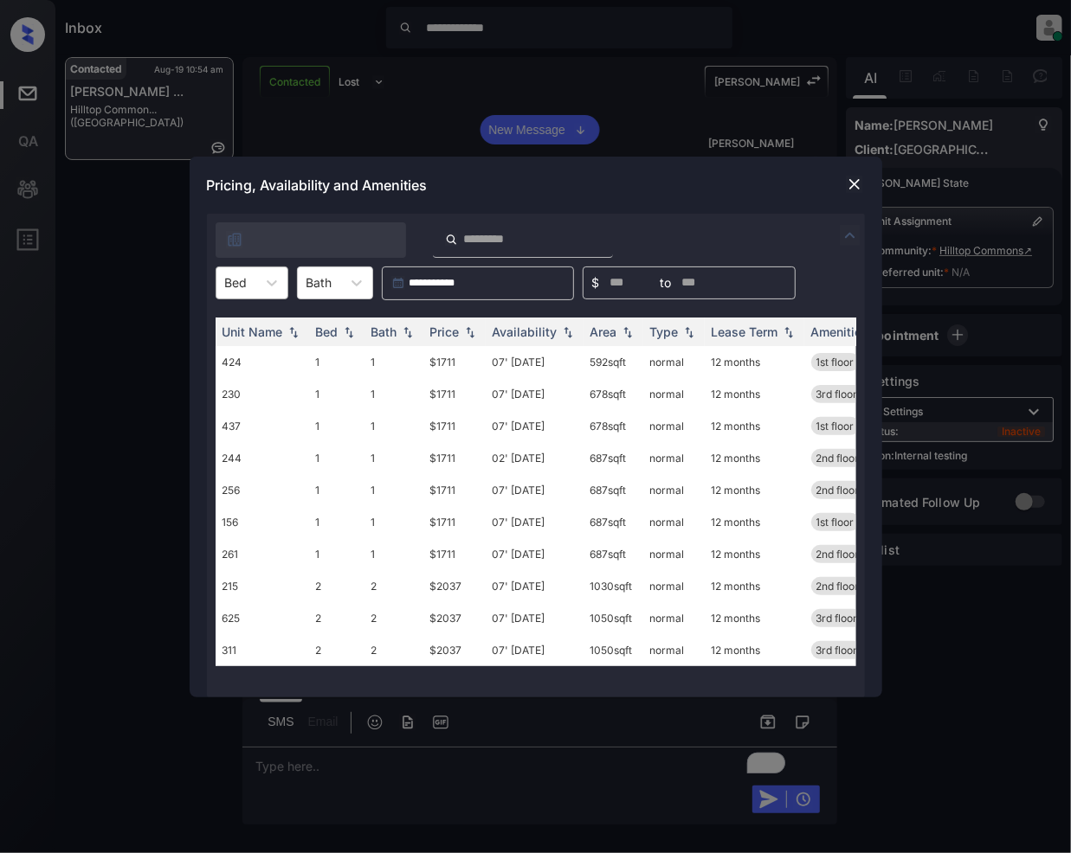
click at [246, 284] on div at bounding box center [236, 283] width 23 height 18
click at [233, 330] on div "1" at bounding box center [252, 325] width 73 height 31
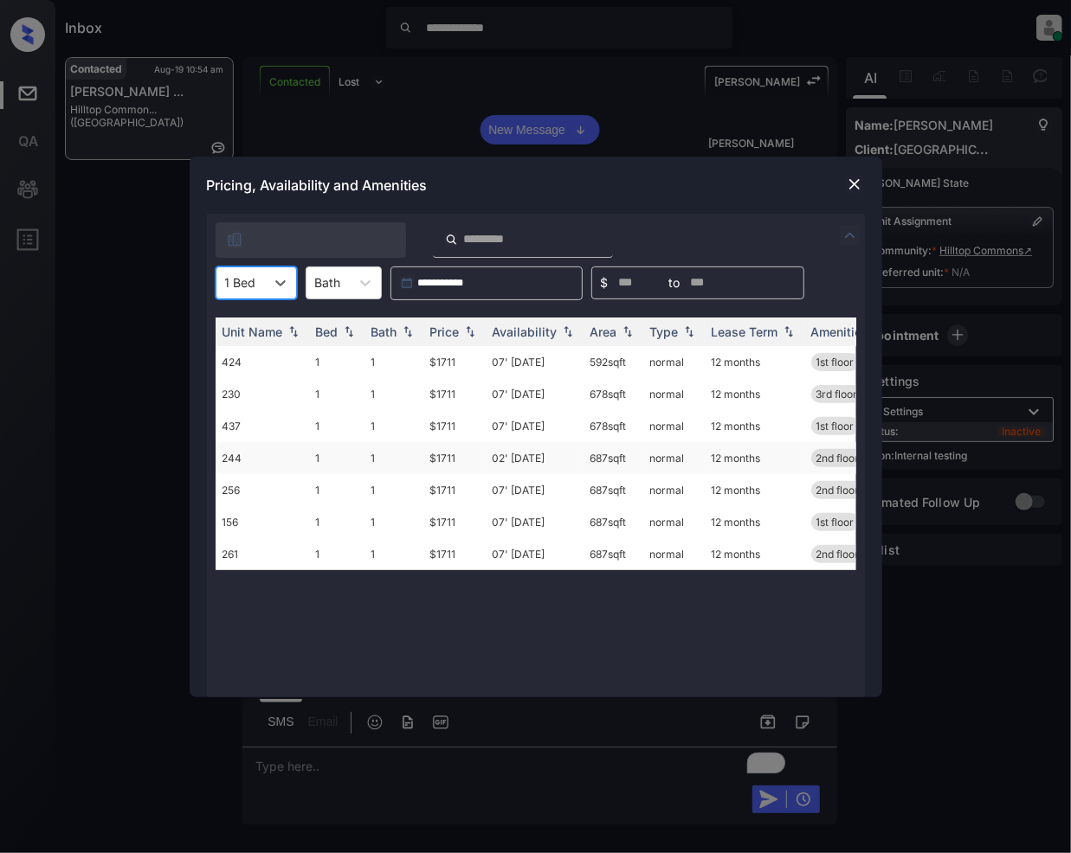
click at [447, 457] on td "$1711" at bounding box center [454, 458] width 62 height 32
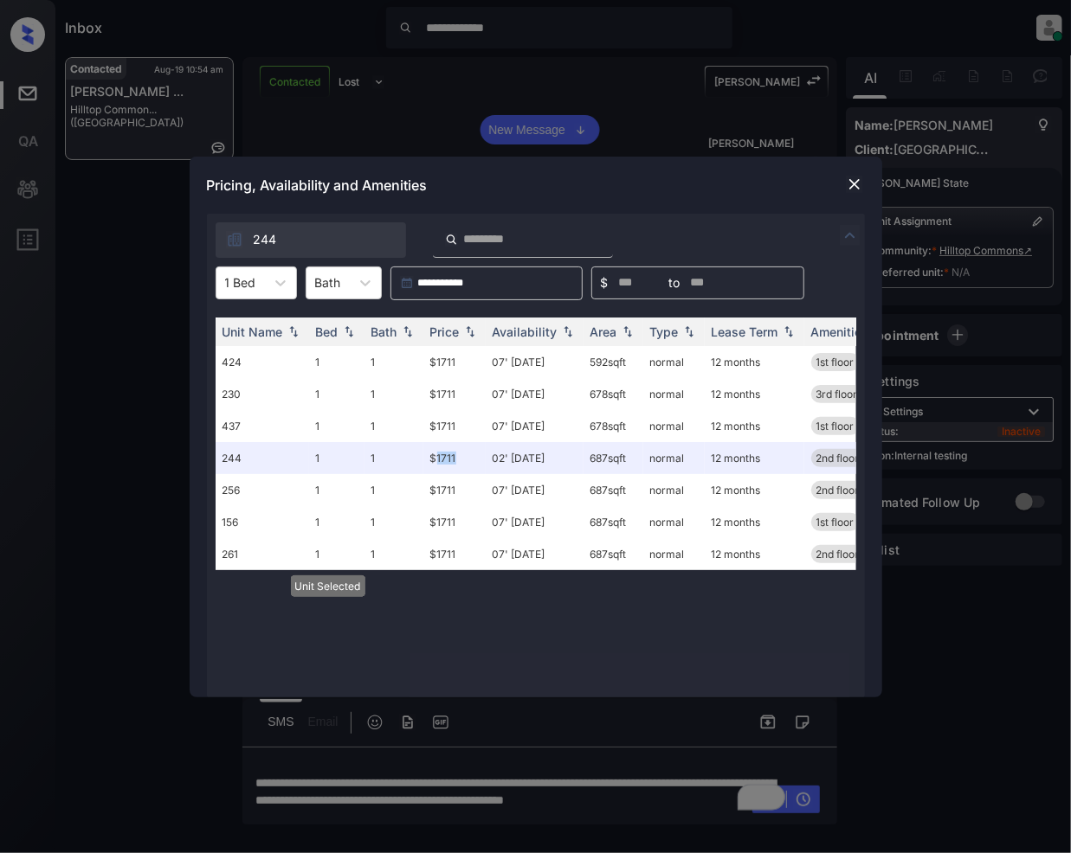
click at [859, 188] on img at bounding box center [854, 184] width 17 height 17
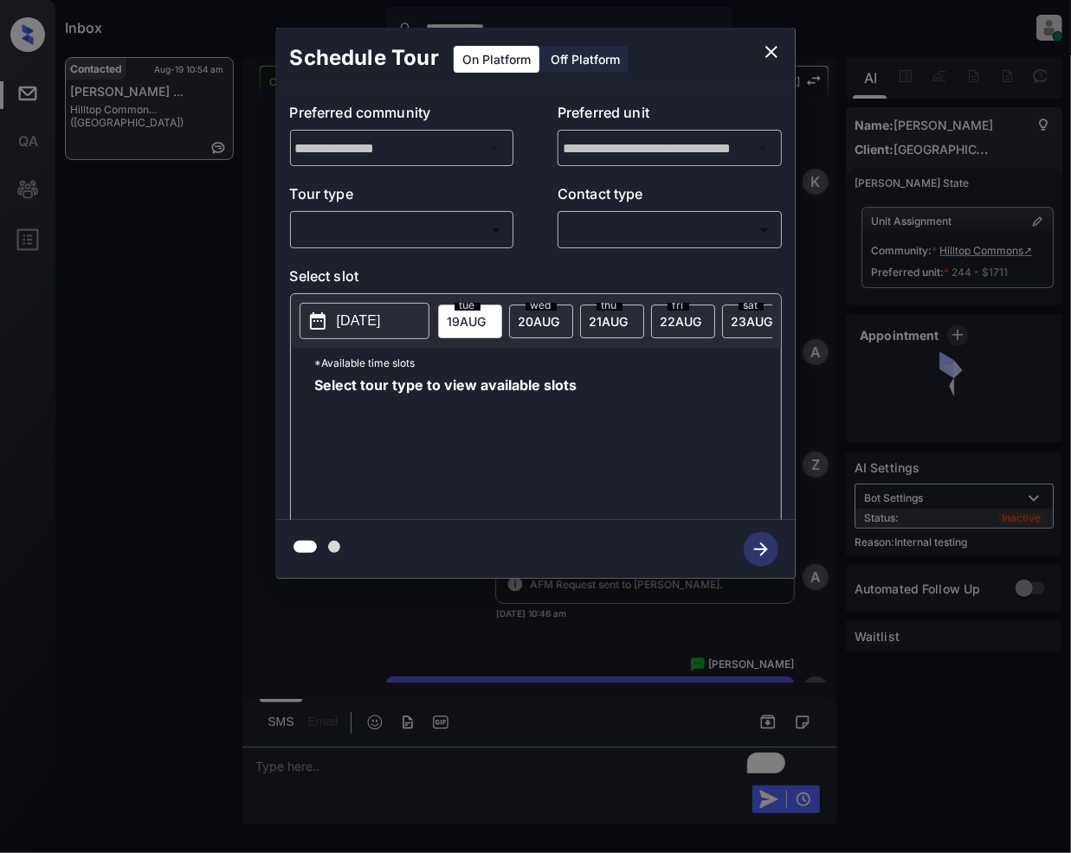
click at [360, 222] on body "**********" at bounding box center [535, 426] width 1071 height 853
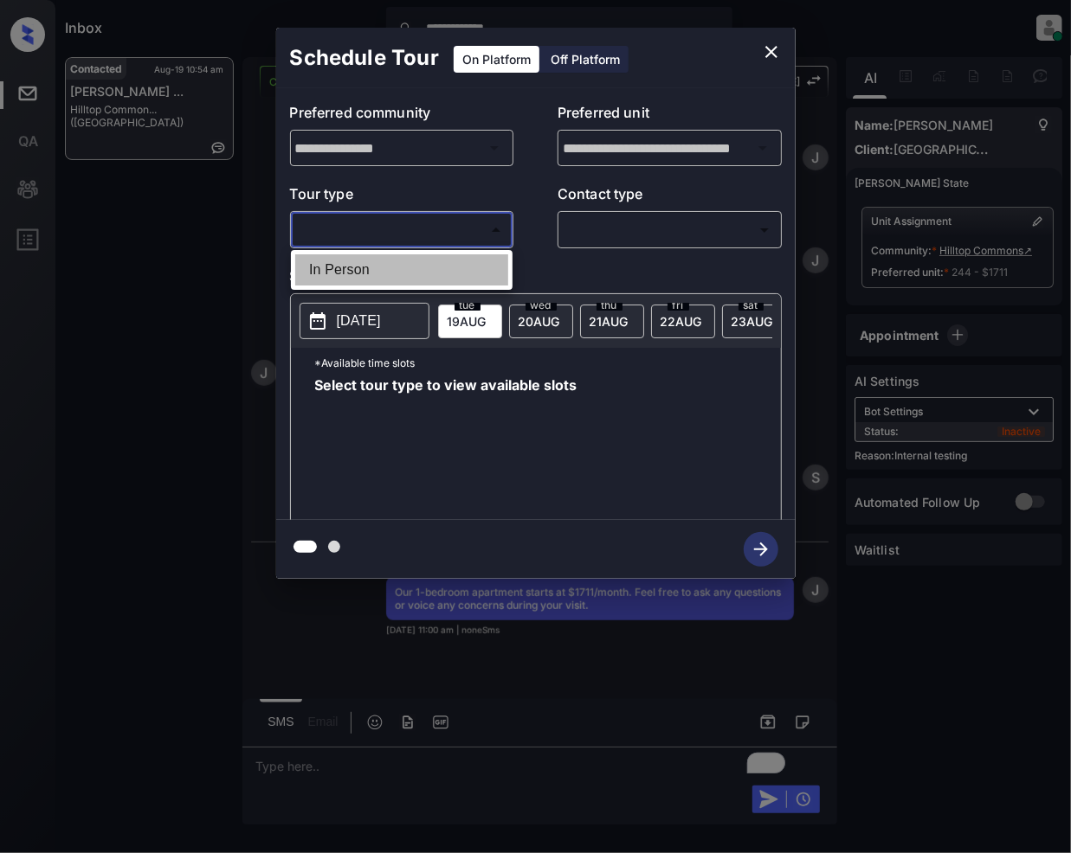
click at [360, 277] on li "In Person" at bounding box center [401, 269] width 213 height 31
type input "********"
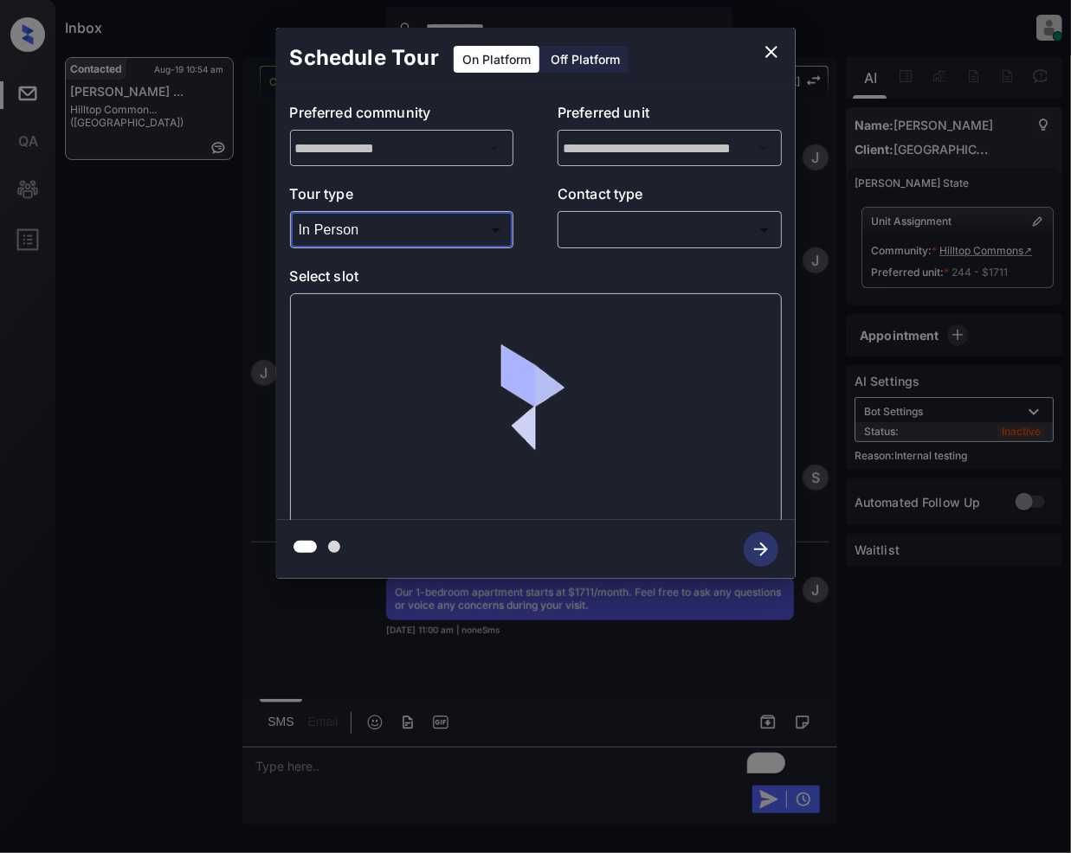
click at [649, 223] on body "**********" at bounding box center [535, 426] width 1071 height 853
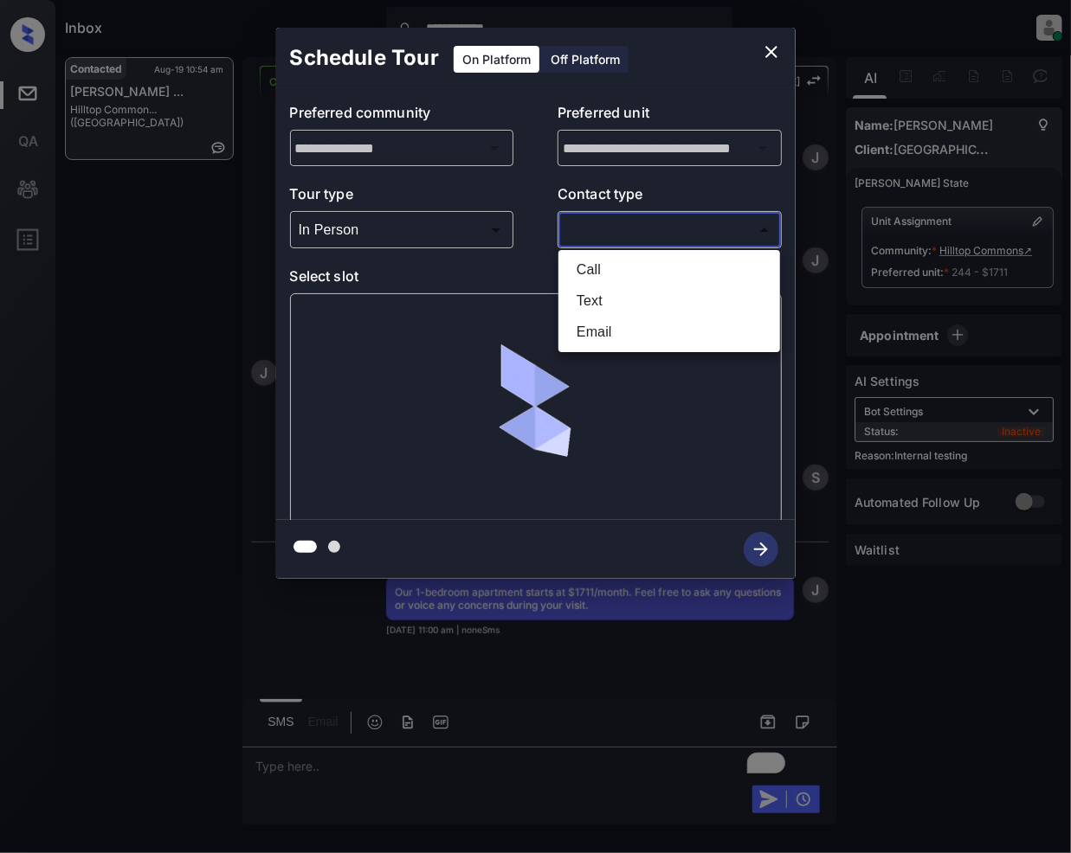
click at [609, 298] on li "Text" at bounding box center [669, 301] width 213 height 31
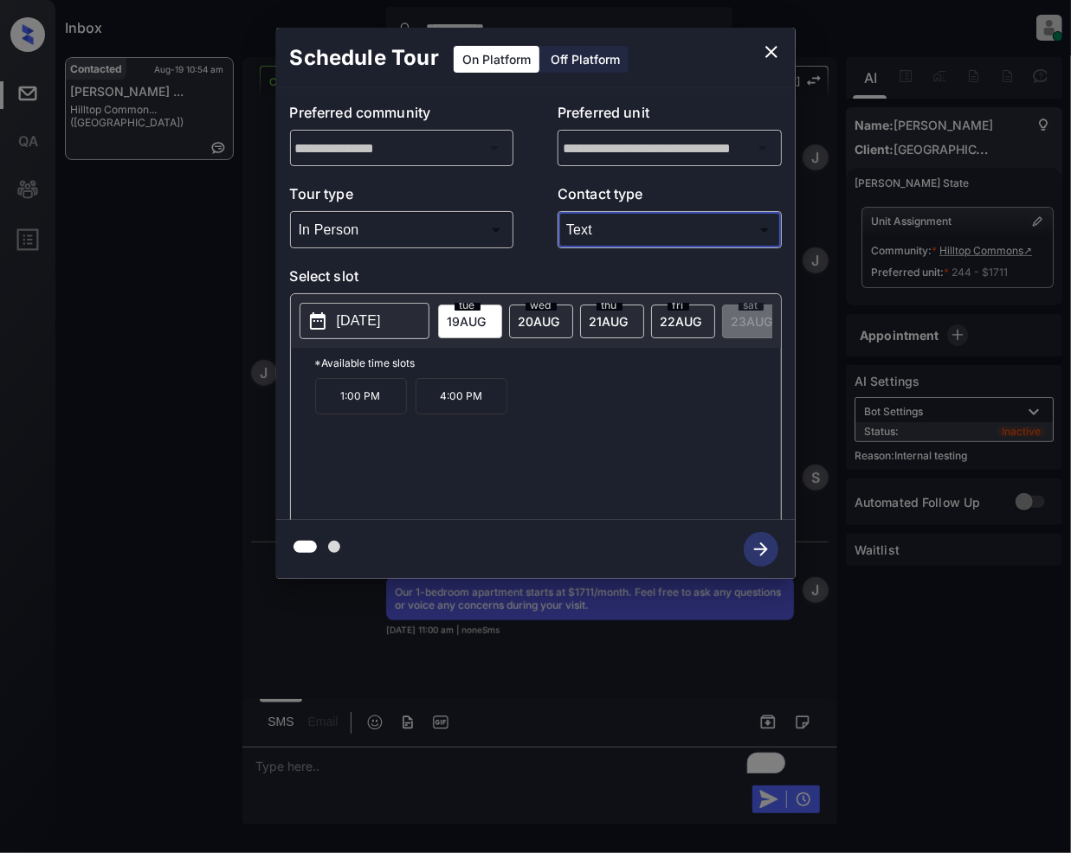
type input "****"
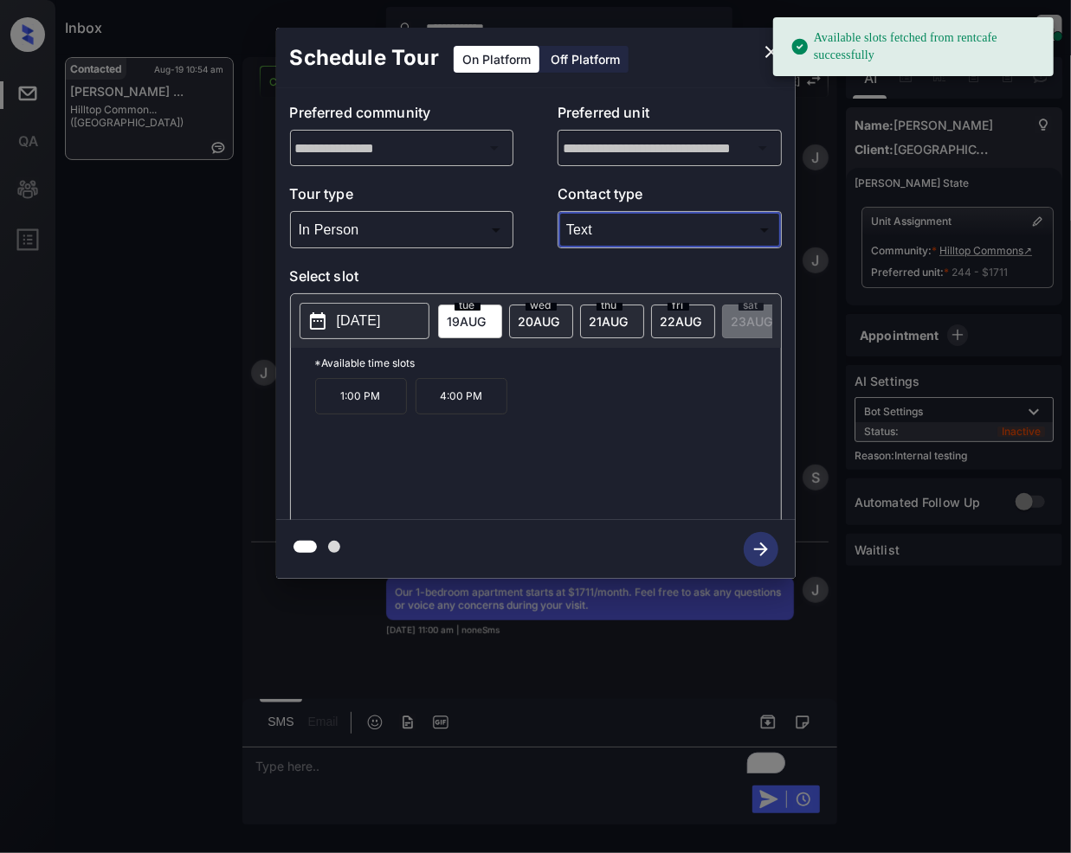
click at [457, 413] on p "4:00 PM" at bounding box center [461, 396] width 92 height 36
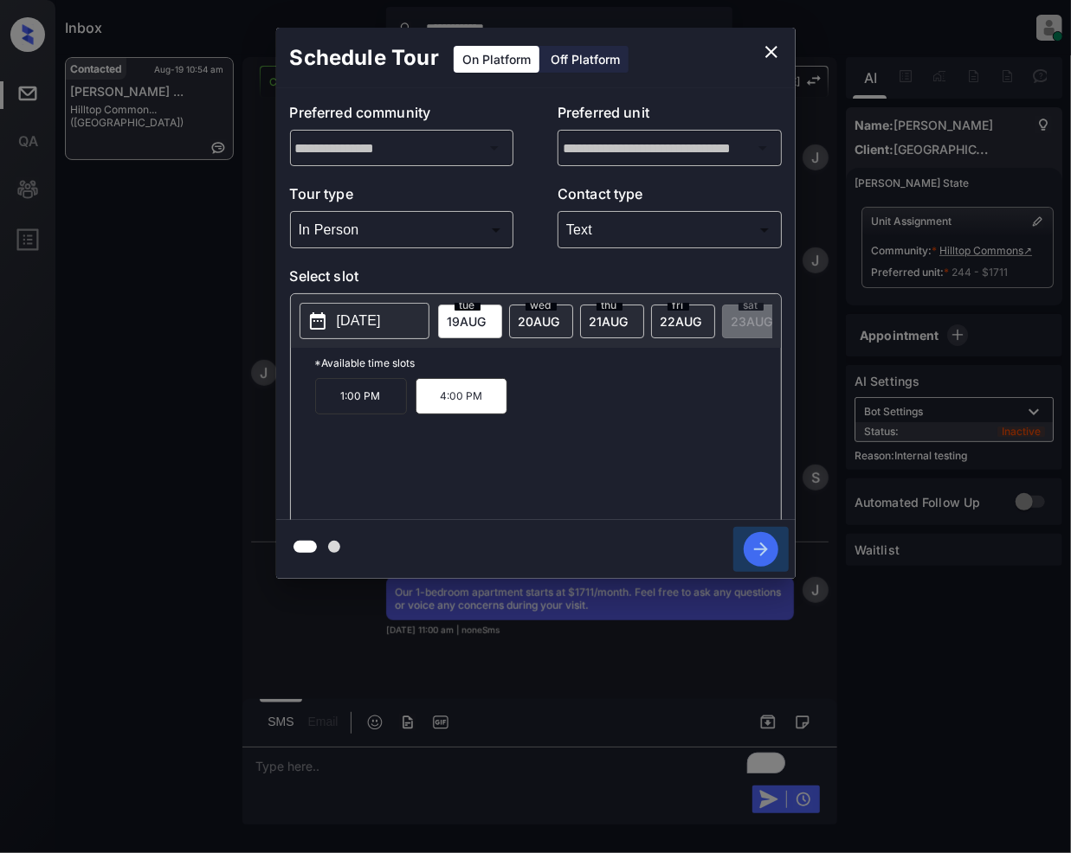
click at [753, 557] on icon "button" at bounding box center [760, 549] width 35 height 35
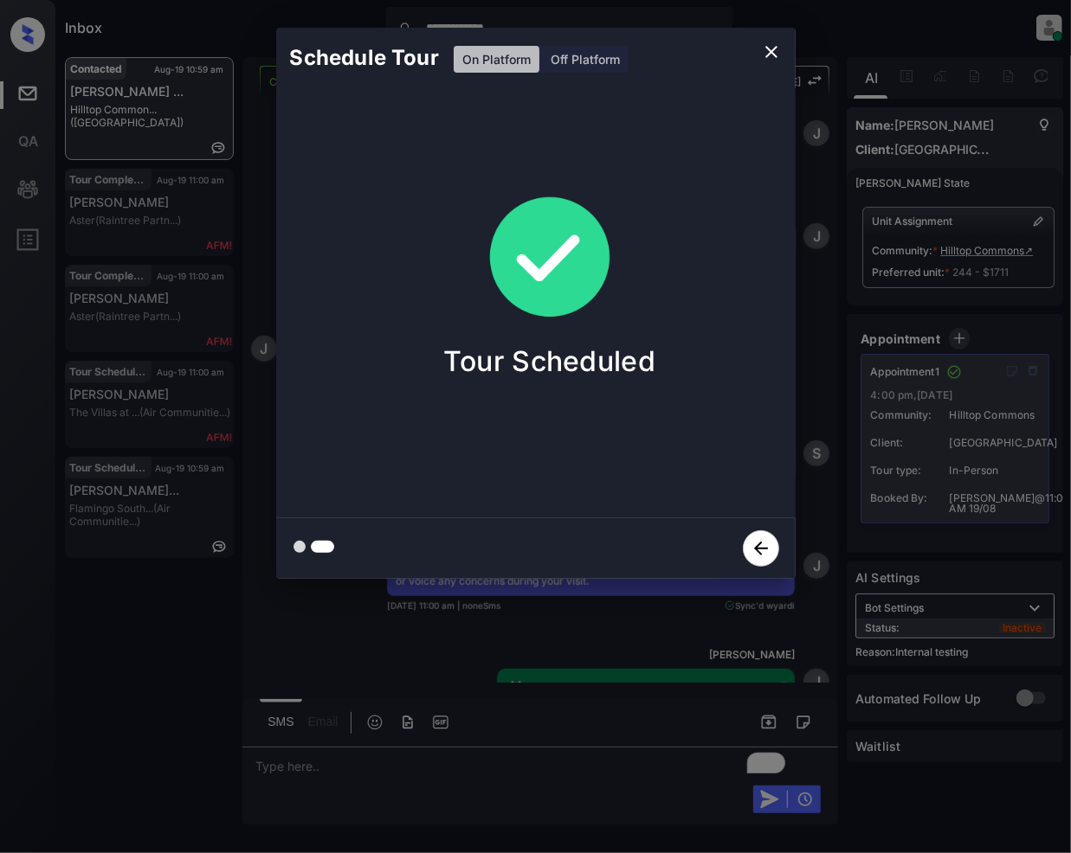
click at [769, 50] on icon "close" at bounding box center [771, 52] width 12 height 12
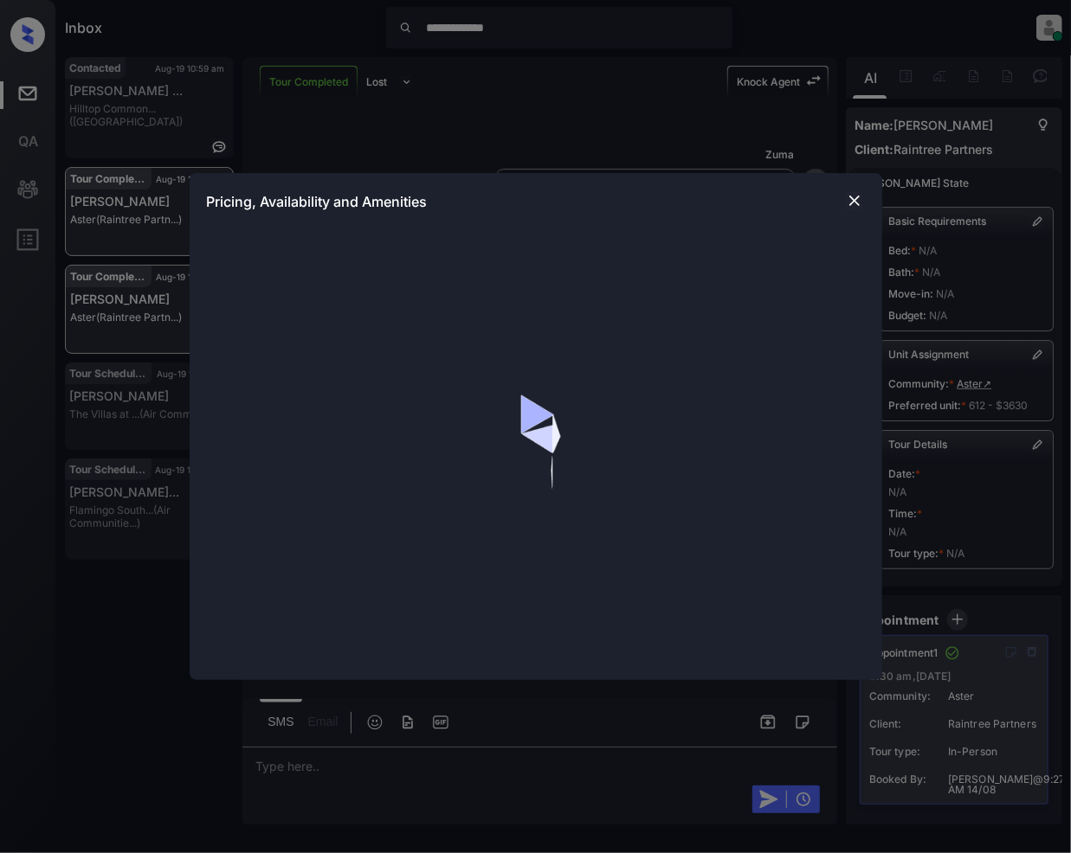
scroll to position [4766, 0]
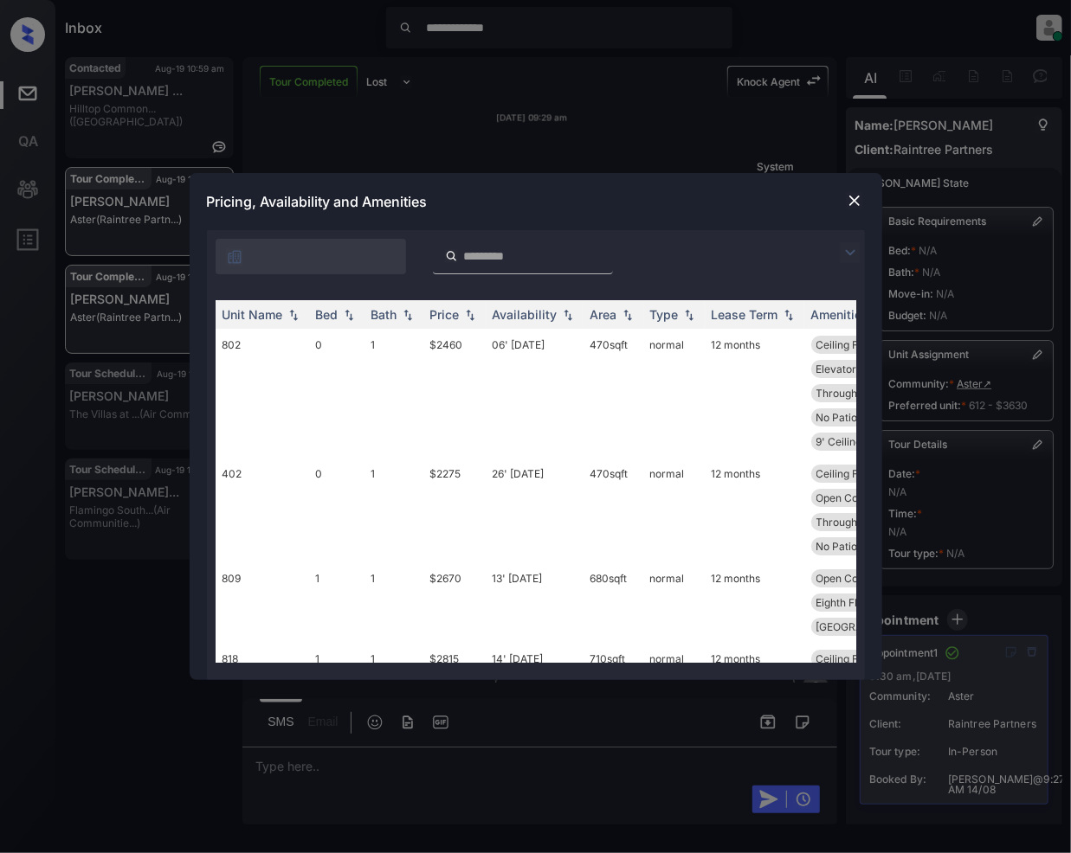
click at [527, 251] on input "search" at bounding box center [533, 256] width 142 height 15
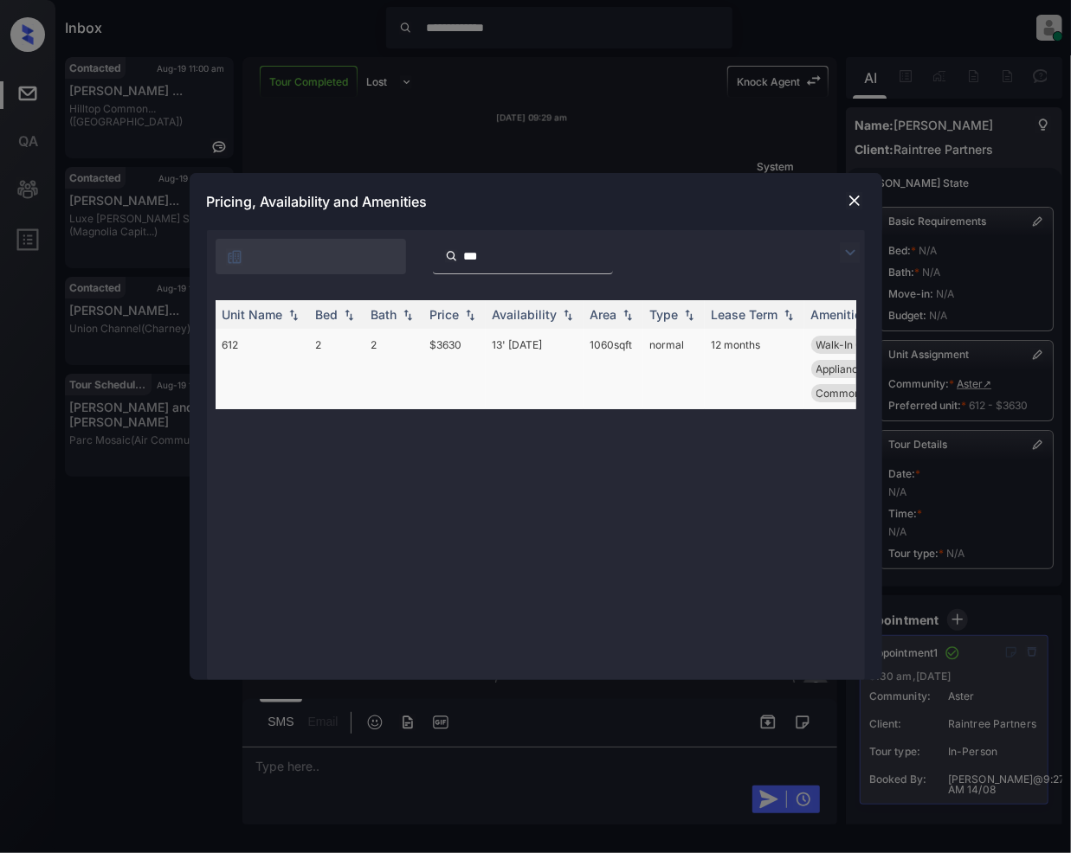
type input "***"
click at [490, 343] on td "13' [DATE]" at bounding box center [535, 369] width 98 height 80
drag, startPoint x: 490, startPoint y: 343, endPoint x: 791, endPoint y: 227, distance: 322.8
click at [492, 344] on td "13' [DATE]" at bounding box center [535, 369] width 98 height 80
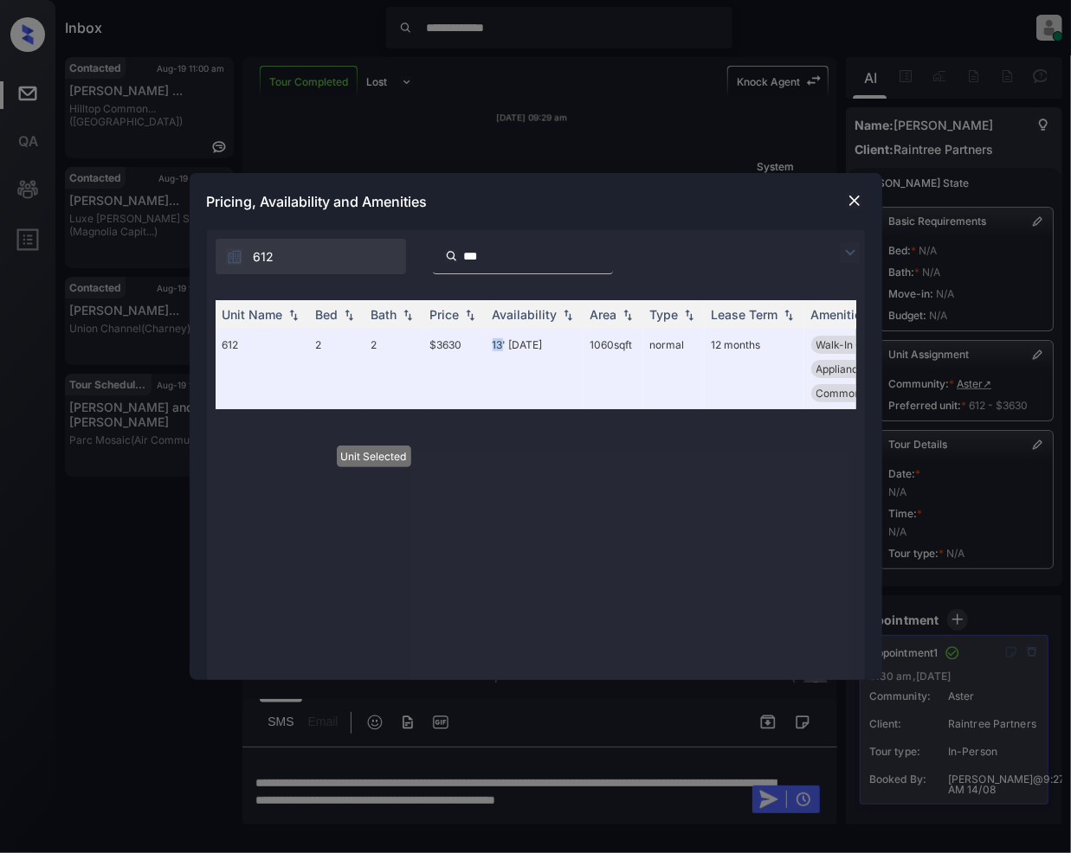
click at [859, 195] on img at bounding box center [854, 200] width 17 height 17
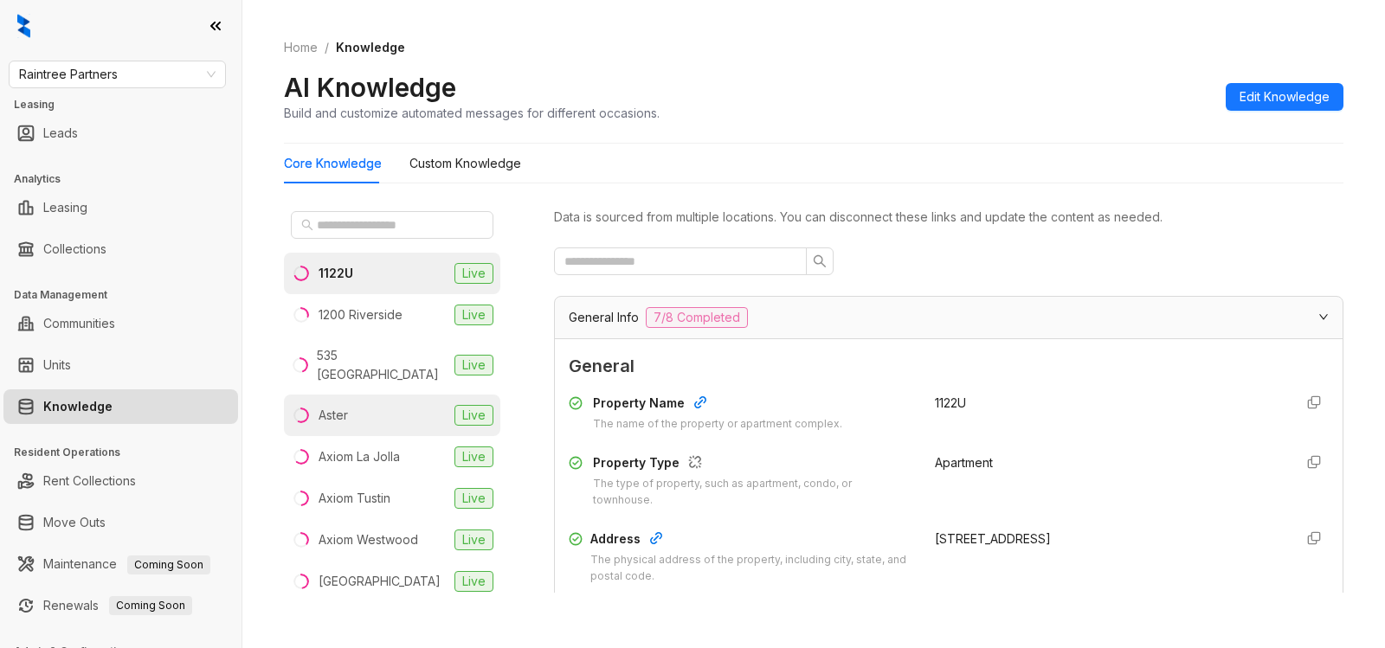
click at [321, 406] on div "Aster" at bounding box center [333, 415] width 29 height 19
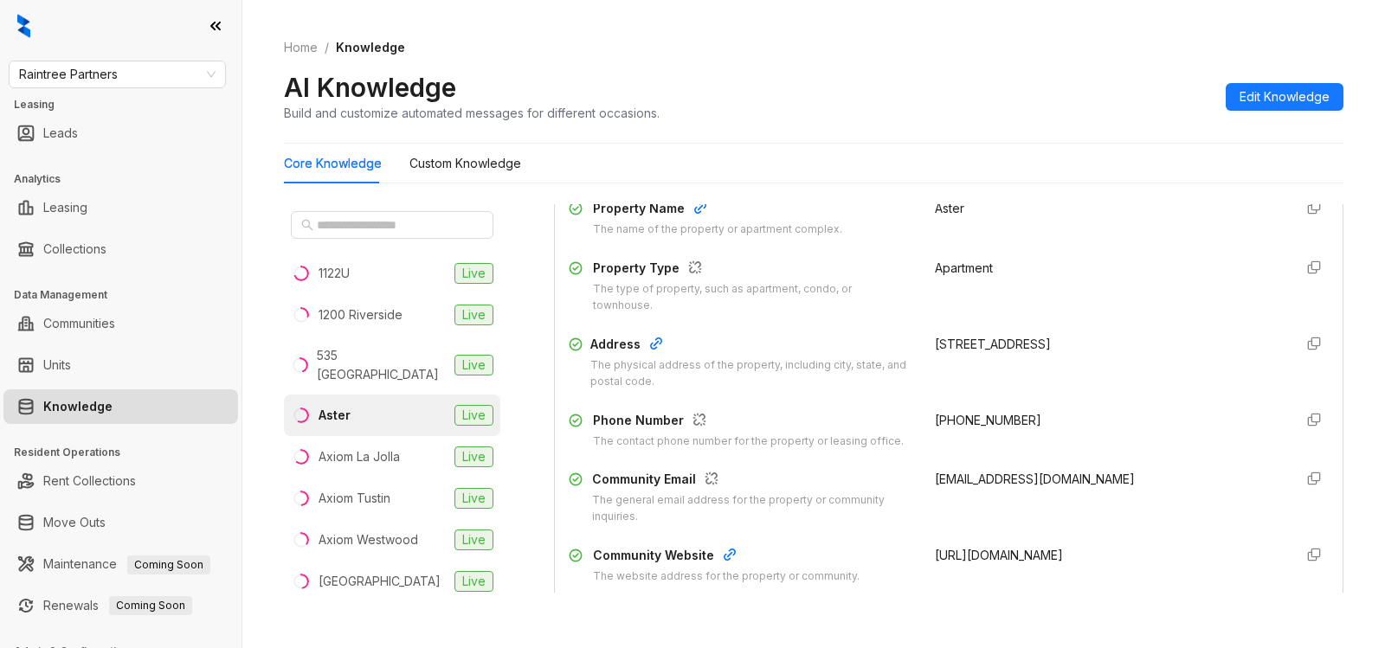
scroll to position [199, 0]
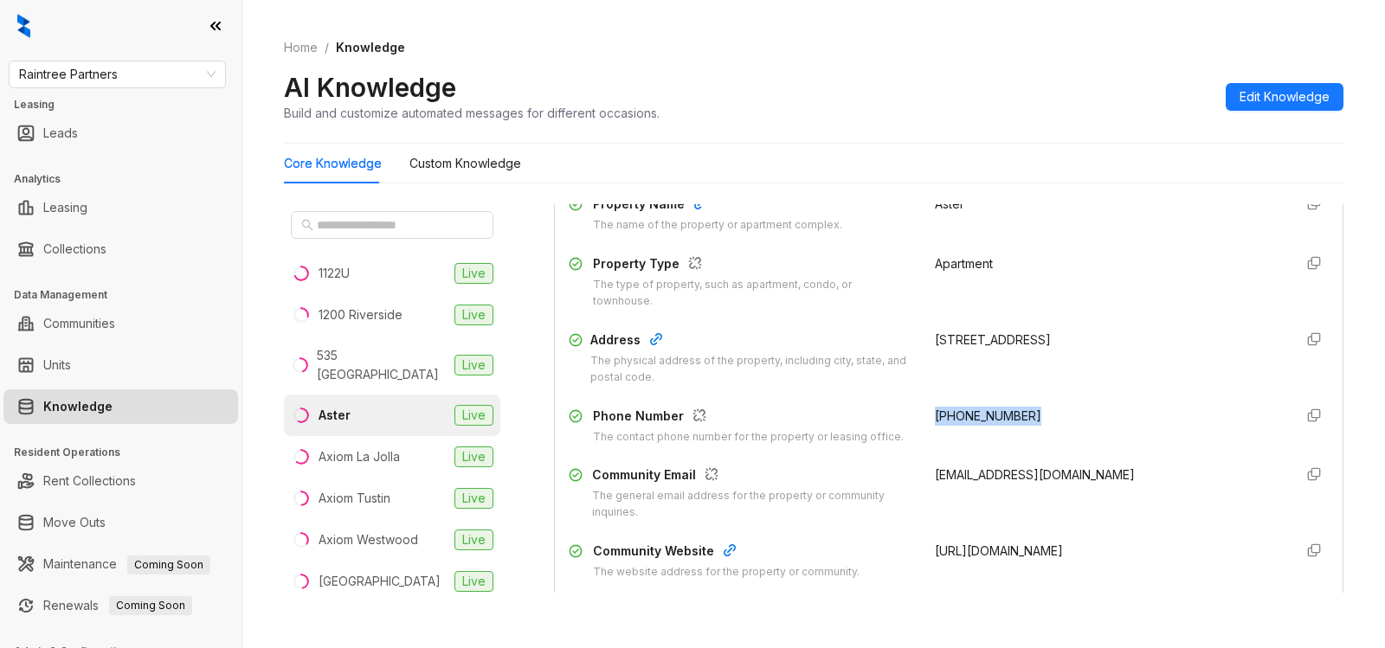
drag, startPoint x: 912, startPoint y: 419, endPoint x: 1070, endPoint y: 421, distance: 157.5
click at [802, 421] on div "Phone Number The contact phone number for the property or leasing office. (562)…" at bounding box center [949, 426] width 760 height 39
copy span "(562) 294-0377"
click at [109, 78] on span "Raintree Partners" at bounding box center [117, 74] width 196 height 26
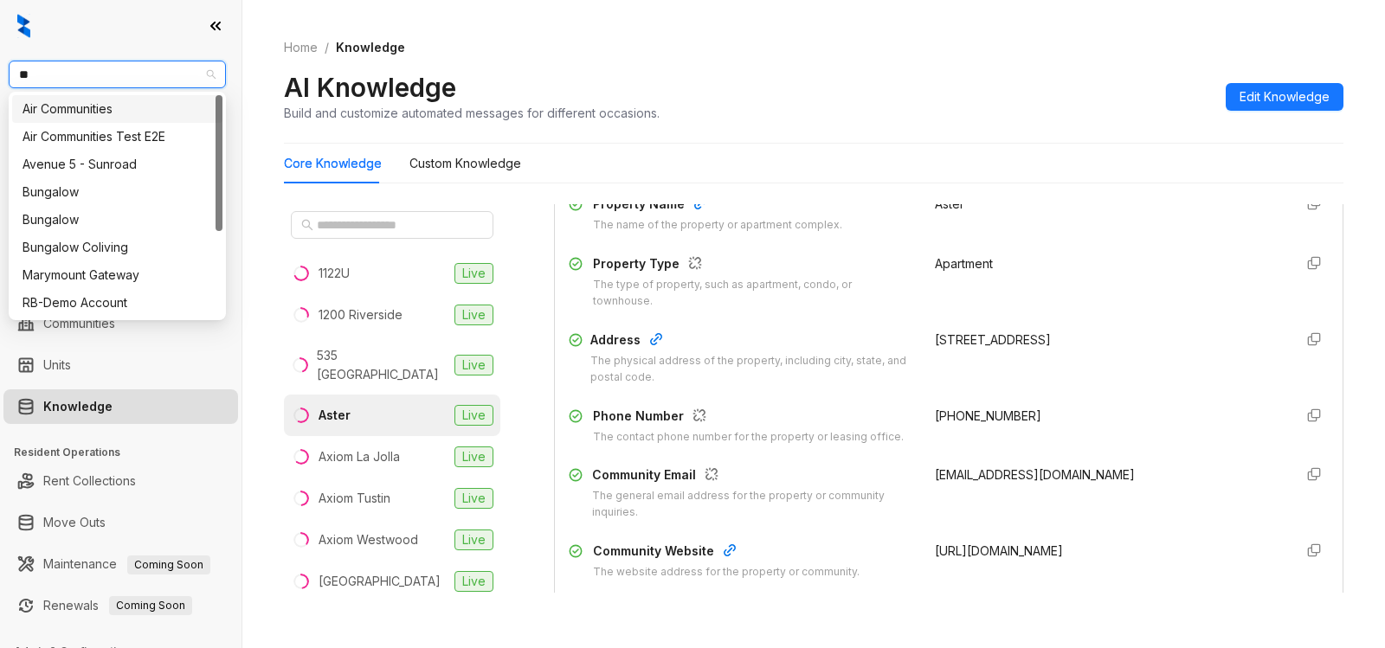
type input "*"
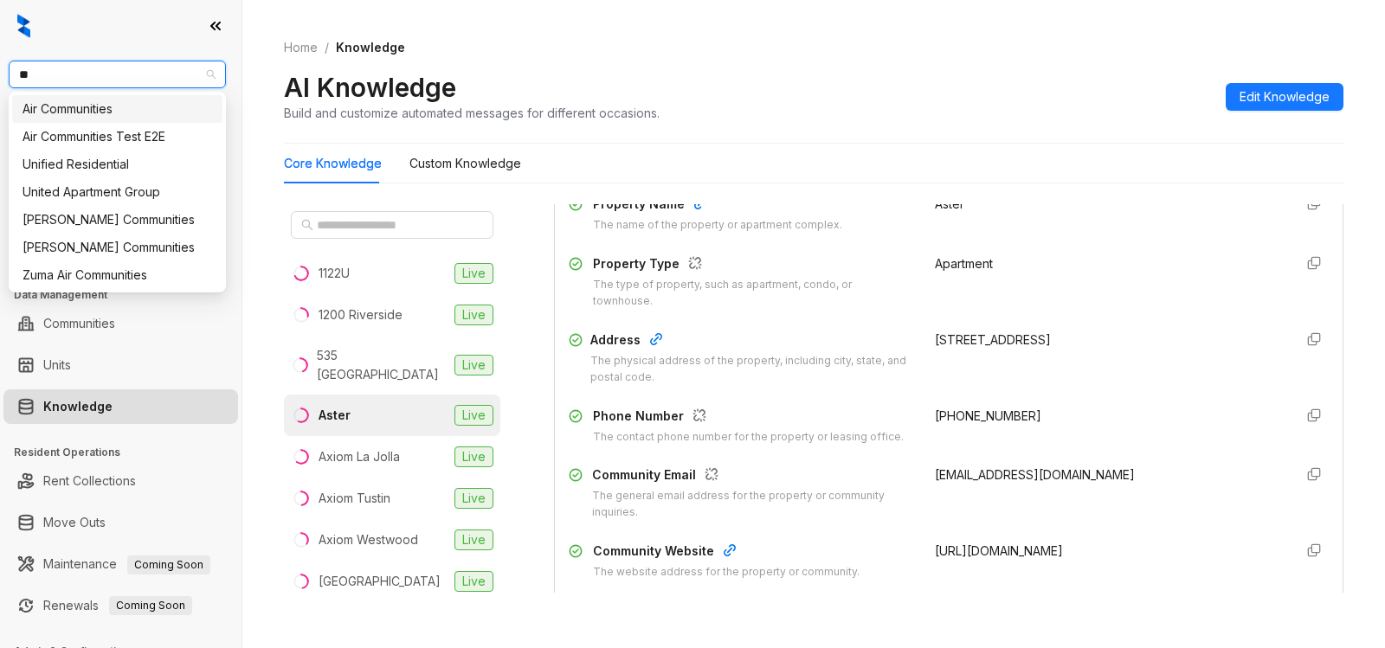
type input "*"
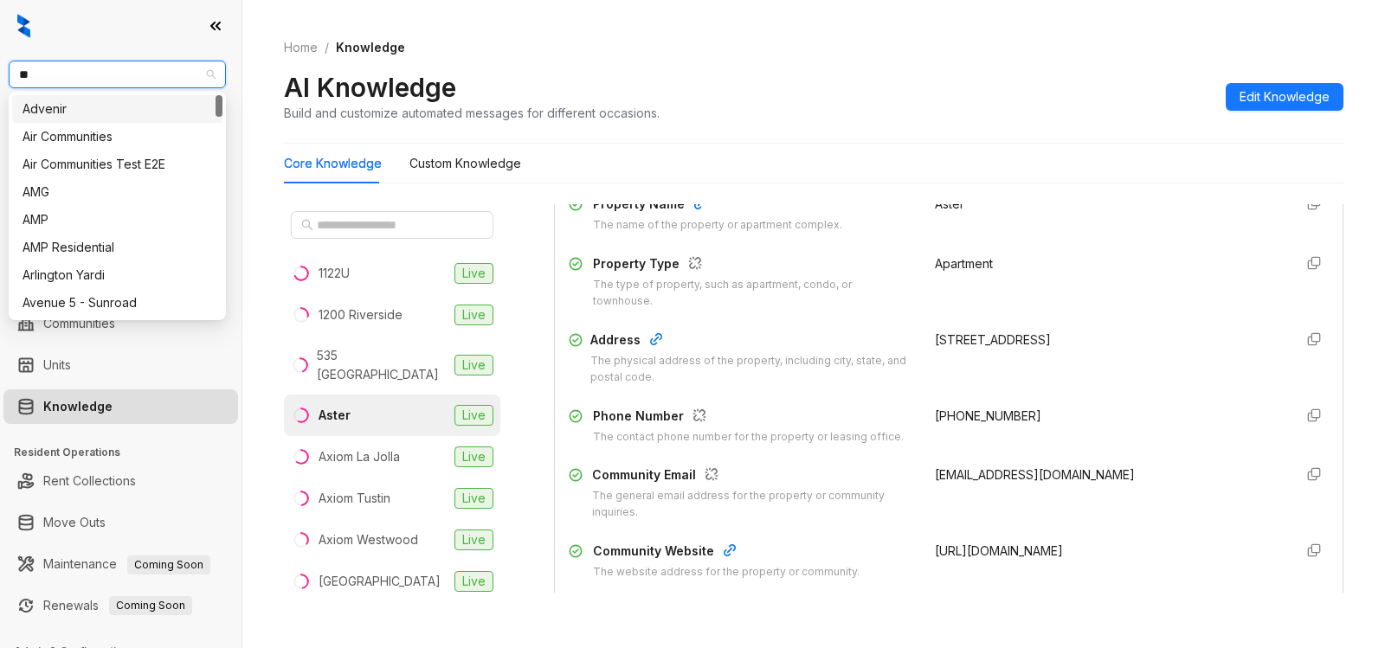
type input "***"
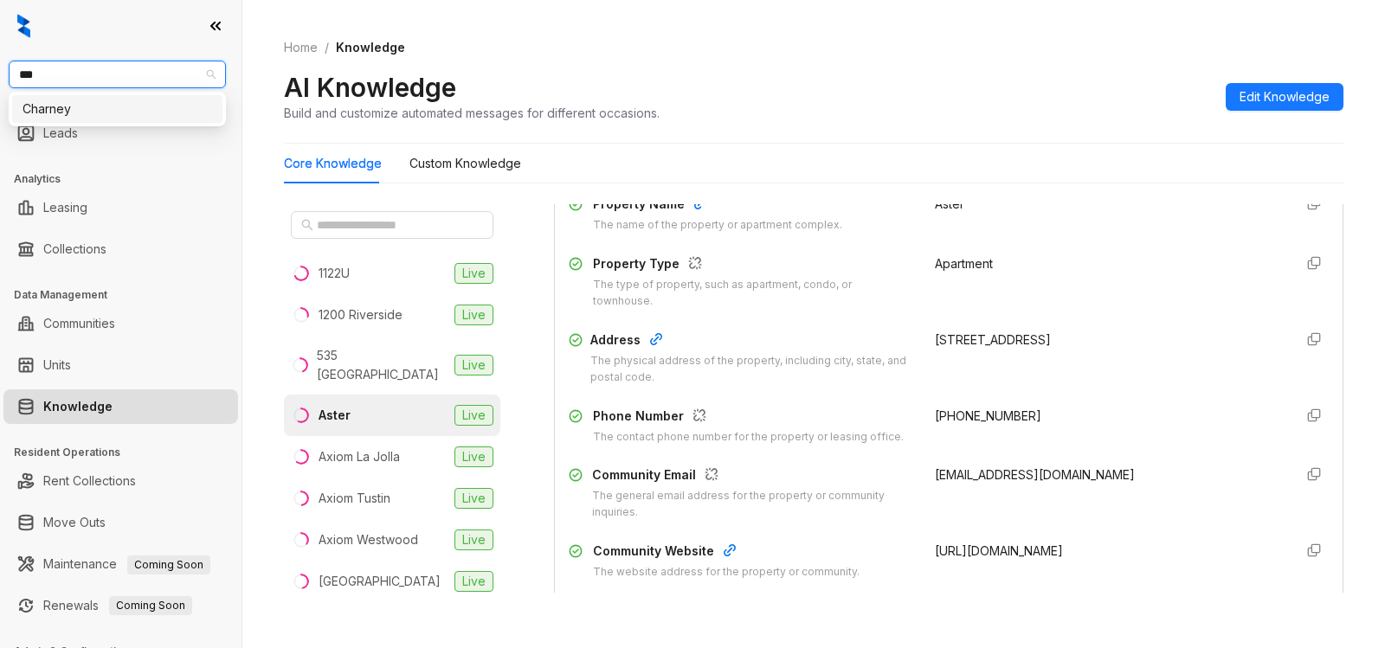
click at [134, 119] on div "Charney" at bounding box center [117, 109] width 210 height 28
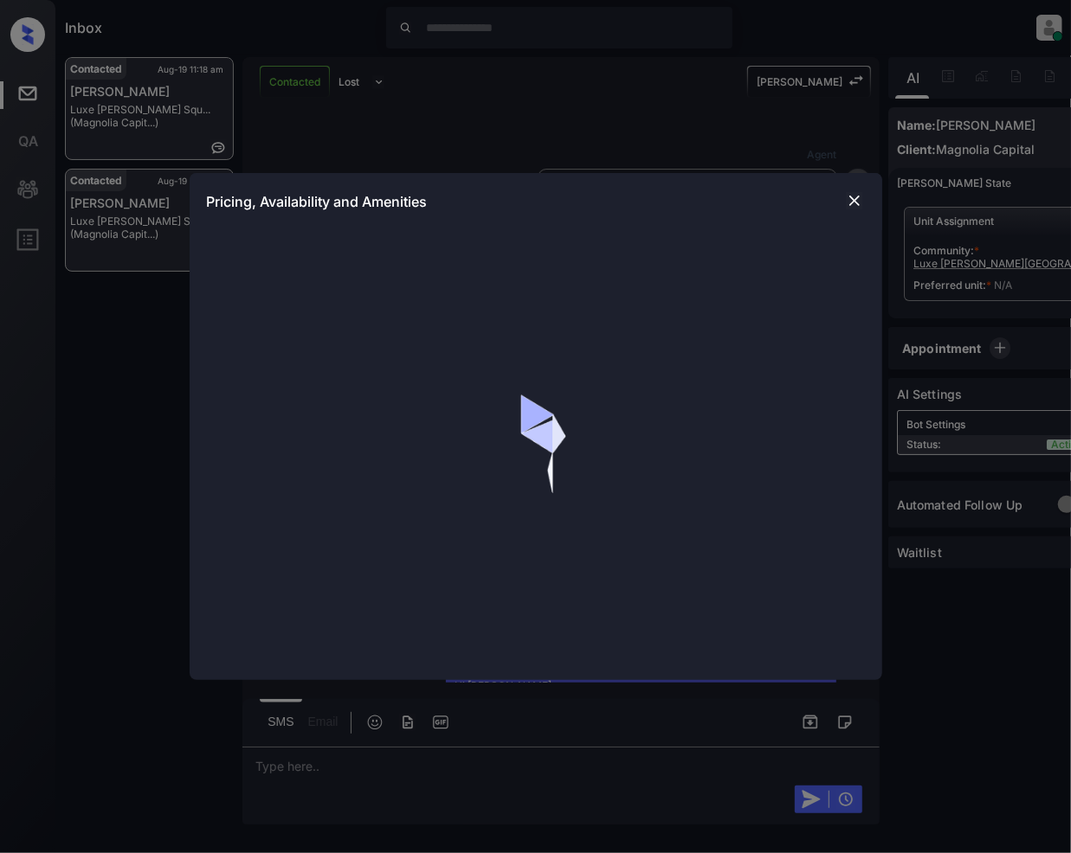
scroll to position [1310, 0]
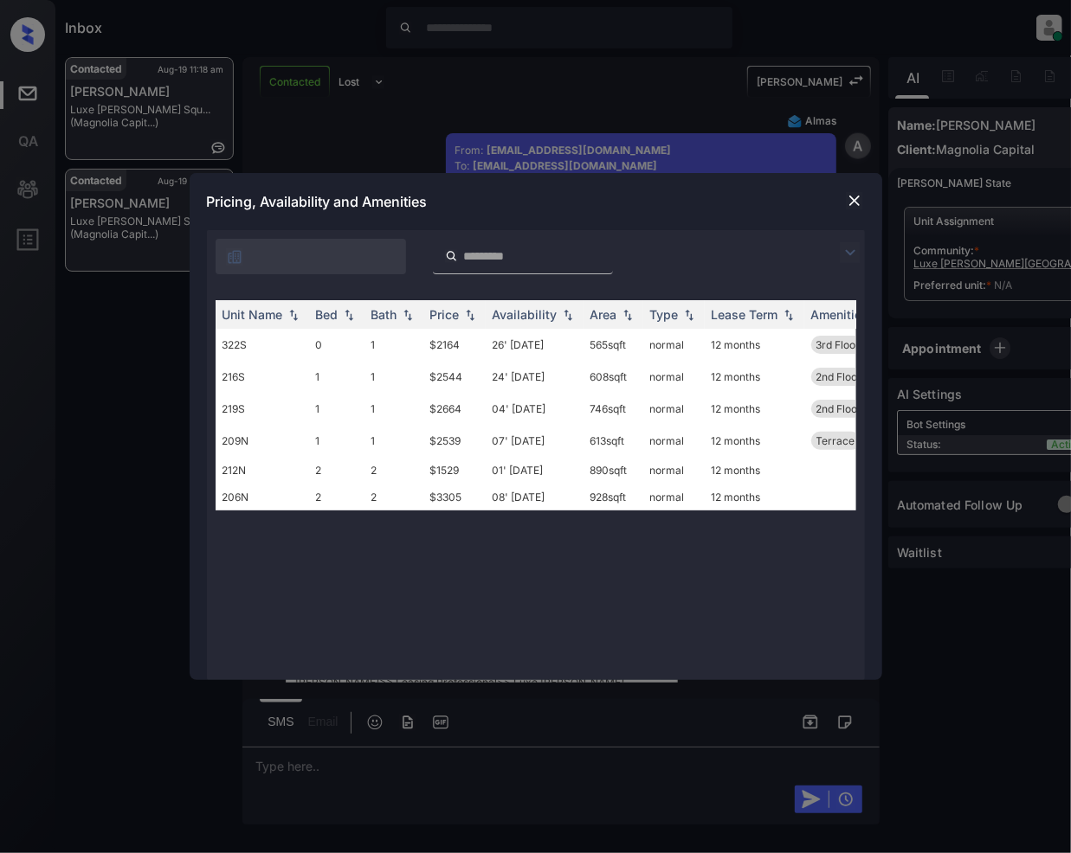
click at [848, 197] on img at bounding box center [854, 200] width 17 height 17
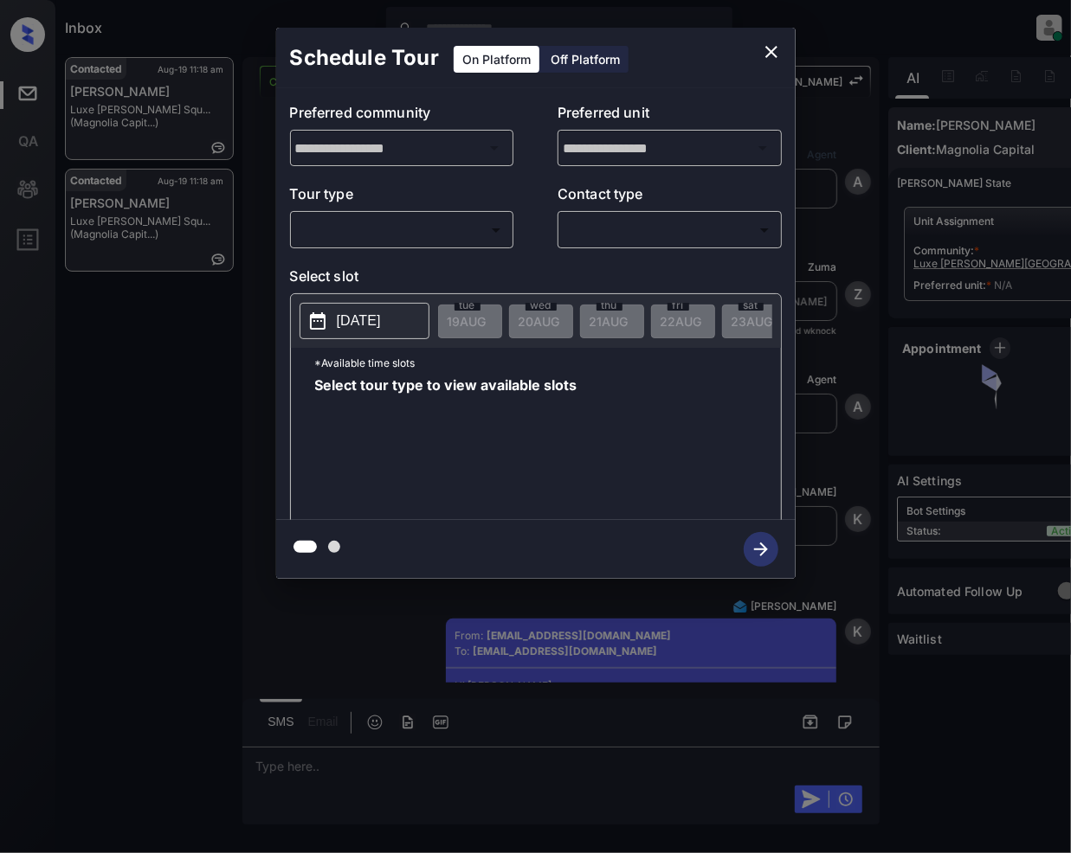
scroll to position [1310, 0]
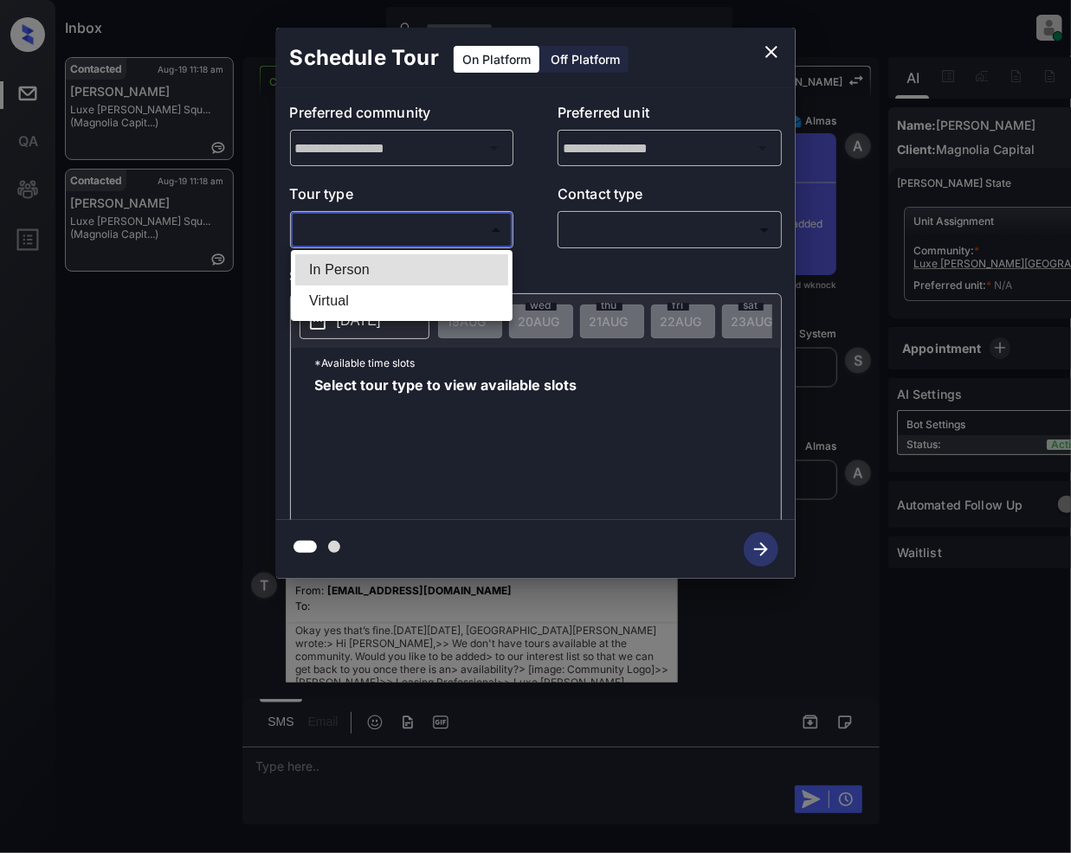
click at [462, 232] on body "Inbox Jeramie Castro Online Set yourself offline Set yourself on break Profile …" at bounding box center [535, 426] width 1071 height 853
click at [360, 272] on li "In Person" at bounding box center [401, 269] width 213 height 31
type input "********"
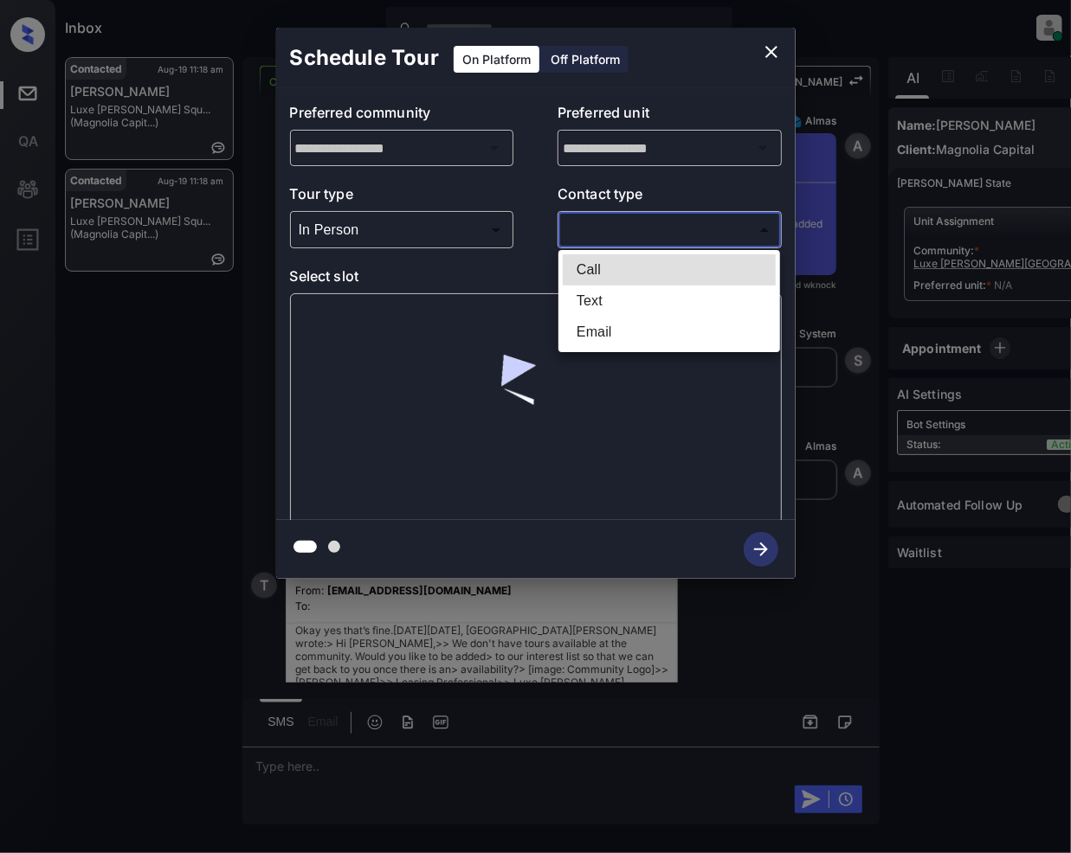
click at [687, 225] on body "Inbox Jeramie Castro Online Set yourself offline Set yourself on break Profile …" at bounding box center [535, 426] width 1071 height 853
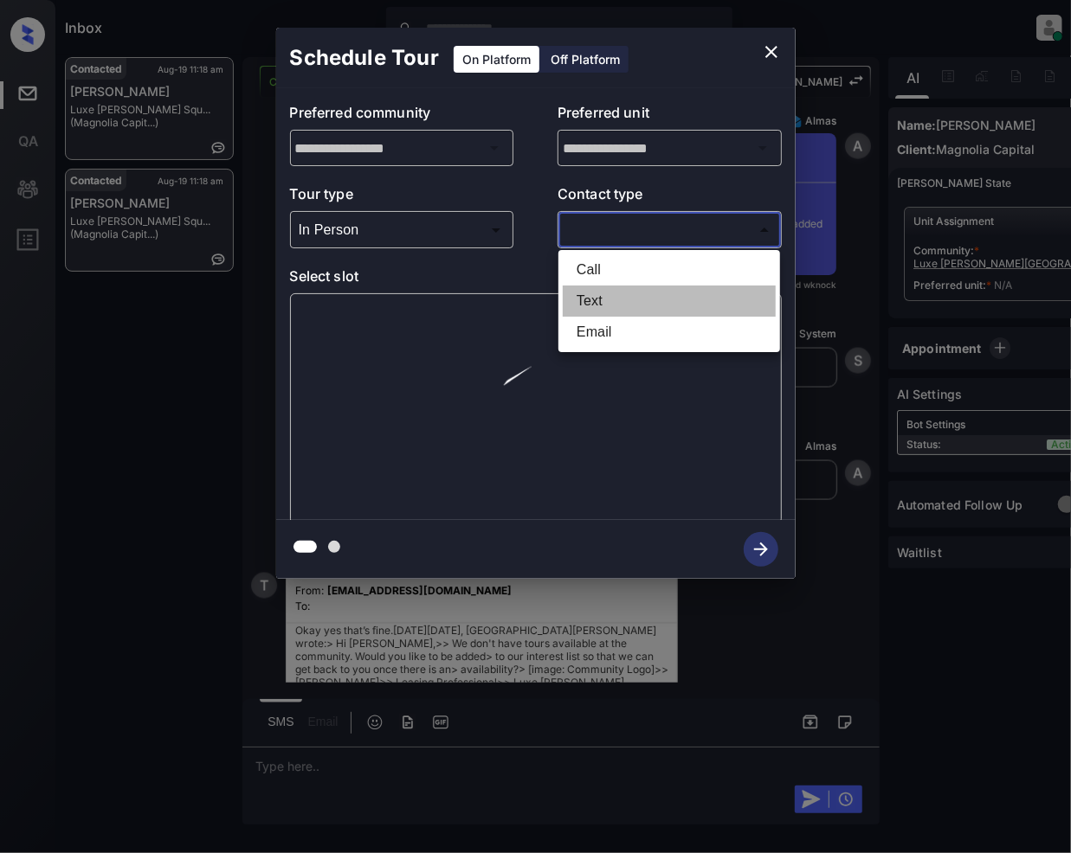
click at [607, 303] on li "Text" at bounding box center [669, 301] width 213 height 31
type input "****"
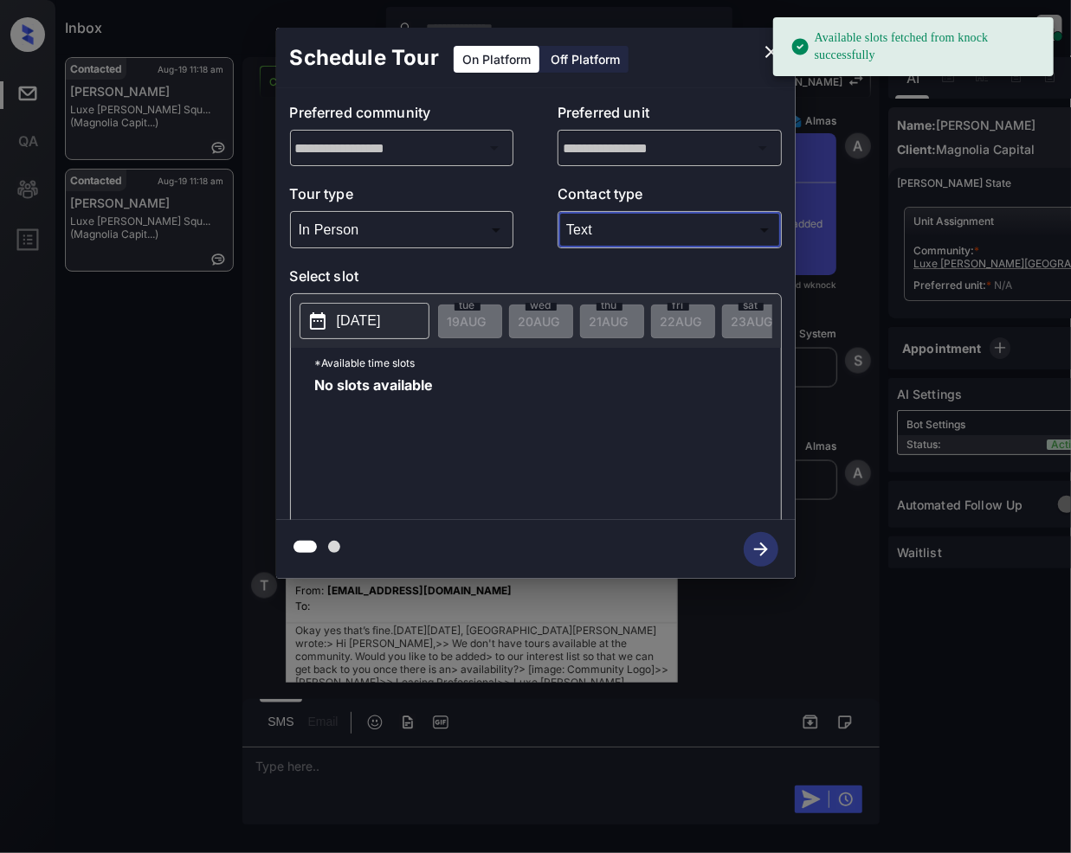
click at [765, 53] on icon "close" at bounding box center [771, 52] width 21 height 21
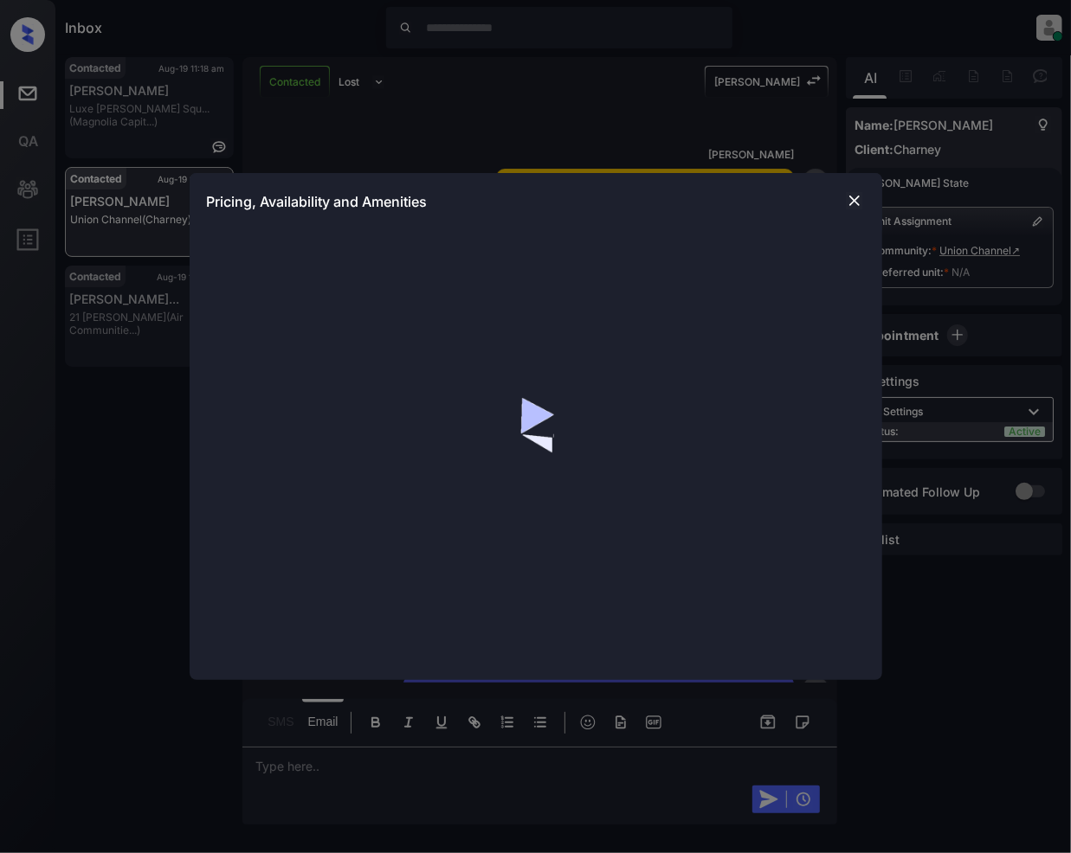
scroll to position [1936, 0]
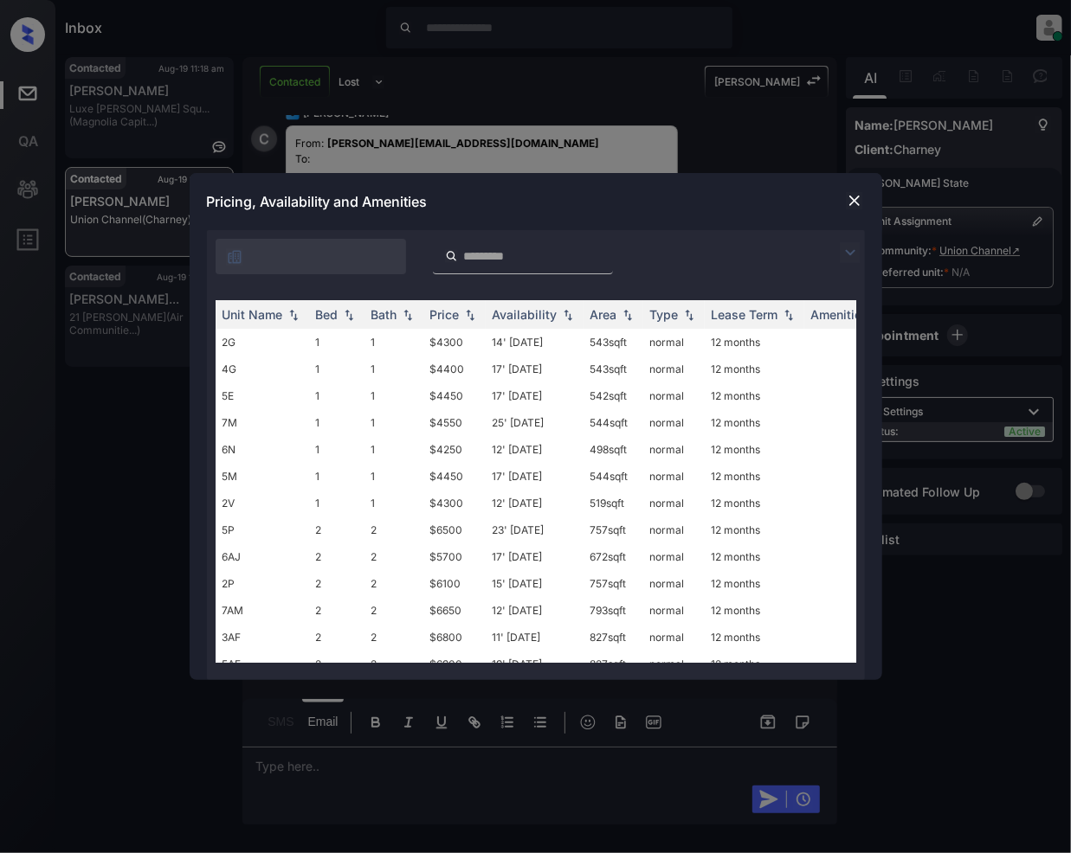
drag, startPoint x: 846, startPoint y: 250, endPoint x: 829, endPoint y: 243, distance: 17.8
click at [846, 253] on img at bounding box center [850, 252] width 21 height 21
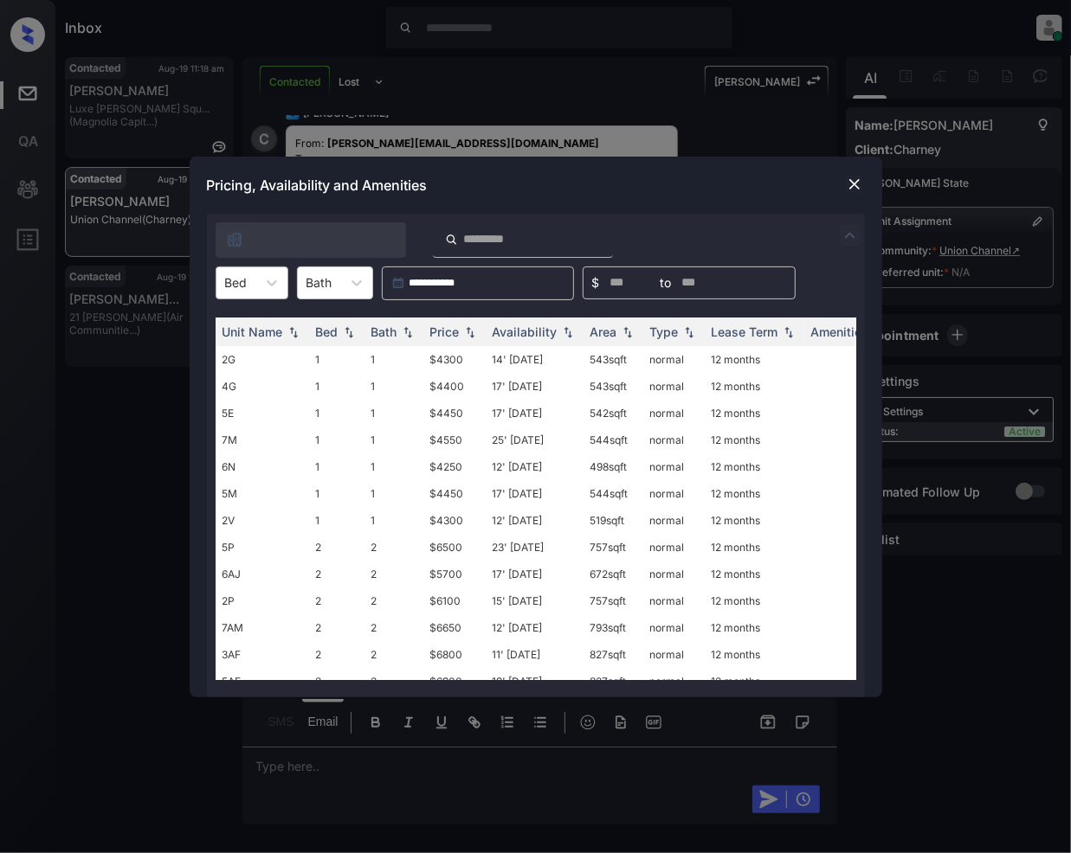
click at [254, 279] on div "Bed" at bounding box center [236, 282] width 40 height 25
click at [251, 334] on div "1" at bounding box center [252, 325] width 73 height 31
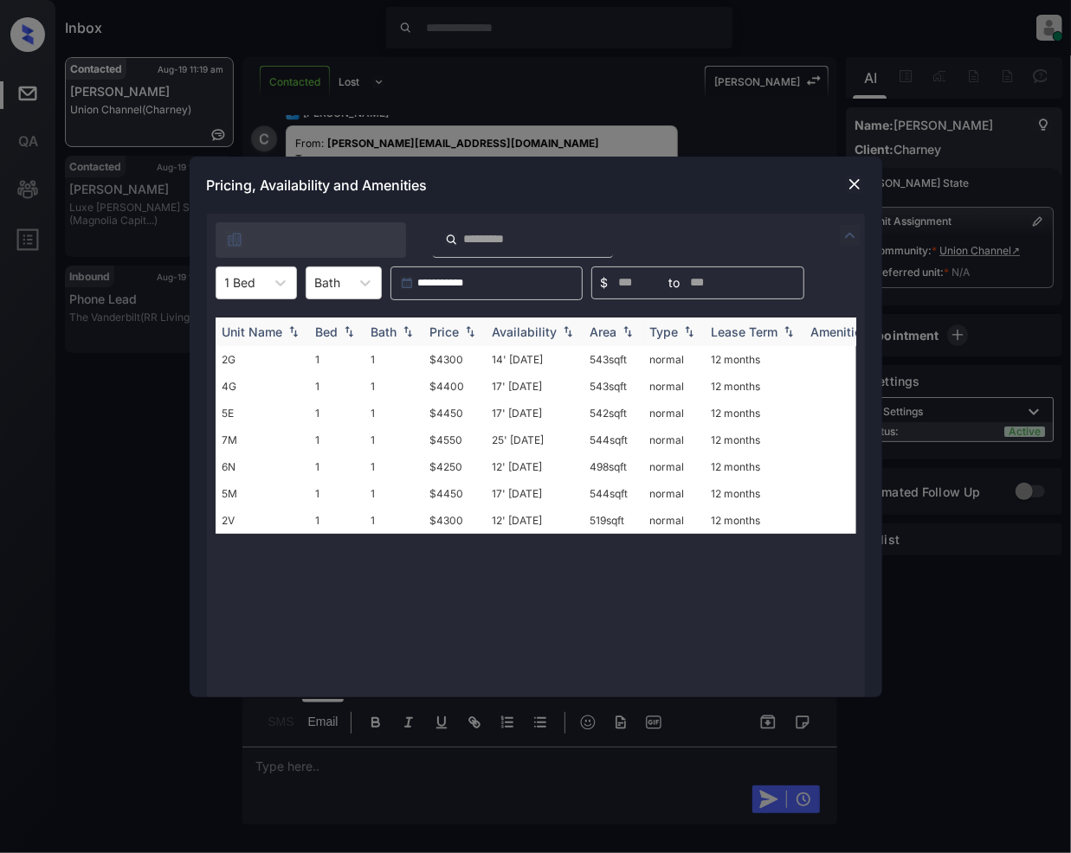
click at [469, 332] on img at bounding box center [469, 331] width 17 height 12
click at [452, 517] on td "$4250" at bounding box center [454, 520] width 62 height 27
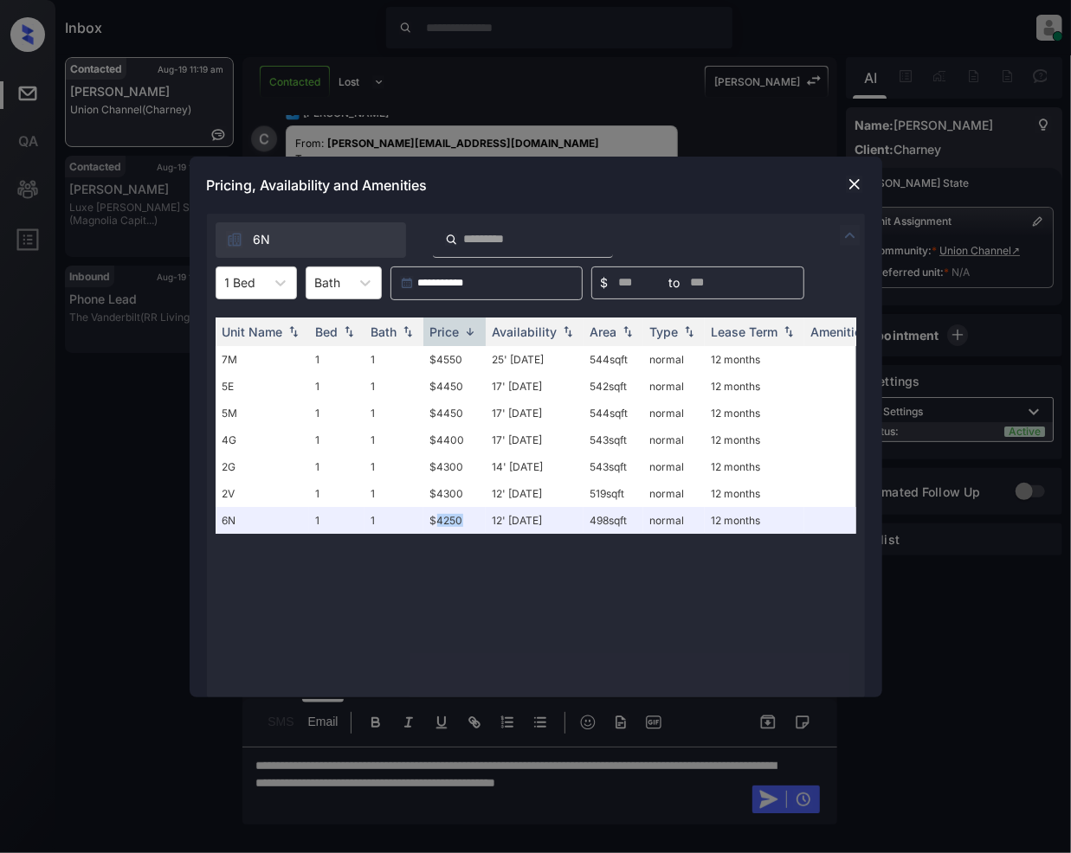
click at [852, 185] on img at bounding box center [854, 184] width 17 height 17
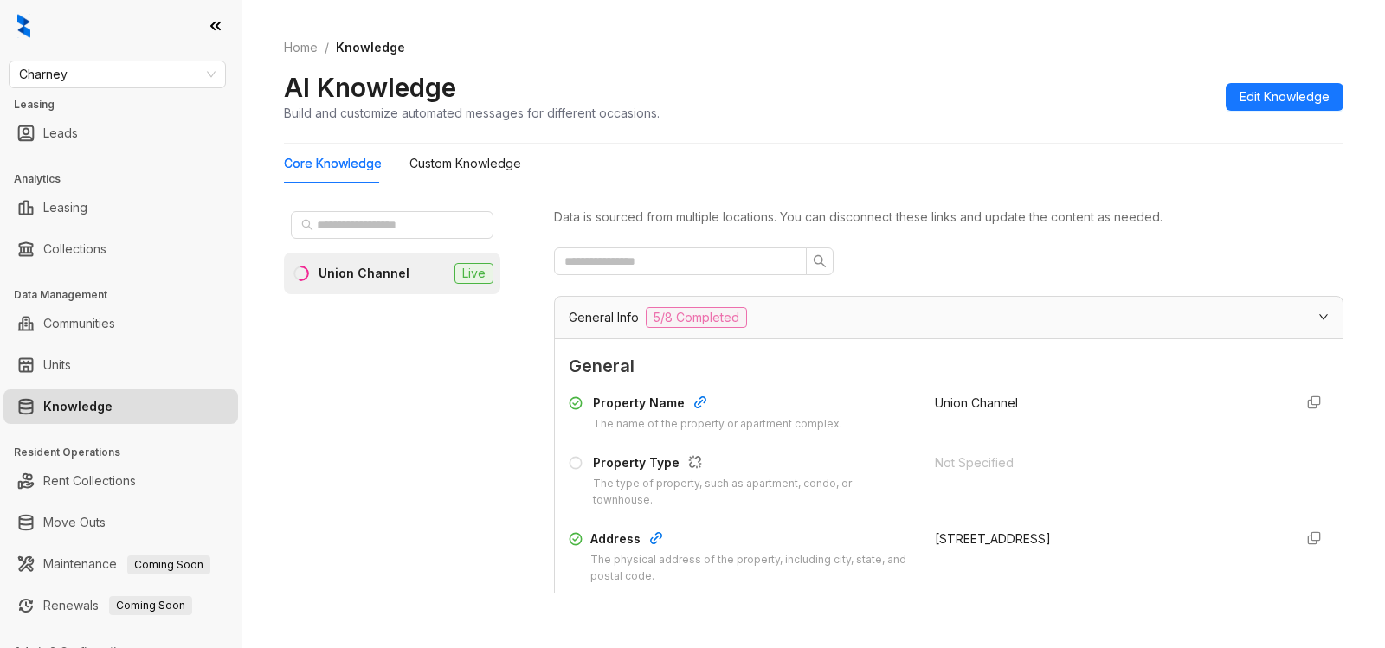
click at [366, 279] on div "Union Channel" at bounding box center [364, 273] width 91 height 19
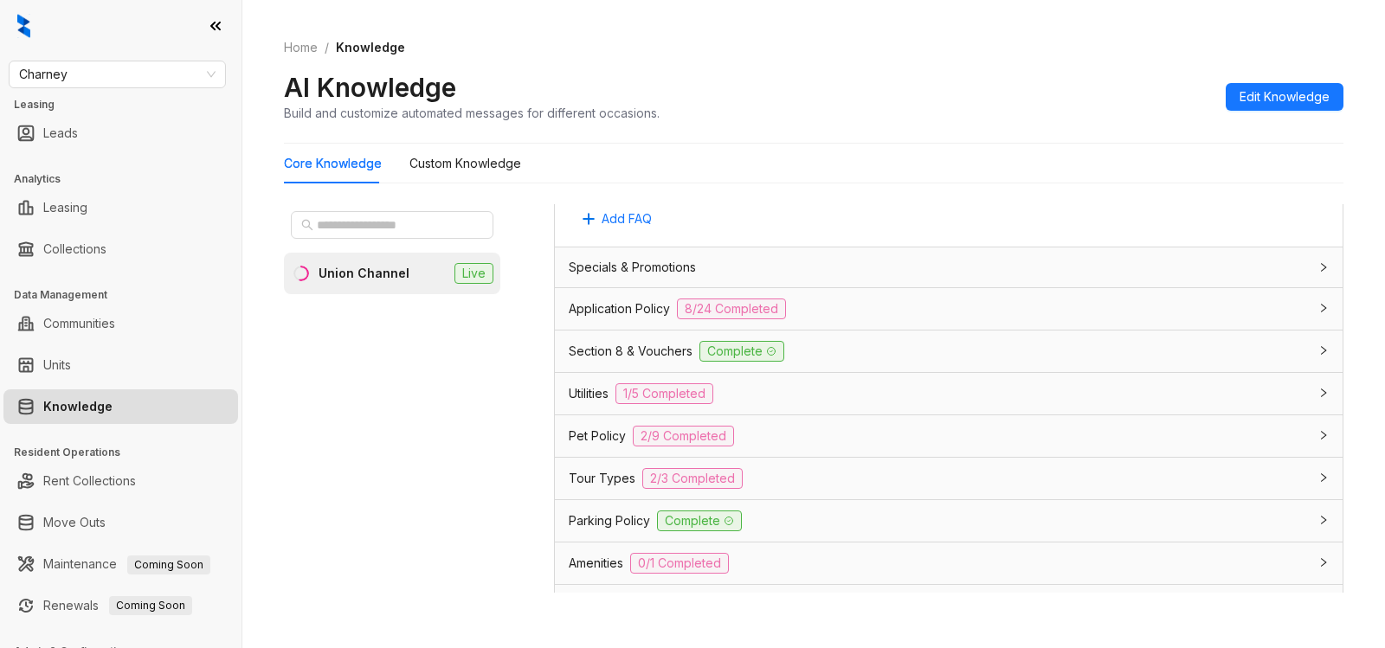
scroll to position [1227, 0]
click at [938, 441] on div "Pet Policy 2/9 Completed" at bounding box center [938, 440] width 739 height 21
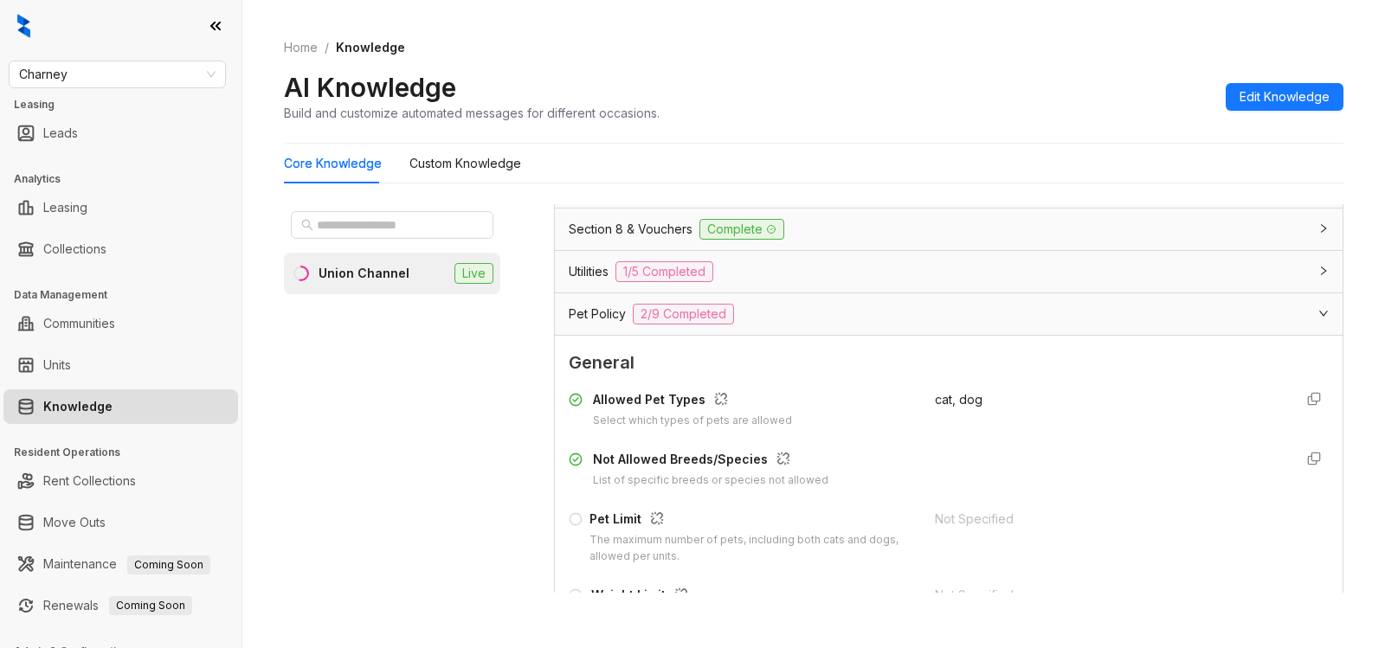
scroll to position [1341, 0]
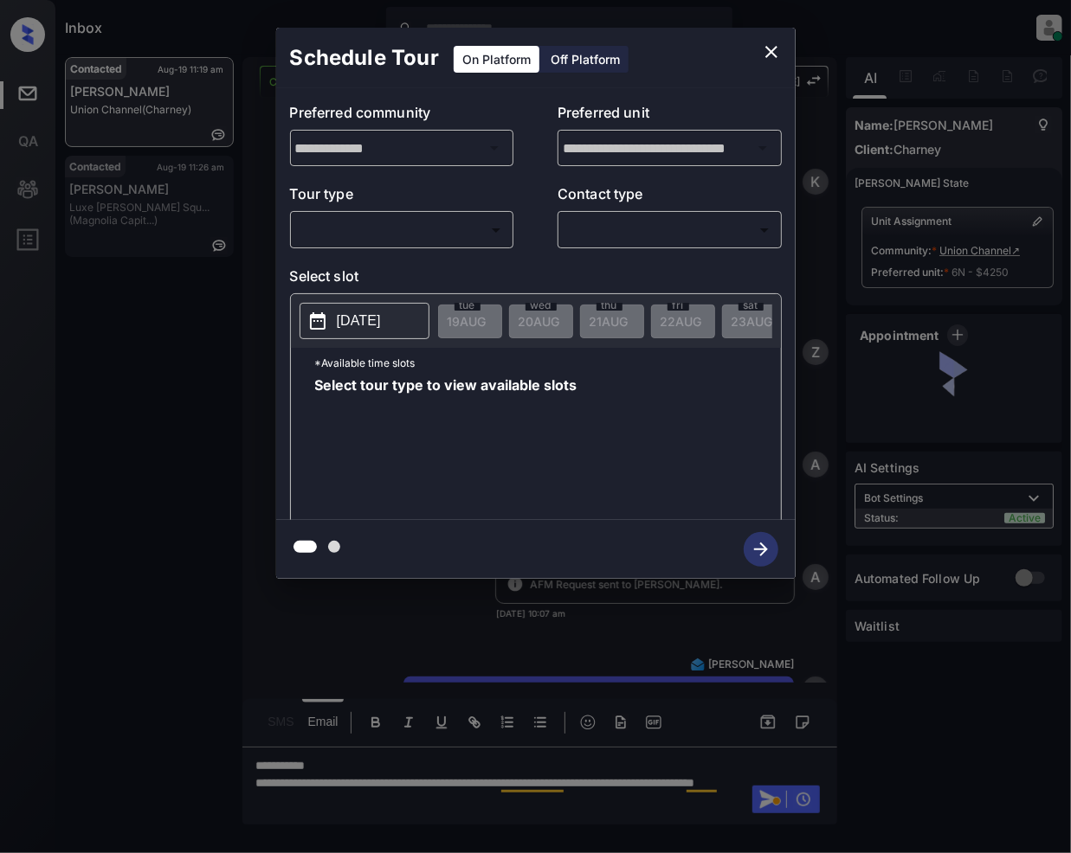
click at [393, 236] on body "Inbox Jeramie Castro Online Set yourself offline Set yourself on break Profile …" at bounding box center [535, 426] width 1071 height 853
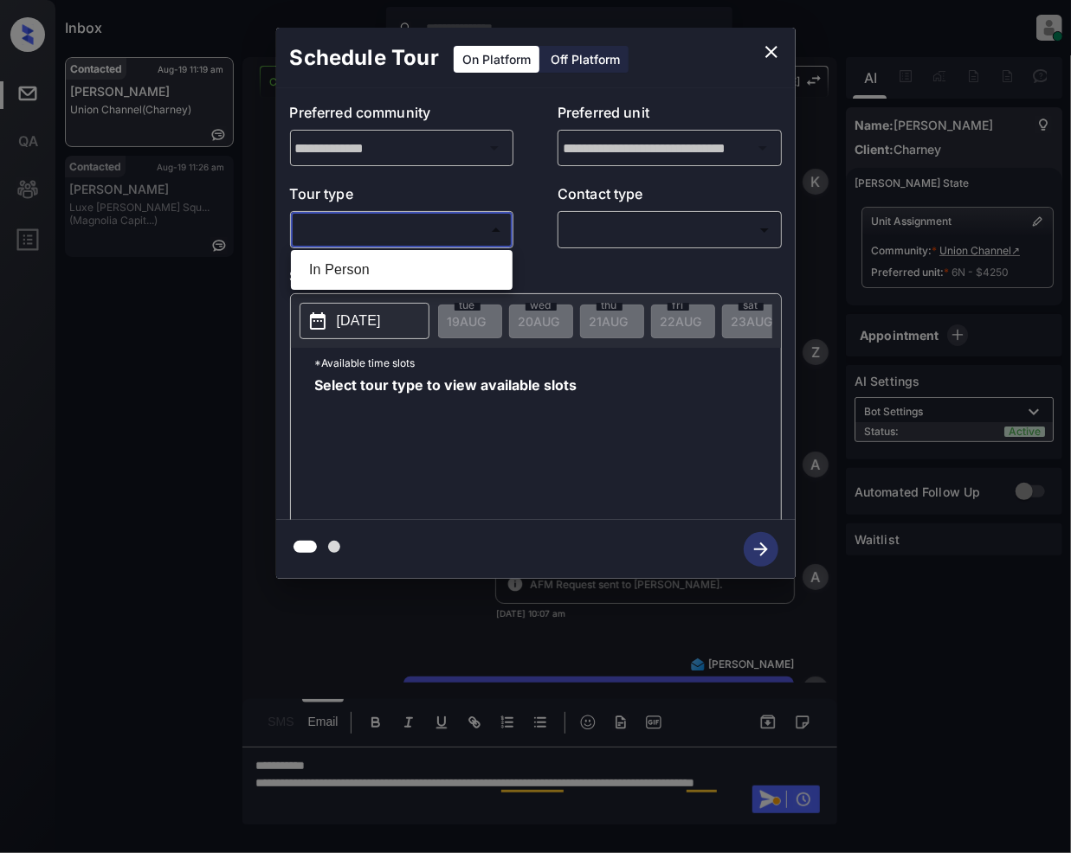
scroll to position [2050, 0]
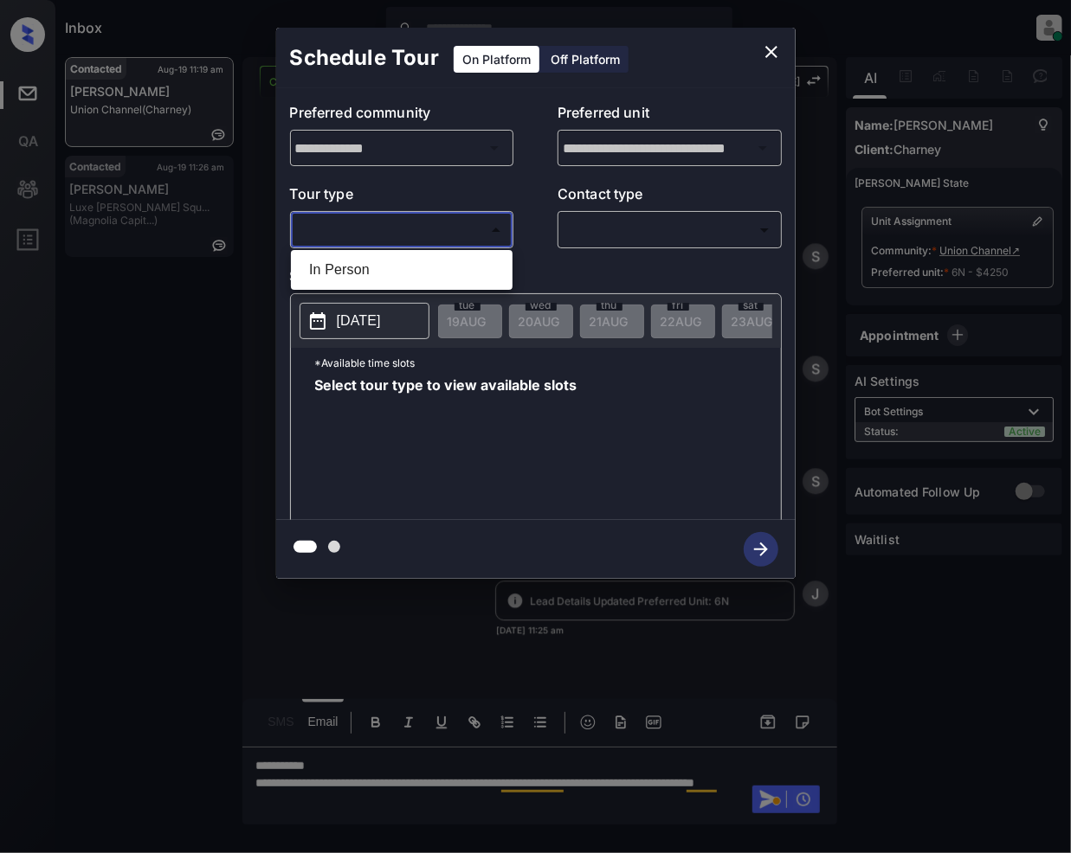
drag, startPoint x: 357, startPoint y: 272, endPoint x: 758, endPoint y: 223, distance: 403.7
click at [360, 272] on li "In Person" at bounding box center [401, 269] width 213 height 31
type input "********"
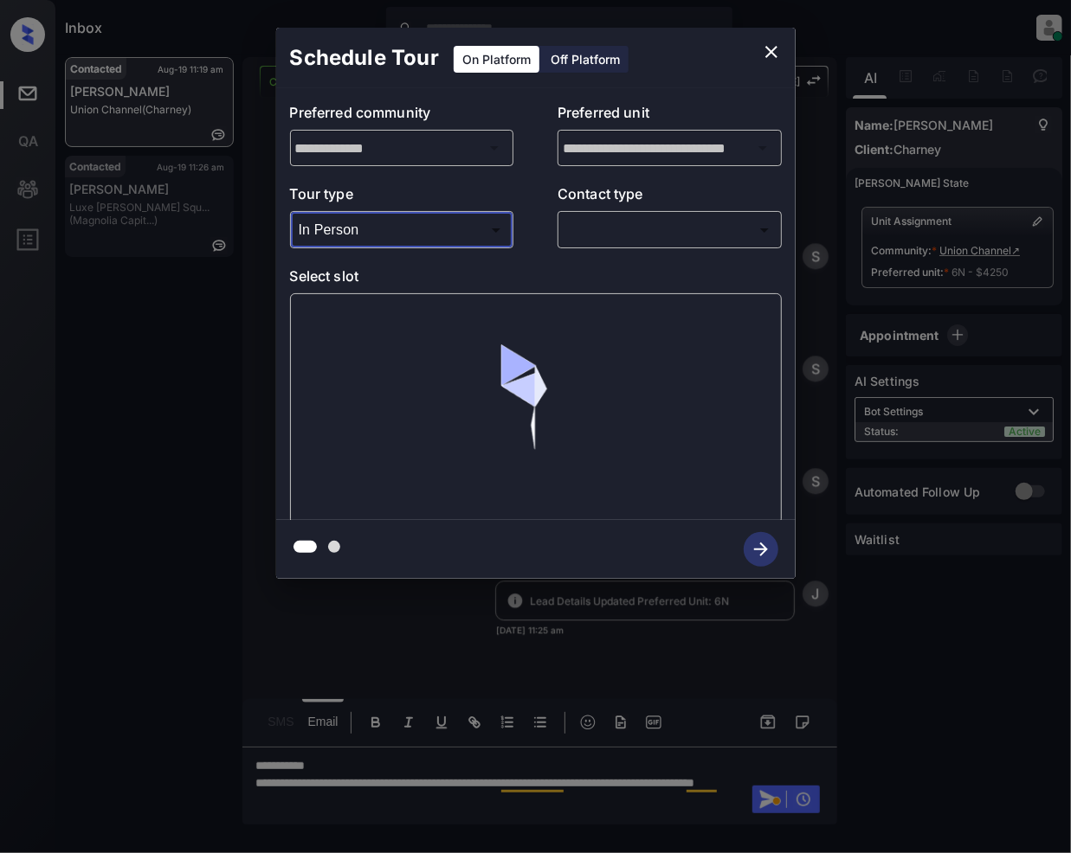
click at [644, 223] on body "Inbox Jeramie Castro Online Set yourself offline Set yourself on break Profile …" at bounding box center [535, 426] width 1071 height 853
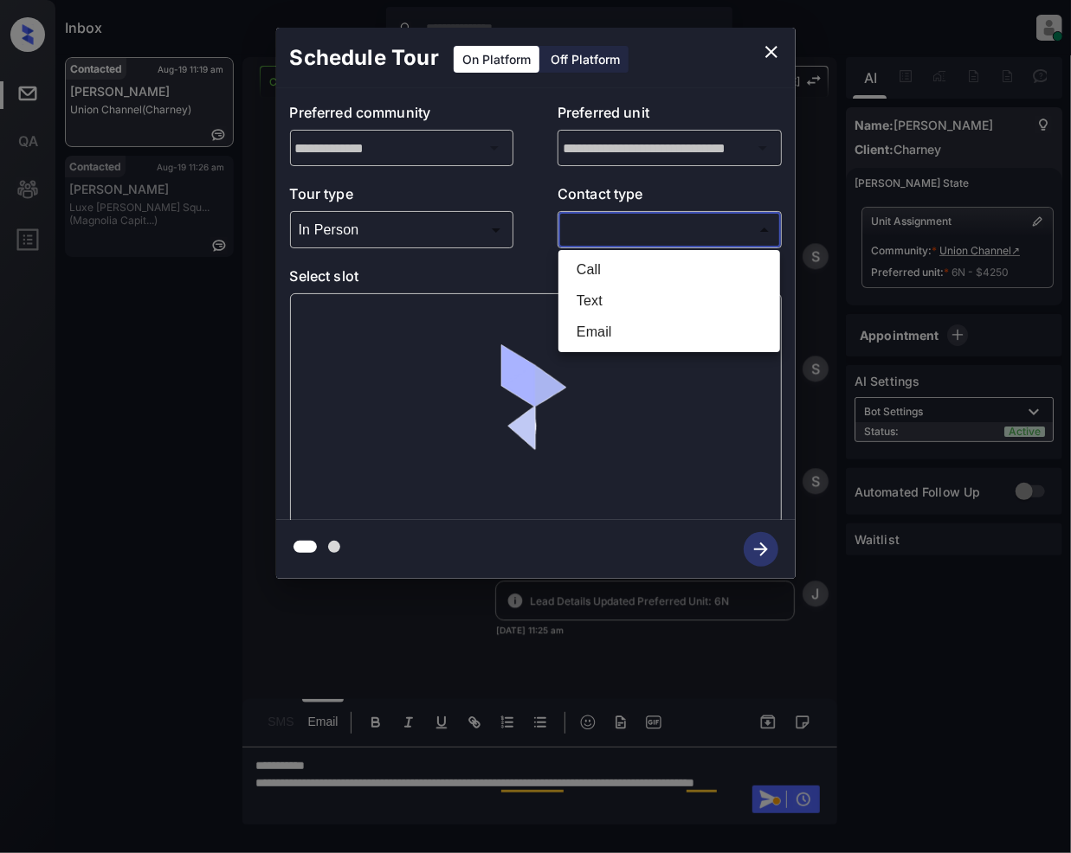
click at [611, 336] on li "Email" at bounding box center [669, 332] width 213 height 31
type input "*****"
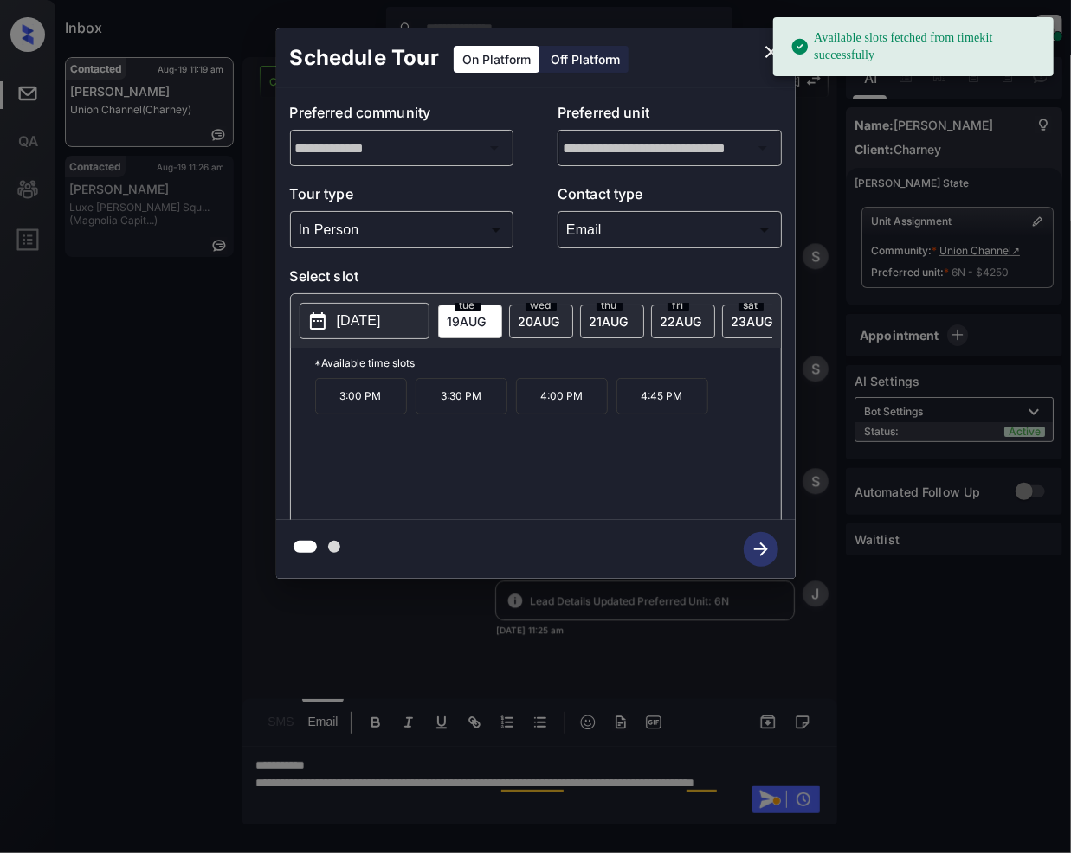
drag, startPoint x: 541, startPoint y: 319, endPoint x: 516, endPoint y: 447, distance: 130.5
click at [486, 322] on span "20 AUG" at bounding box center [466, 321] width 39 height 15
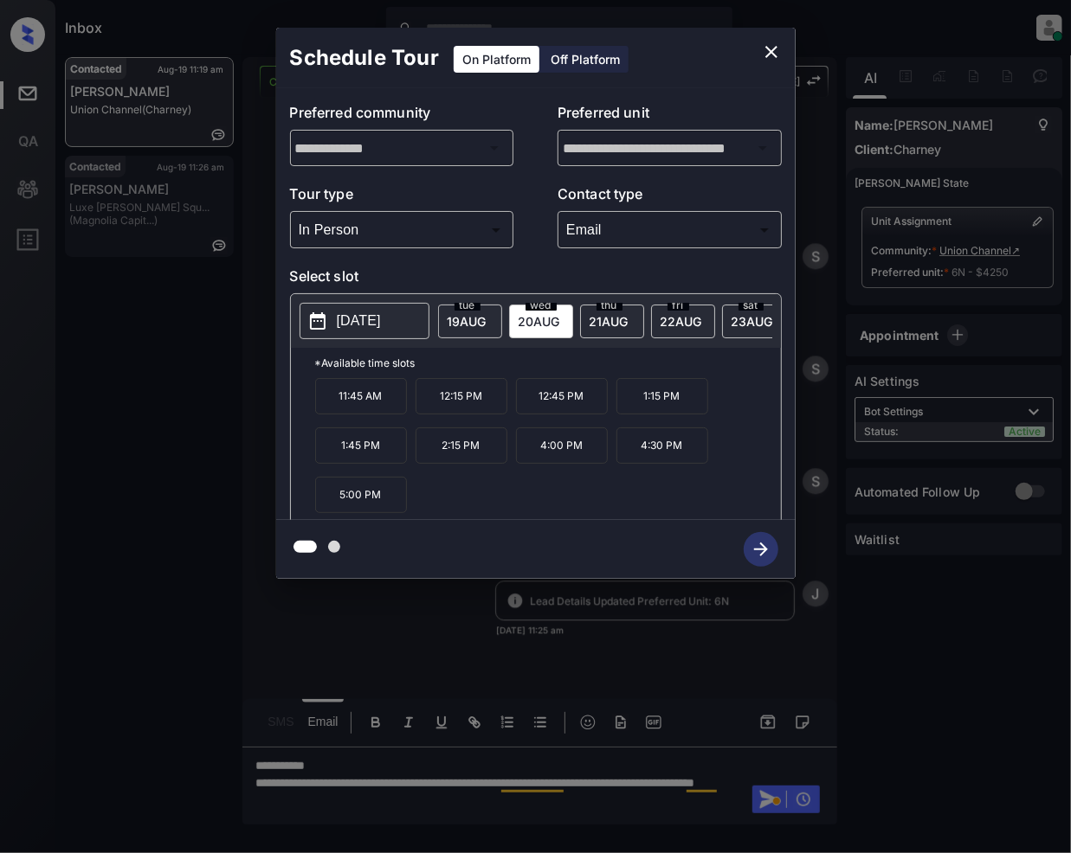
click at [769, 53] on icon "close" at bounding box center [771, 52] width 12 height 12
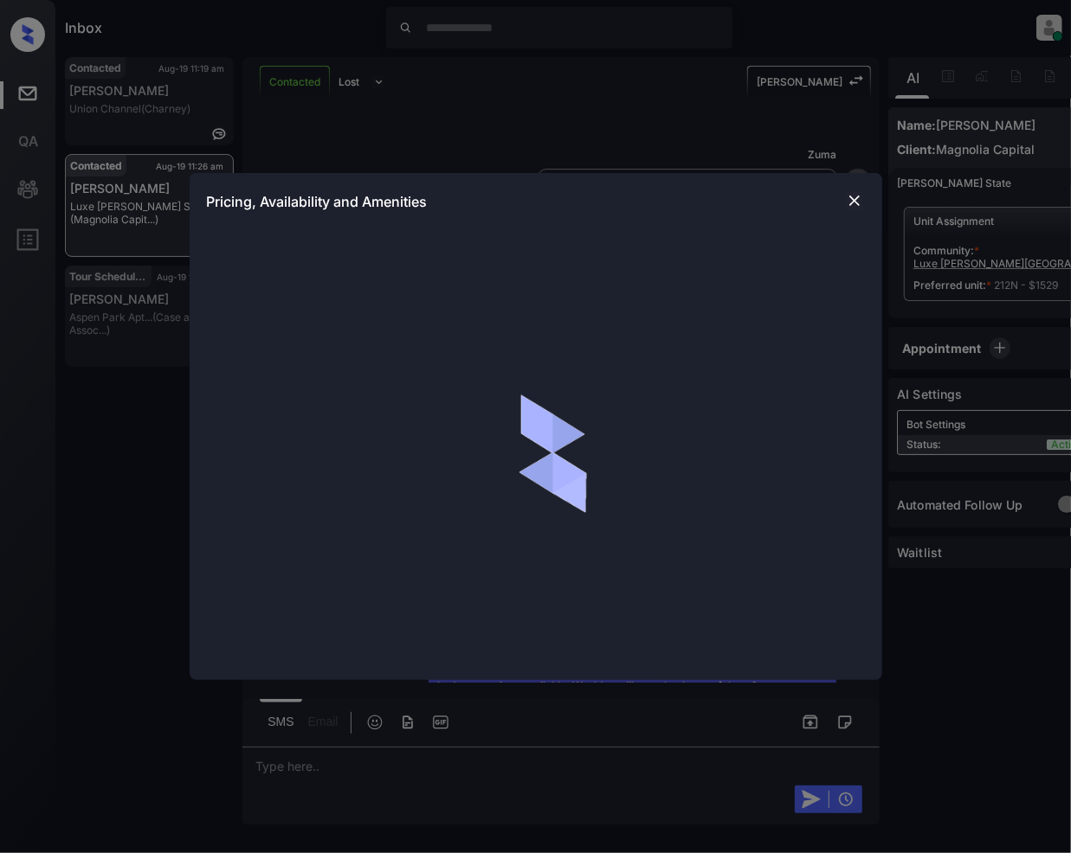
scroll to position [621, 0]
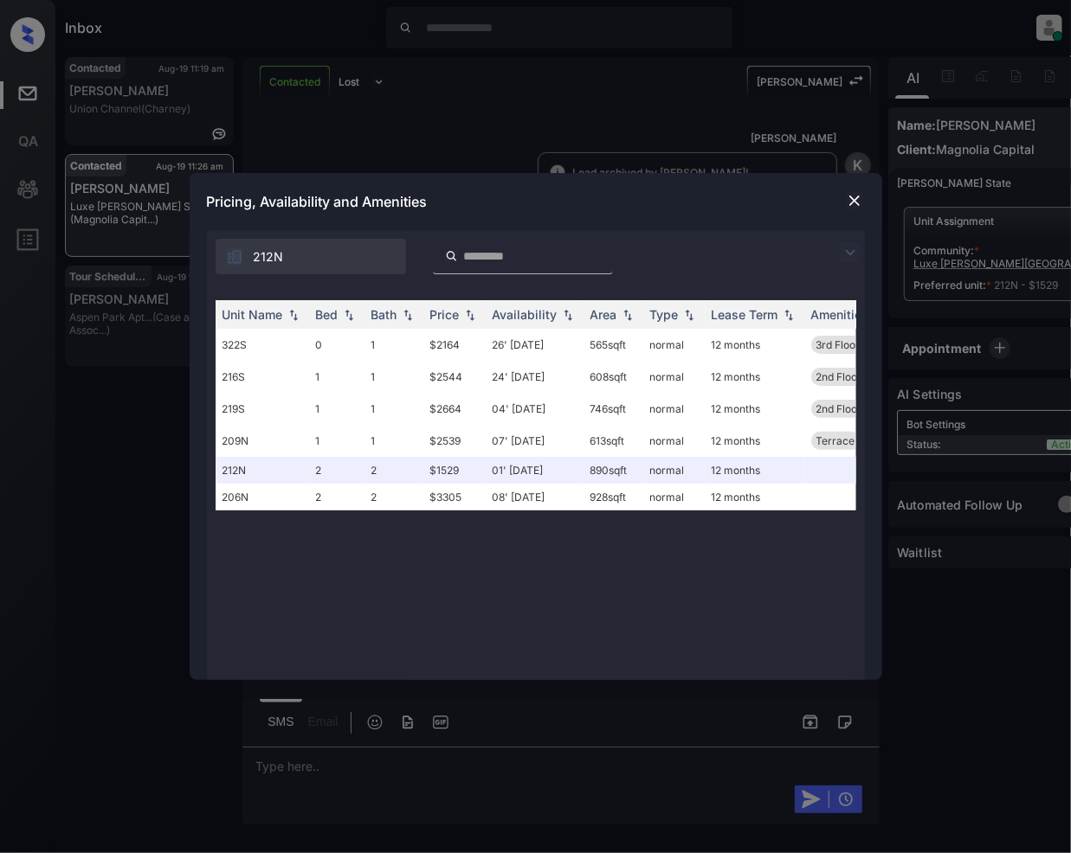
click at [852, 196] on img at bounding box center [854, 200] width 17 height 17
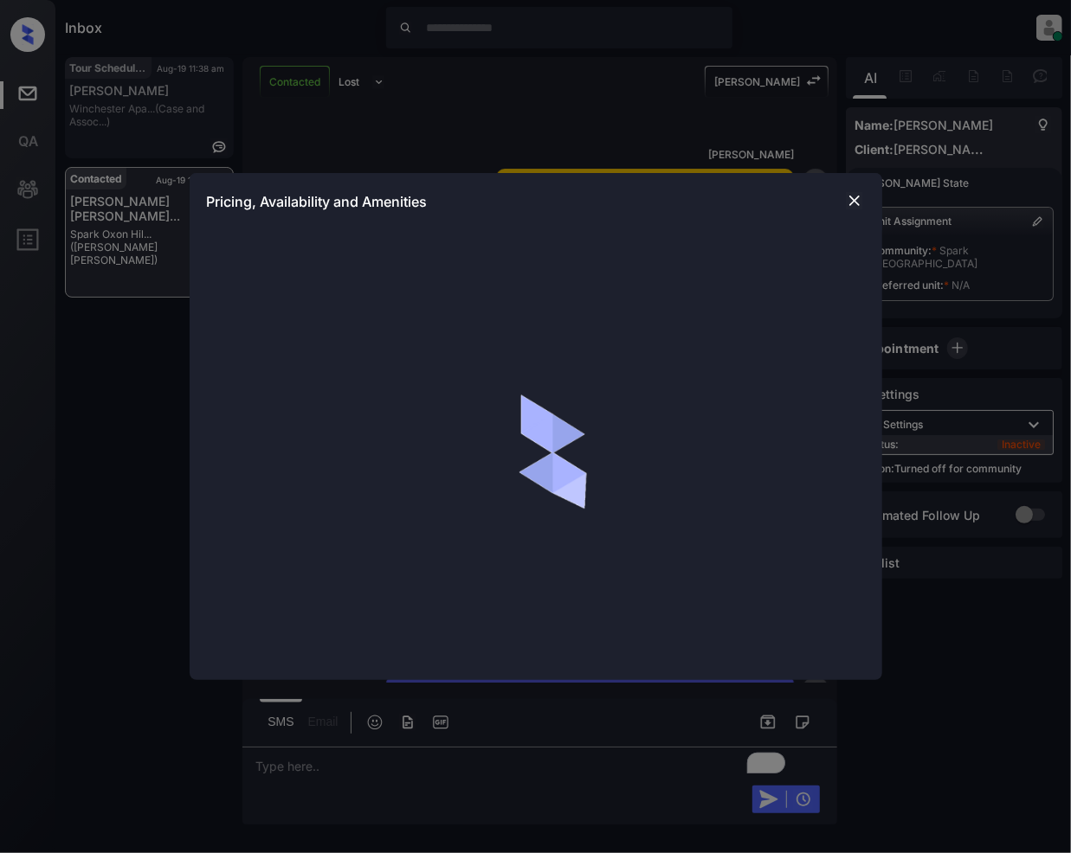
scroll to position [1359, 0]
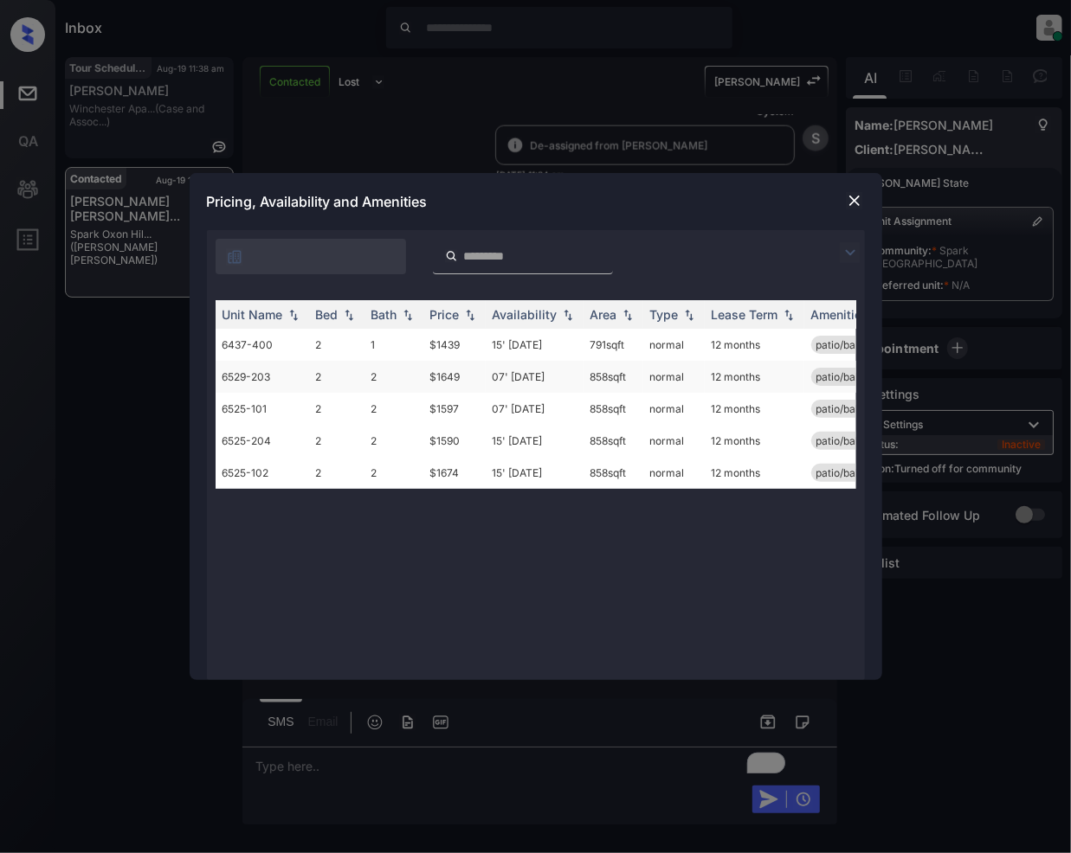
click at [447, 378] on td "$1649" at bounding box center [454, 377] width 62 height 32
click at [451, 381] on td "$1649" at bounding box center [454, 377] width 62 height 32
click at [452, 381] on td "$1649" at bounding box center [454, 377] width 62 height 32
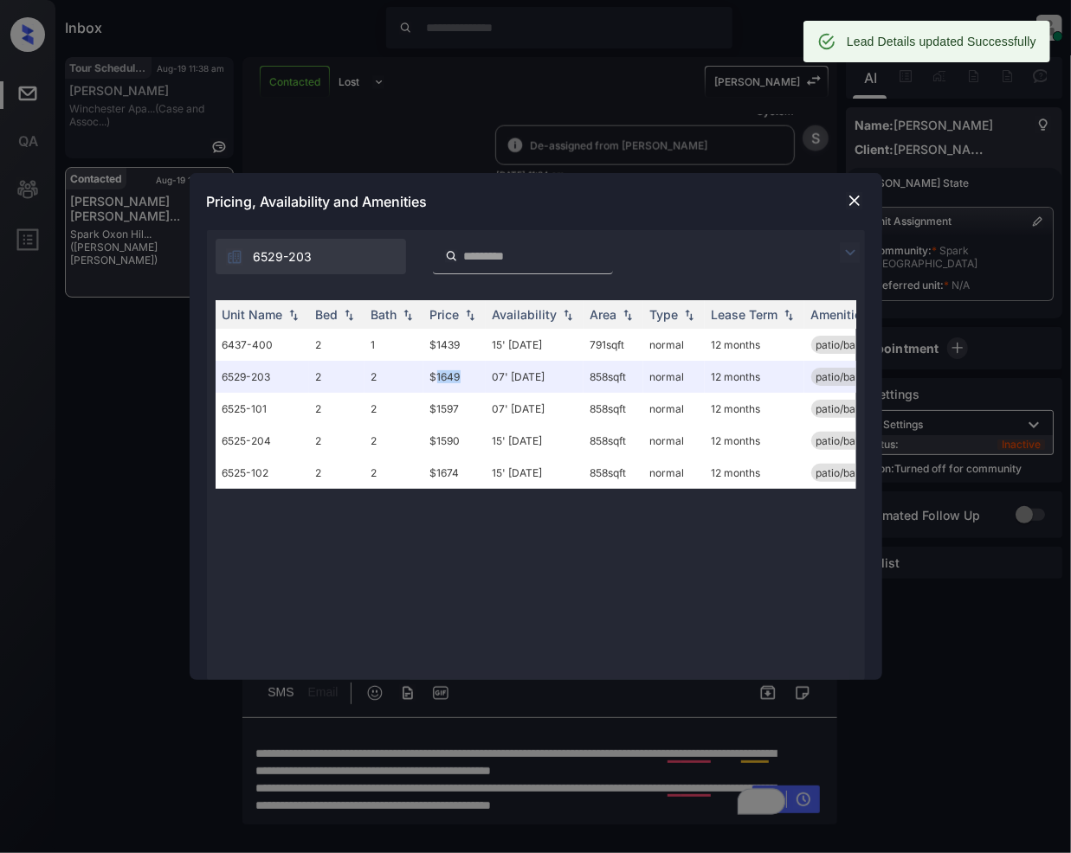
click at [852, 199] on img at bounding box center [854, 200] width 17 height 17
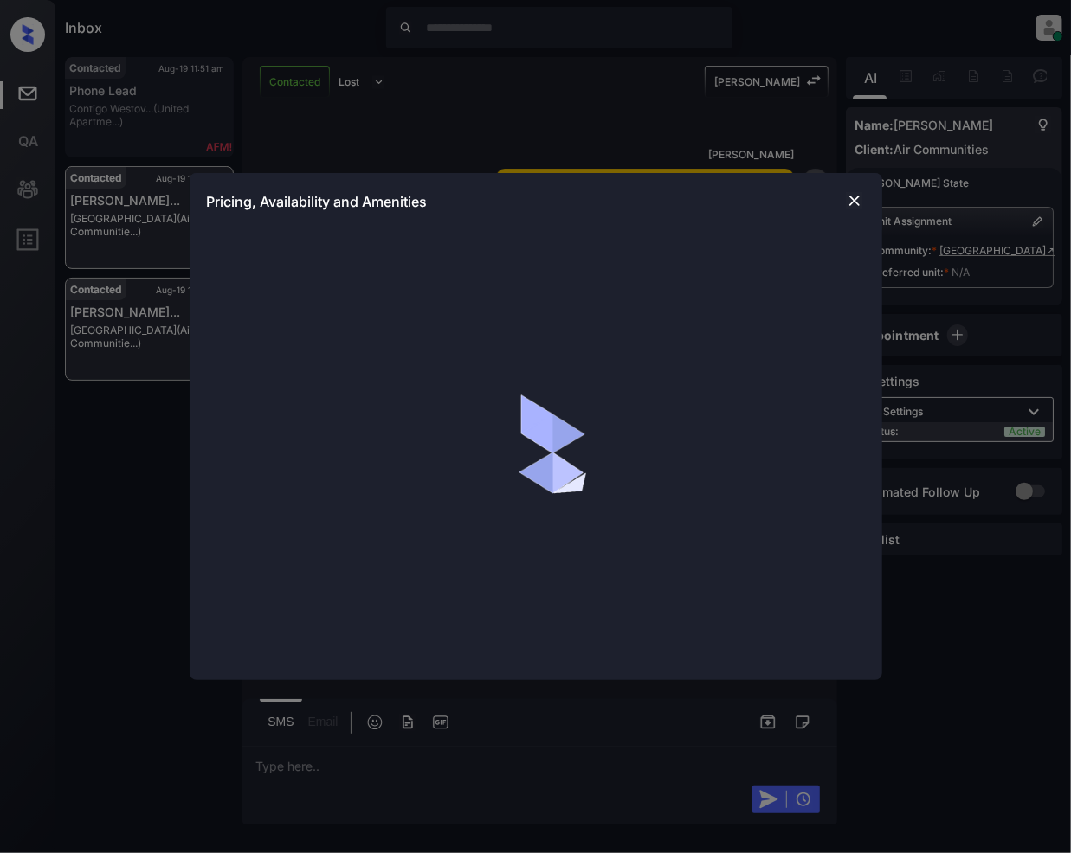
scroll to position [1194, 0]
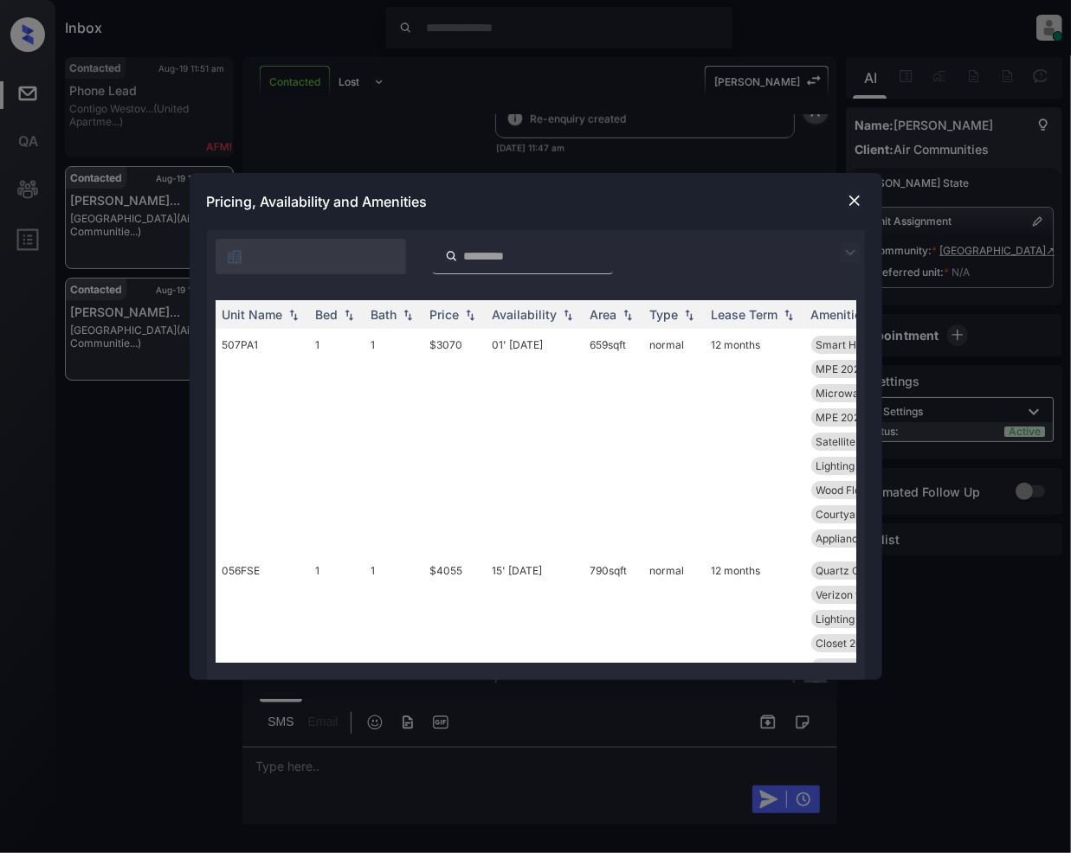
click at [846, 251] on img at bounding box center [850, 252] width 21 height 21
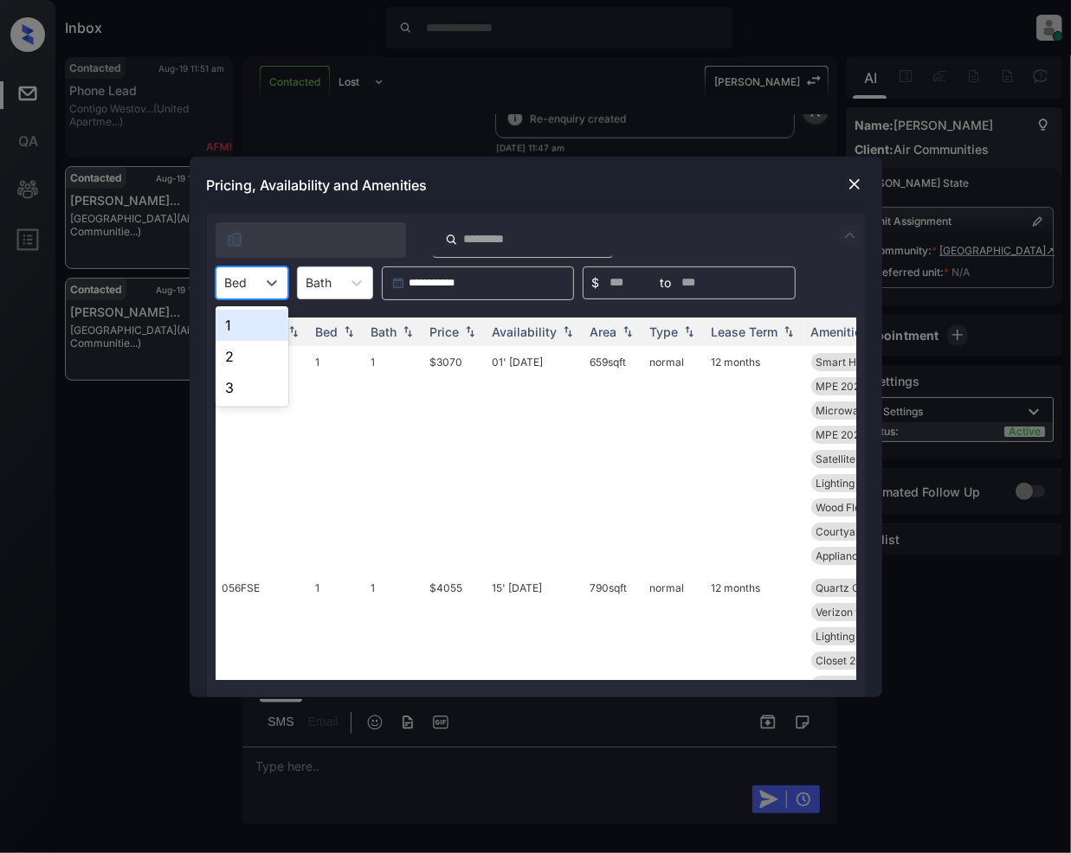
click at [248, 296] on div "Bed" at bounding box center [252, 283] width 73 height 33
drag, startPoint x: 246, startPoint y: 358, endPoint x: 350, endPoint y: 333, distance: 106.9
click at [244, 360] on div "2" at bounding box center [252, 356] width 73 height 31
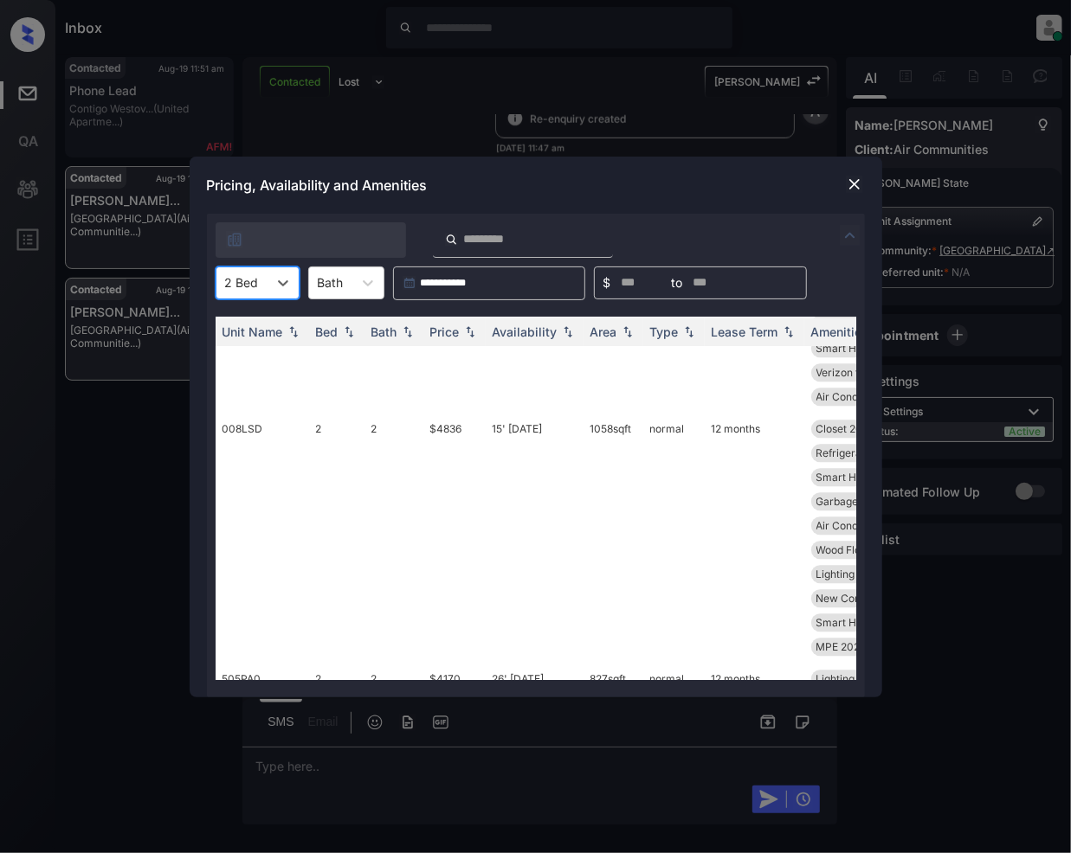
scroll to position [2137, 0]
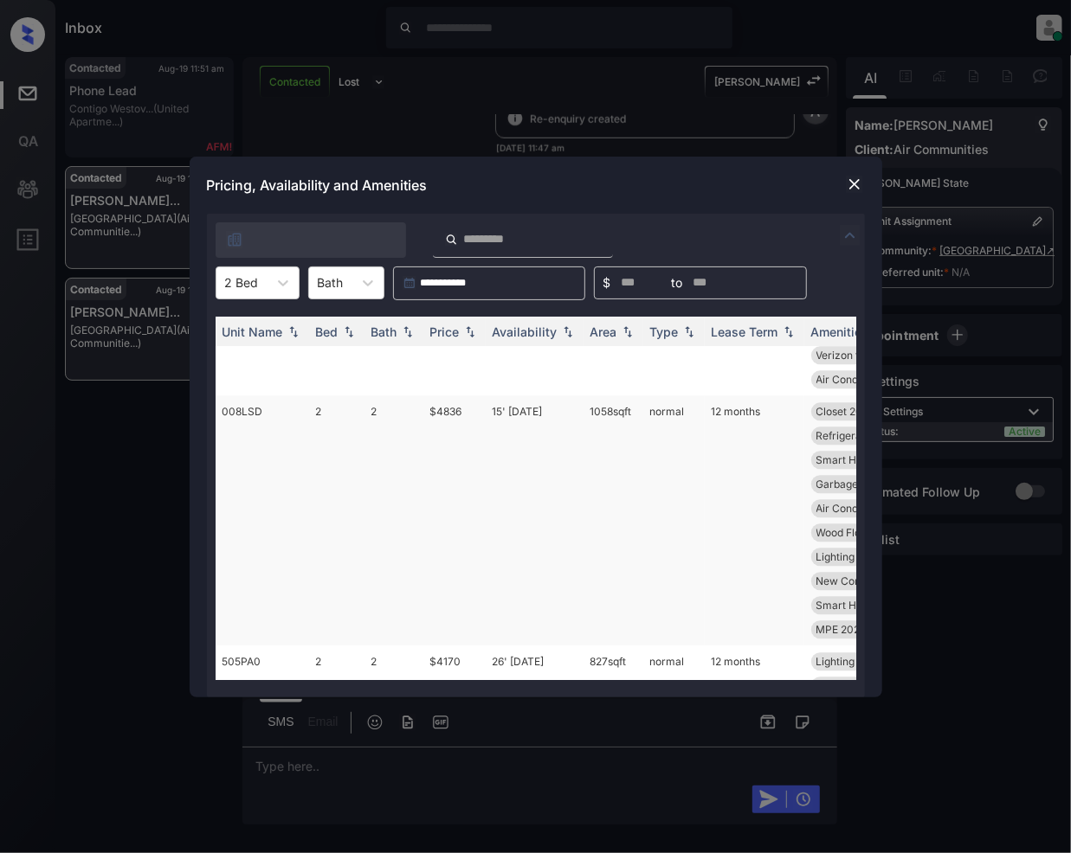
click at [447, 465] on td "$4836" at bounding box center [454, 521] width 62 height 250
drag, startPoint x: 447, startPoint y: 465, endPoint x: 810, endPoint y: 143, distance: 485.6
click at [447, 464] on td "$4836" at bounding box center [454, 521] width 62 height 250
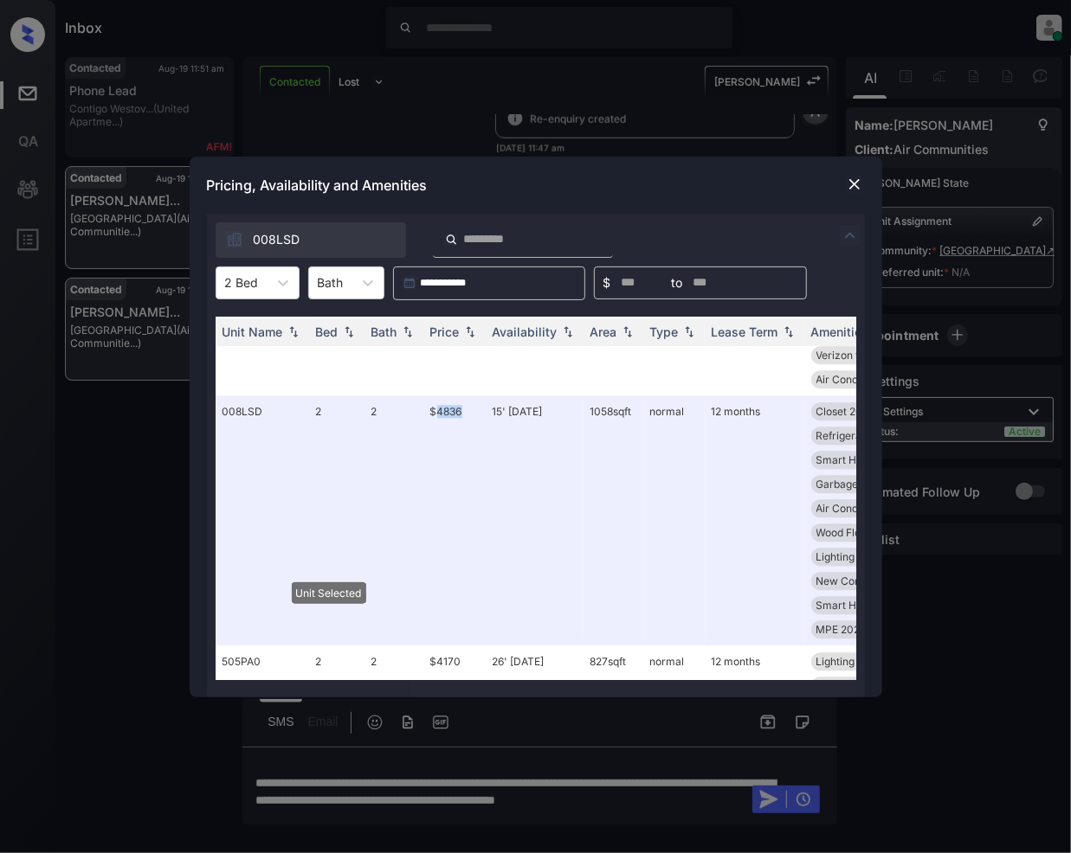
click at [856, 178] on img at bounding box center [854, 184] width 17 height 17
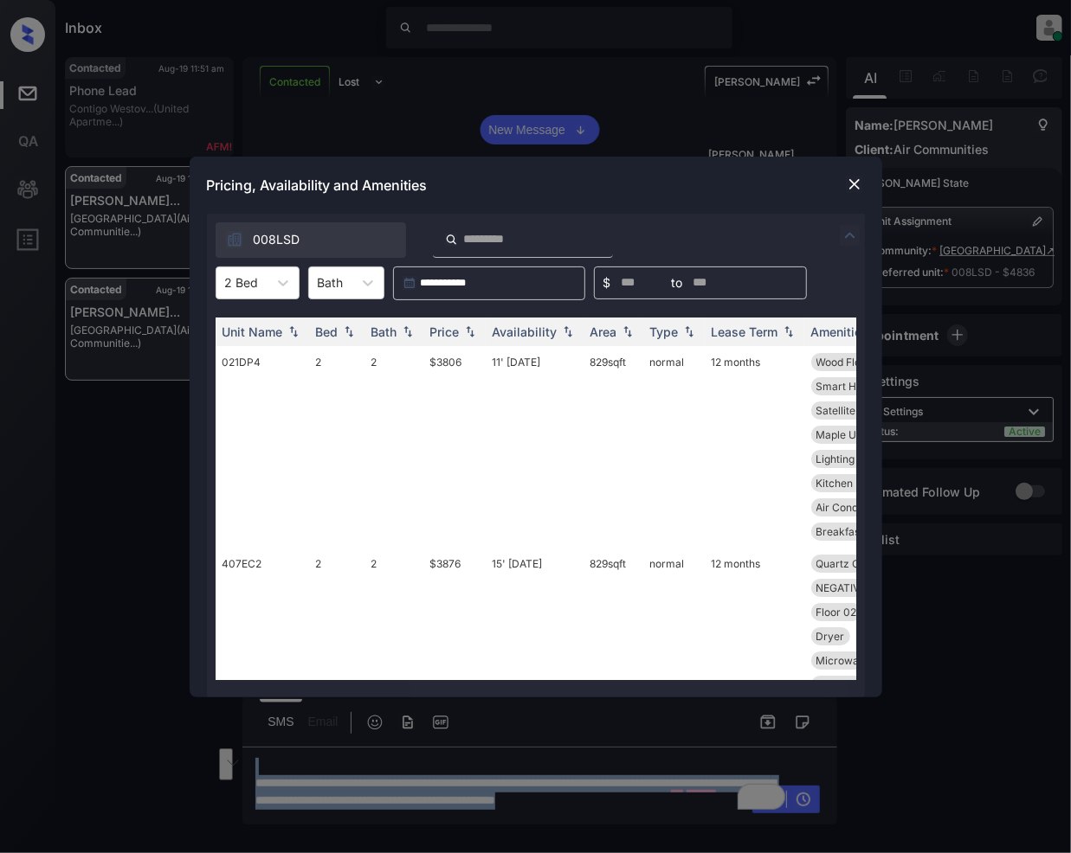
scroll to position [1194, 0]
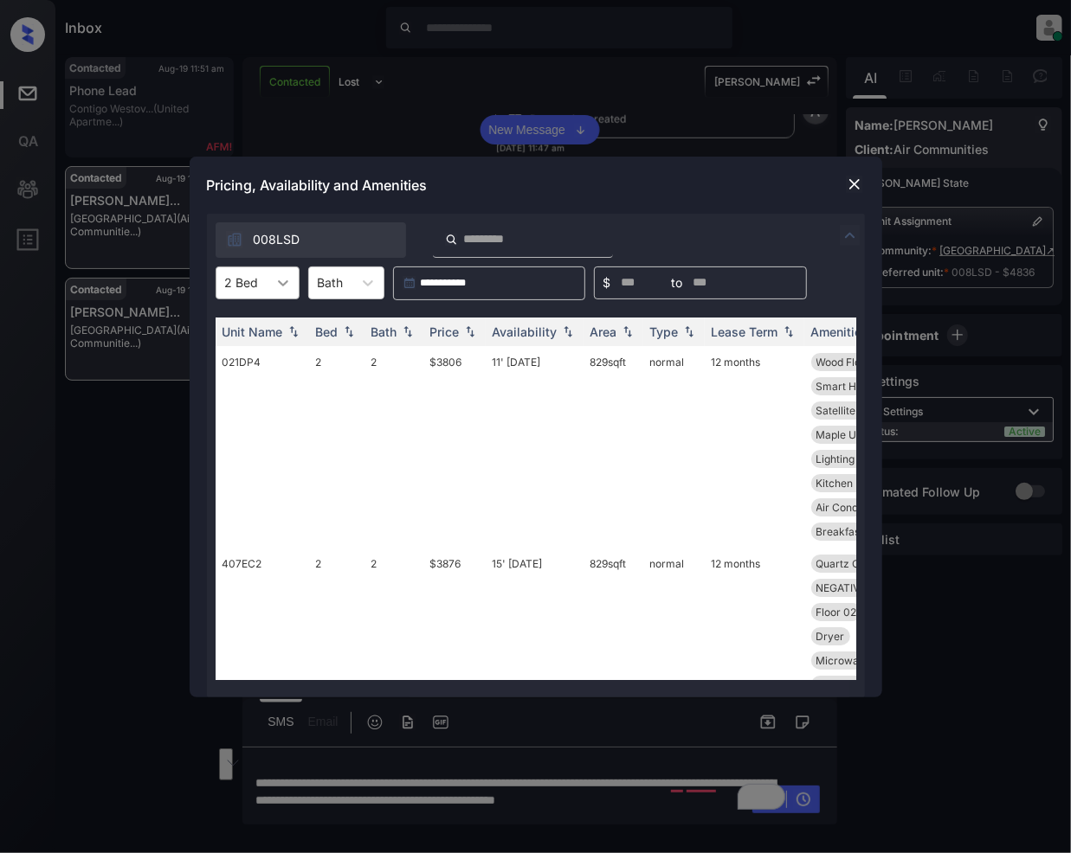
click at [284, 280] on icon at bounding box center [282, 282] width 17 height 17
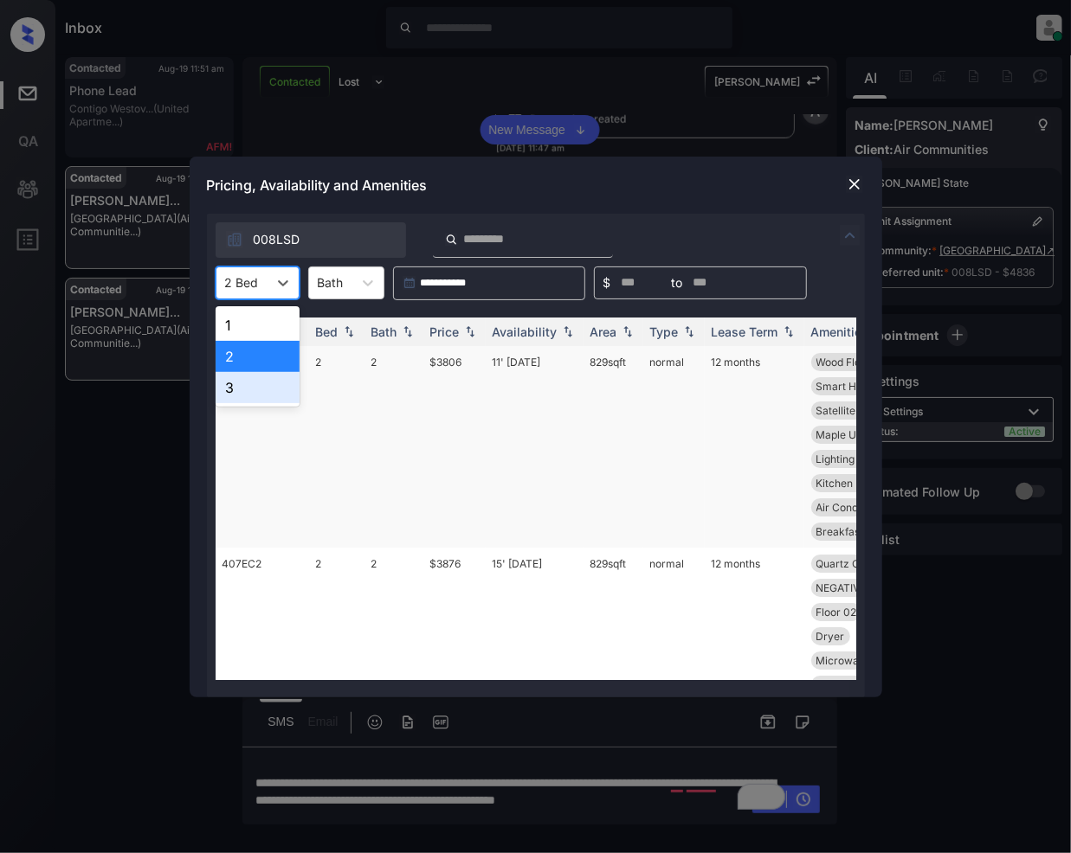
drag, startPoint x: 227, startPoint y: 391, endPoint x: 409, endPoint y: 493, distance: 208.5
click at [229, 392] on div "3" at bounding box center [258, 387] width 84 height 31
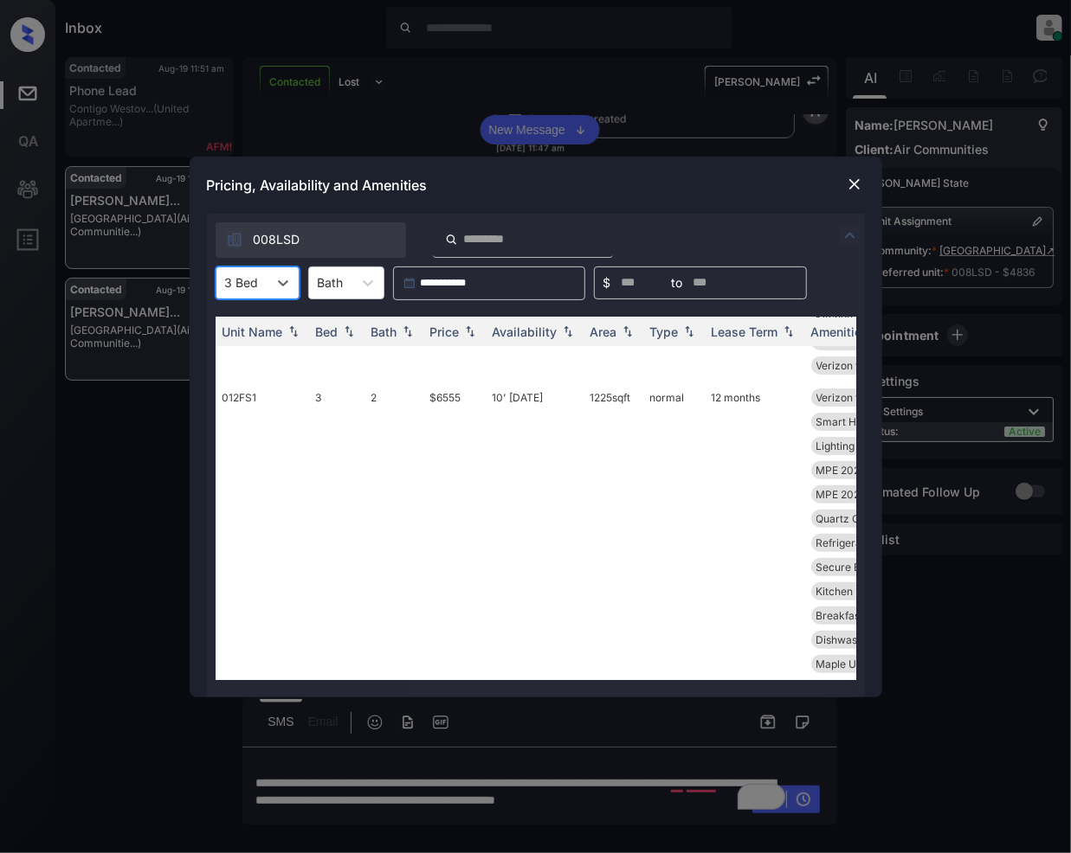
scroll to position [0, 0]
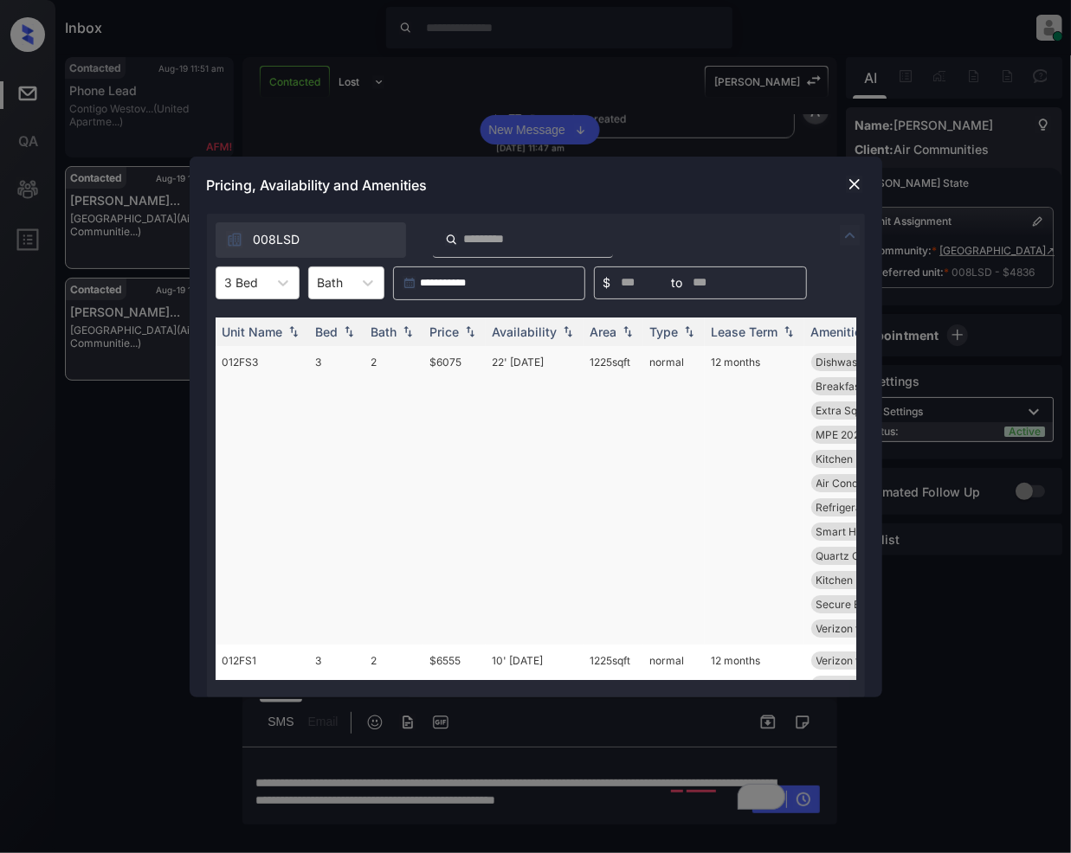
click at [445, 358] on td "$6075" at bounding box center [454, 495] width 62 height 299
drag, startPoint x: 445, startPoint y: 358, endPoint x: 743, endPoint y: 455, distance: 313.1
click at [447, 361] on td "$6075" at bounding box center [454, 495] width 62 height 299
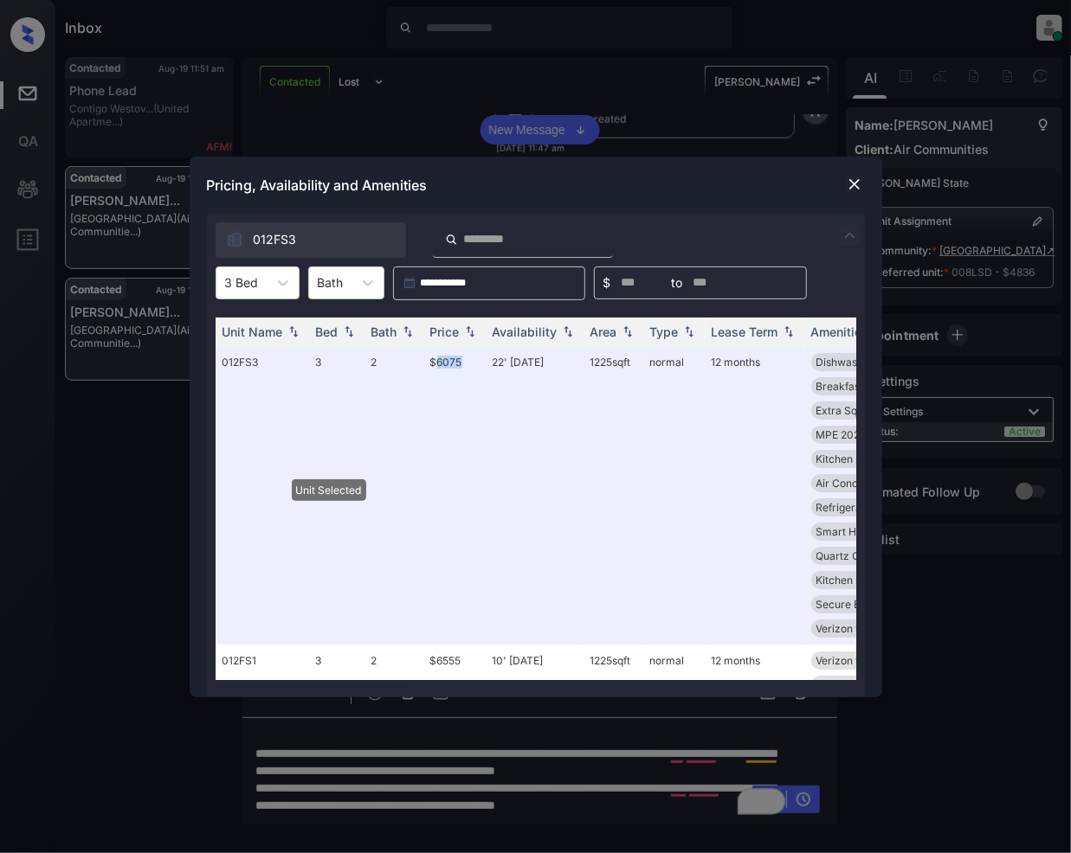
click at [853, 177] on img at bounding box center [854, 184] width 17 height 17
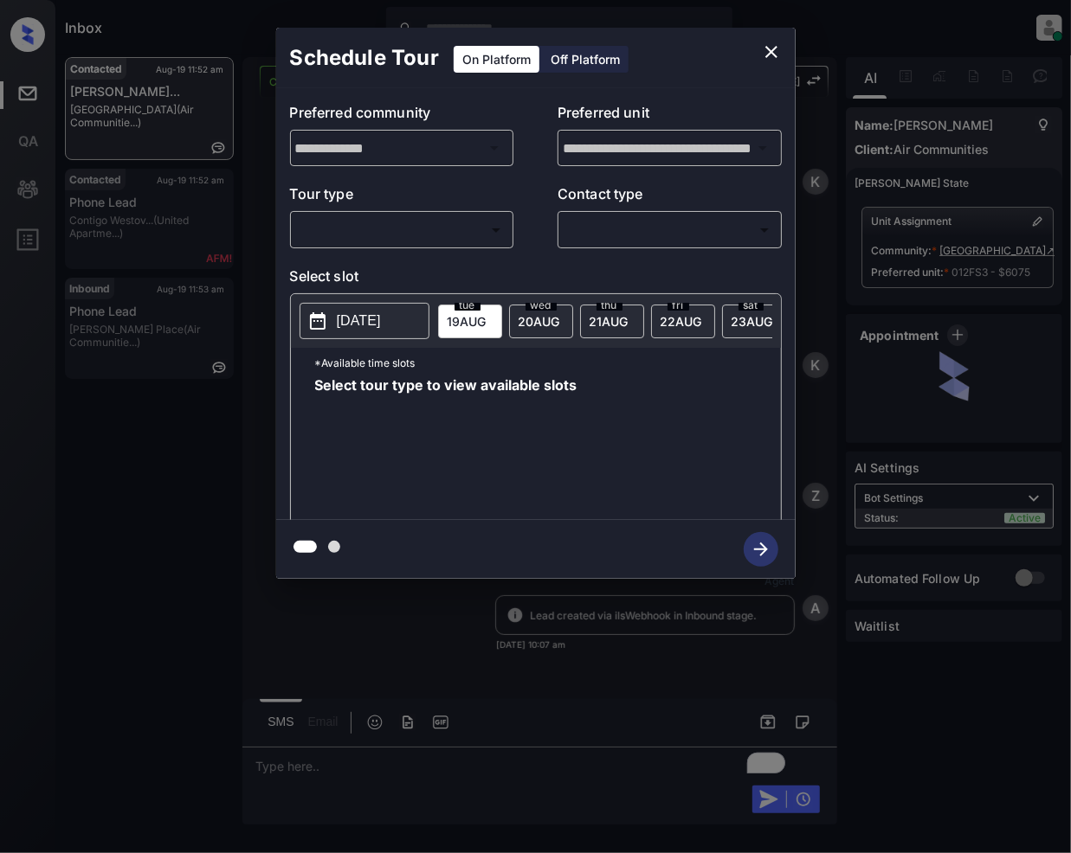
scroll to position [1535, 0]
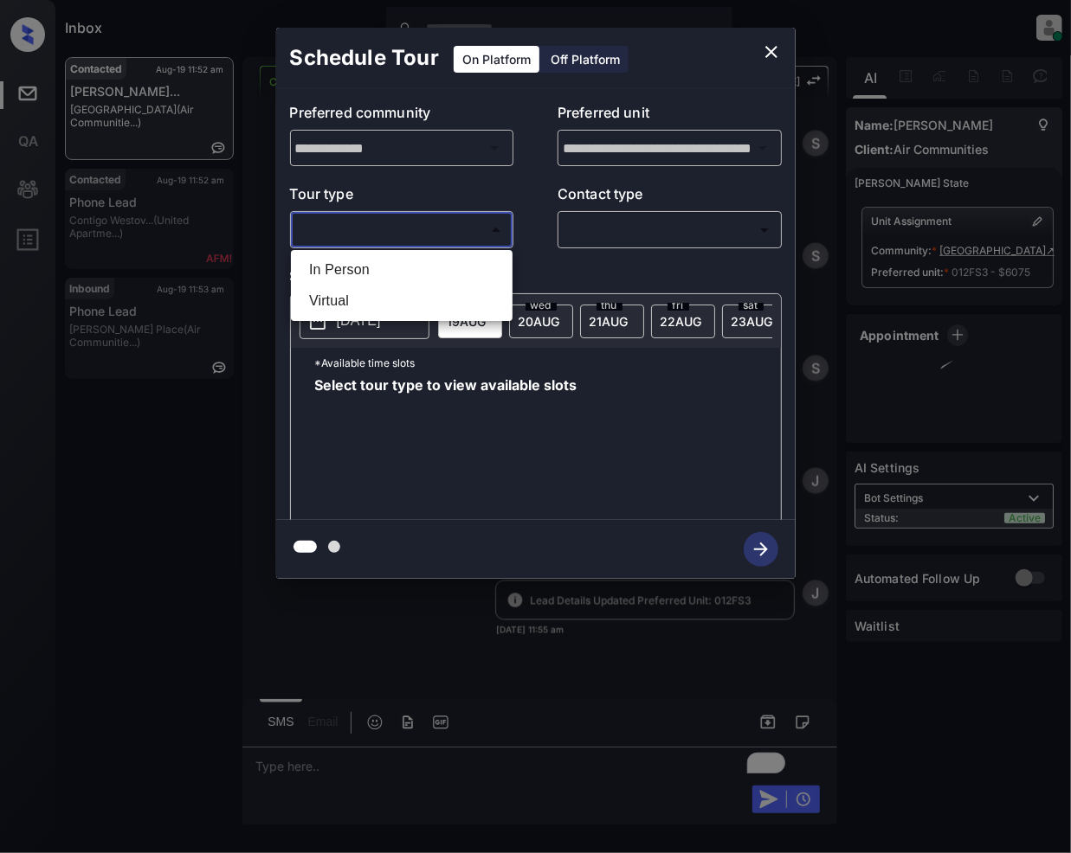
click at [429, 216] on body "Inbox Jeramie Castro Online Set yourself offline Set yourself on break Profile …" at bounding box center [535, 426] width 1071 height 853
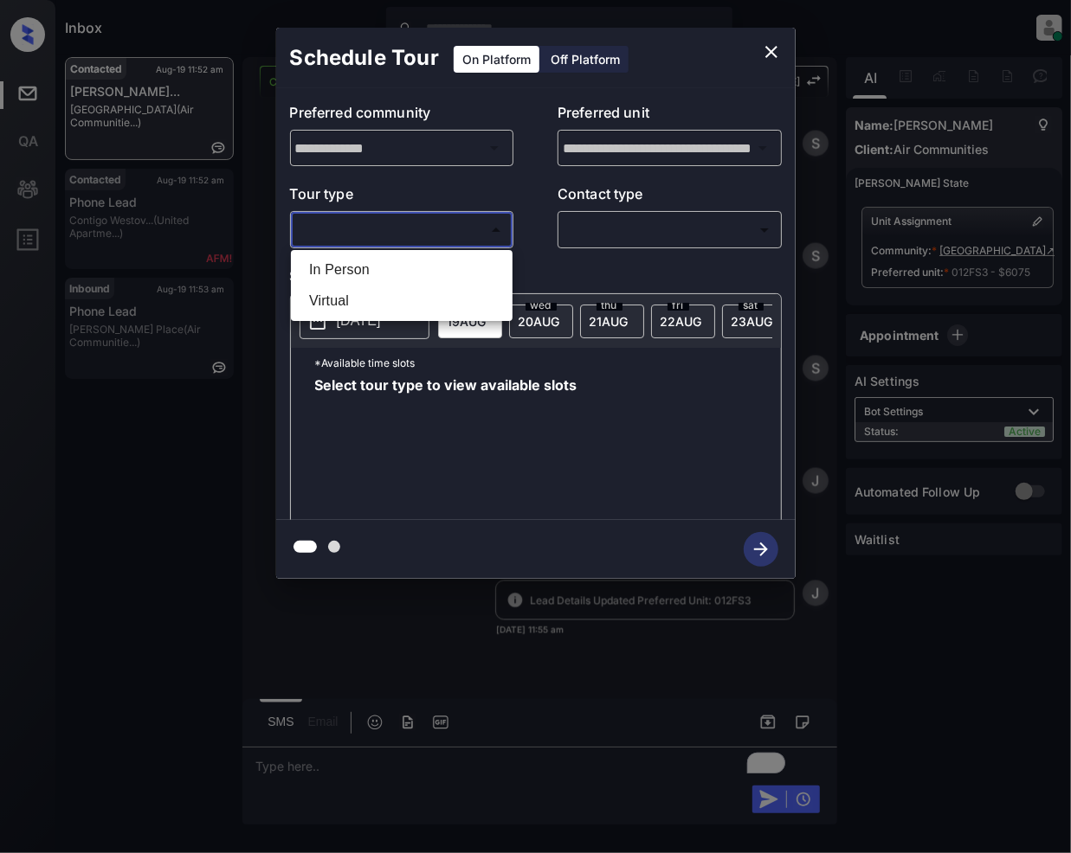
drag, startPoint x: 364, startPoint y: 263, endPoint x: 621, endPoint y: 258, distance: 257.1
click at [364, 265] on li "In Person" at bounding box center [401, 269] width 213 height 31
type input "********"
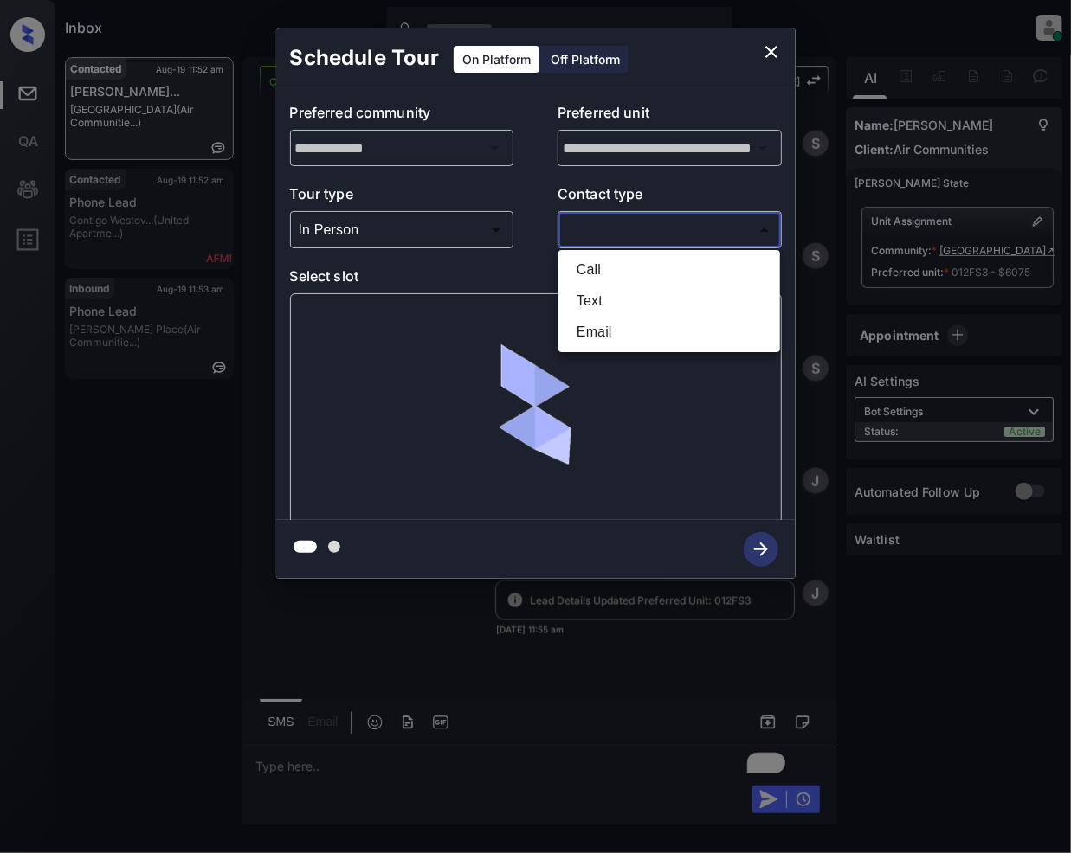
click at [627, 239] on body "Inbox Jeramie Castro Online Set yourself offline Set yourself on break Profile …" at bounding box center [535, 426] width 1071 height 853
click at [590, 325] on li "Email" at bounding box center [669, 332] width 213 height 31
type input "*****"
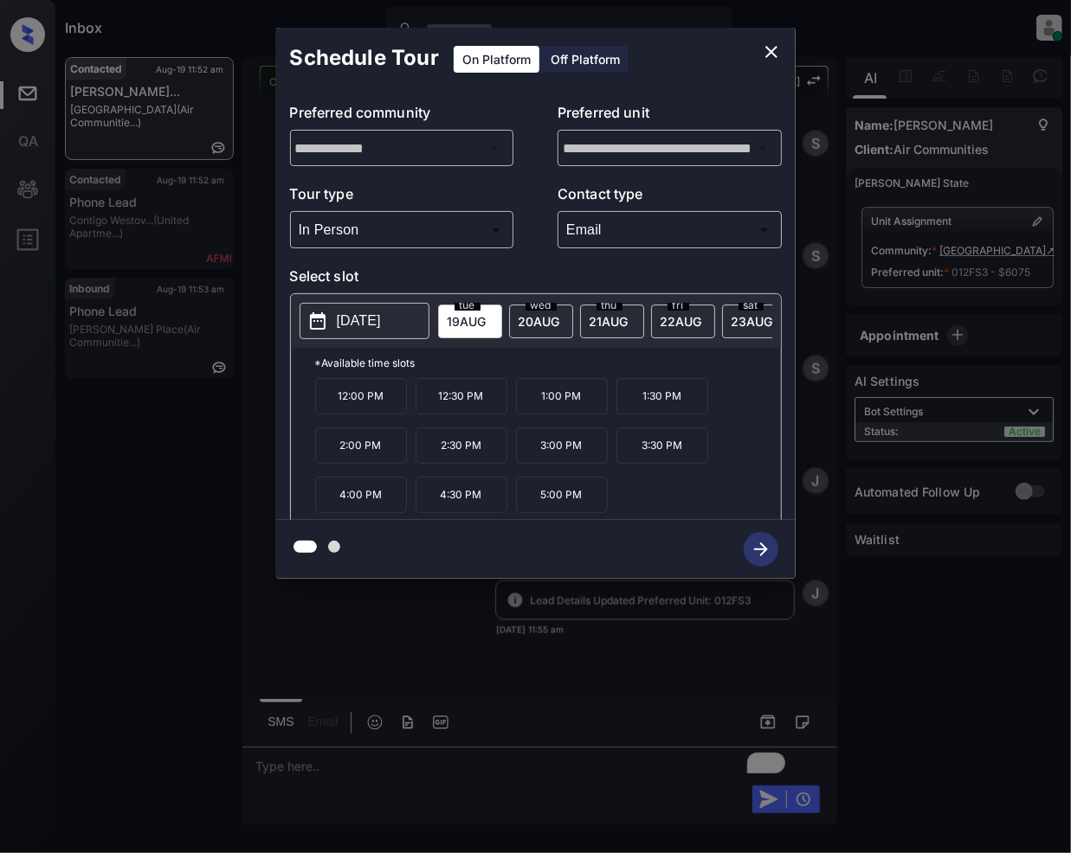
click at [325, 769] on div at bounding box center [535, 426] width 1071 height 853
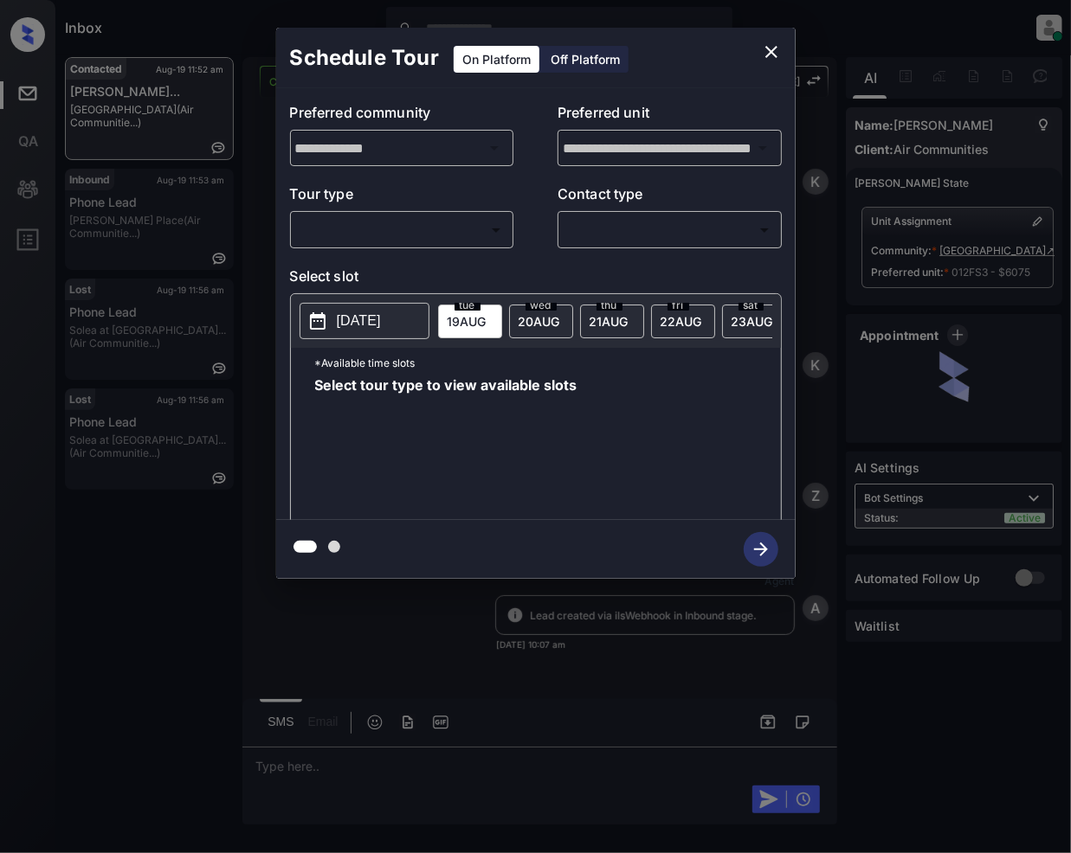
scroll to position [1888, 0]
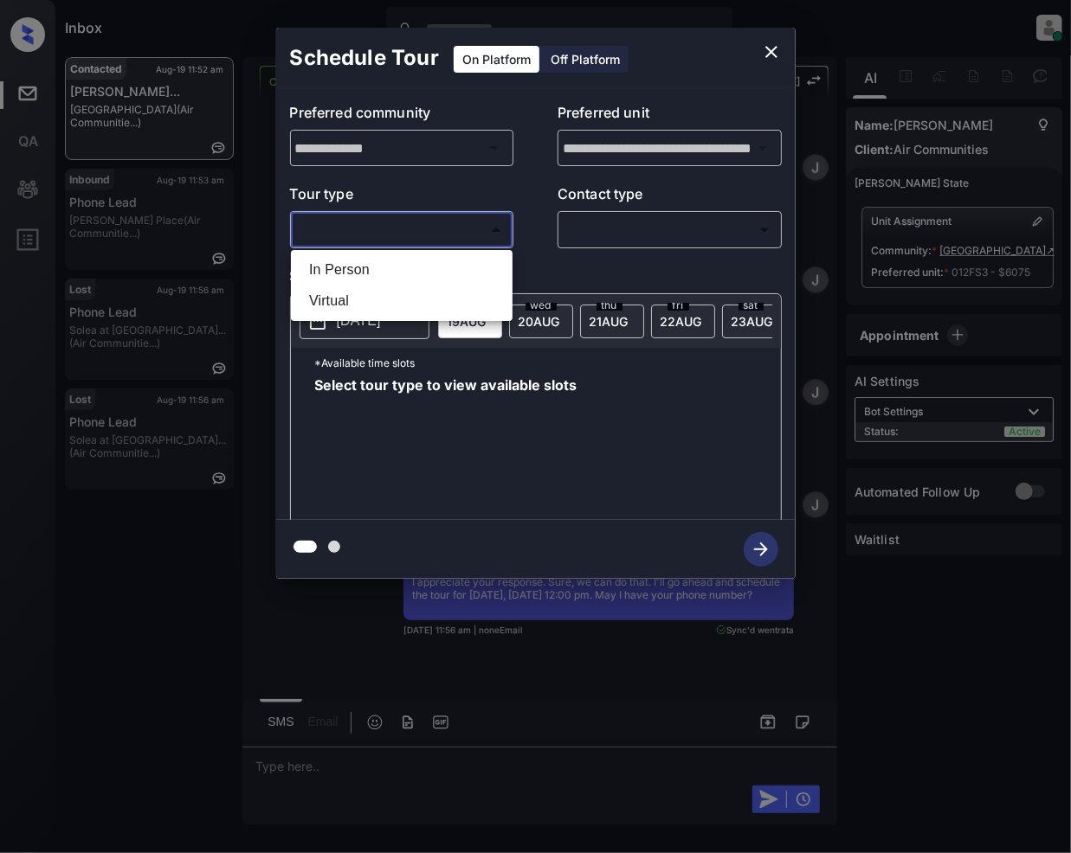
click at [407, 223] on body "Inbox [PERSON_NAME] Online Set yourself offline Set yourself on break Profile S…" at bounding box center [535, 426] width 1071 height 853
click at [351, 275] on li "In Person" at bounding box center [401, 269] width 213 height 31
type input "********"
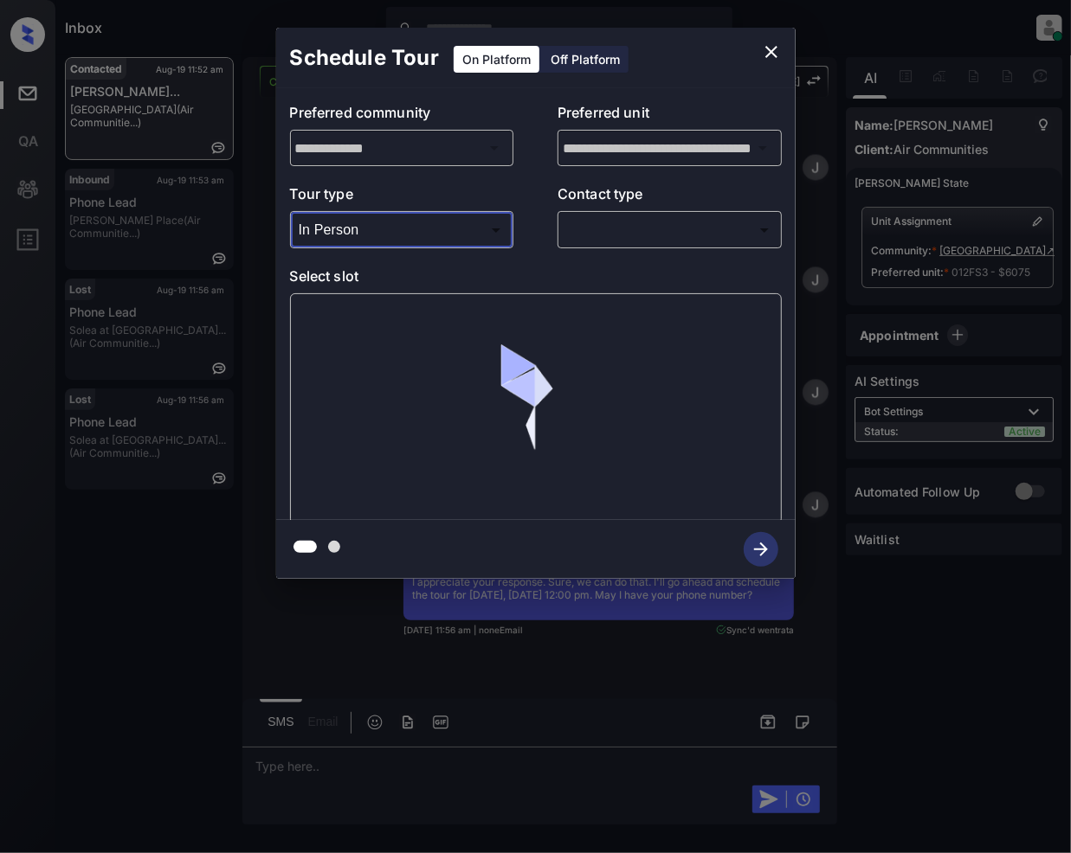
click at [613, 237] on body "Inbox [PERSON_NAME] Online Set yourself offline Set yourself on break Profile S…" at bounding box center [535, 426] width 1071 height 853
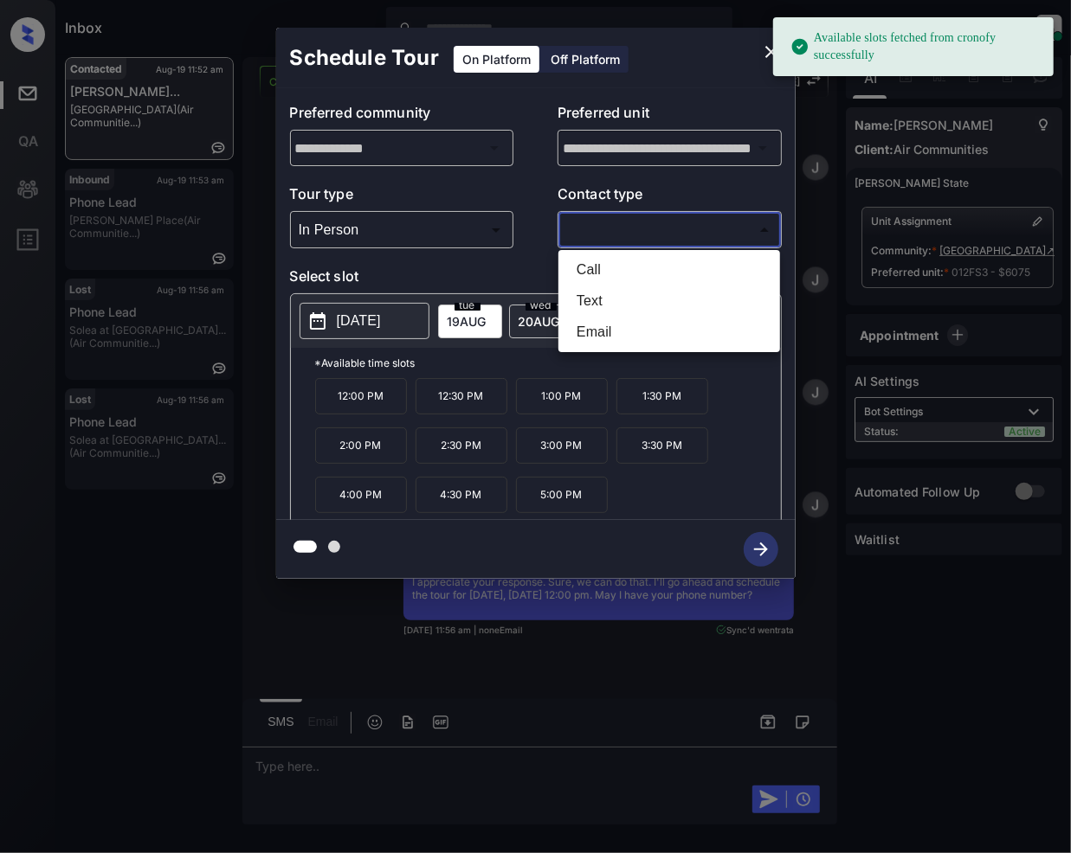
click at [586, 332] on li "Email" at bounding box center [669, 332] width 213 height 31
type input "*****"
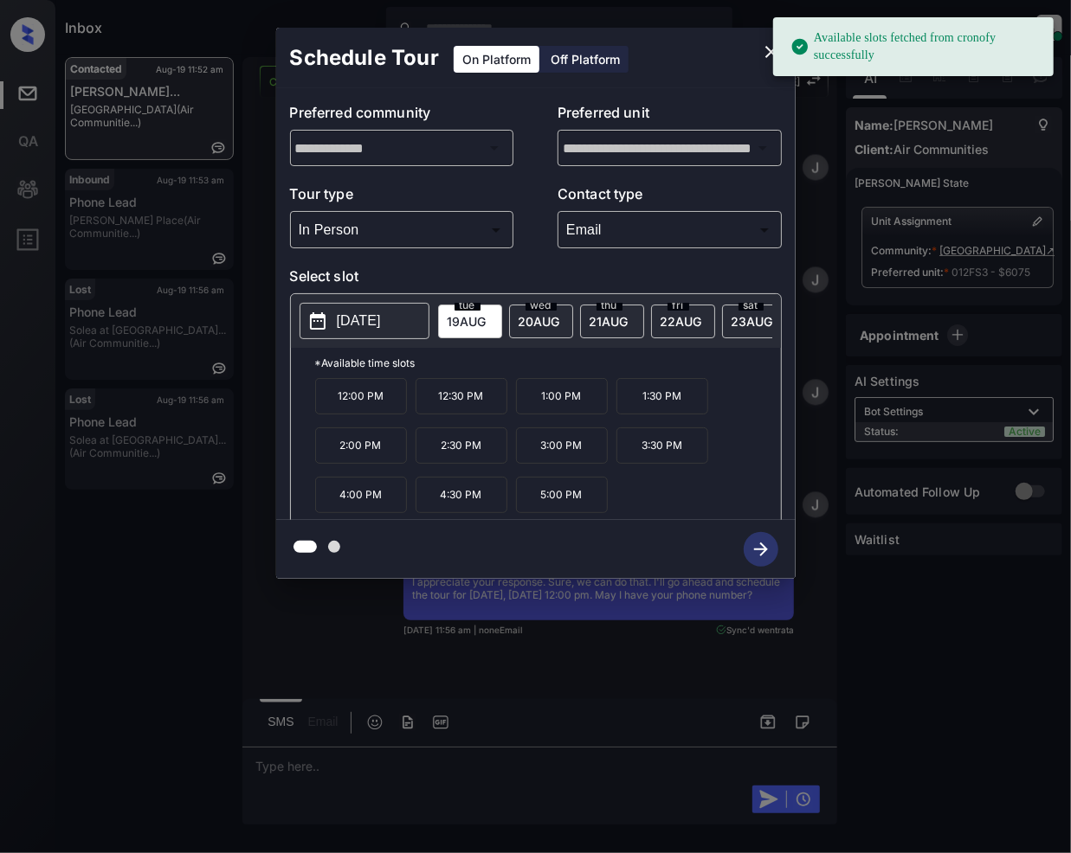
drag, startPoint x: 354, startPoint y: 415, endPoint x: 400, endPoint y: 496, distance: 92.6
click at [355, 415] on p "12:00 PM" at bounding box center [361, 396] width 92 height 36
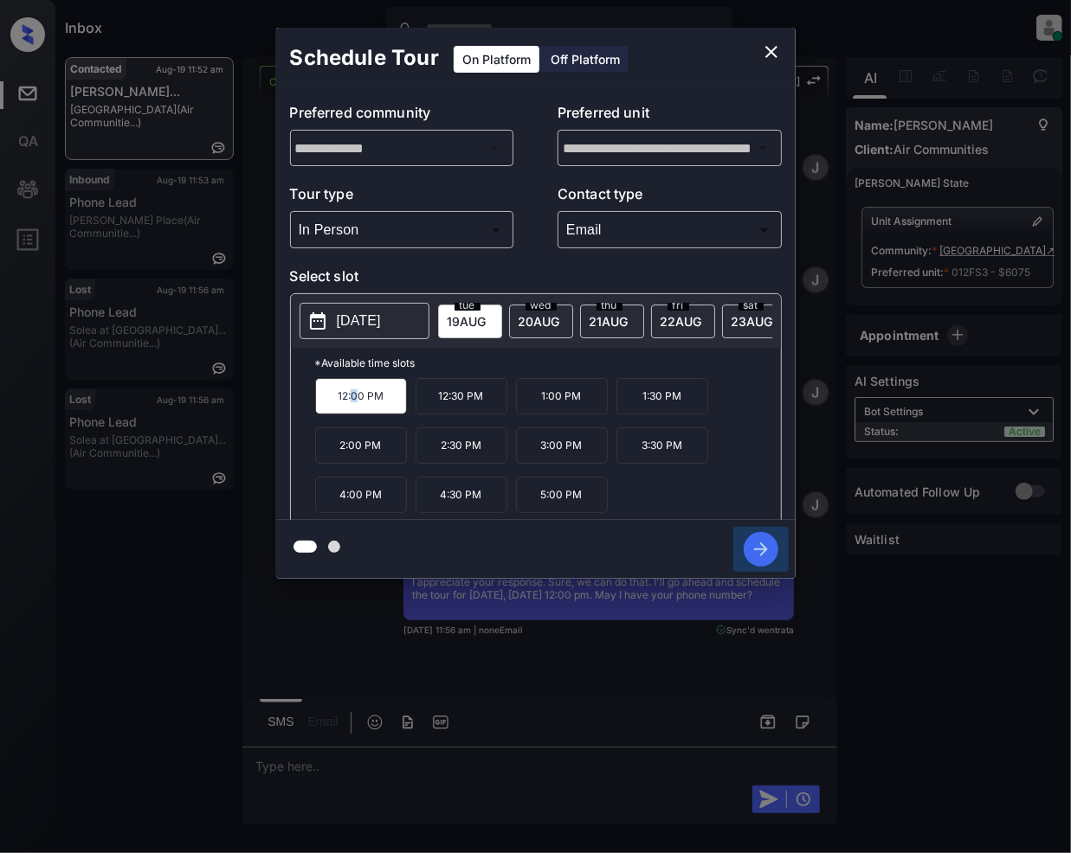
click at [748, 544] on icon "button" at bounding box center [760, 549] width 35 height 35
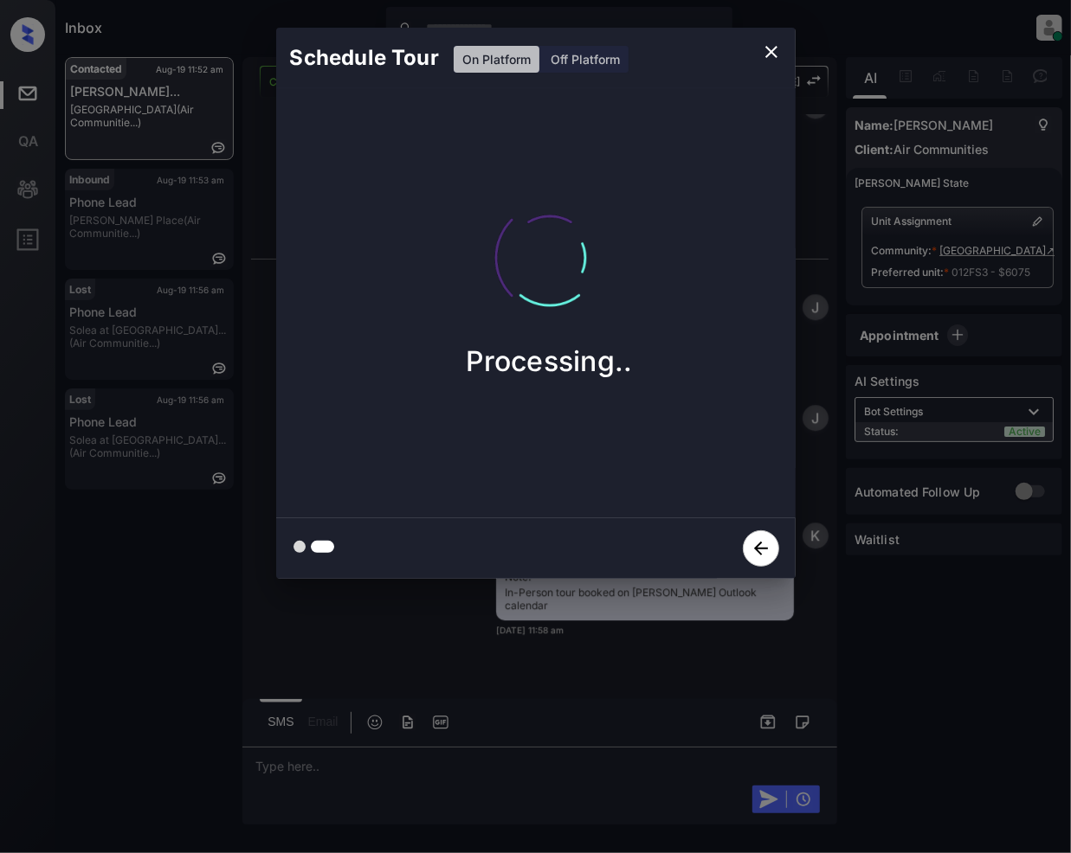
scroll to position [2287, 0]
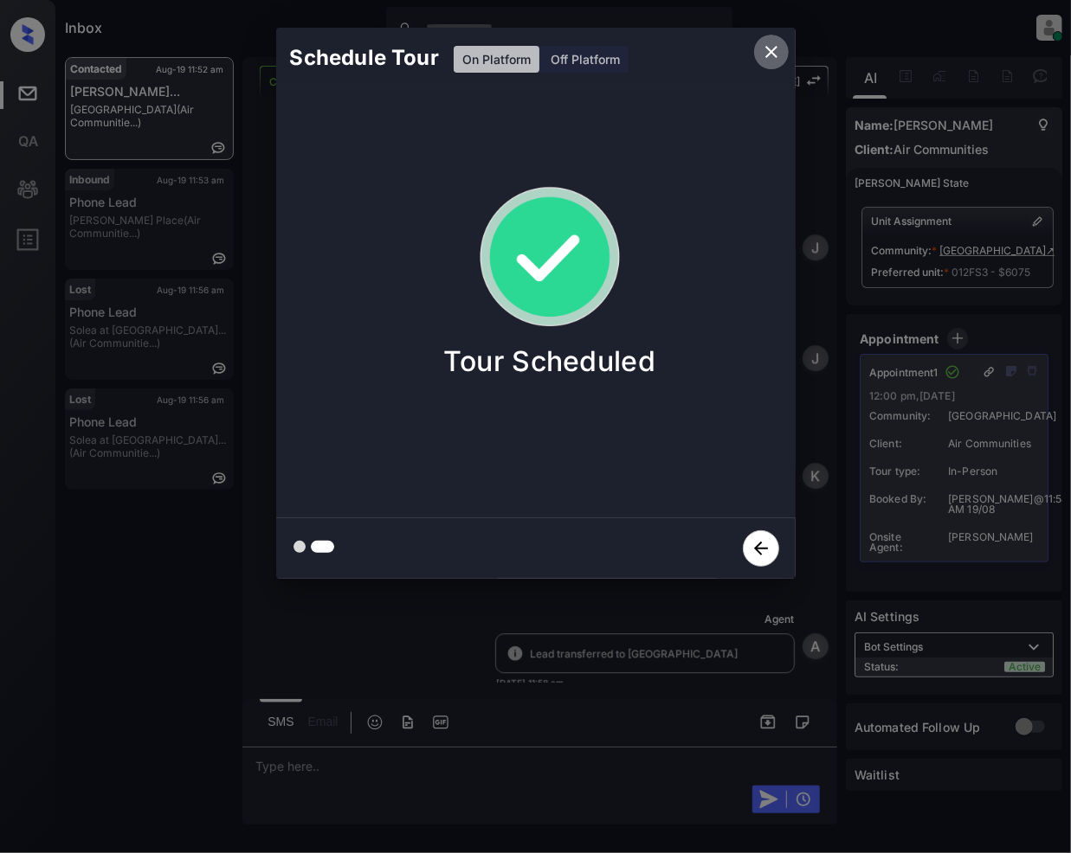
click at [770, 55] on icon "close" at bounding box center [771, 52] width 21 height 21
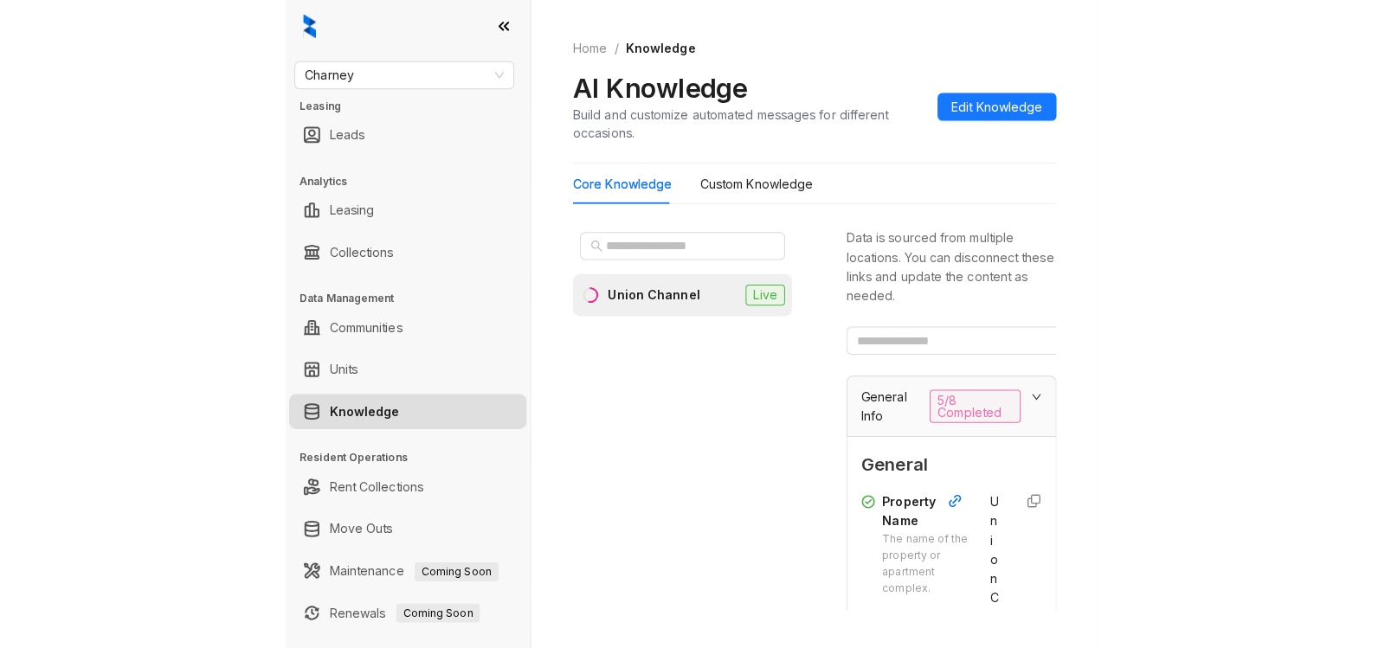
scroll to position [1341, 0]
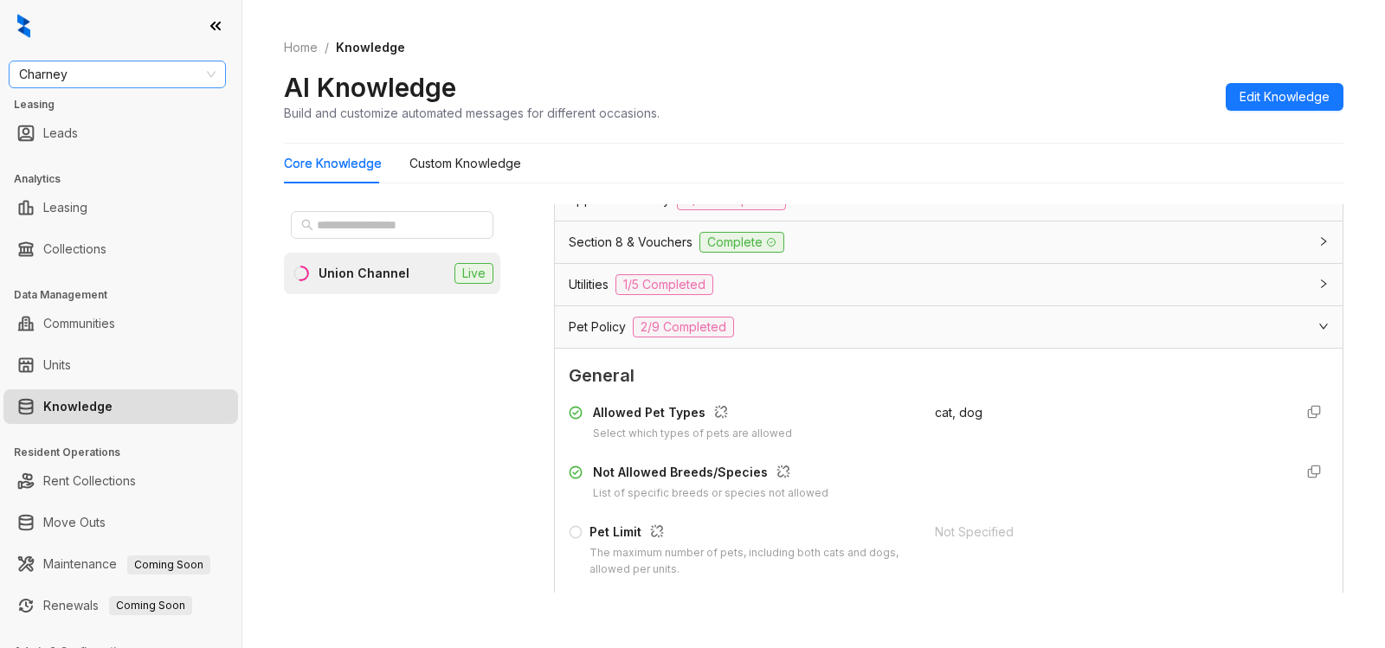
drag, startPoint x: 167, startPoint y: 83, endPoint x: 178, endPoint y: 74, distance: 14.7
click at [167, 83] on span "Charney" at bounding box center [117, 74] width 196 height 26
type input "****"
click at [100, 103] on div "[GEOGRAPHIC_DATA]" at bounding box center [118, 109] width 190 height 19
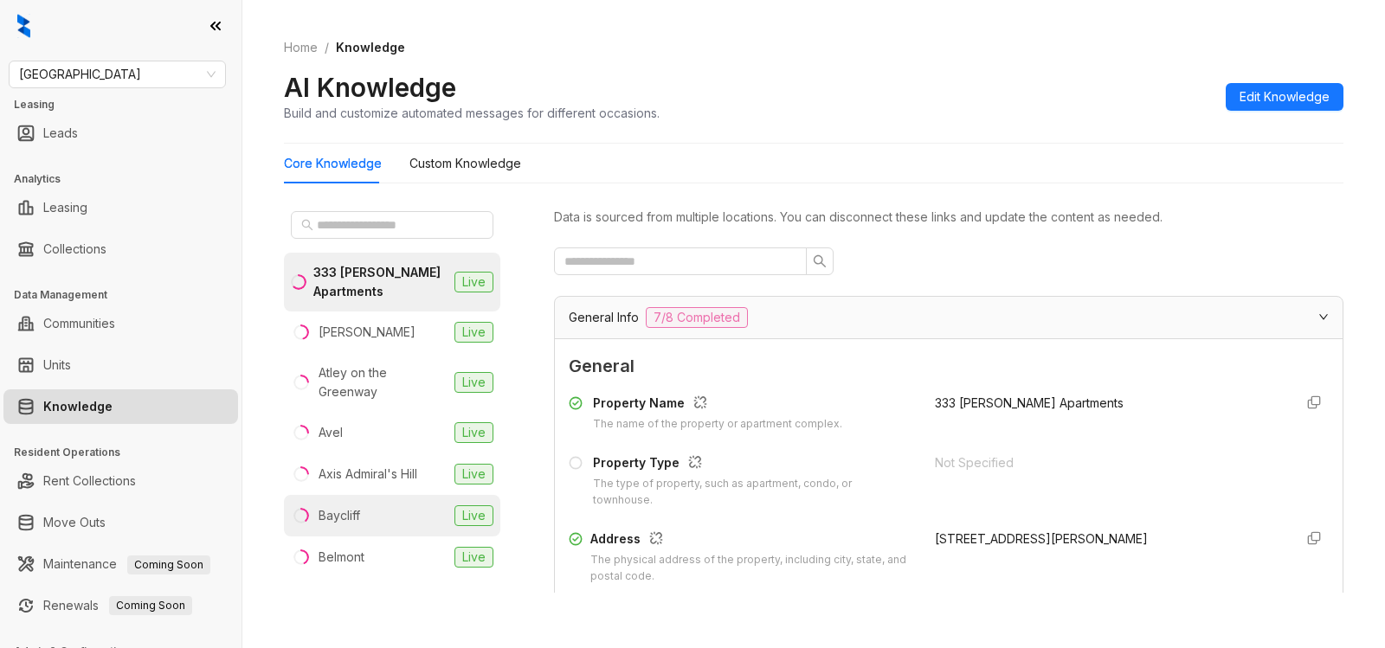
click at [342, 518] on div "Baycliff" at bounding box center [340, 515] width 42 height 19
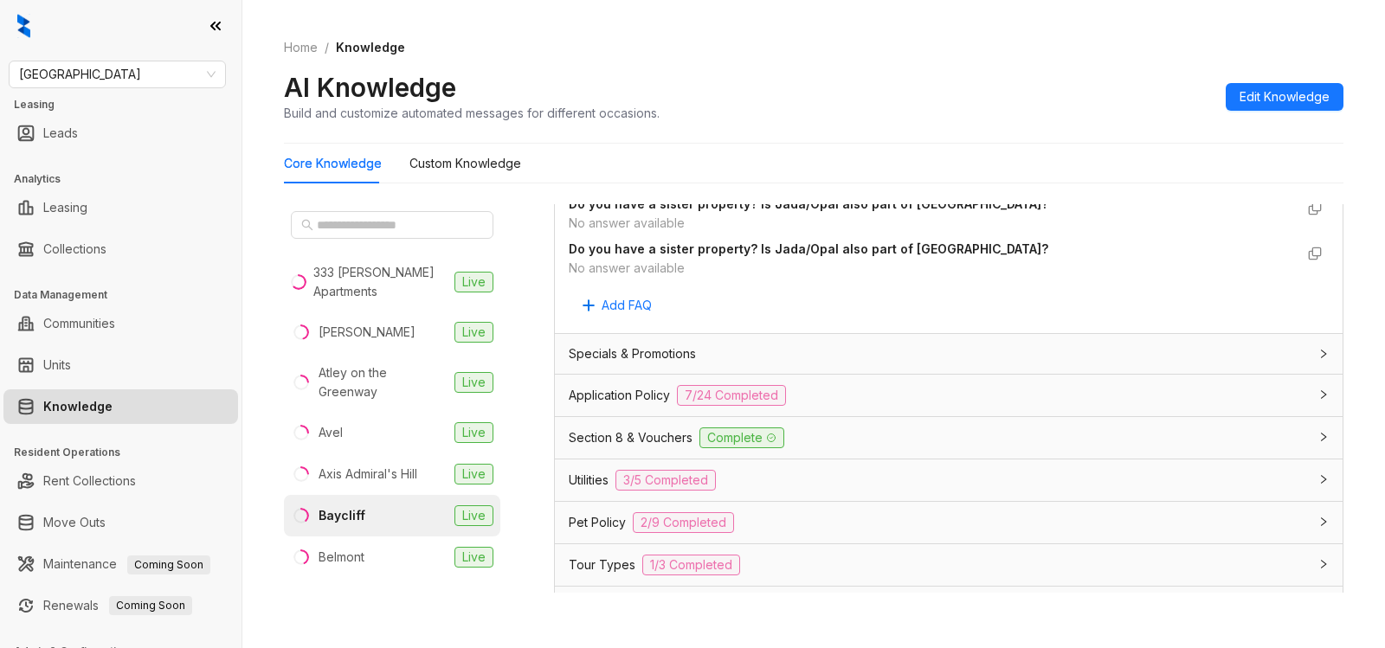
scroll to position [1049, 0]
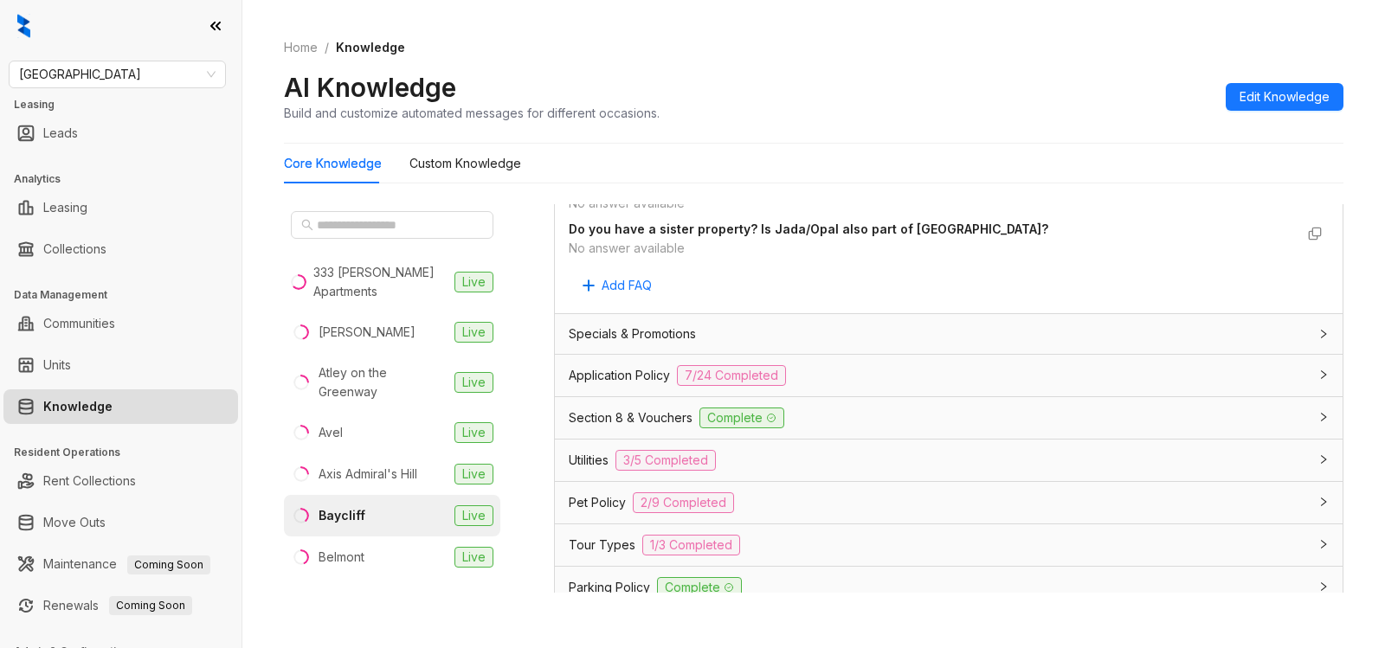
click at [904, 368] on div "Application Policy 7/24 Completed" at bounding box center [938, 375] width 739 height 21
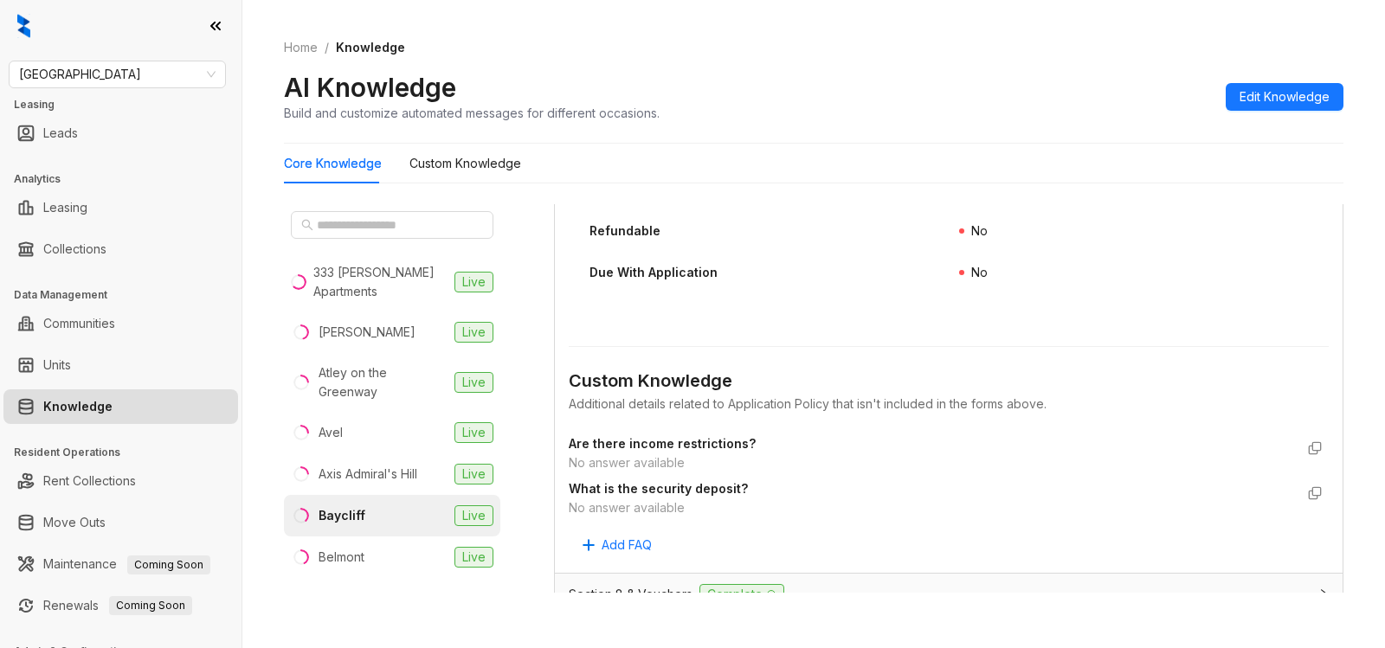
scroll to position [3038, 0]
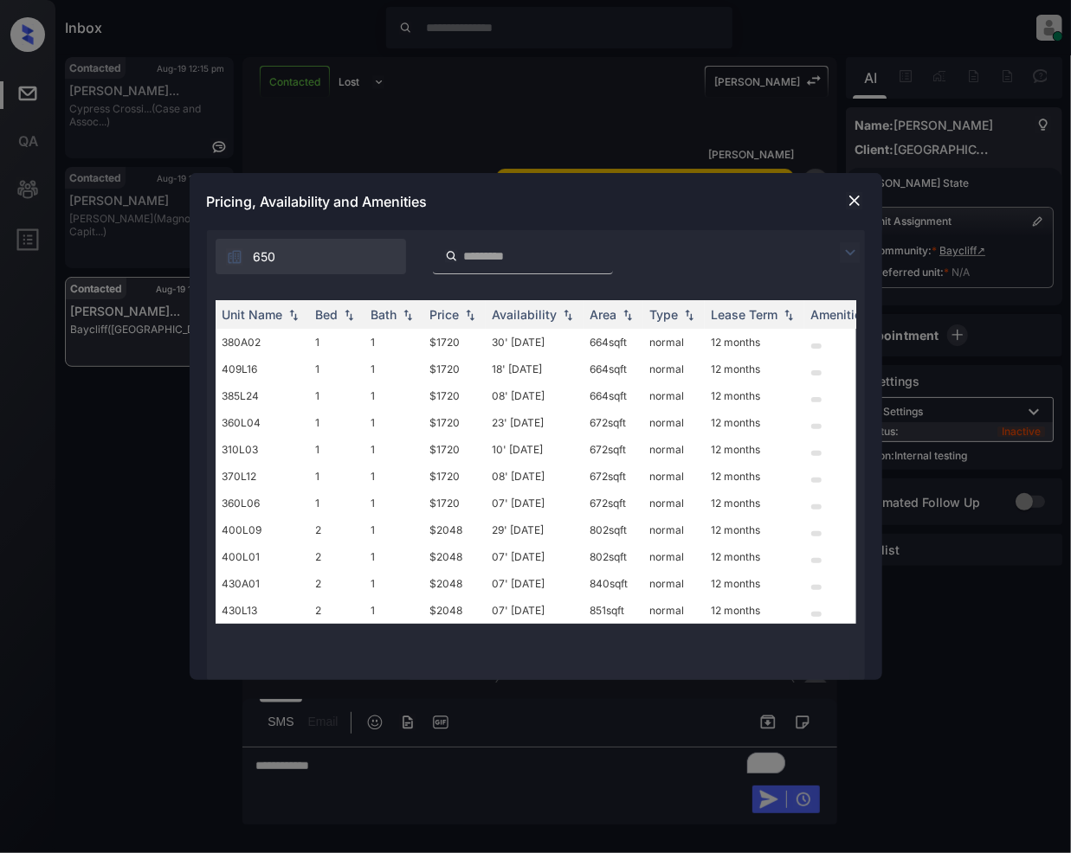
scroll to position [2834, 0]
click at [853, 250] on img at bounding box center [850, 252] width 21 height 21
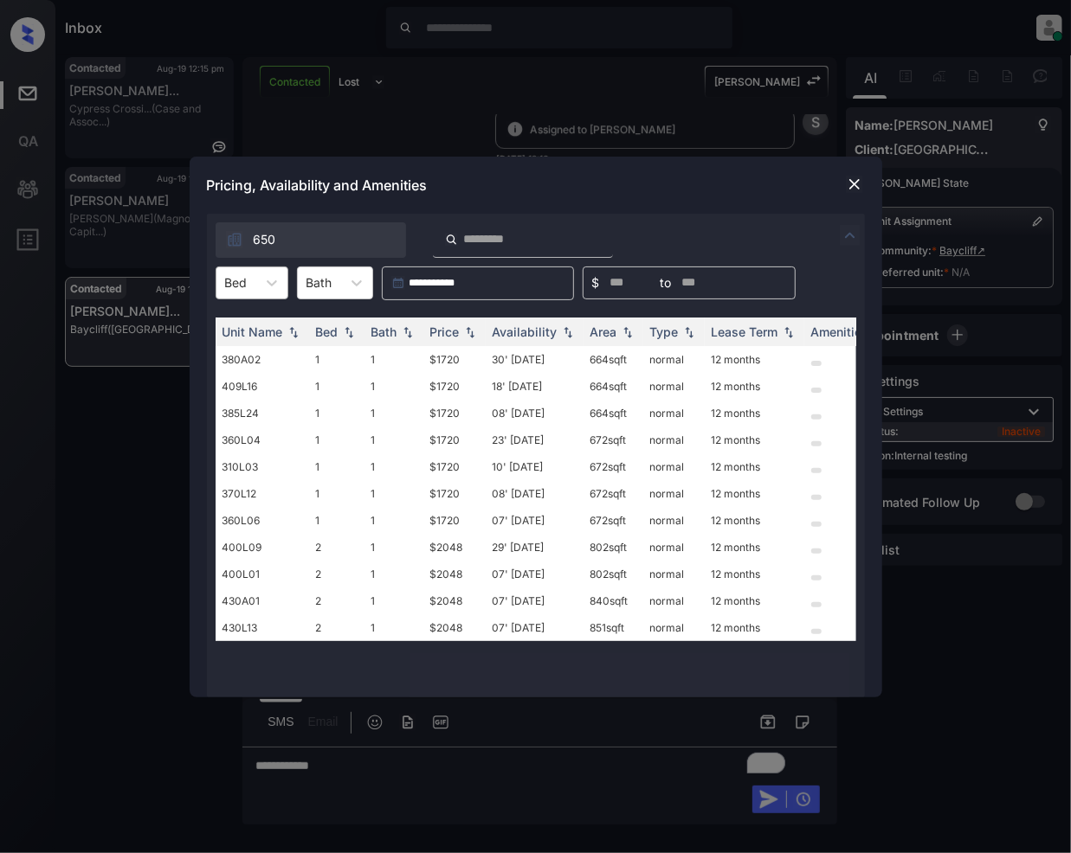
click at [242, 284] on div at bounding box center [236, 283] width 23 height 18
click at [239, 353] on div "2" at bounding box center [252, 356] width 73 height 31
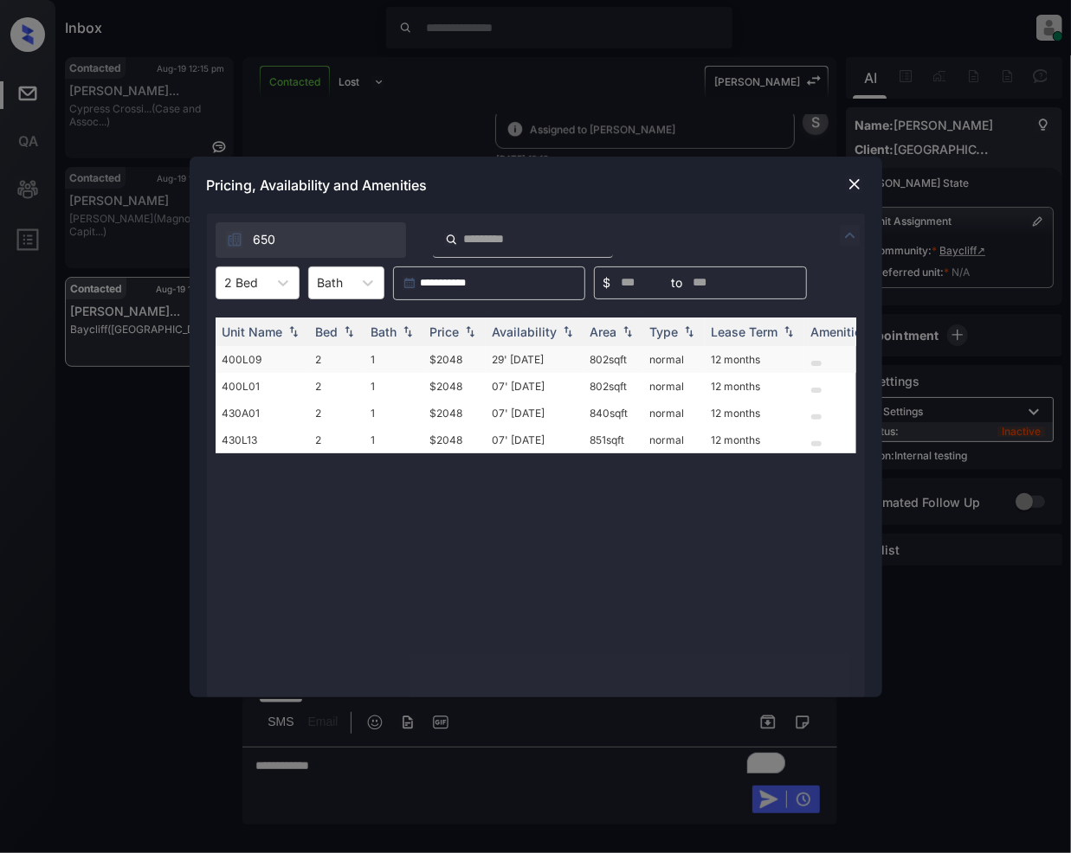
click at [450, 362] on td "$2048" at bounding box center [454, 359] width 62 height 27
drag, startPoint x: 450, startPoint y: 362, endPoint x: 862, endPoint y: 278, distance: 420.5
click at [452, 362] on td "$2048" at bounding box center [454, 359] width 62 height 27
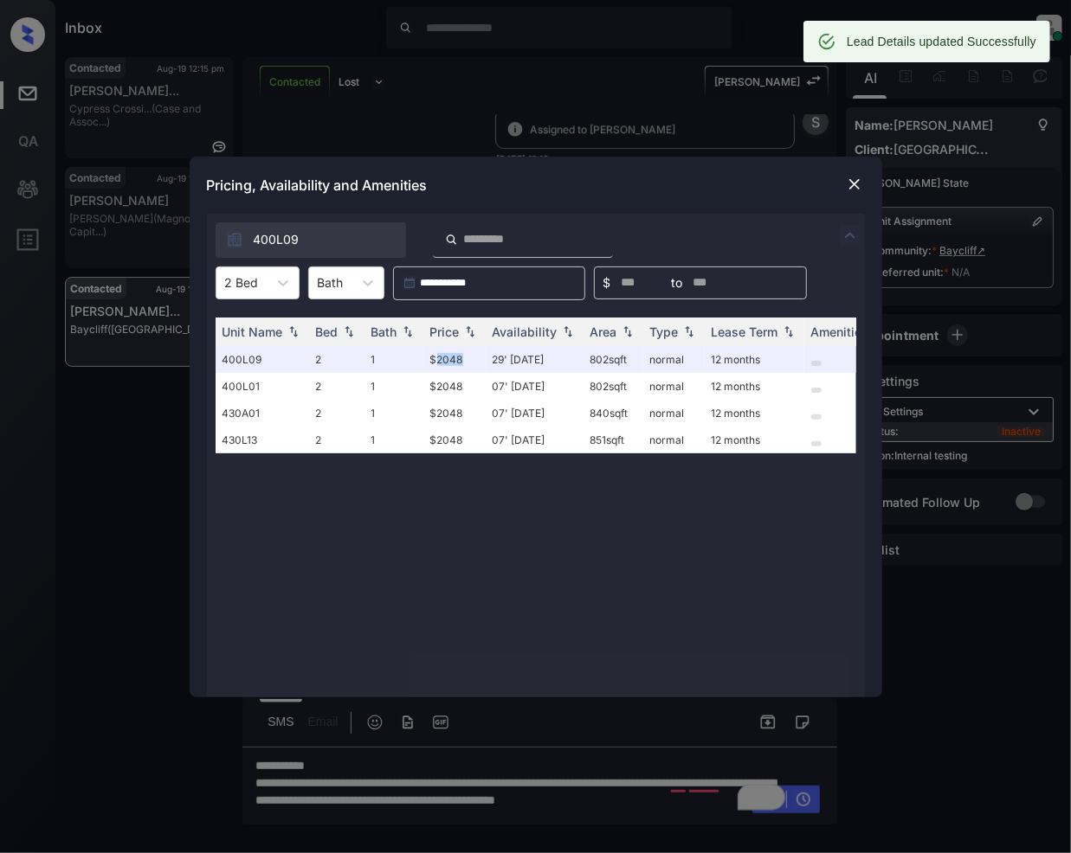
click at [856, 177] on img at bounding box center [854, 184] width 17 height 17
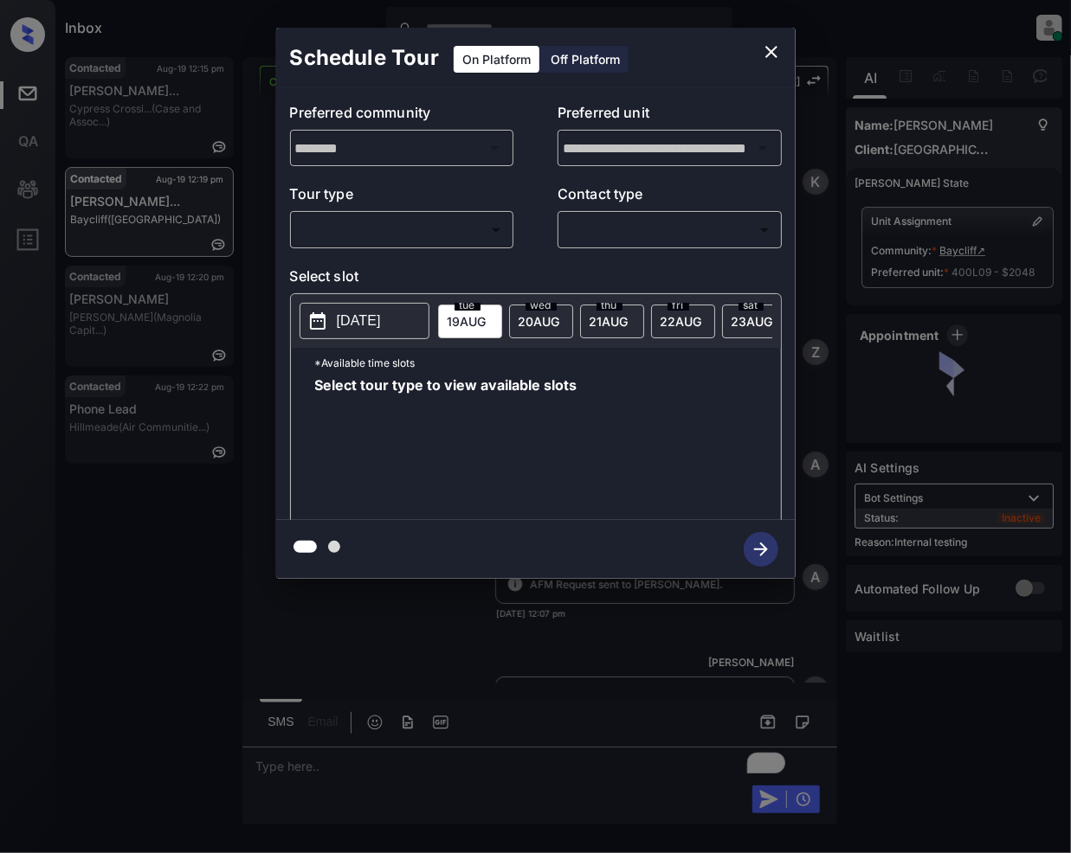
scroll to position [3050, 0]
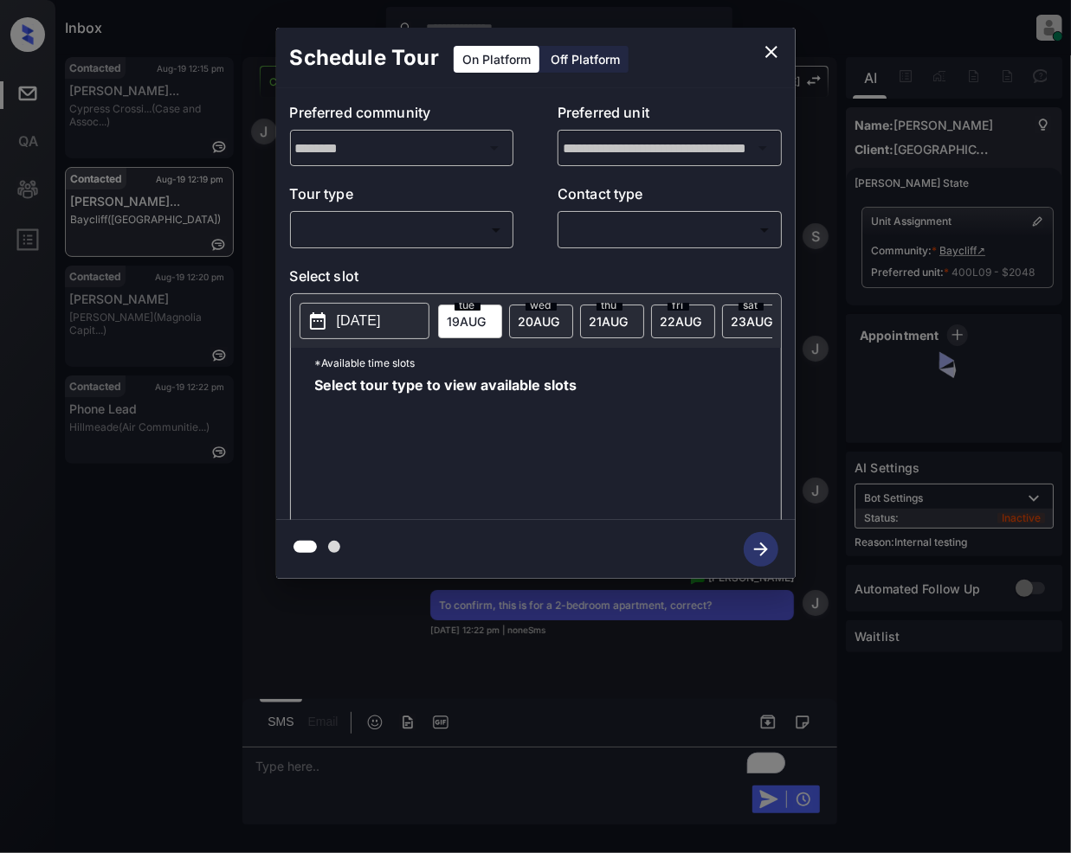
click at [357, 227] on body "Inbox Jeramie Castro Online Set yourself offline Set yourself on break Profile …" at bounding box center [535, 426] width 1071 height 853
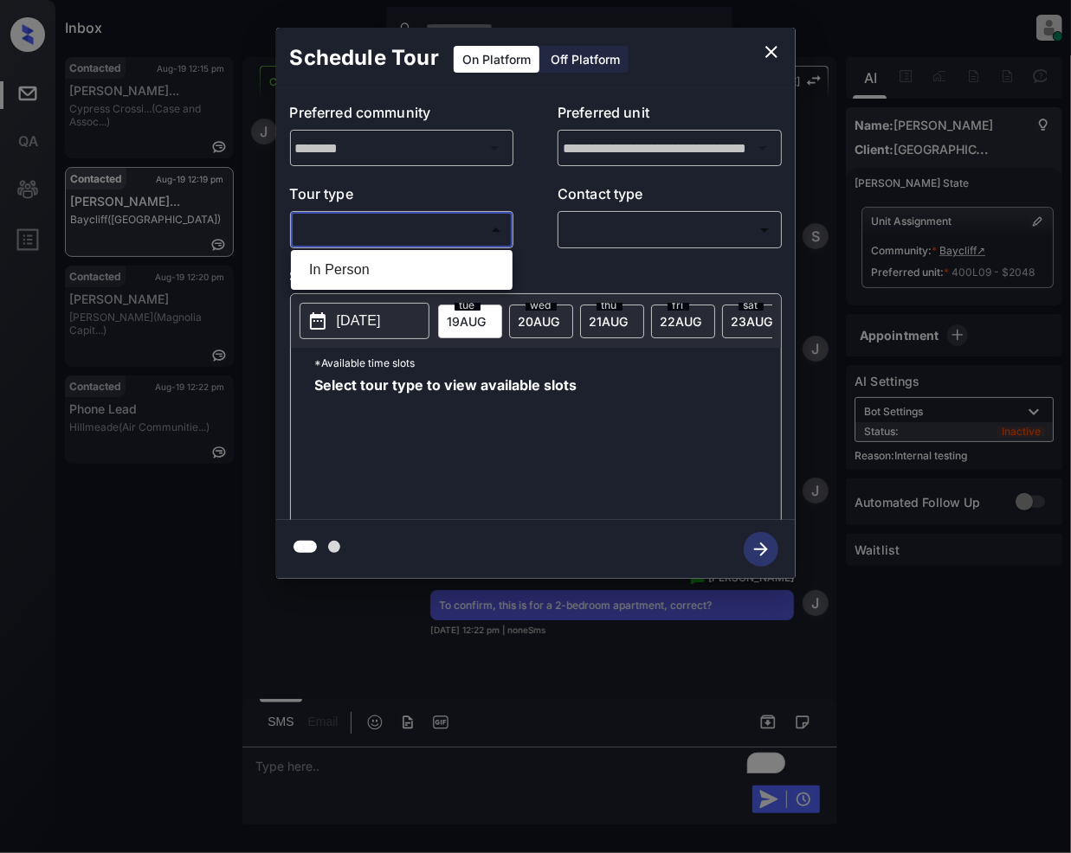
click at [346, 261] on li "In Person" at bounding box center [401, 269] width 213 height 31
type input "********"
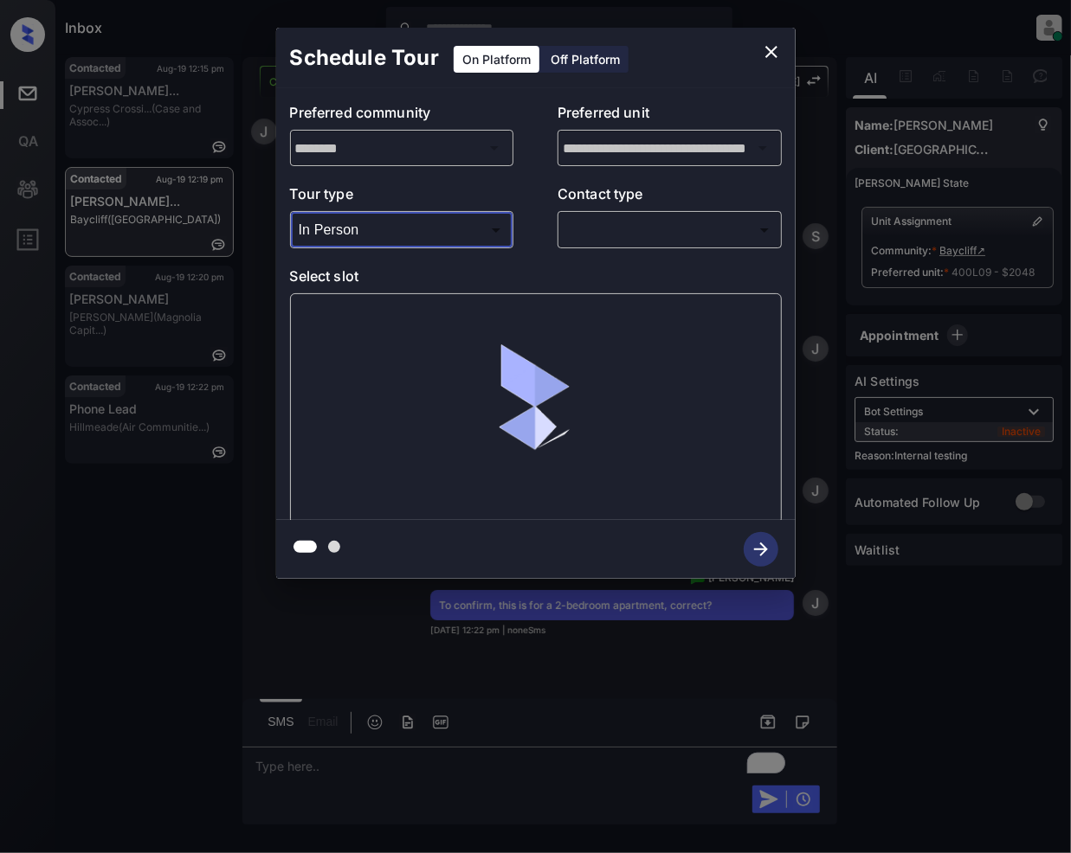
click at [600, 226] on body "Inbox Jeramie Castro Online Set yourself offline Set yourself on break Profile …" at bounding box center [535, 426] width 1071 height 853
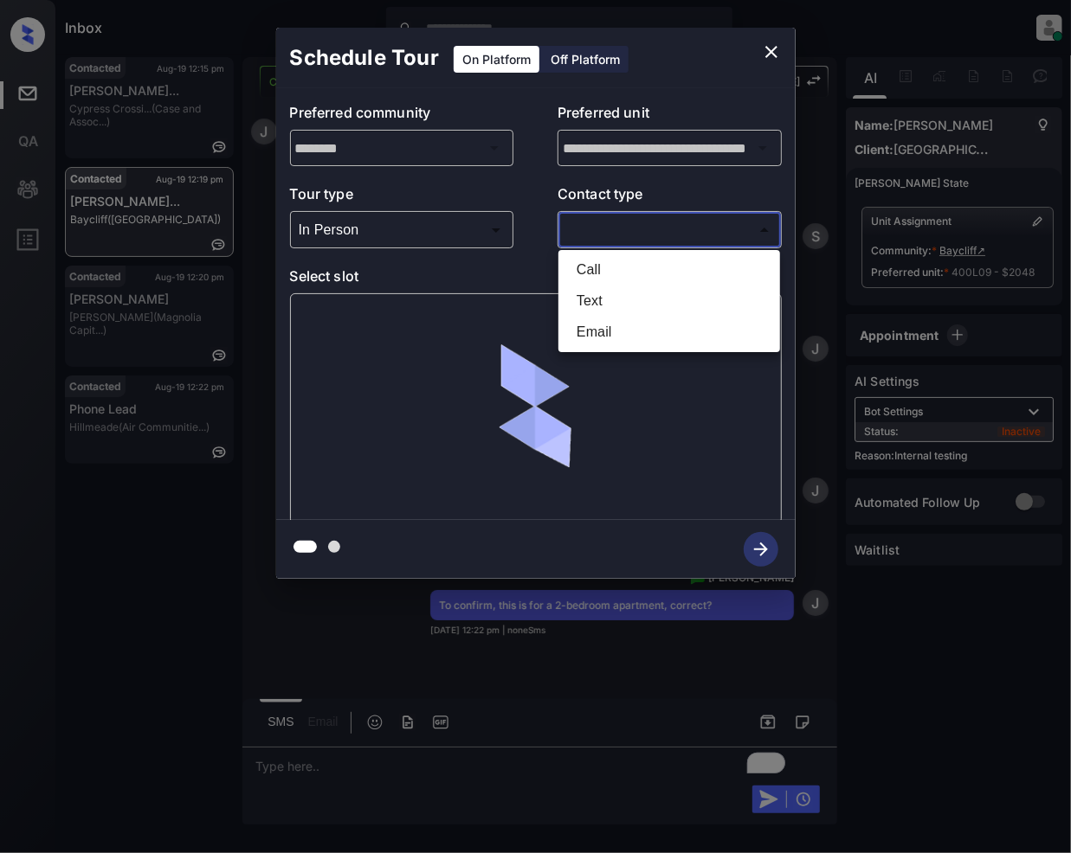
drag, startPoint x: 604, startPoint y: 301, endPoint x: 746, endPoint y: 540, distance: 277.9
click at [604, 302] on li "Text" at bounding box center [669, 301] width 213 height 31
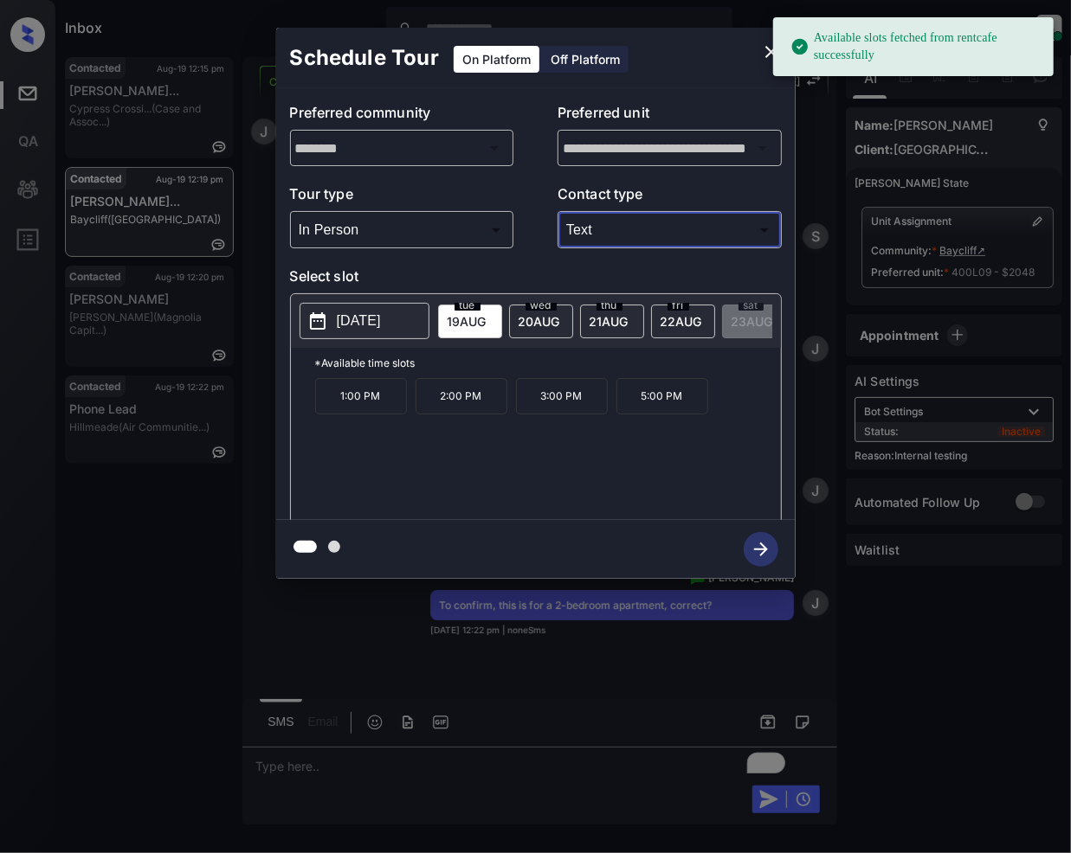
type input "****"
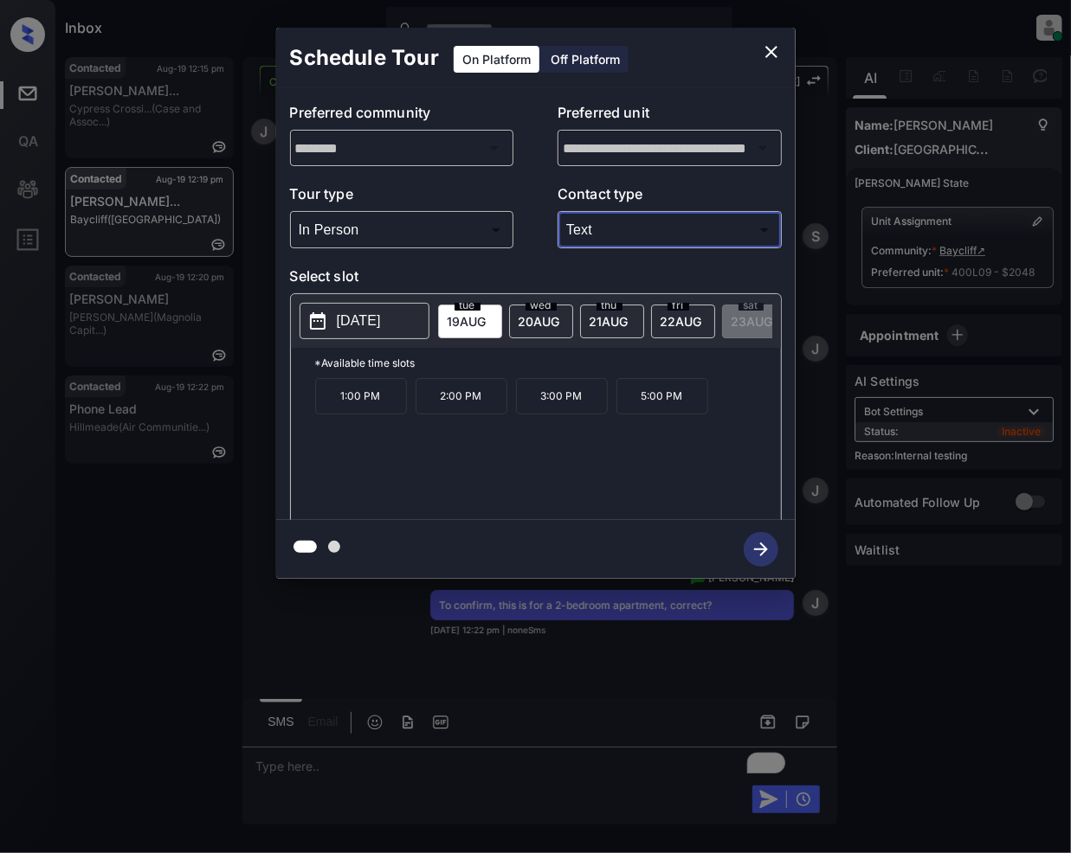
click at [763, 60] on icon "close" at bounding box center [771, 52] width 21 height 21
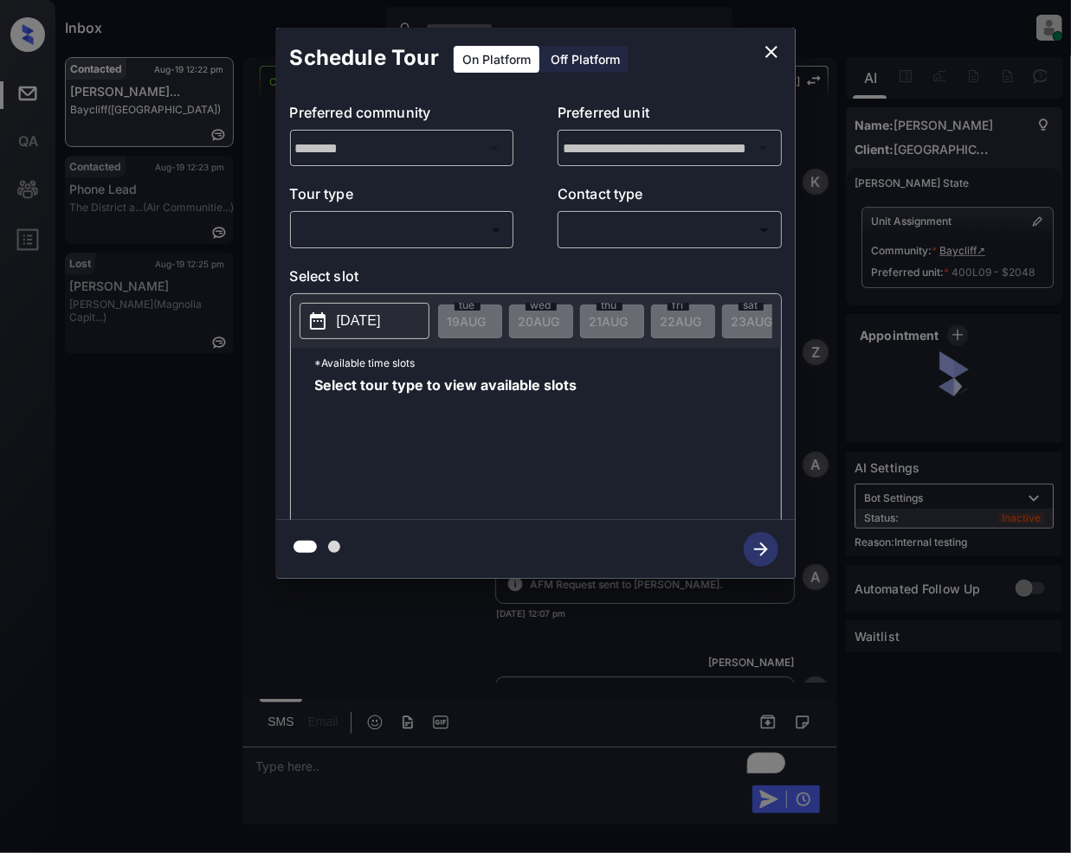
click at [434, 242] on body "Inbox [PERSON_NAME] Online Set yourself offline Set yourself on break Profile S…" at bounding box center [535, 426] width 1071 height 853
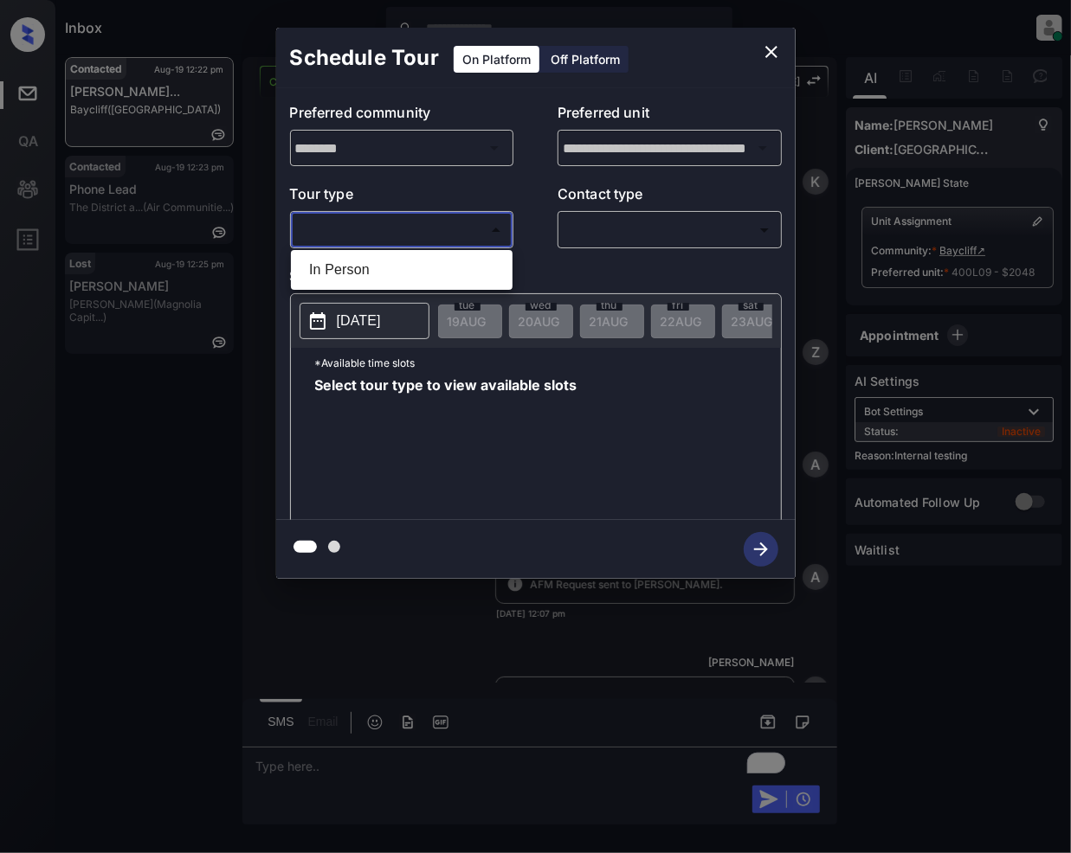
scroll to position [3383, 0]
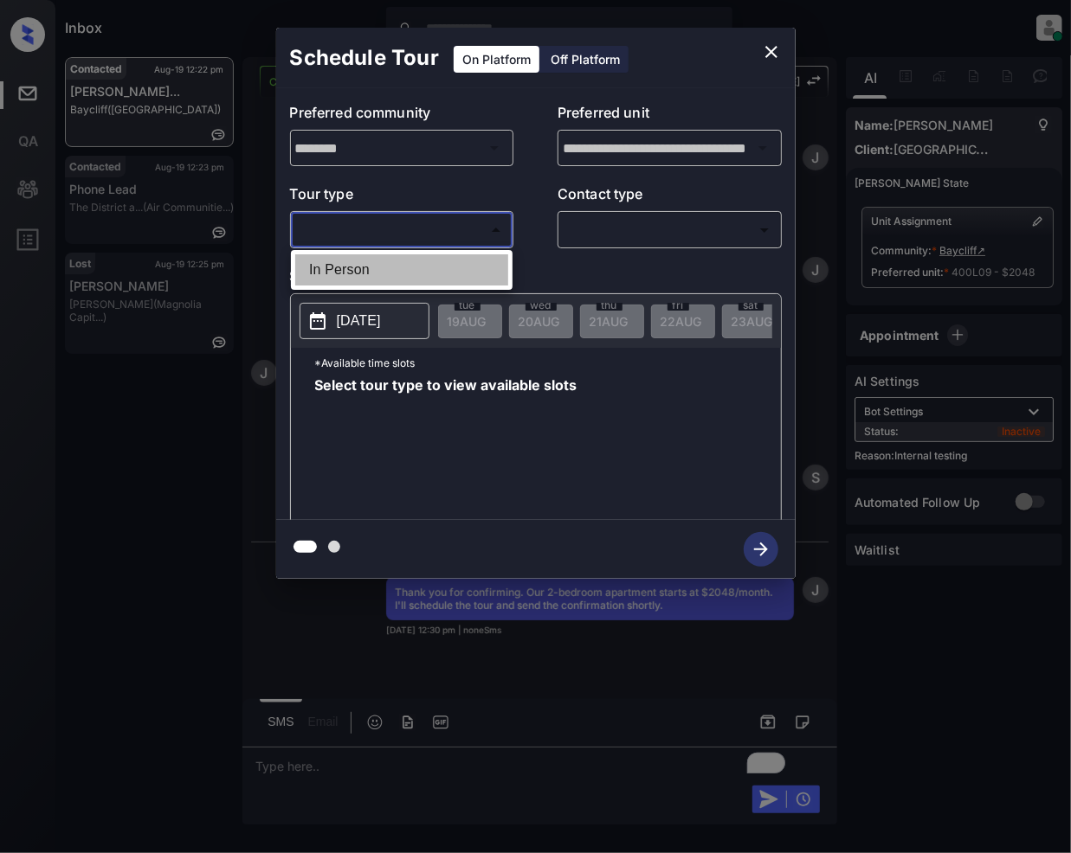
click at [376, 271] on li "In Person" at bounding box center [401, 269] width 213 height 31
type input "********"
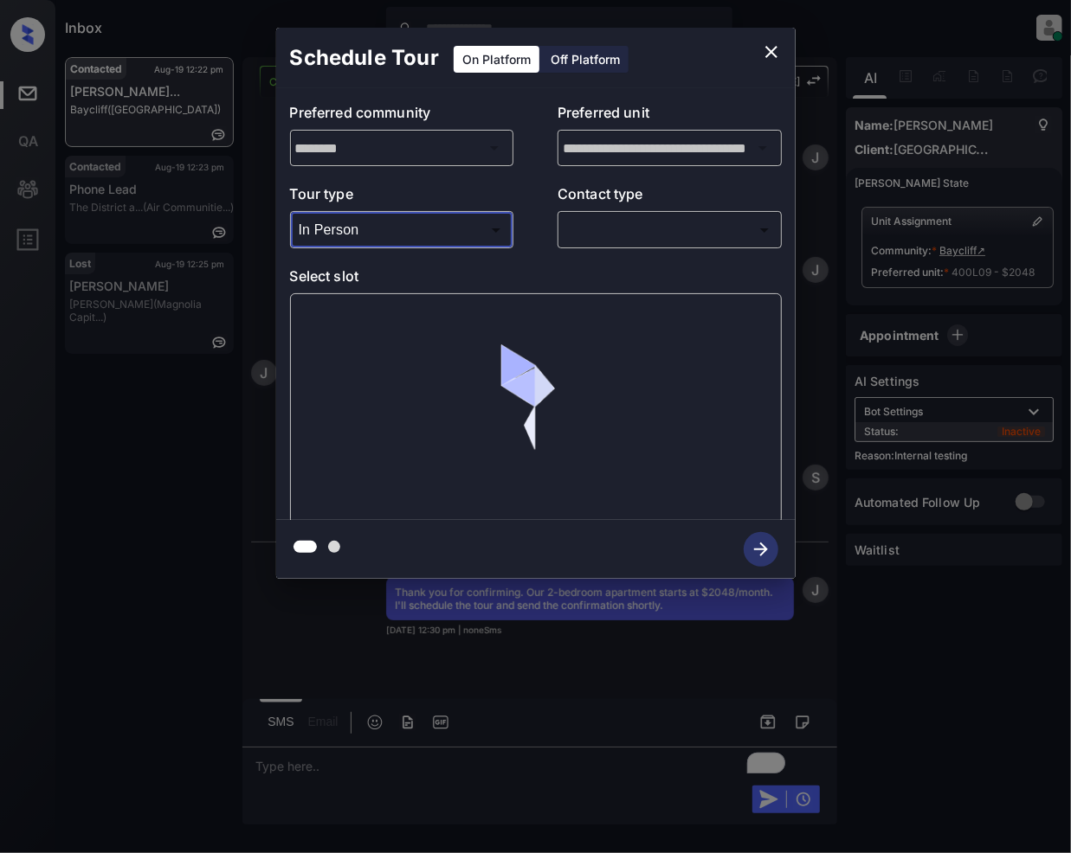
click at [631, 225] on body "Inbox Jeramie Castro Online Set yourself offline Set yourself on break Profile …" at bounding box center [535, 426] width 1071 height 853
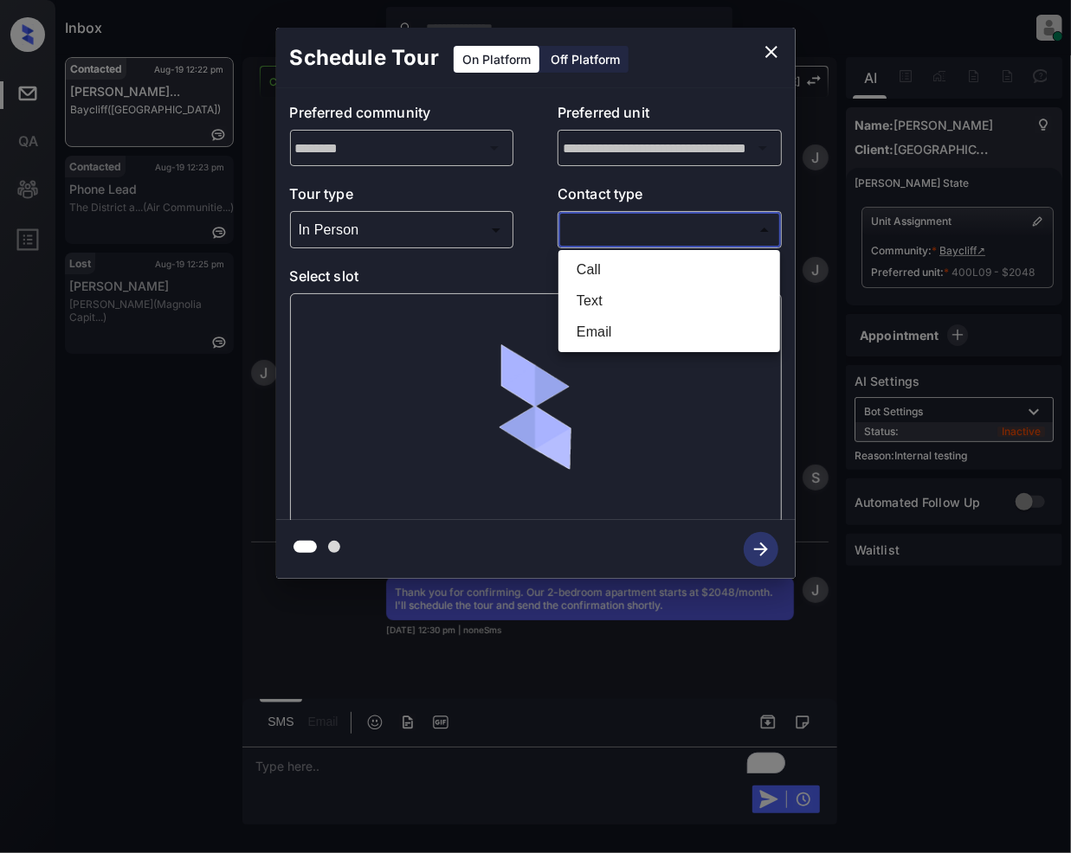
click at [592, 299] on li "Text" at bounding box center [669, 301] width 213 height 31
type input "****"
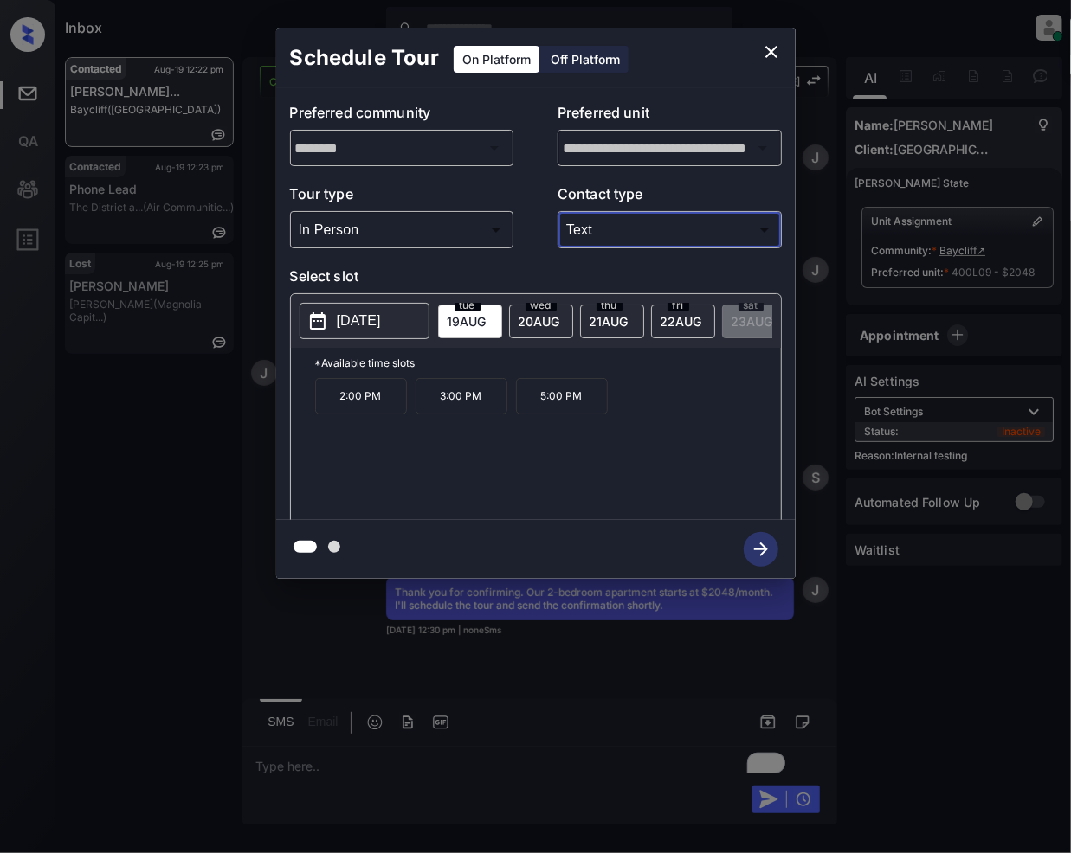
click at [763, 46] on icon "close" at bounding box center [771, 52] width 21 height 21
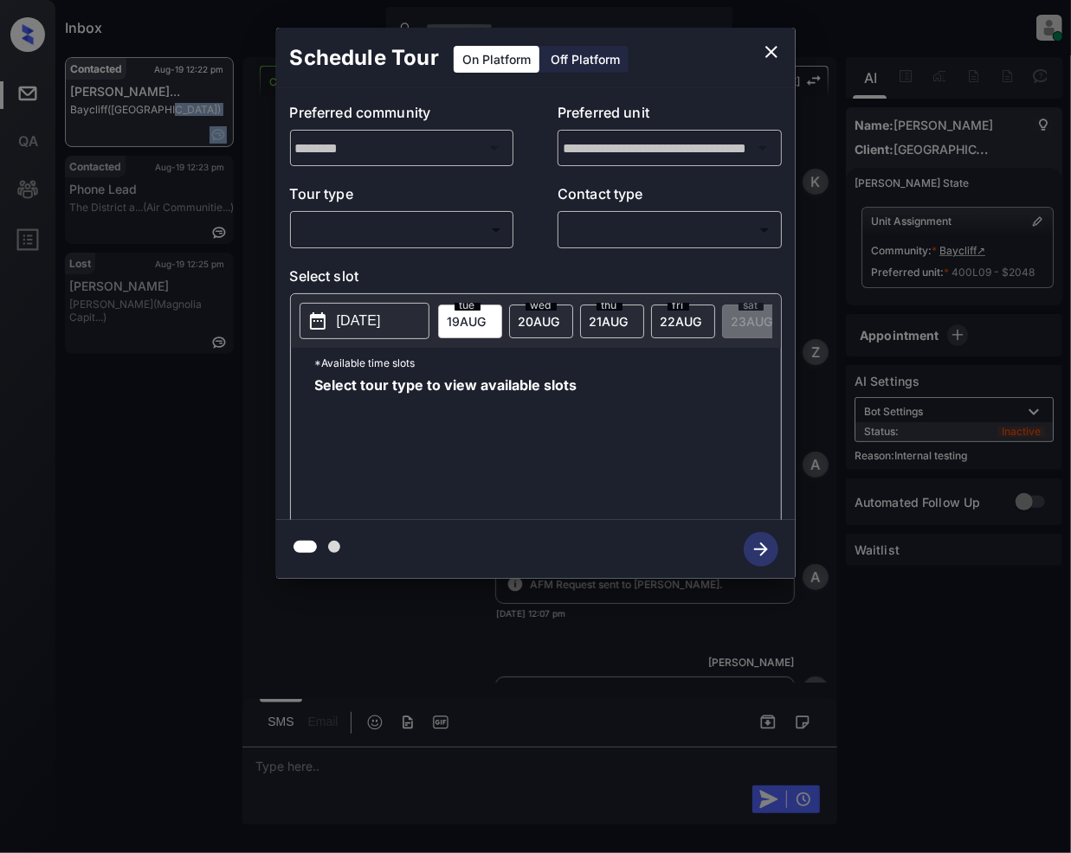
scroll to position [3717, 0]
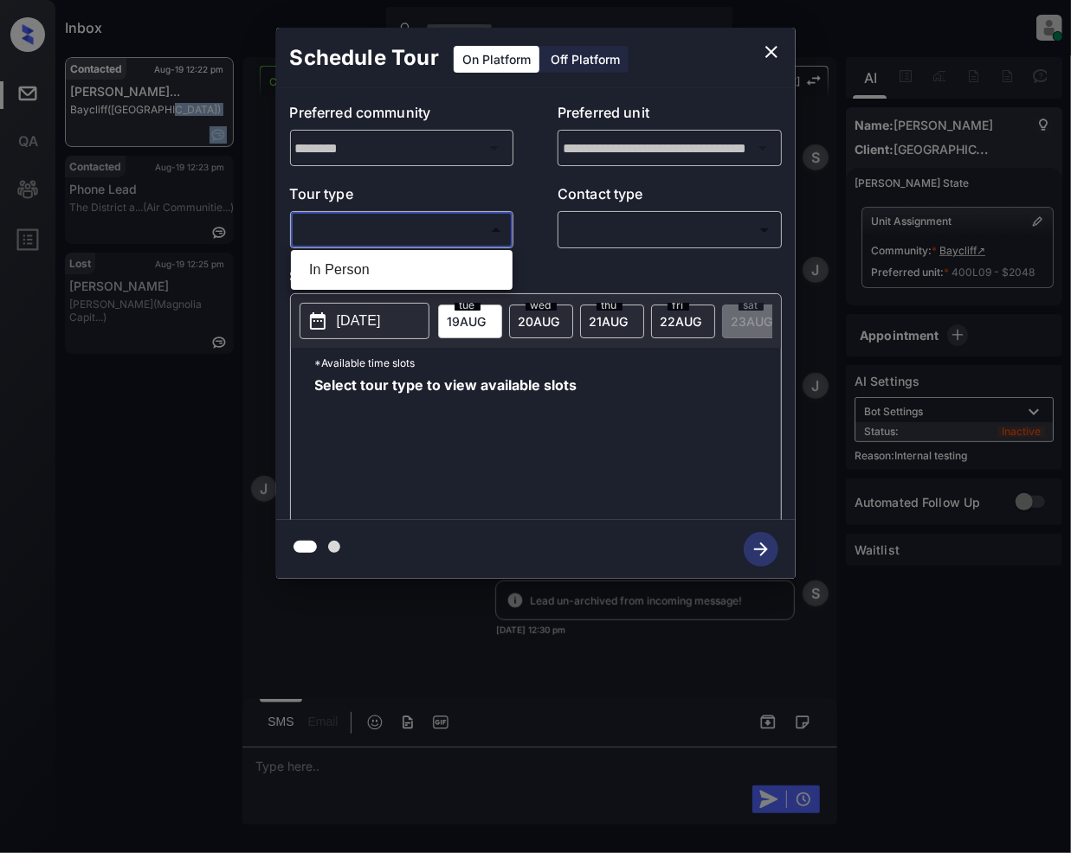
click at [392, 225] on body "Inbox [PERSON_NAME] Online Set yourself offline Set yourself on break Profile S…" at bounding box center [535, 426] width 1071 height 853
drag, startPoint x: 312, startPoint y: 267, endPoint x: 679, endPoint y: 239, distance: 369.0
click at [316, 268] on li "In Person" at bounding box center [401, 269] width 213 height 31
type input "********"
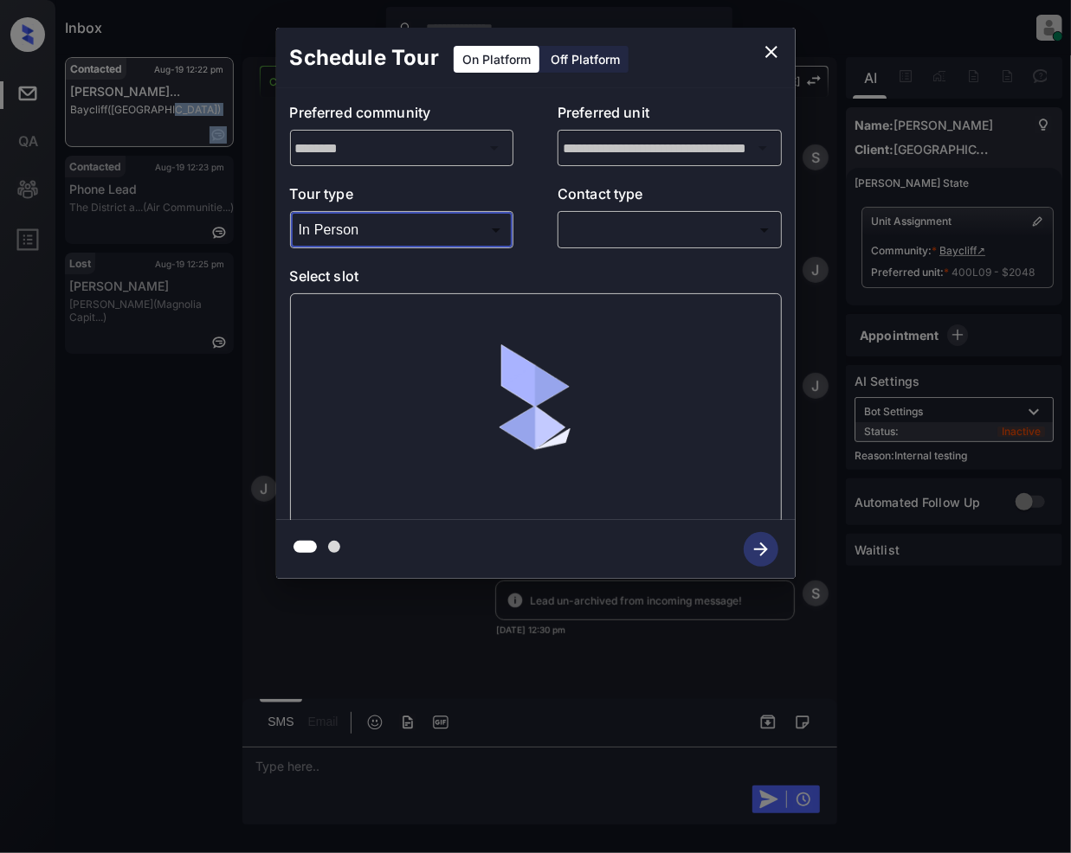
click at [651, 229] on body "Inbox Jeramie Castro Online Set yourself offline Set yourself on break Profile …" at bounding box center [535, 426] width 1071 height 853
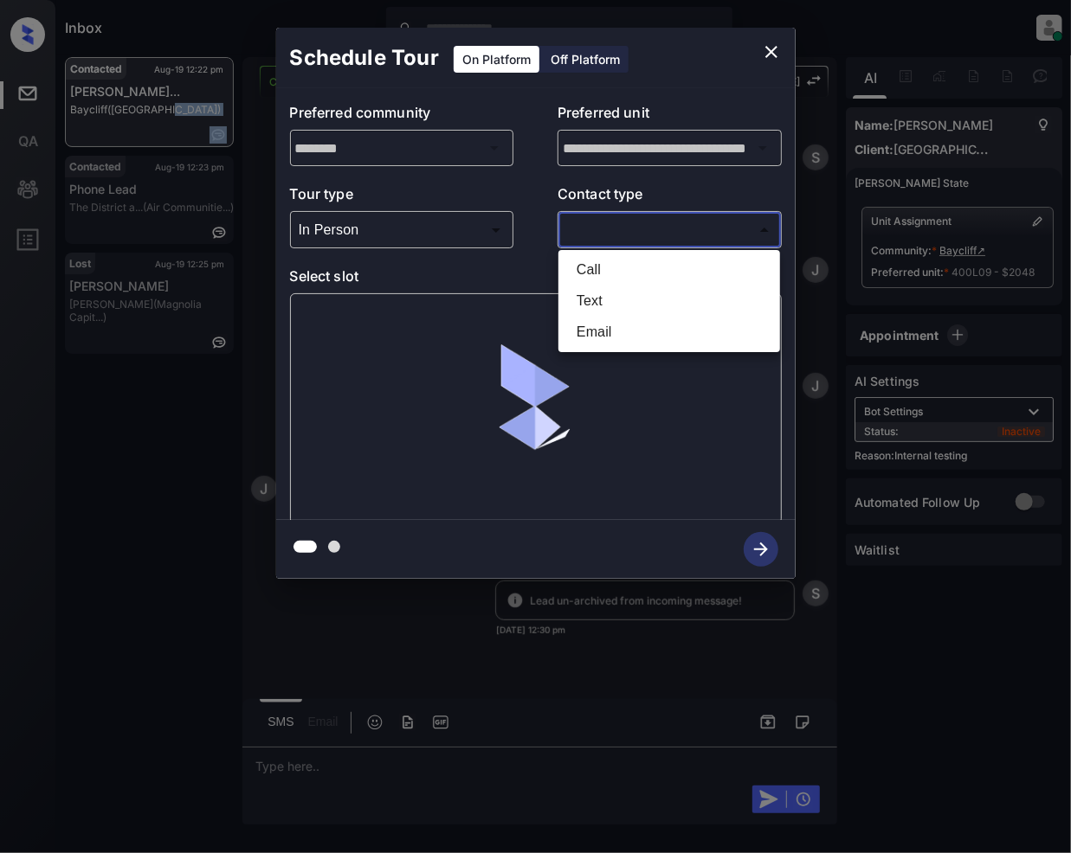
click at [592, 301] on li "Text" at bounding box center [669, 301] width 213 height 31
type input "****"
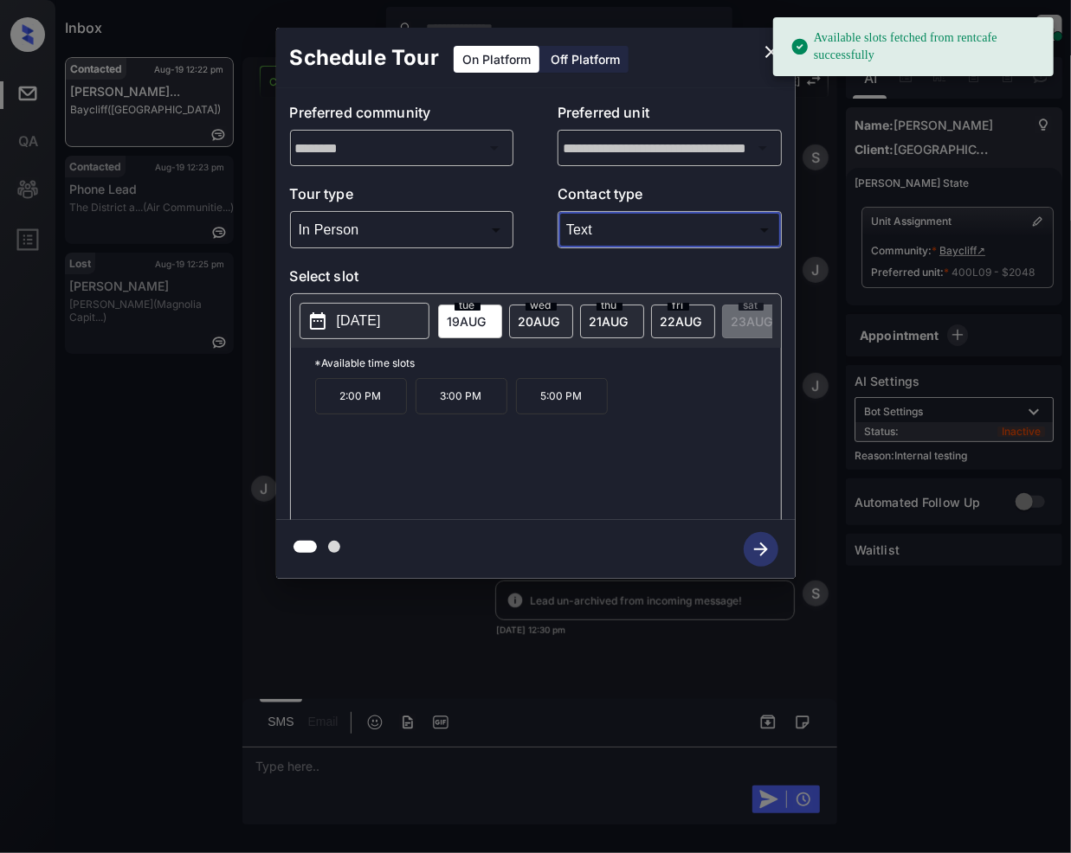
click at [365, 413] on p "2:00 PM" at bounding box center [361, 396] width 92 height 36
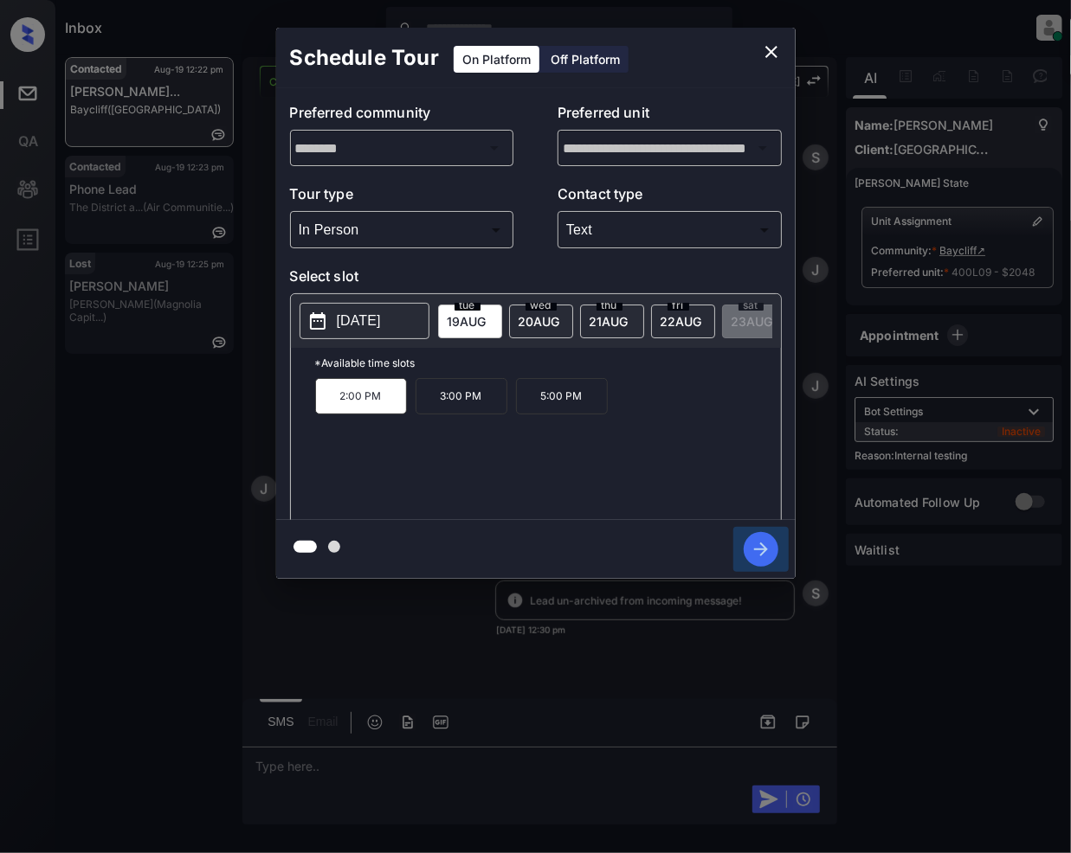
click at [755, 552] on icon "button" at bounding box center [760, 549] width 35 height 35
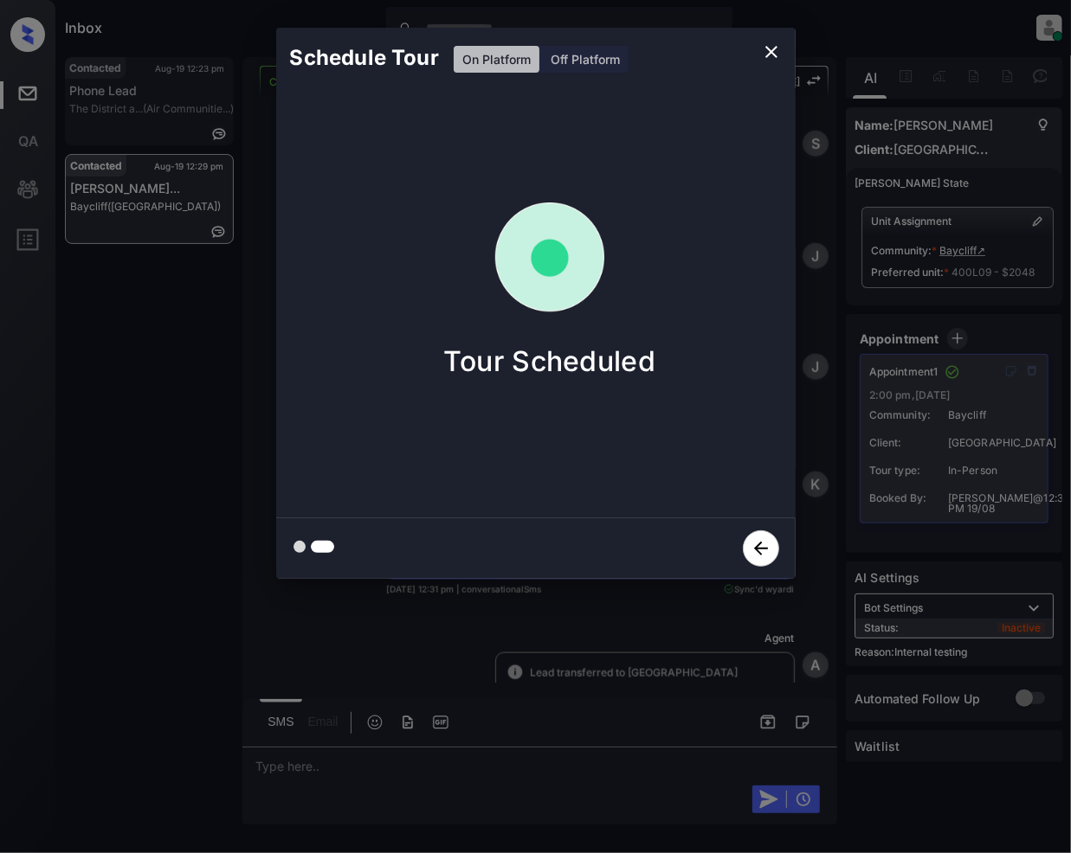
scroll to position [4124, 0]
click at [776, 56] on icon "close" at bounding box center [771, 52] width 12 height 12
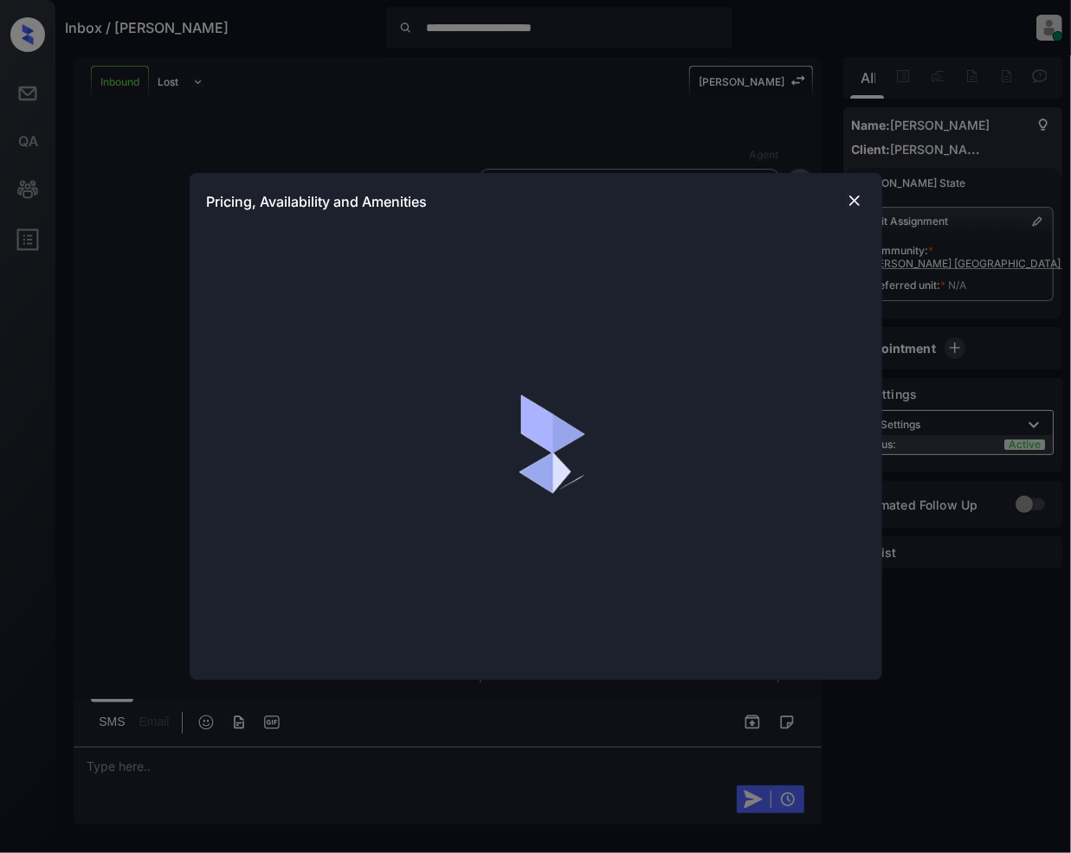
scroll to position [85, 0]
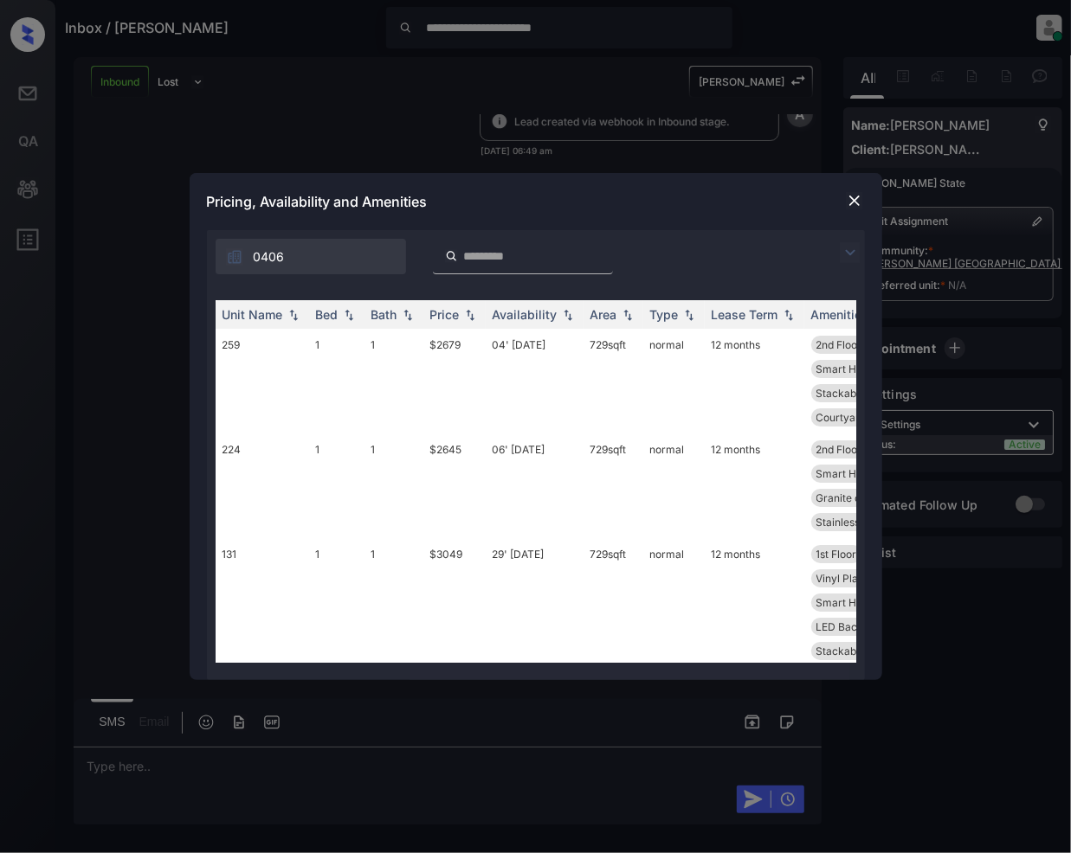
click at [846, 256] on img at bounding box center [850, 252] width 21 height 21
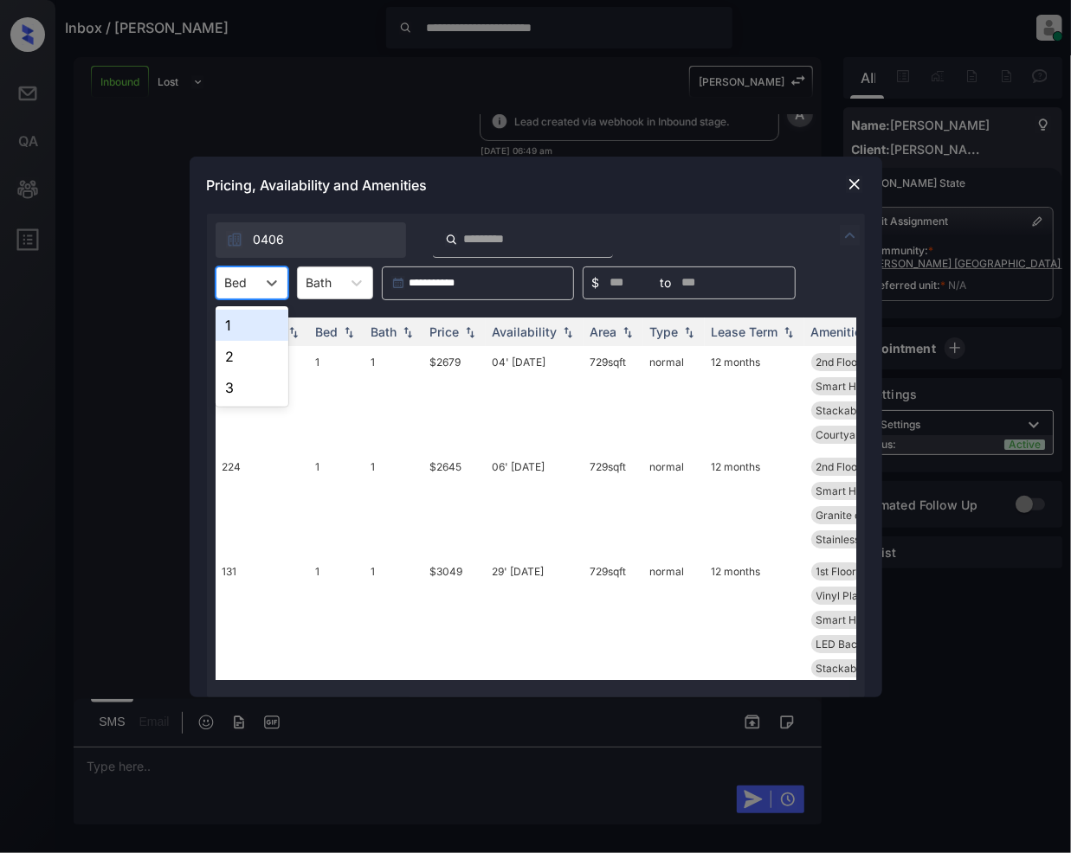
click at [253, 289] on div "Bed" at bounding box center [236, 282] width 40 height 25
click at [253, 336] on div "1" at bounding box center [252, 325] width 73 height 31
click at [467, 334] on img at bounding box center [469, 331] width 17 height 12
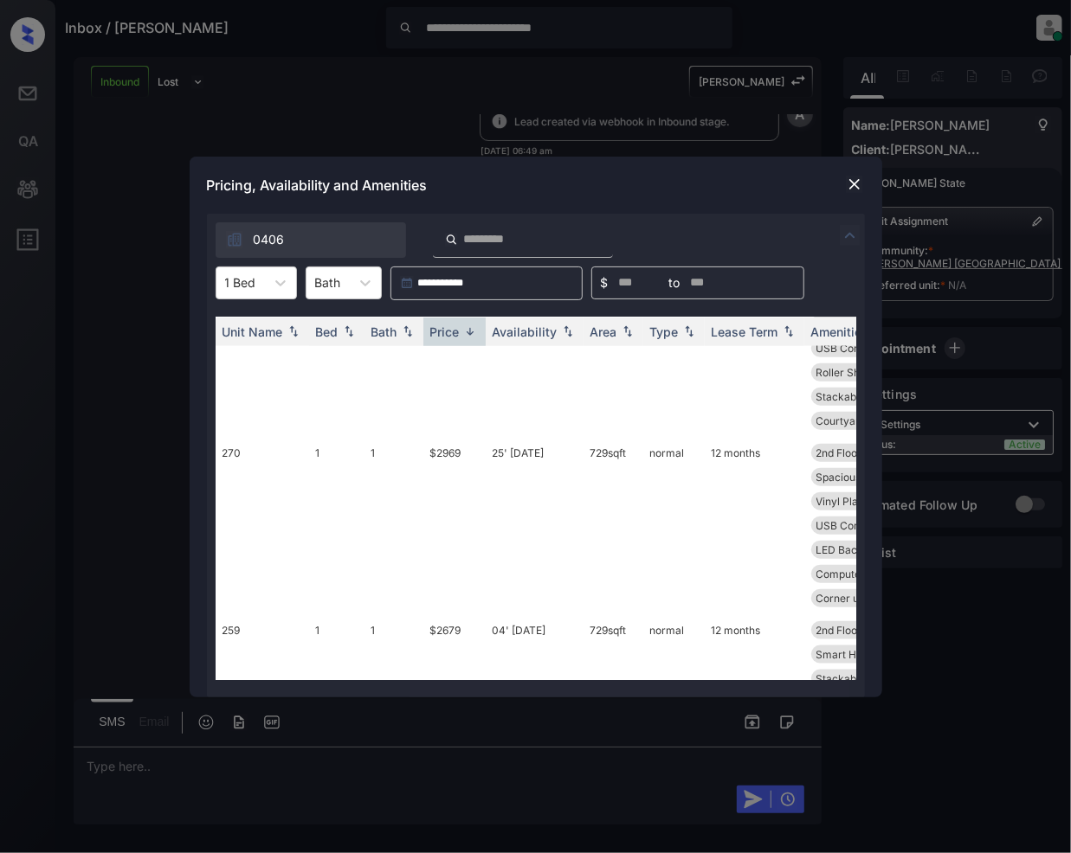
scroll to position [1061, 0]
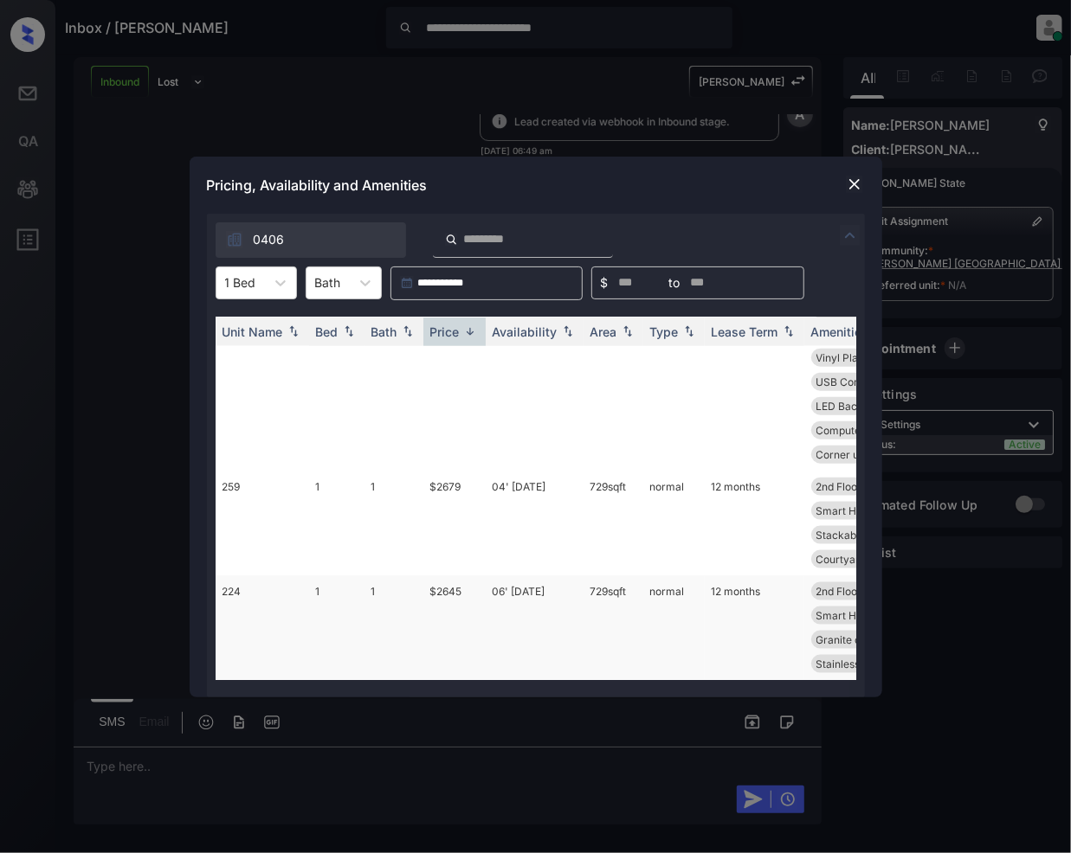
click at [454, 576] on td "$2645" at bounding box center [454, 628] width 62 height 105
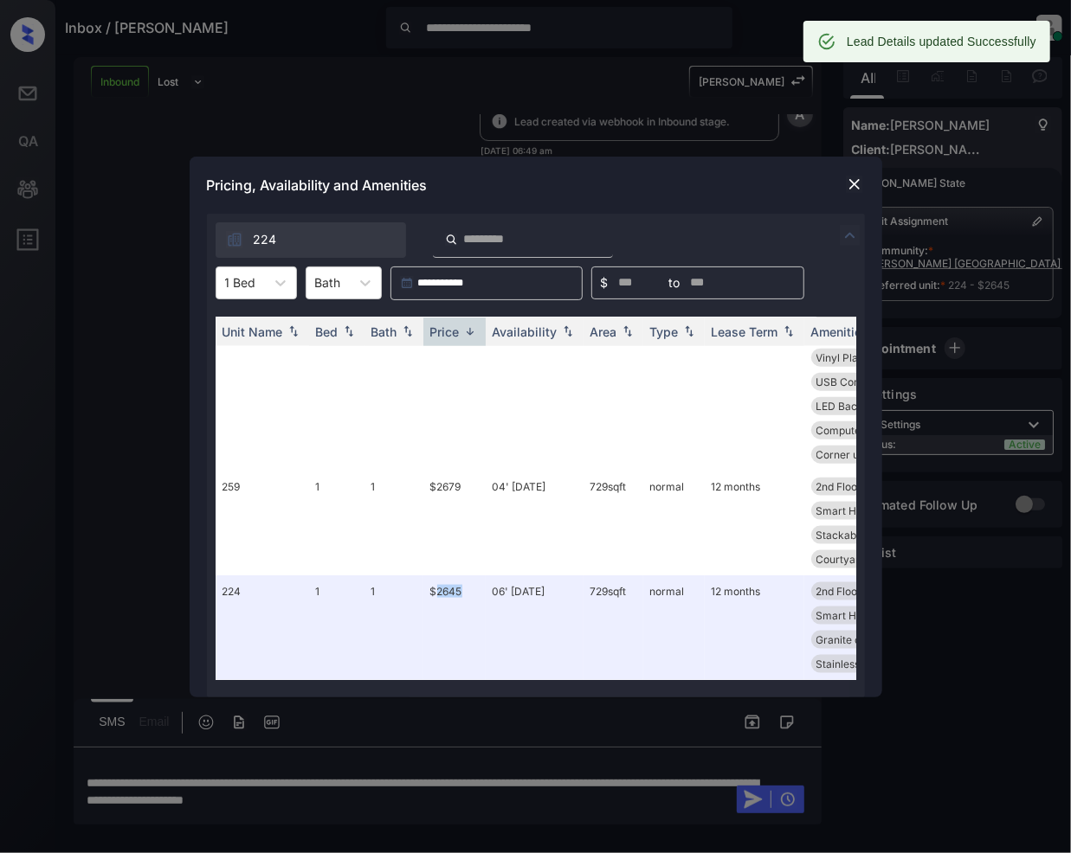
click at [860, 187] on img at bounding box center [854, 184] width 17 height 17
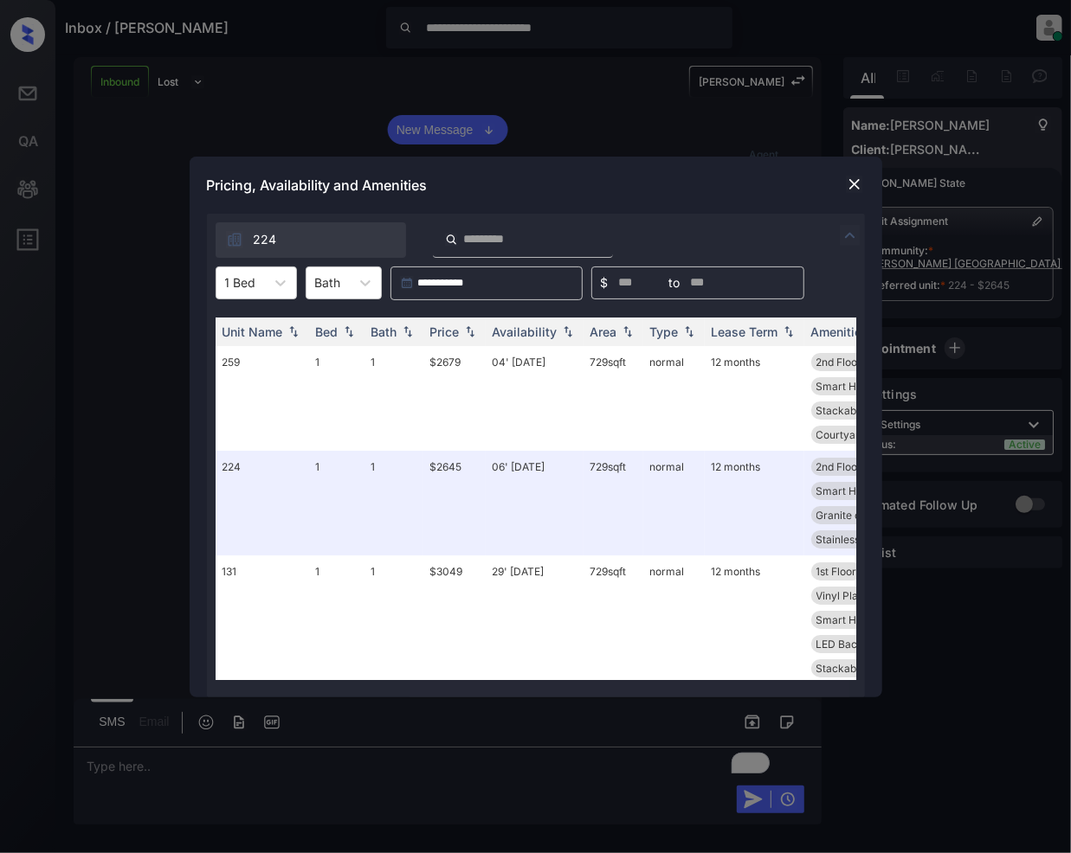
scroll to position [85, 0]
click at [853, 183] on img at bounding box center [854, 184] width 17 height 17
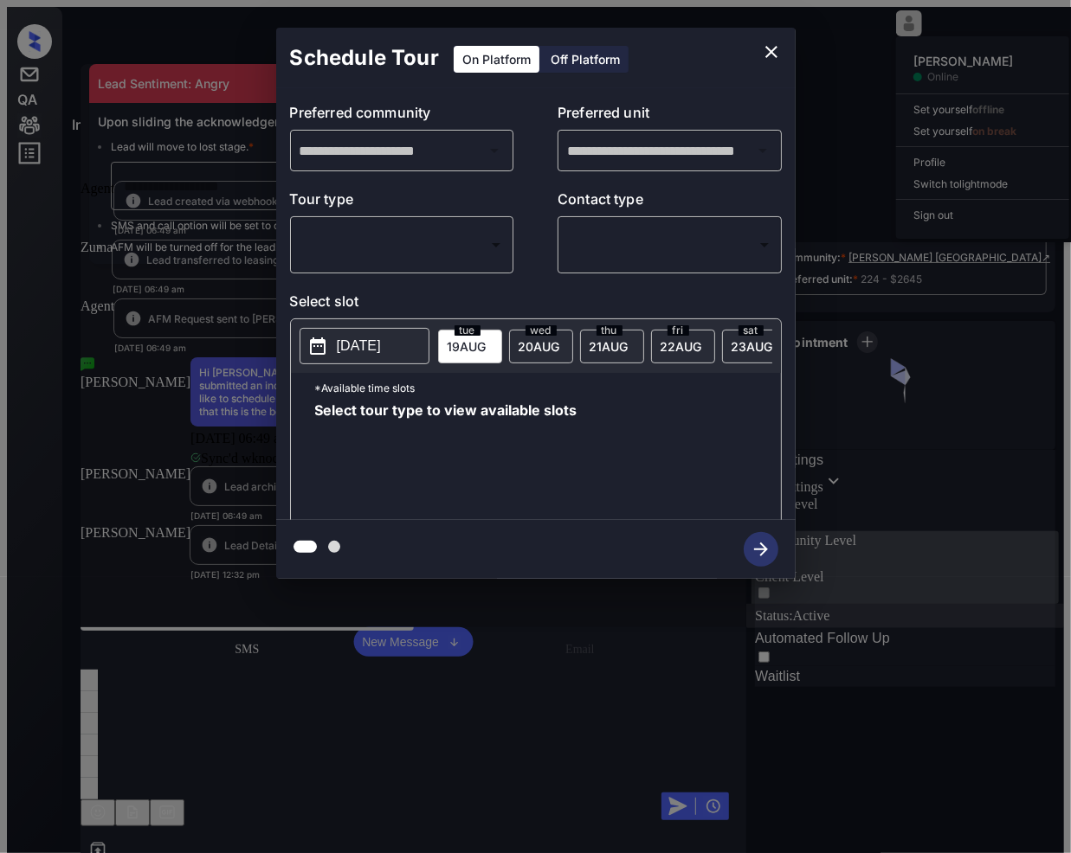
scroll to position [85, 0]
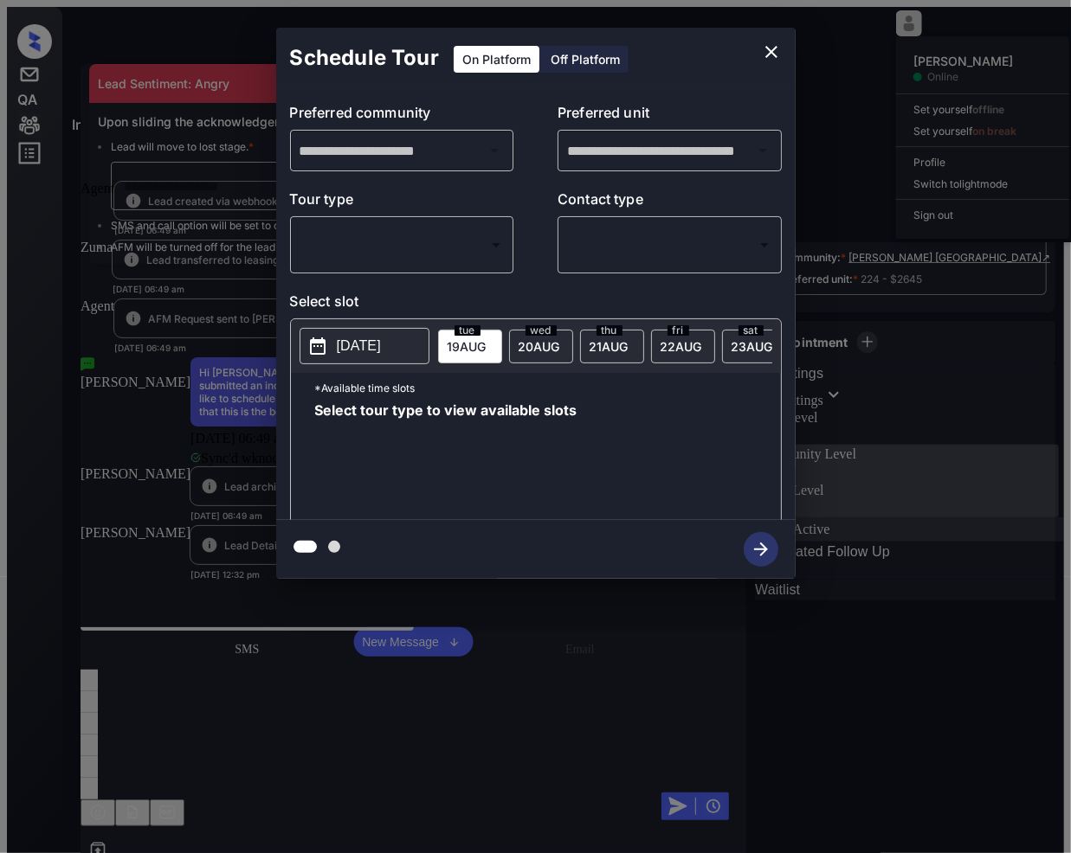
click at [367, 234] on body "**********" at bounding box center [535, 426] width 1071 height 853
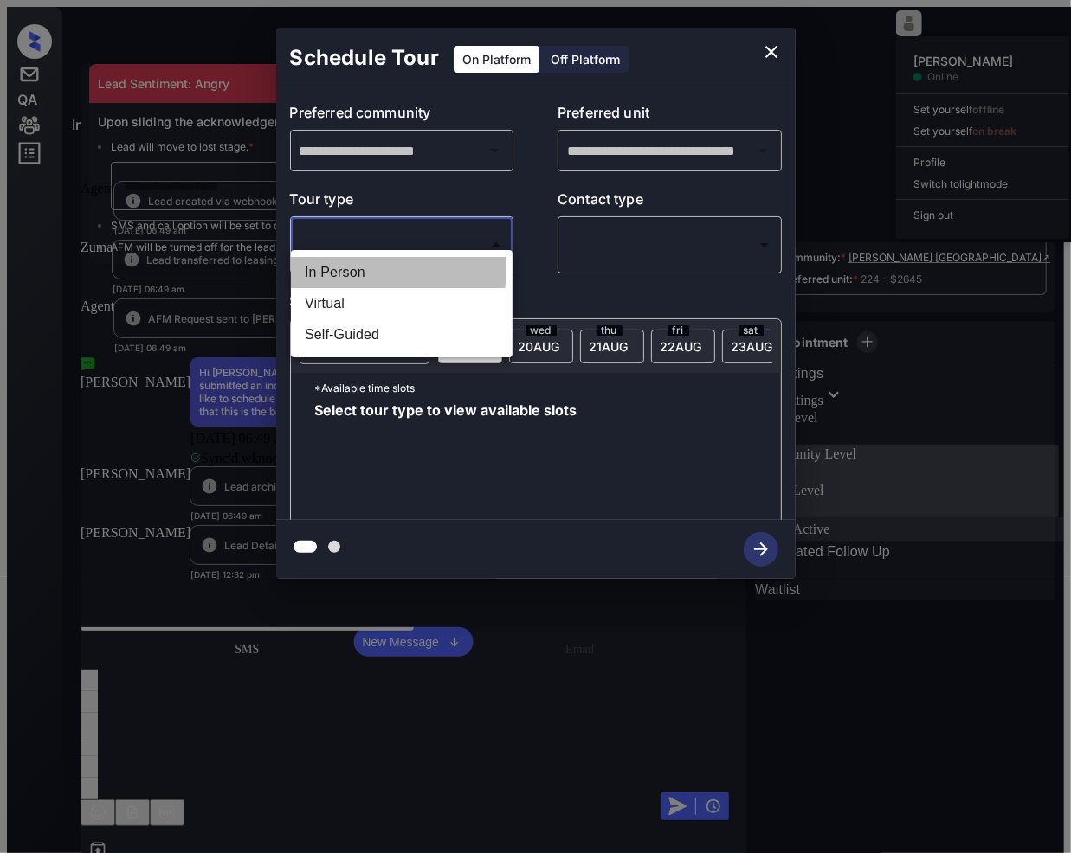
click at [365, 267] on li "In Person" at bounding box center [401, 269] width 213 height 31
type input "********"
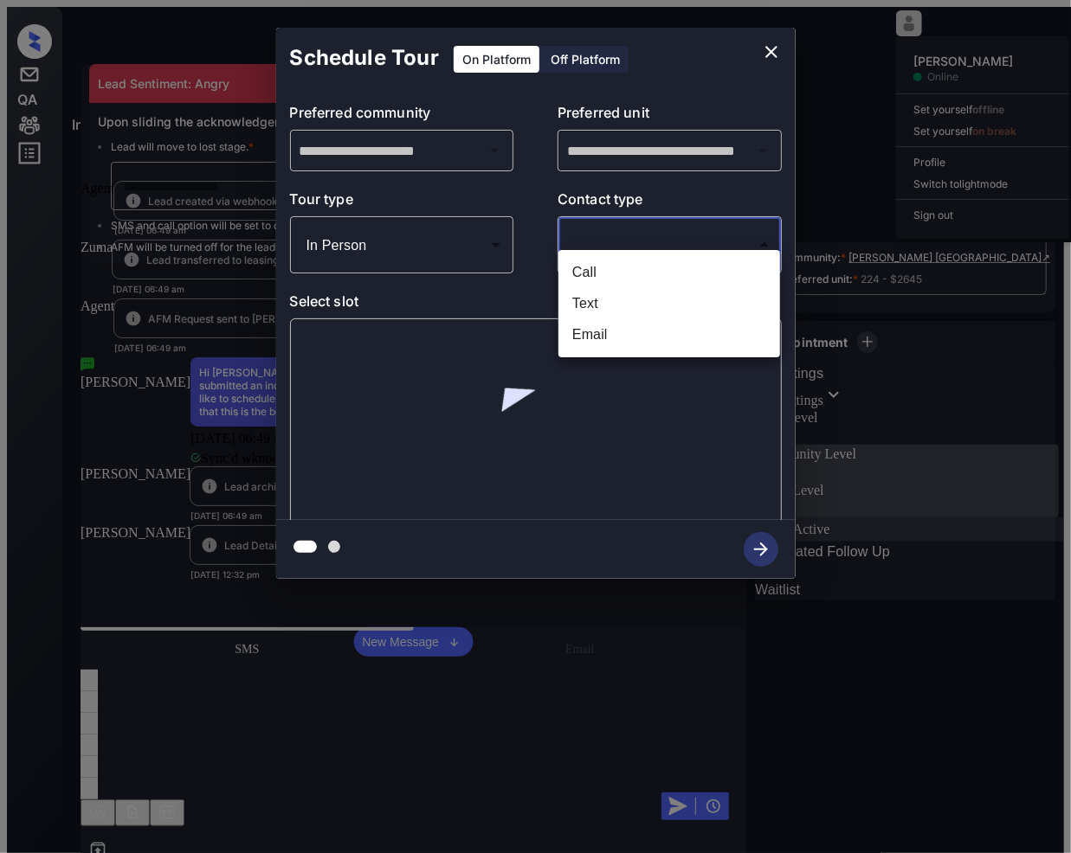
click at [606, 232] on body "**********" at bounding box center [535, 426] width 1071 height 853
click at [589, 274] on li "Call" at bounding box center [669, 269] width 213 height 31
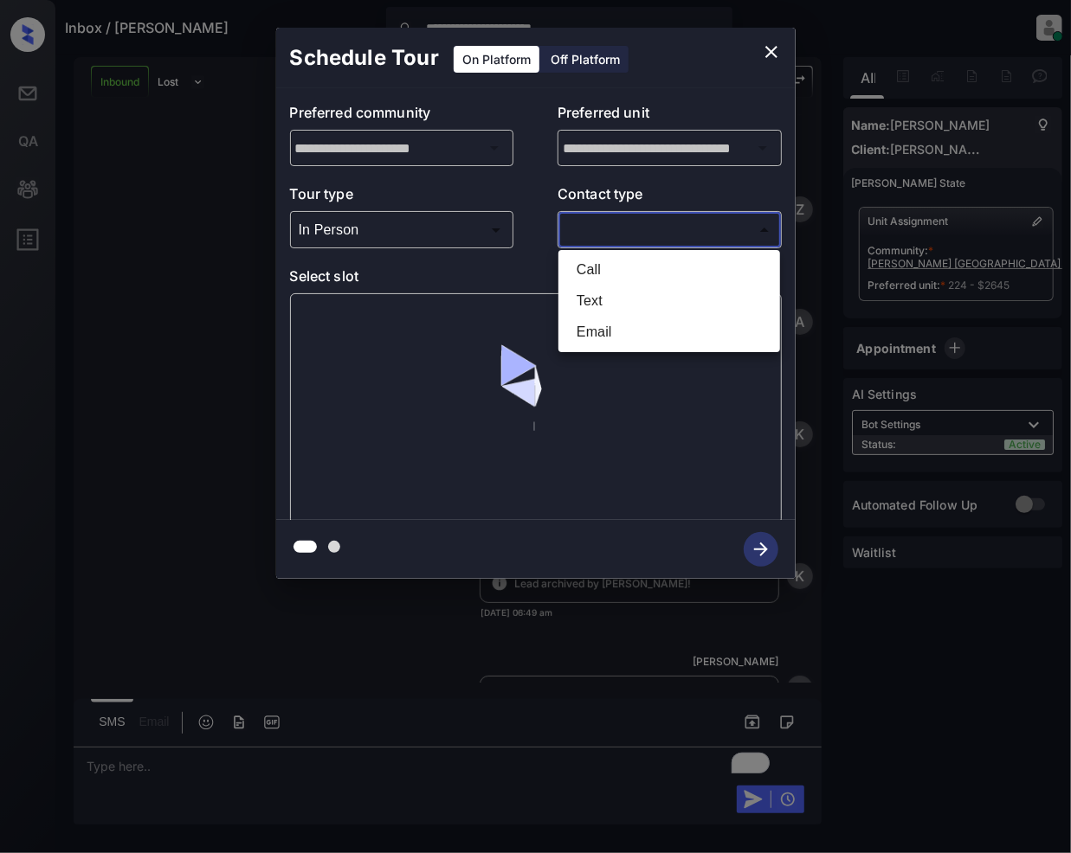
type input "****"
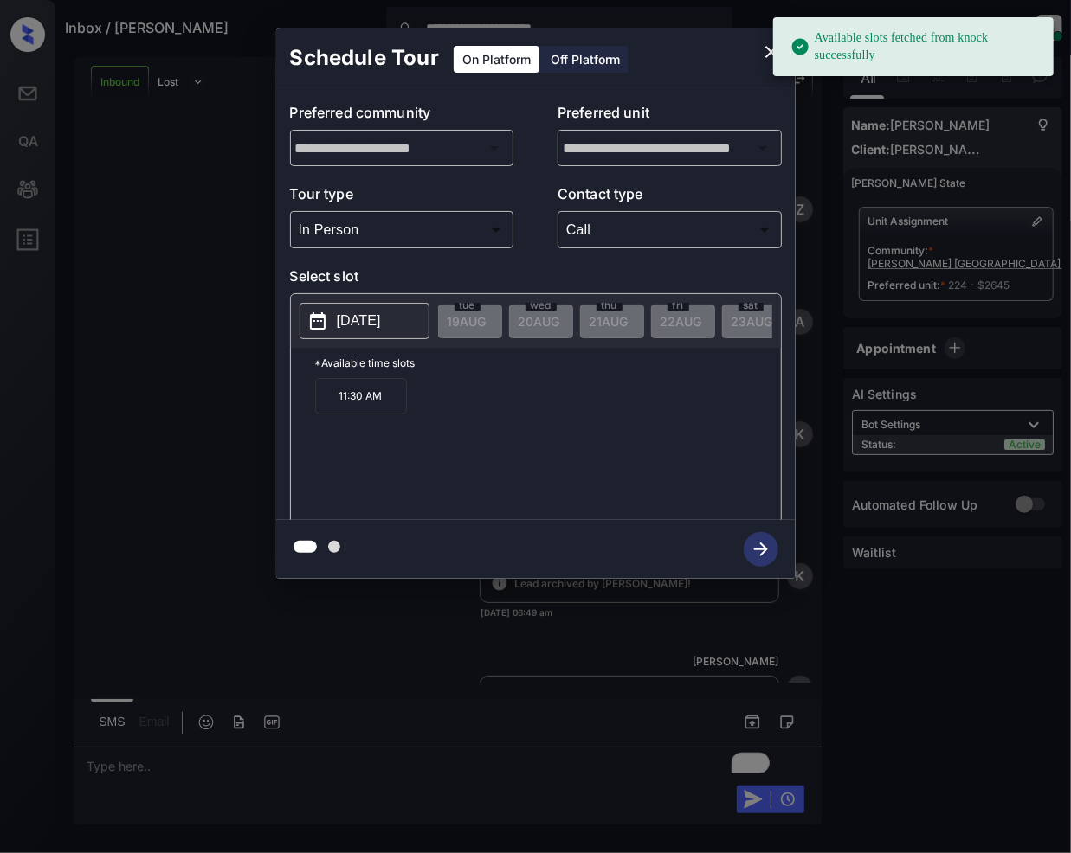
click at [263, 313] on div "**********" at bounding box center [535, 303] width 1071 height 607
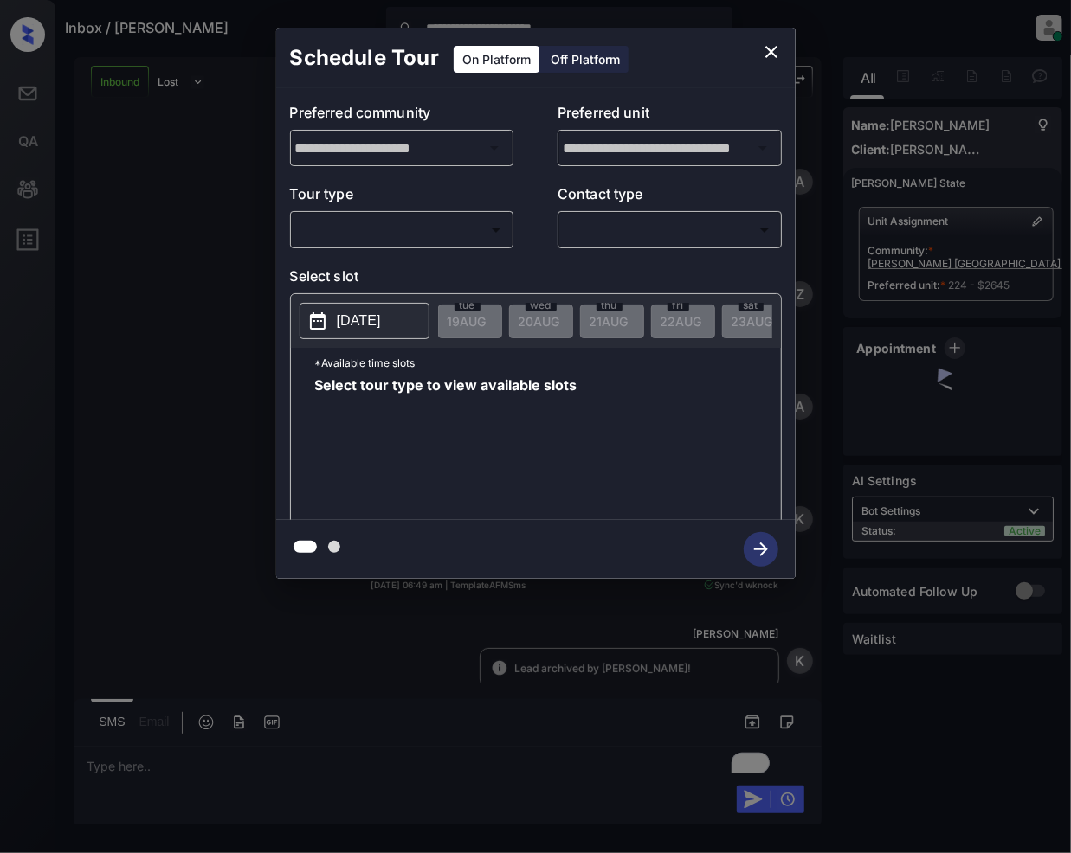
scroll to position [85, 0]
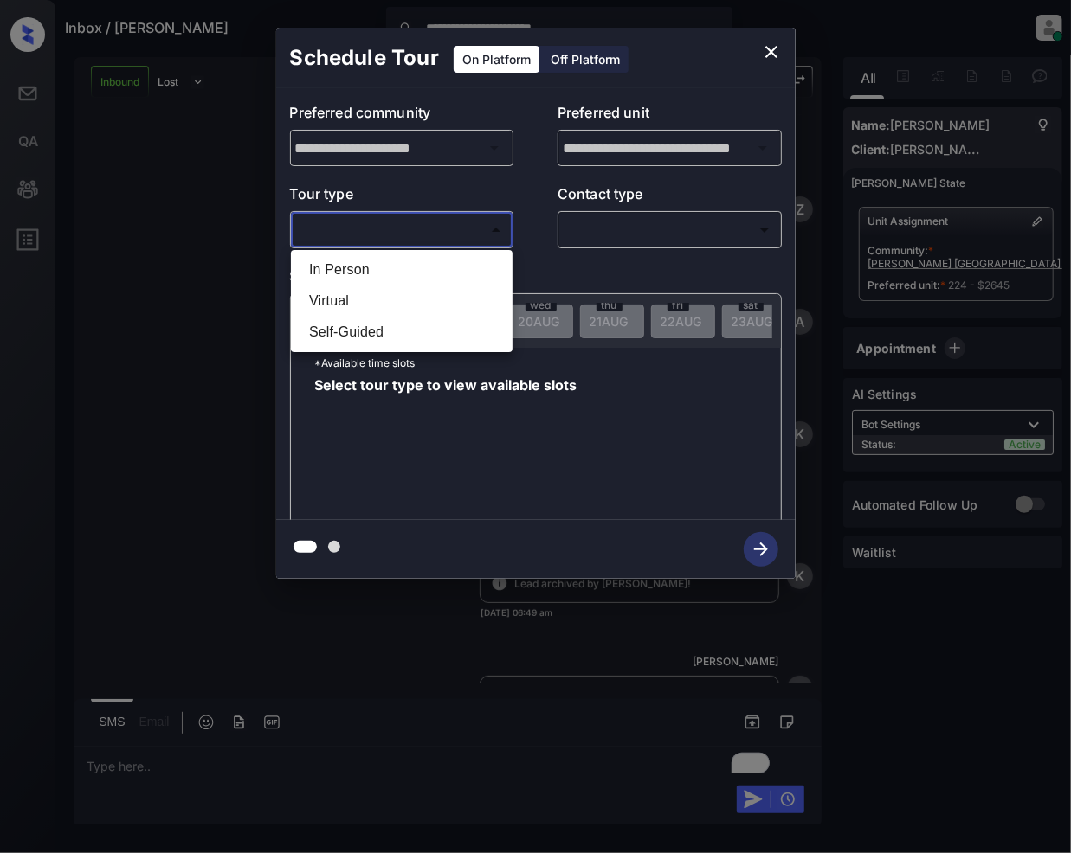
click at [368, 233] on body "**********" at bounding box center [535, 426] width 1071 height 853
click at [351, 267] on li "In Person" at bounding box center [401, 269] width 213 height 31
type input "********"
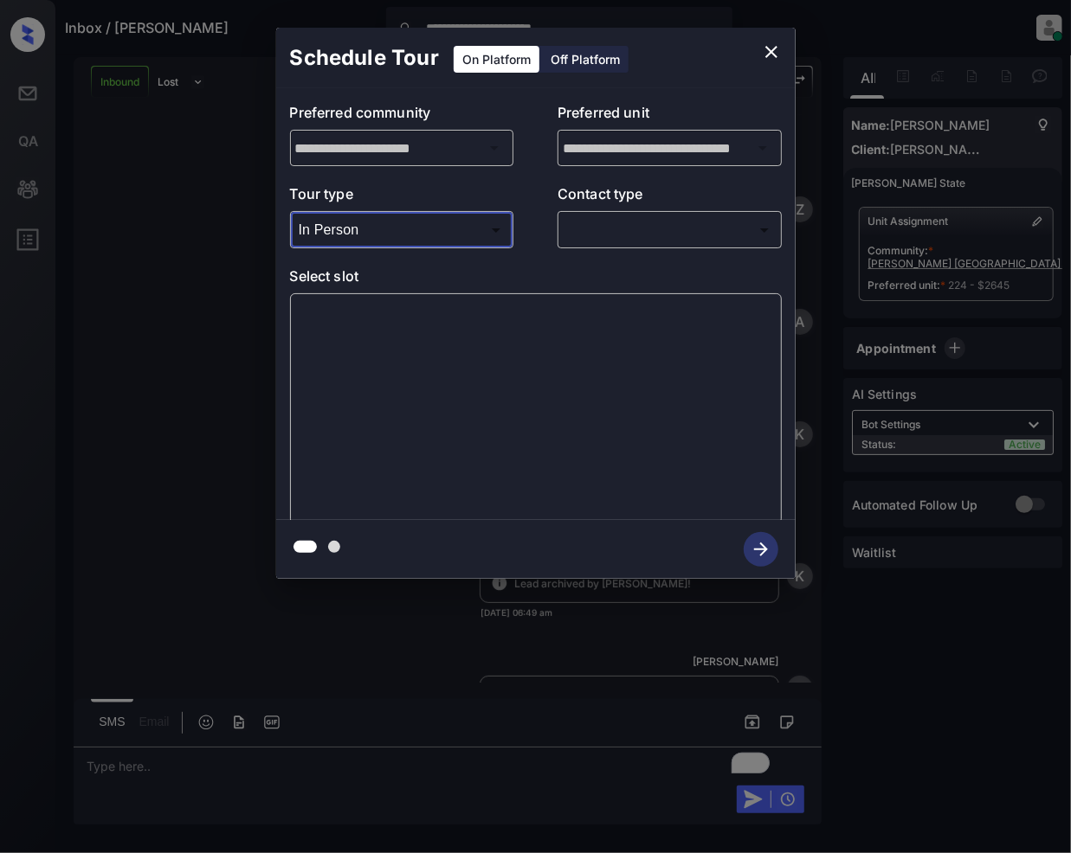
click at [599, 228] on body "**********" at bounding box center [535, 426] width 1071 height 853
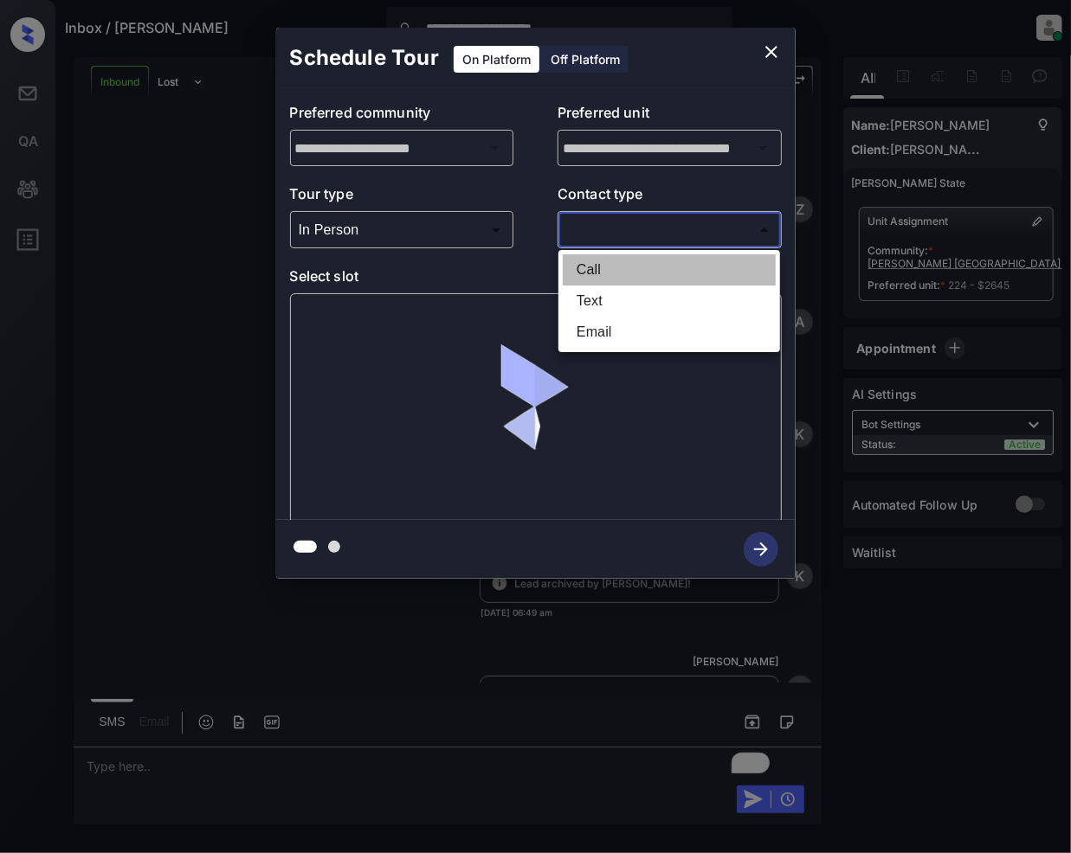
click at [585, 265] on li "Call" at bounding box center [669, 269] width 213 height 31
type input "****"
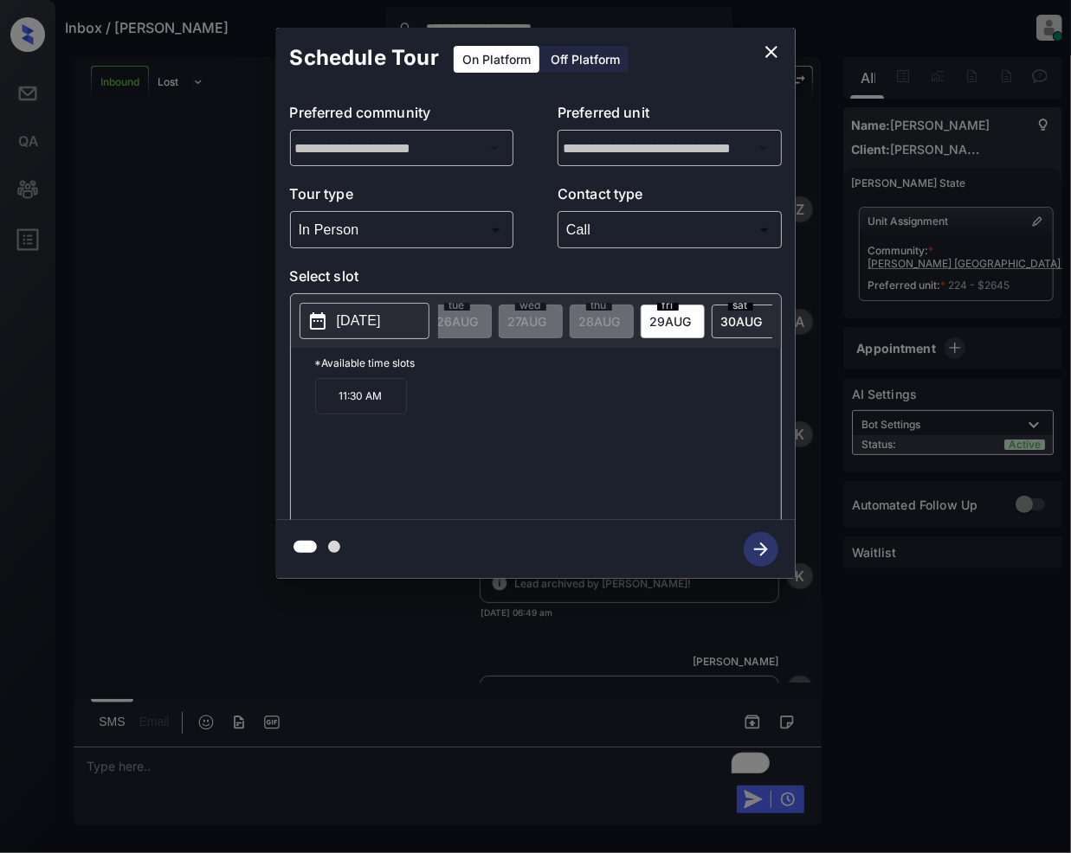
scroll to position [0, 523]
click at [769, 53] on icon "close" at bounding box center [771, 52] width 12 height 12
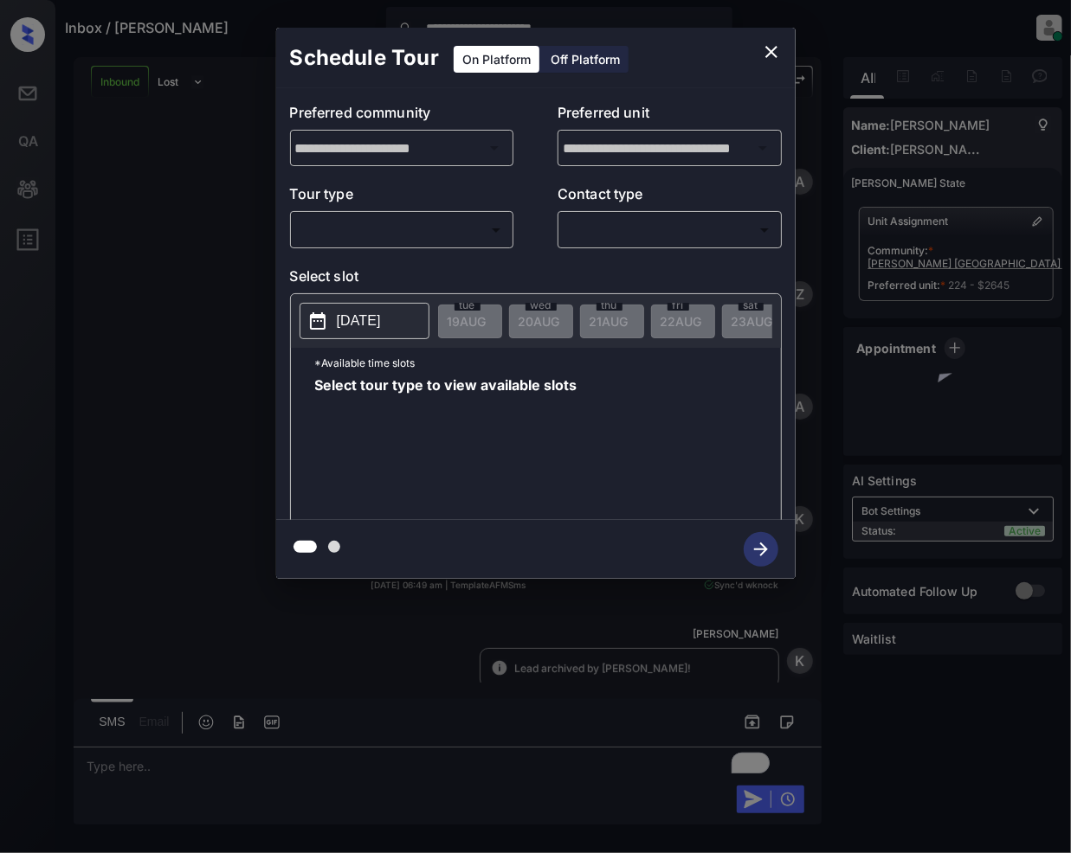
scroll to position [85, 0]
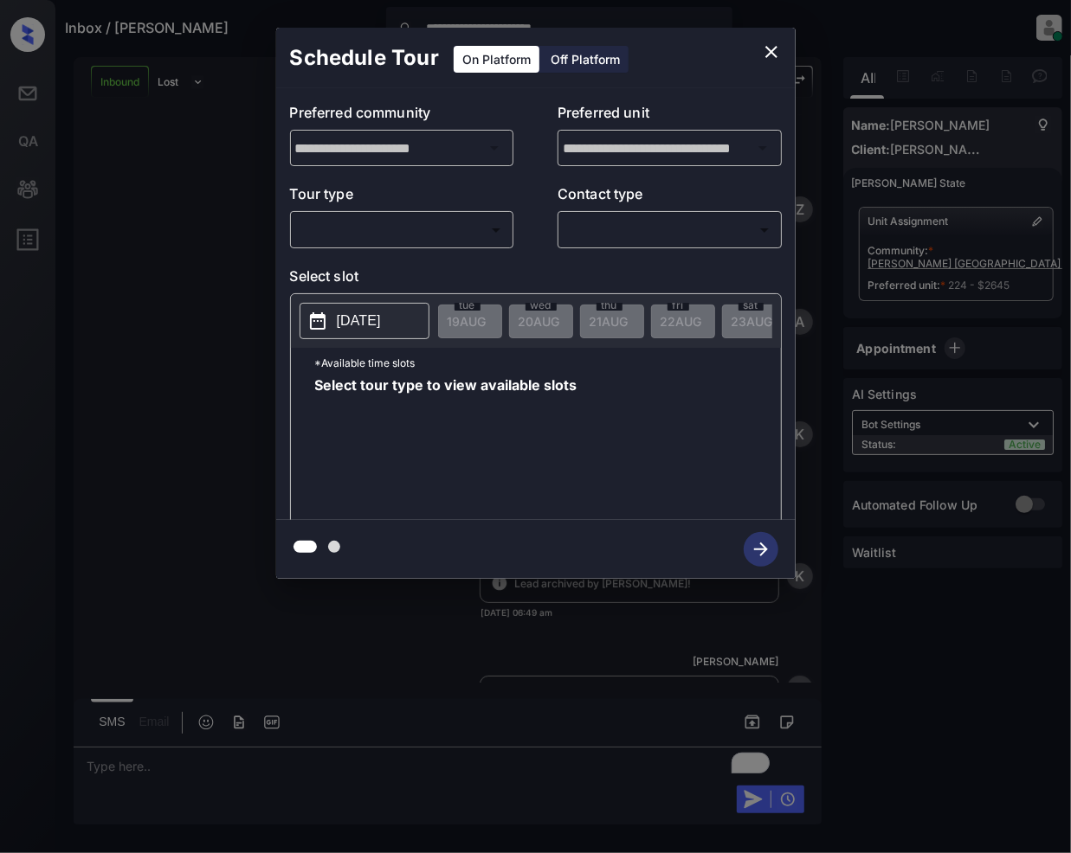
click at [414, 613] on div at bounding box center [535, 426] width 1071 height 853
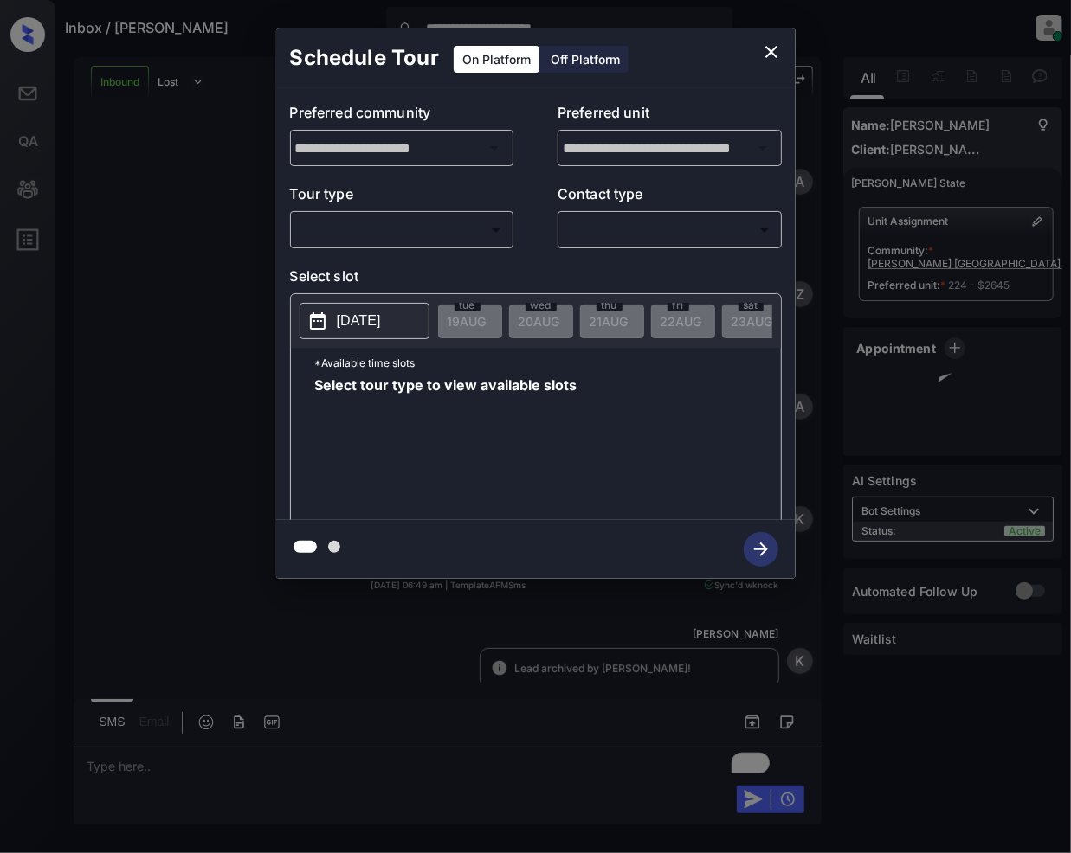
scroll to position [85, 0]
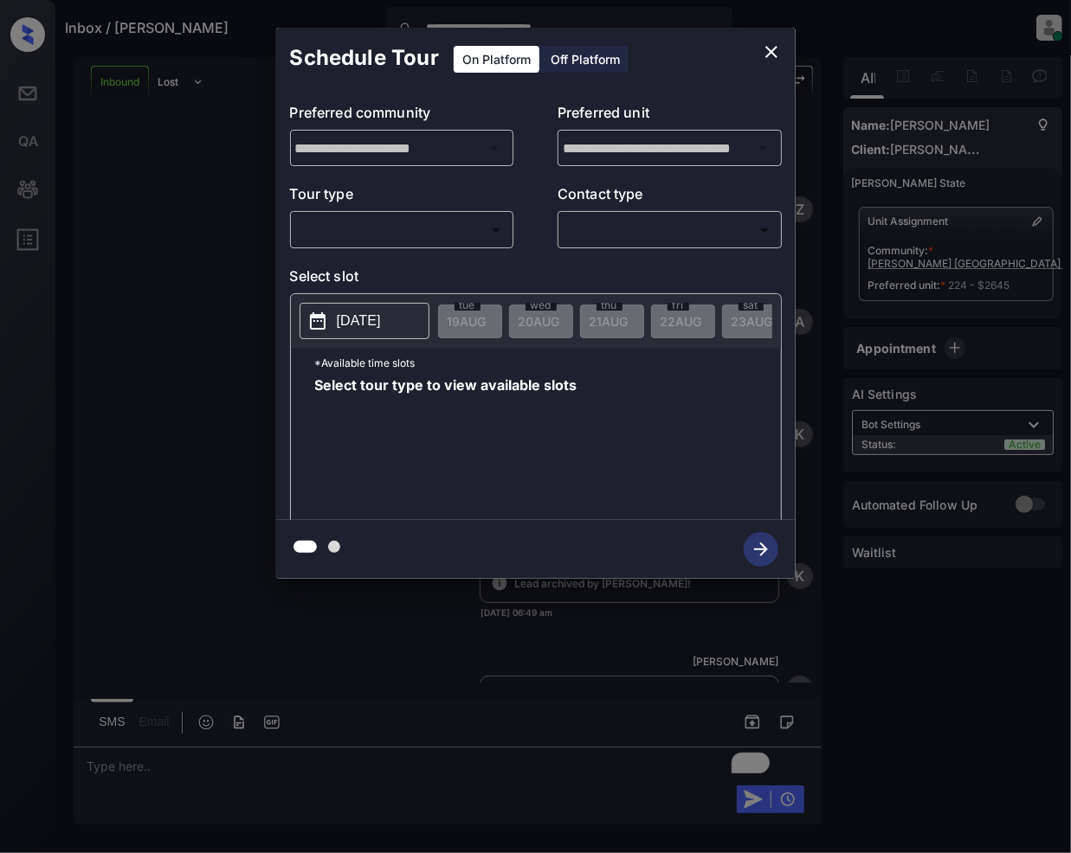
click at [399, 234] on body "**********" at bounding box center [535, 426] width 1071 height 853
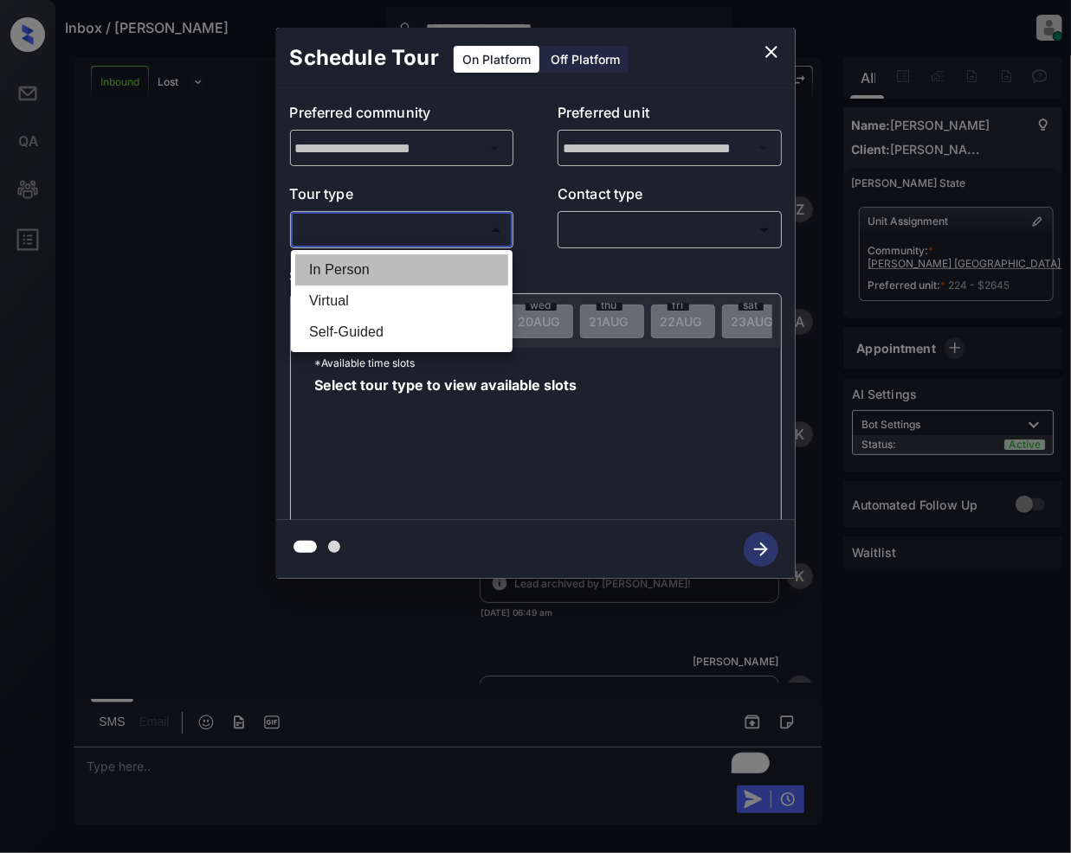
drag, startPoint x: 358, startPoint y: 267, endPoint x: 576, endPoint y: 237, distance: 220.2
click at [358, 268] on li "In Person" at bounding box center [401, 269] width 213 height 31
type input "********"
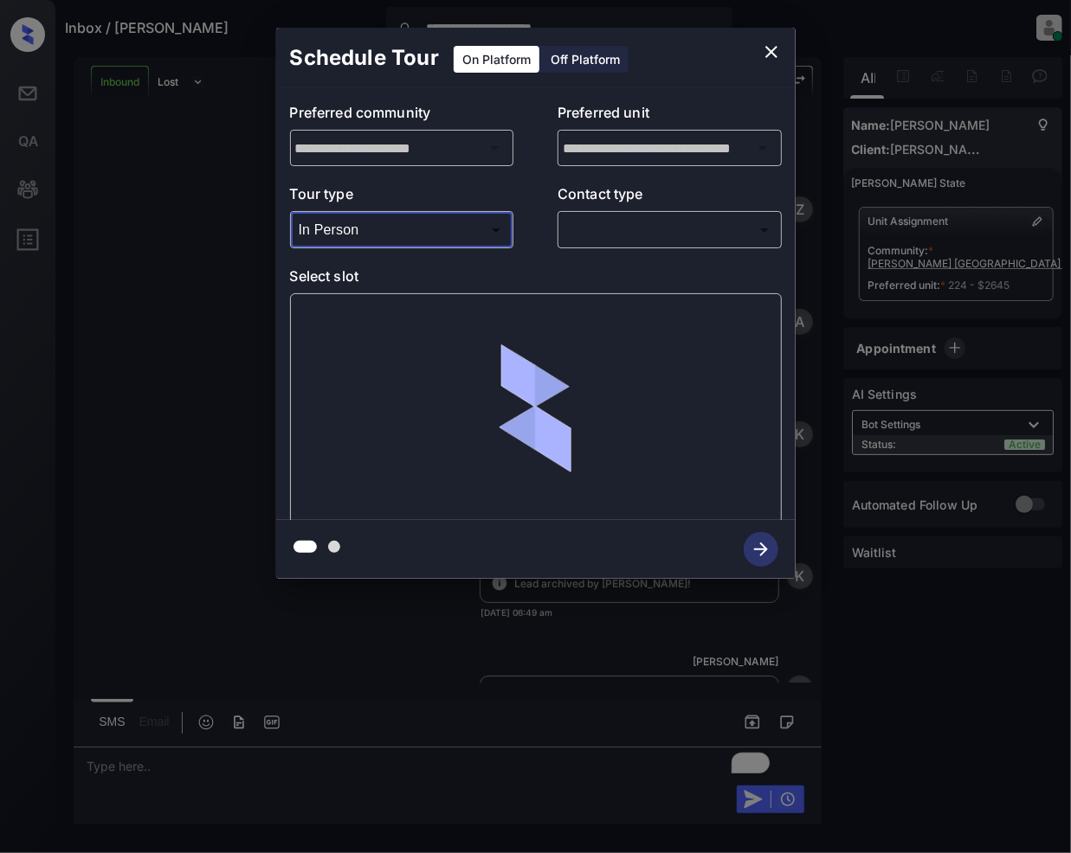
click at [582, 232] on body "**********" at bounding box center [535, 426] width 1071 height 853
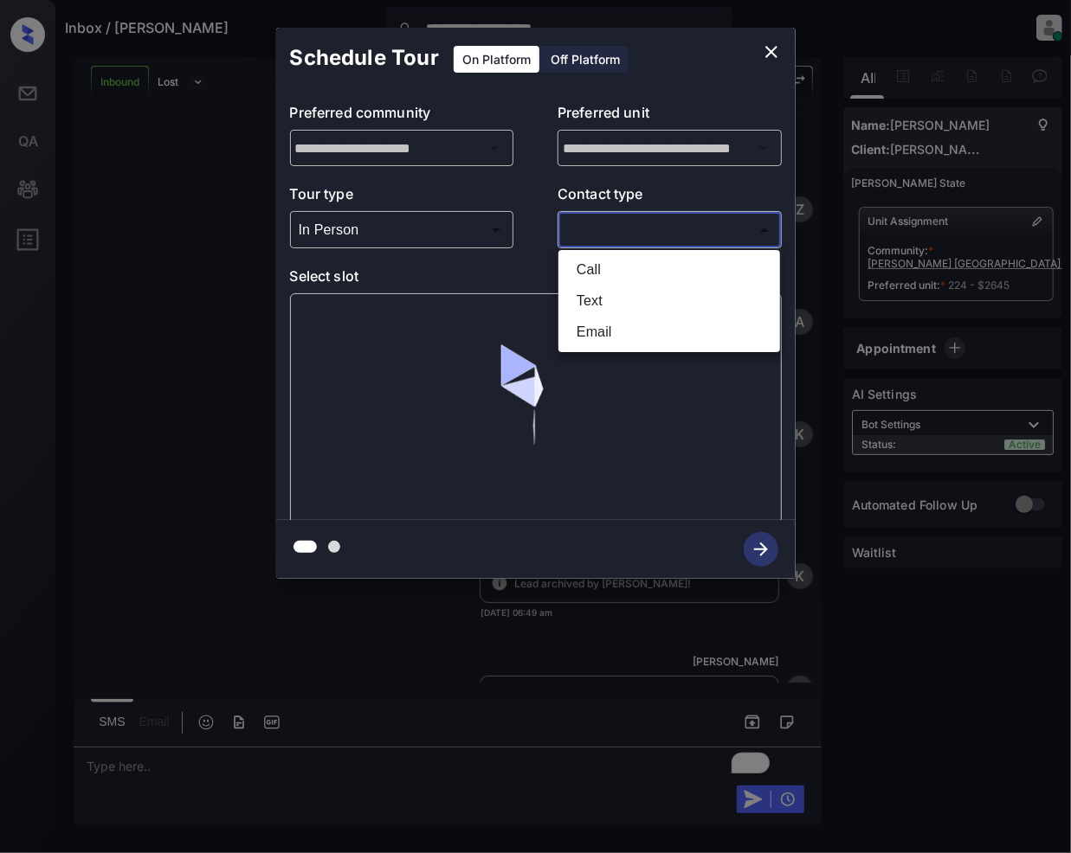
drag, startPoint x: 575, startPoint y: 306, endPoint x: 717, endPoint y: 500, distance: 240.3
click at [576, 306] on li "Text" at bounding box center [669, 301] width 213 height 31
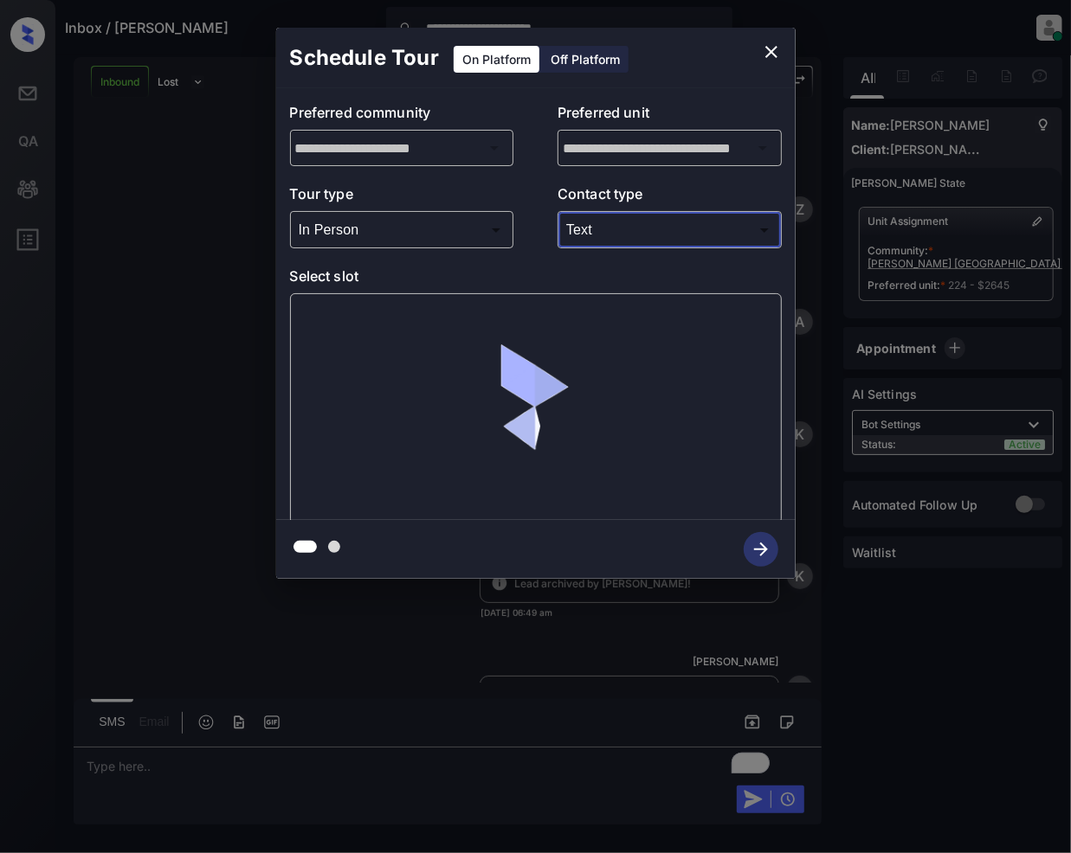
click at [604, 228] on body "**********" at bounding box center [535, 426] width 1071 height 853
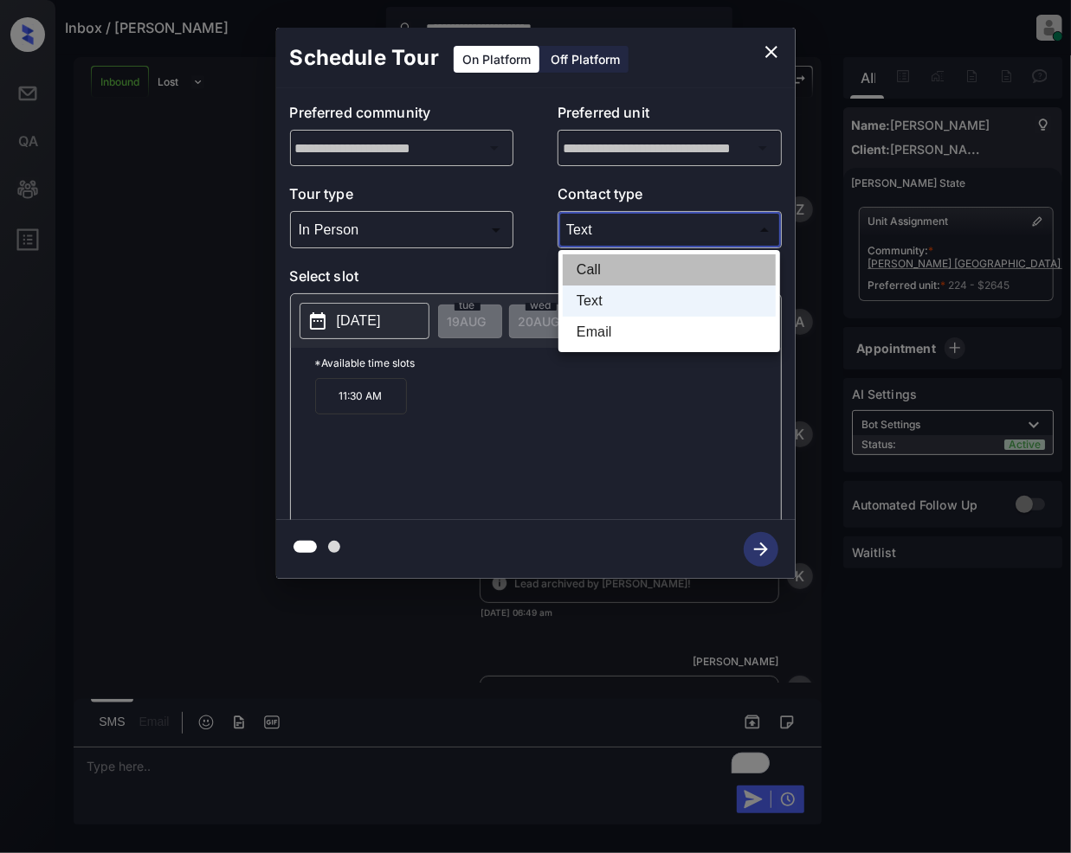
click at [590, 260] on li "Call" at bounding box center [669, 269] width 213 height 31
type input "****"
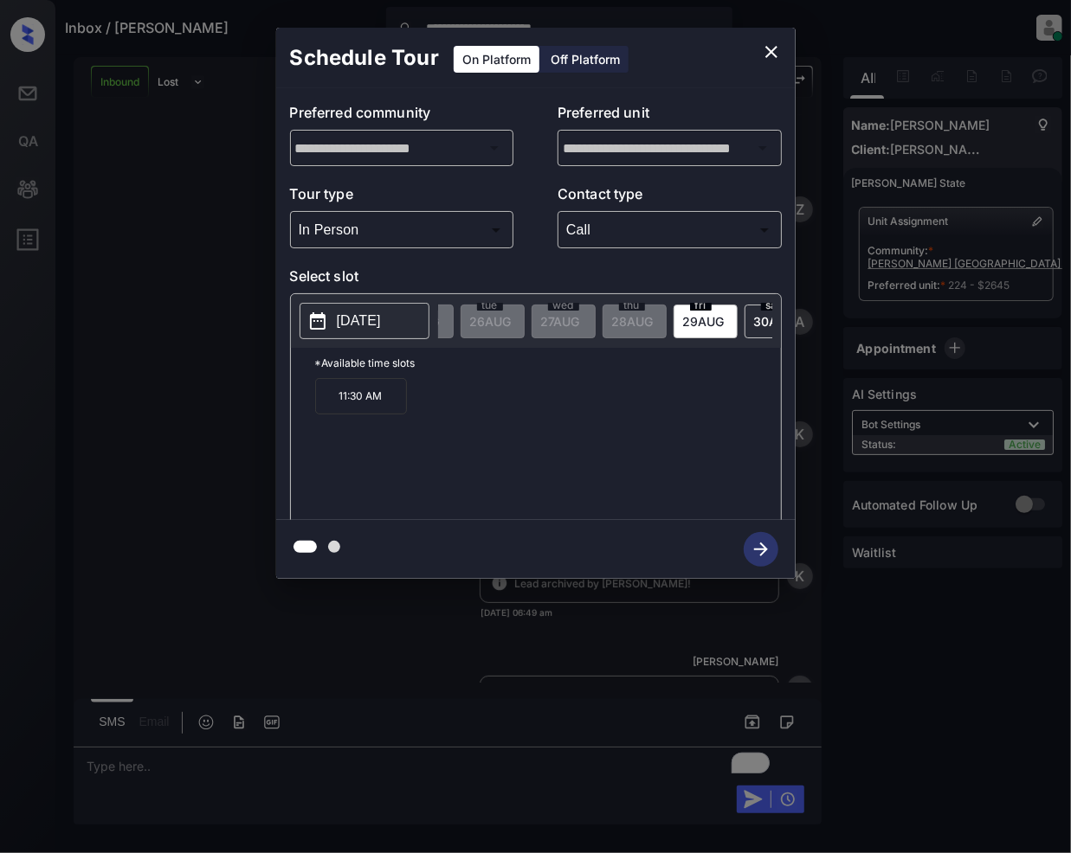
scroll to position [0, 523]
drag, startPoint x: 377, startPoint y: 406, endPoint x: 421, endPoint y: 490, distance: 94.5
click at [376, 409] on p "2:30 PM" at bounding box center [361, 396] width 92 height 36
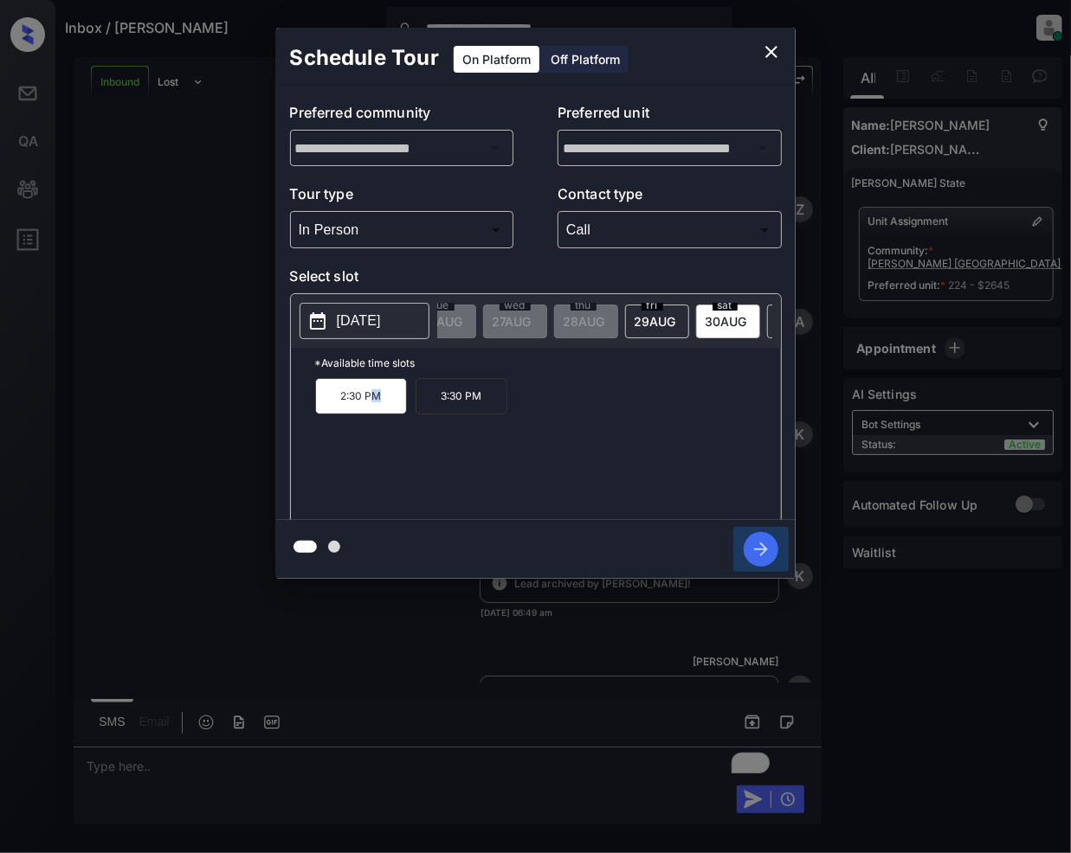
click at [769, 547] on icon "button" at bounding box center [760, 549] width 35 height 35
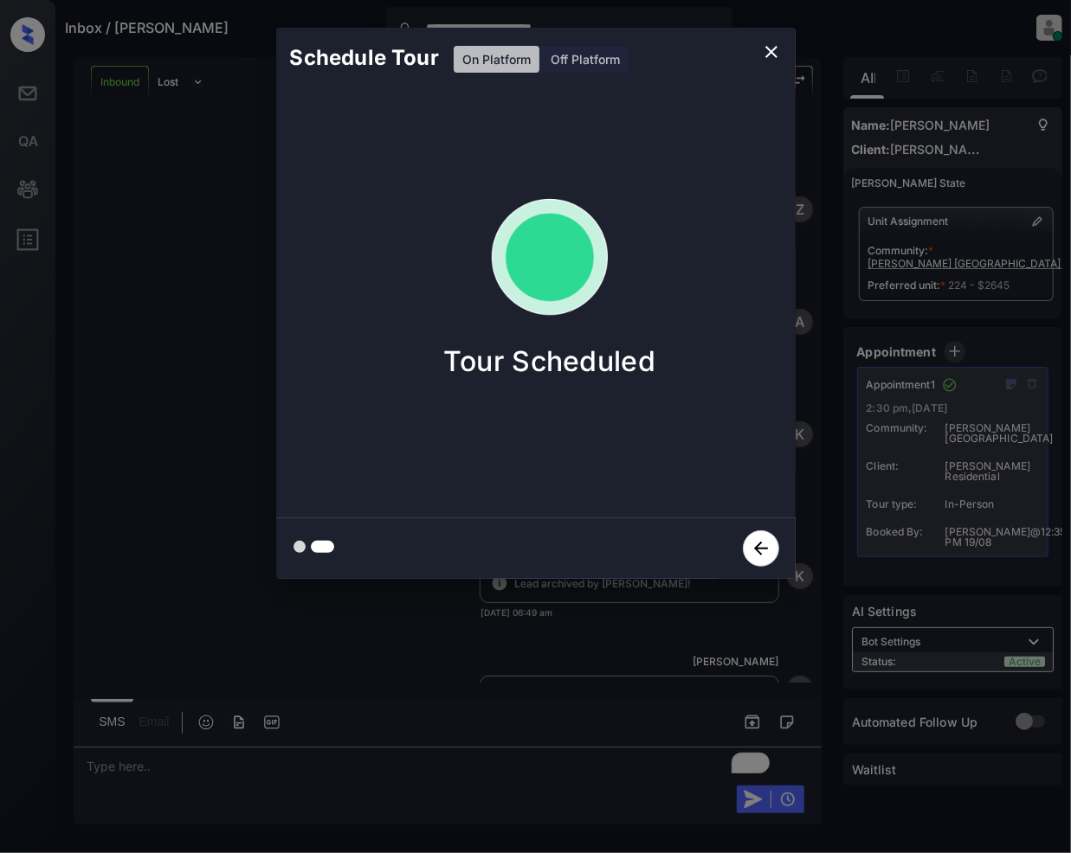
click at [763, 50] on icon "close" at bounding box center [771, 52] width 21 height 21
